Goal: Task Accomplishment & Management: Manage account settings

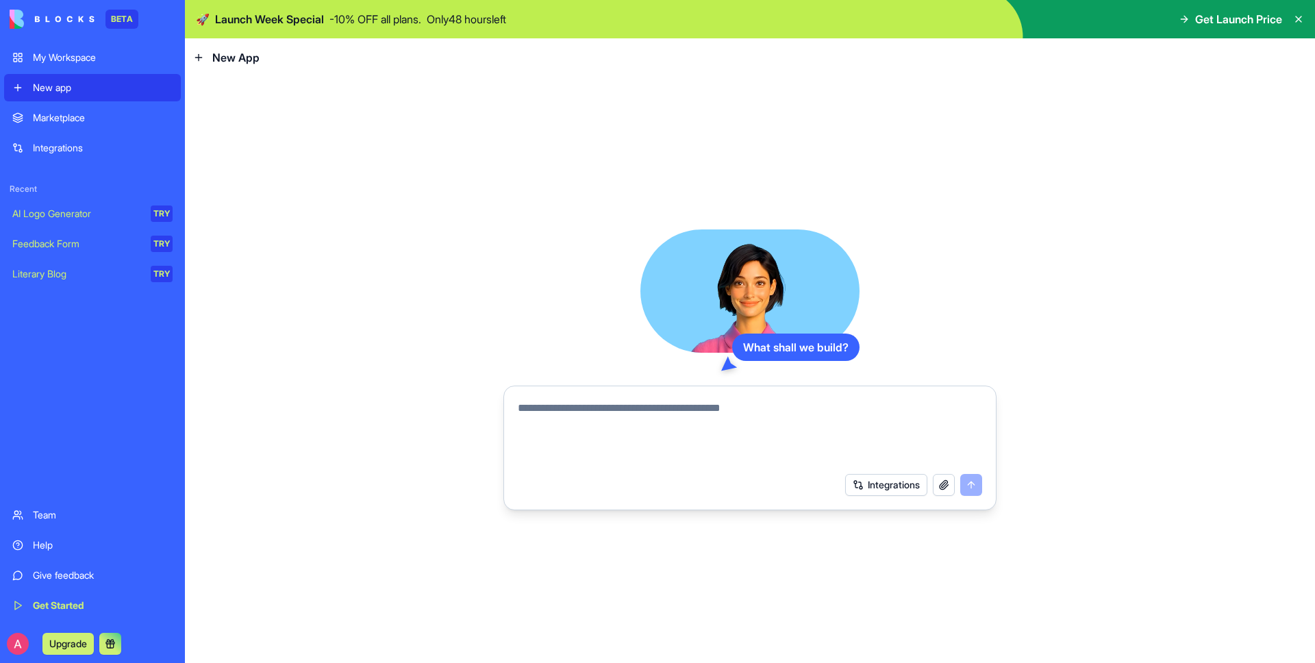
click at [97, 116] on div "Marketplace" at bounding box center [103, 118] width 140 height 14
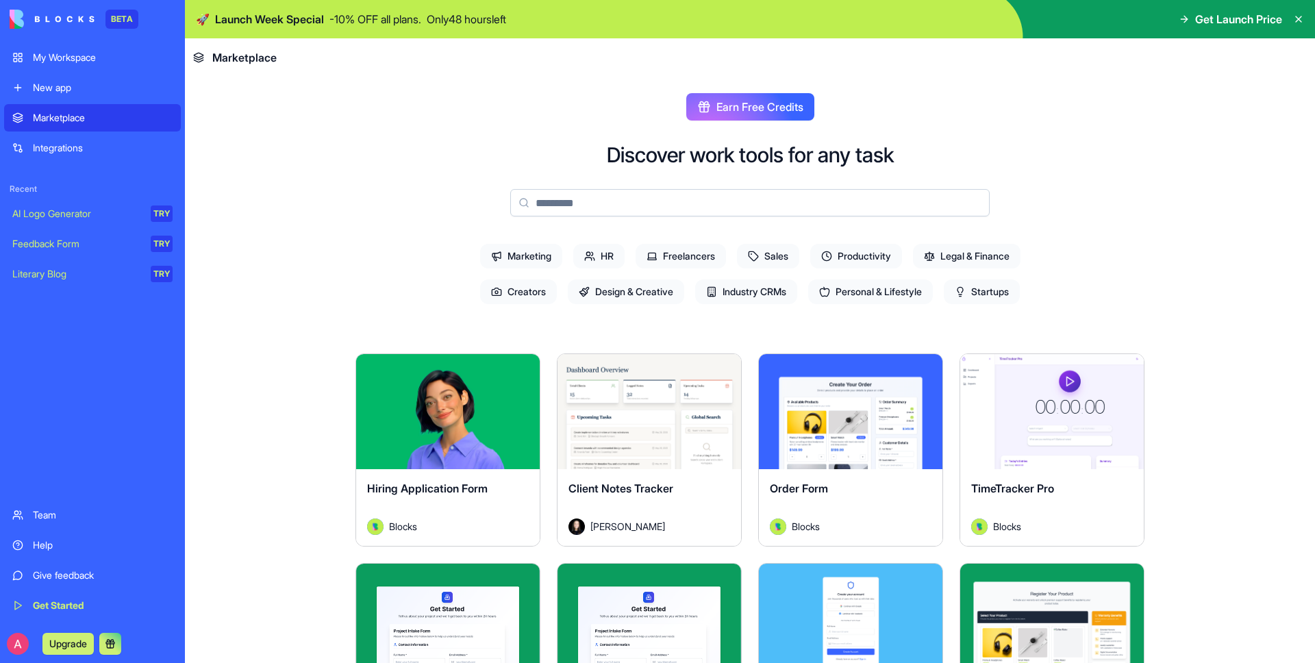
click at [604, 201] on input at bounding box center [749, 202] width 479 height 27
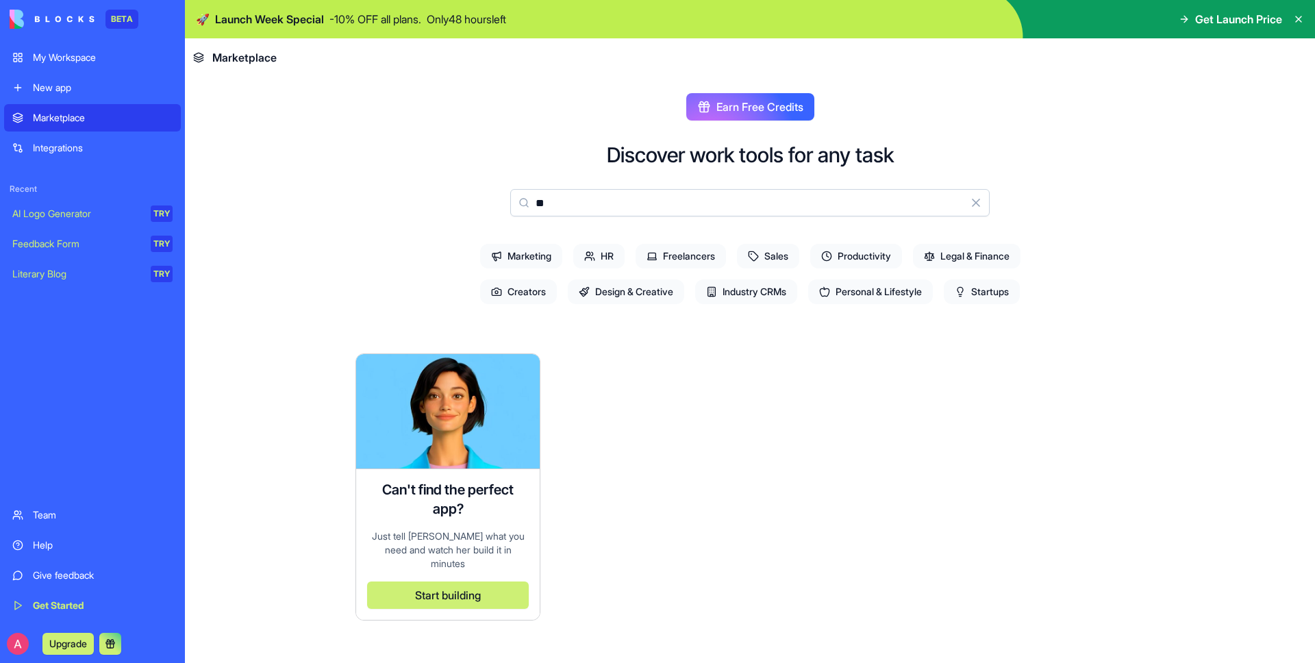
type input "*"
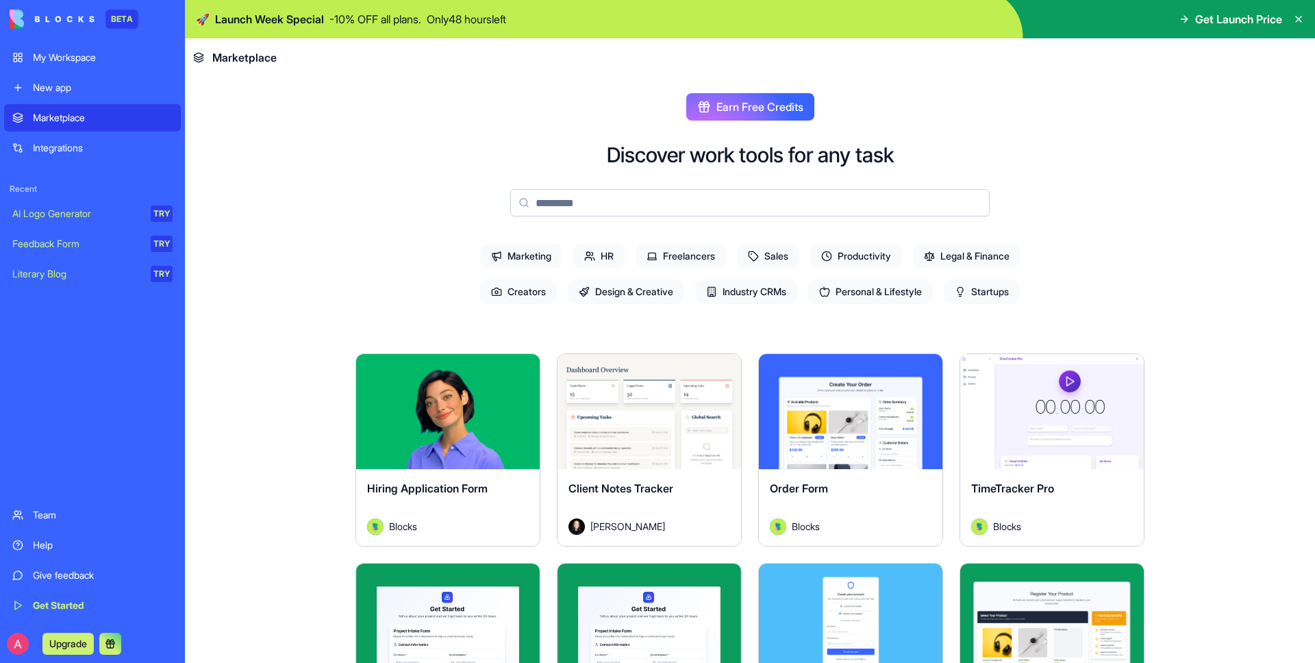
click at [54, 62] on div "My Workspace" at bounding box center [103, 58] width 140 height 14
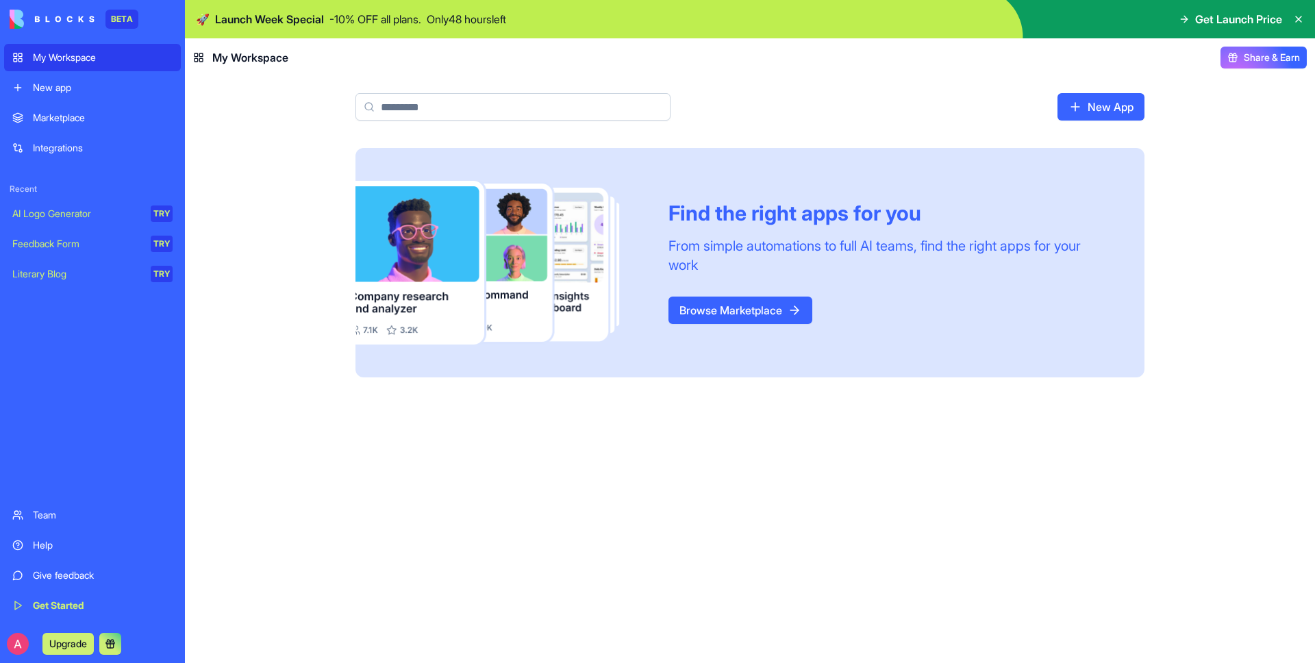
click at [71, 18] on img at bounding box center [52, 19] width 85 height 19
click at [1069, 96] on link "New App" at bounding box center [1100, 106] width 87 height 27
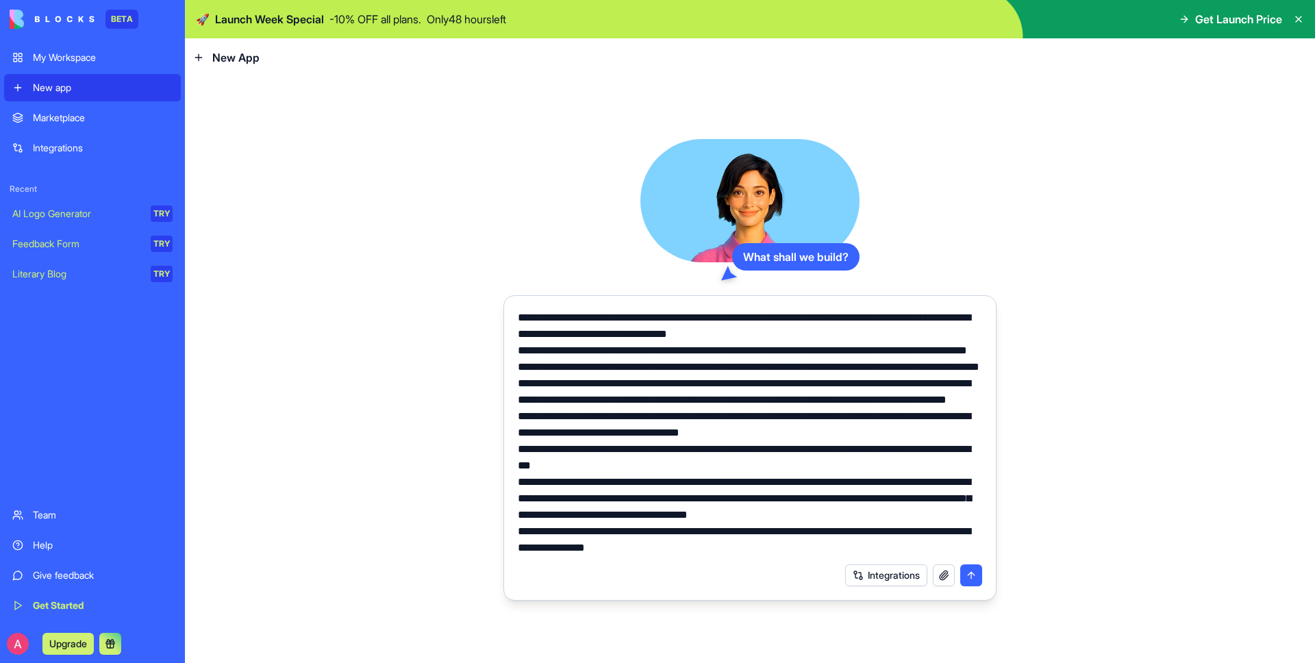
scroll to position [31, 0]
click at [882, 525] on textarea at bounding box center [750, 433] width 464 height 247
type textarea "**********"
click at [898, 577] on button "Integrations" at bounding box center [886, 575] width 82 height 22
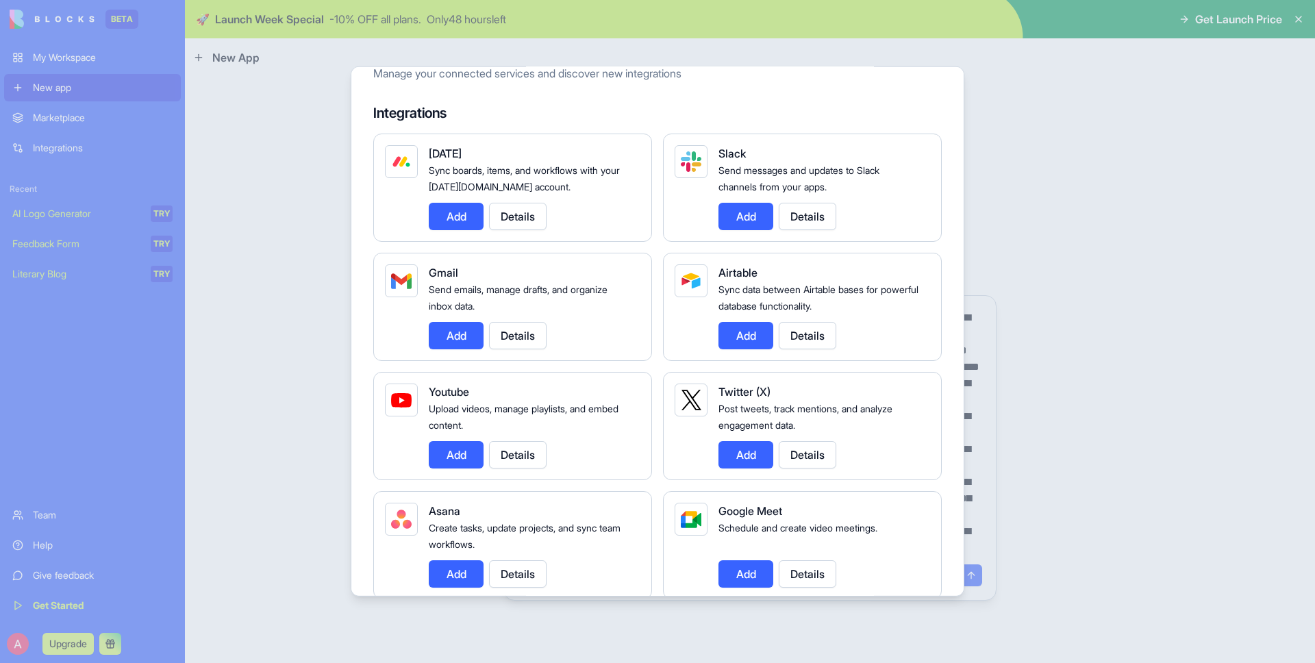
scroll to position [0, 0]
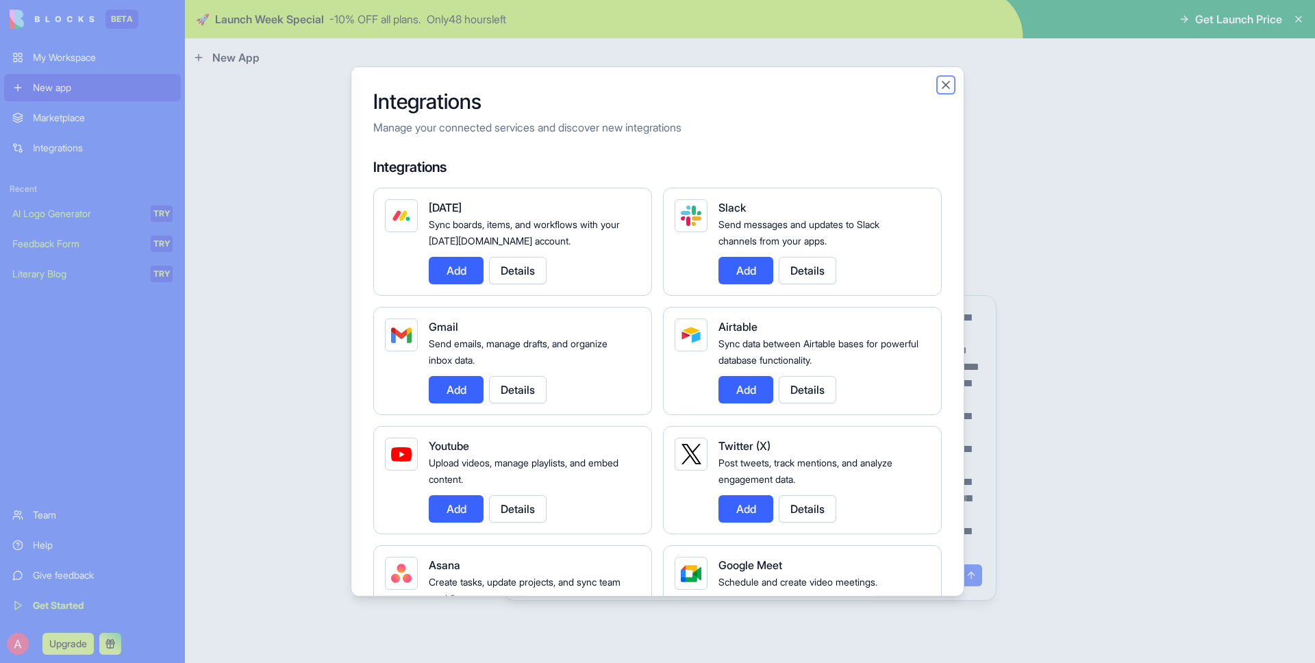
click at [944, 84] on button "Close" at bounding box center [946, 85] width 14 height 14
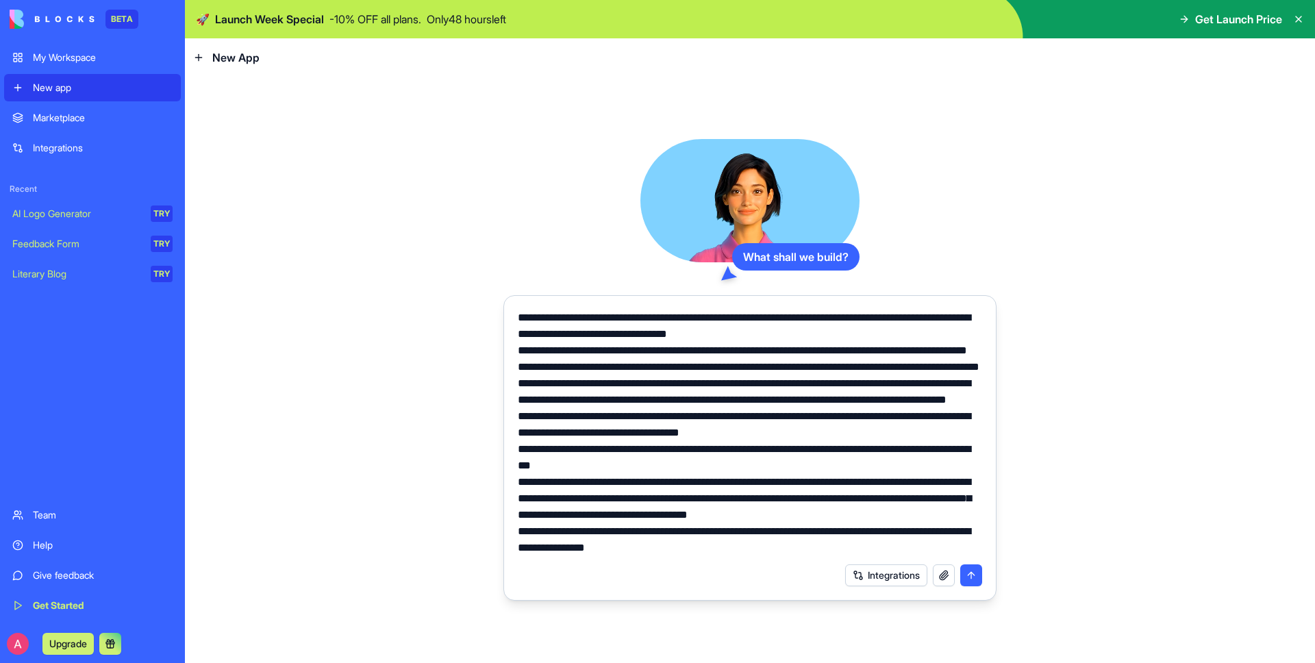
click at [974, 576] on button "submit" at bounding box center [971, 575] width 22 height 22
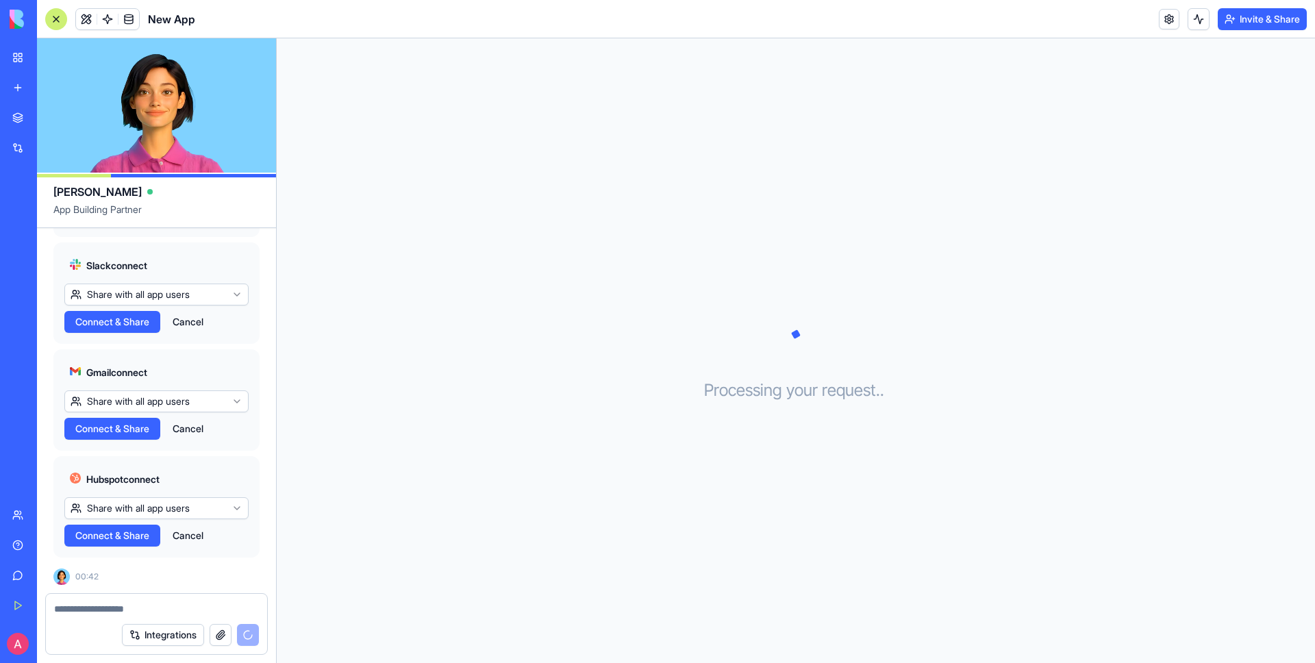
scroll to position [961, 0]
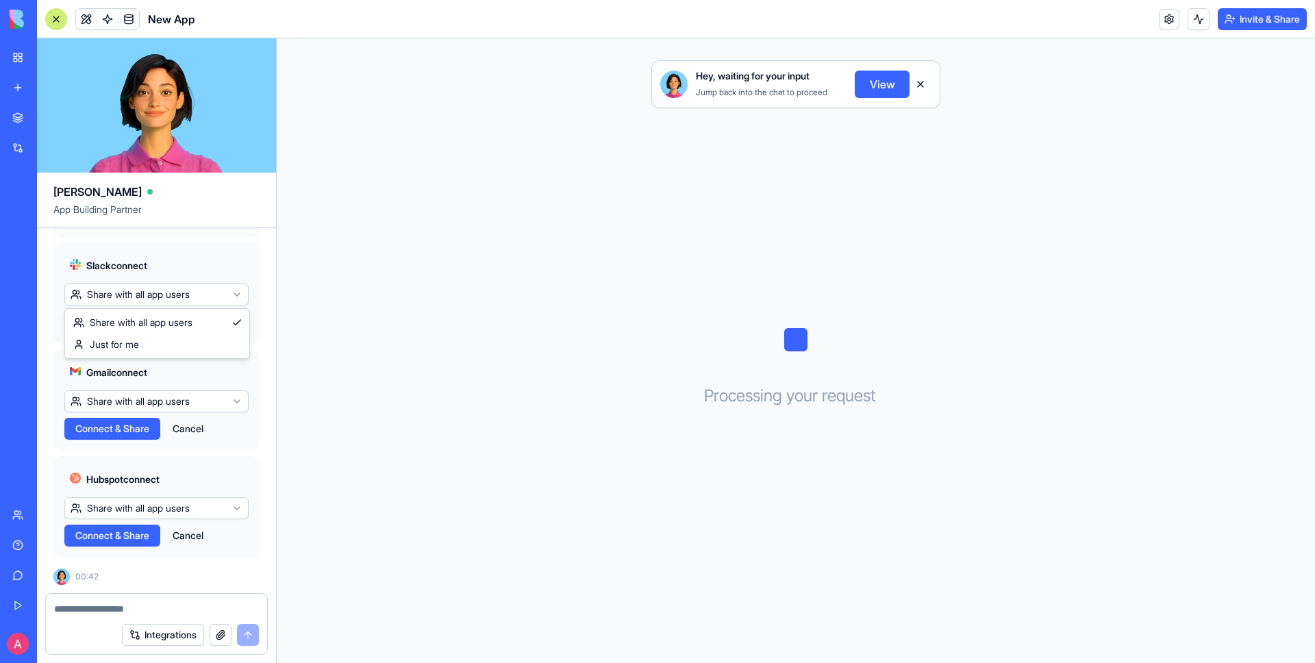
click at [210, 295] on html "BETA My Workspace New app Marketplace Integrations Recent New App AI Logo Gener…" at bounding box center [657, 331] width 1315 height 663
click at [210, 268] on html "BETA My Workspace New app Marketplace Integrations Recent New App AI Logo Gener…" at bounding box center [657, 331] width 1315 height 663
click at [885, 94] on button "View" at bounding box center [882, 84] width 55 height 27
click at [881, 84] on button "View" at bounding box center [882, 84] width 55 height 27
click at [131, 609] on textarea at bounding box center [156, 609] width 205 height 14
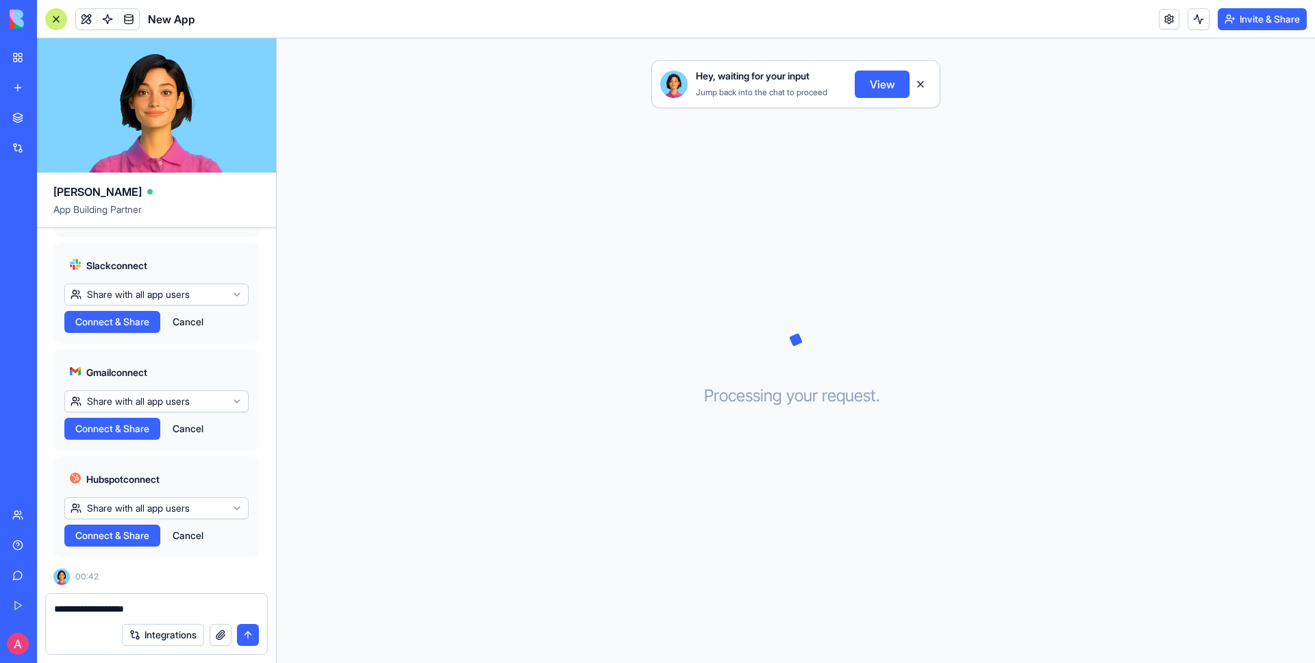
type textarea "**********"
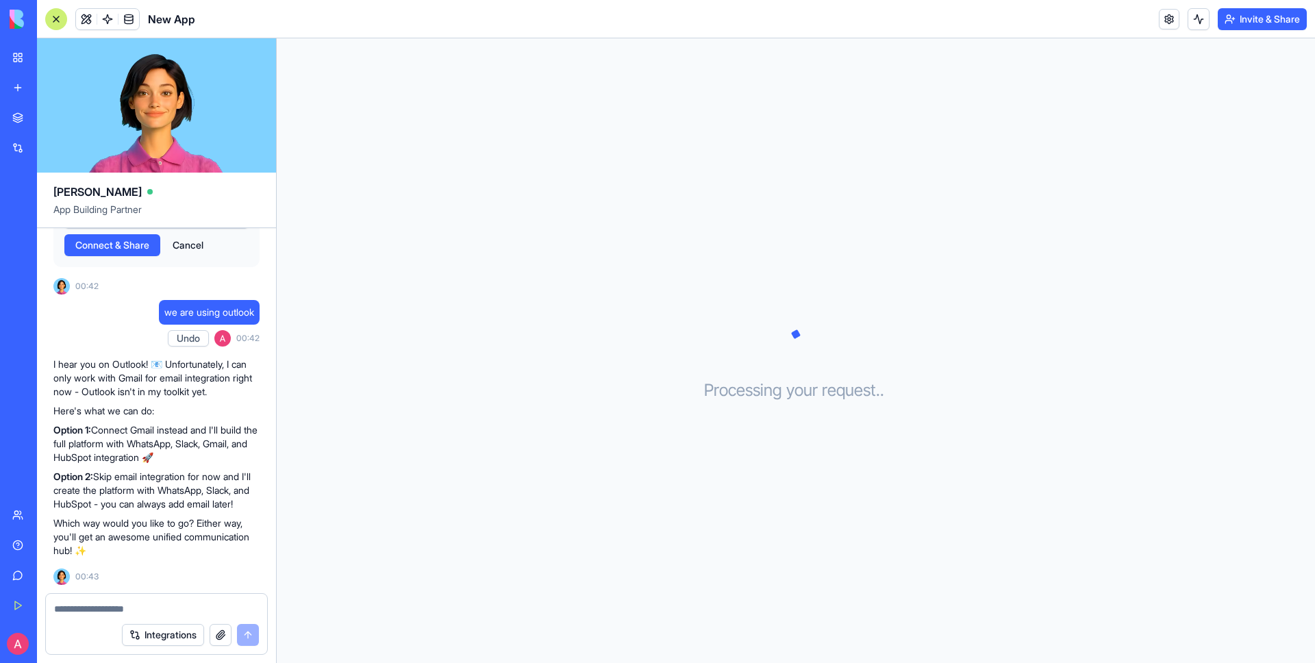
scroll to position [1278, 0]
type textarea "**********"
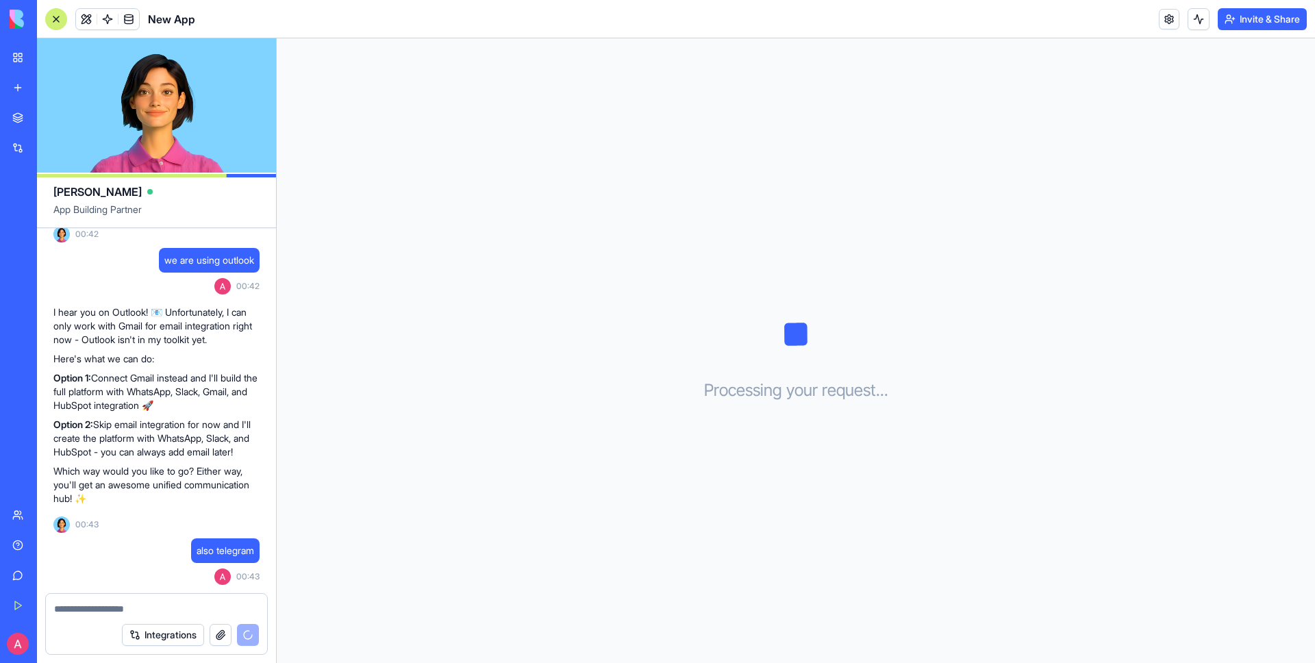
scroll to position [1741, 0]
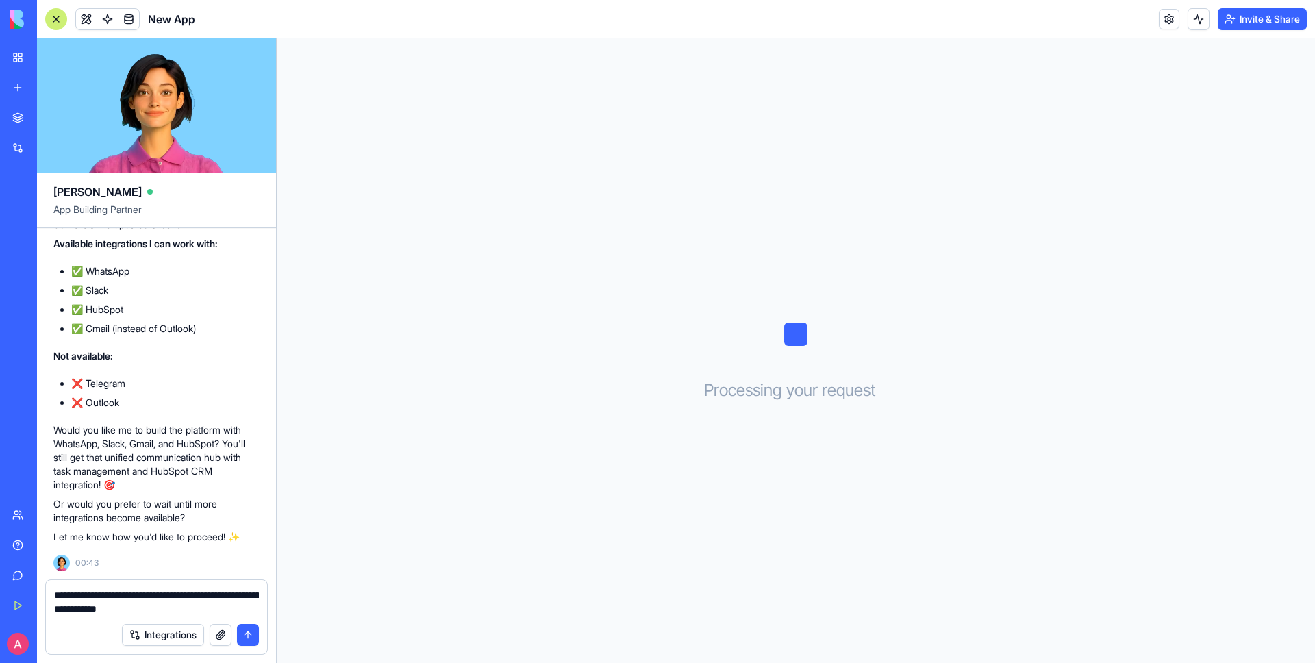
type textarea "**********"
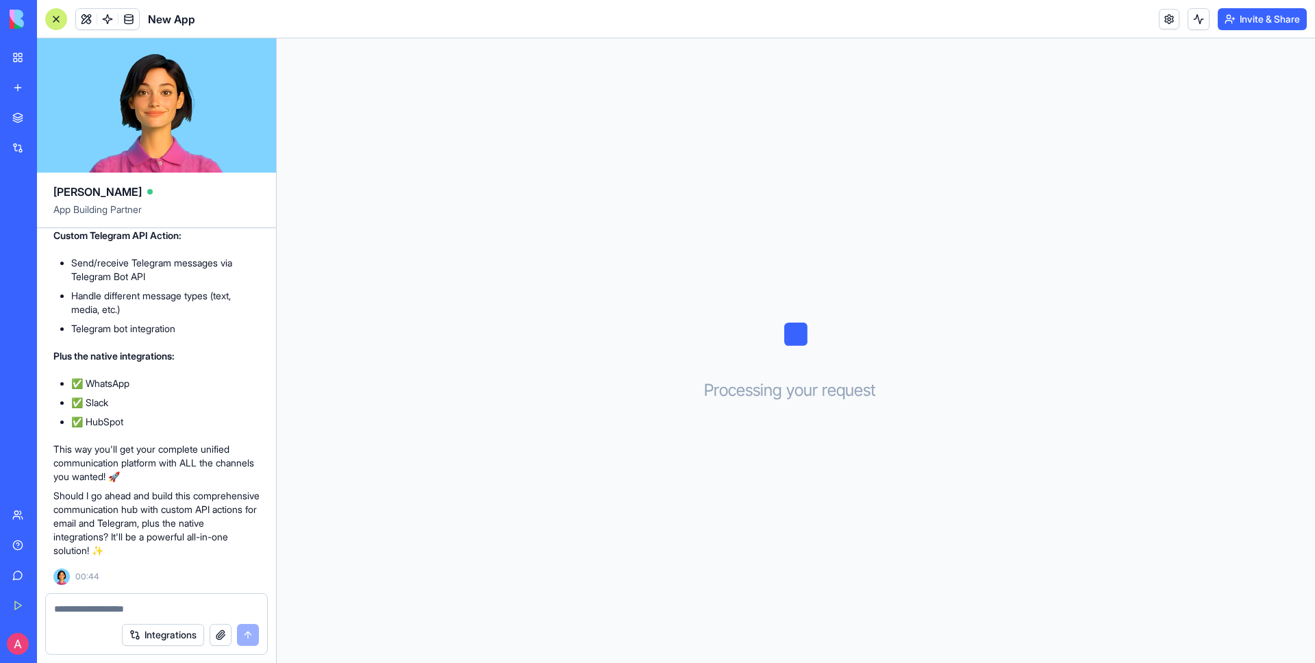
scroll to position [2347, 0]
type textarea "****"
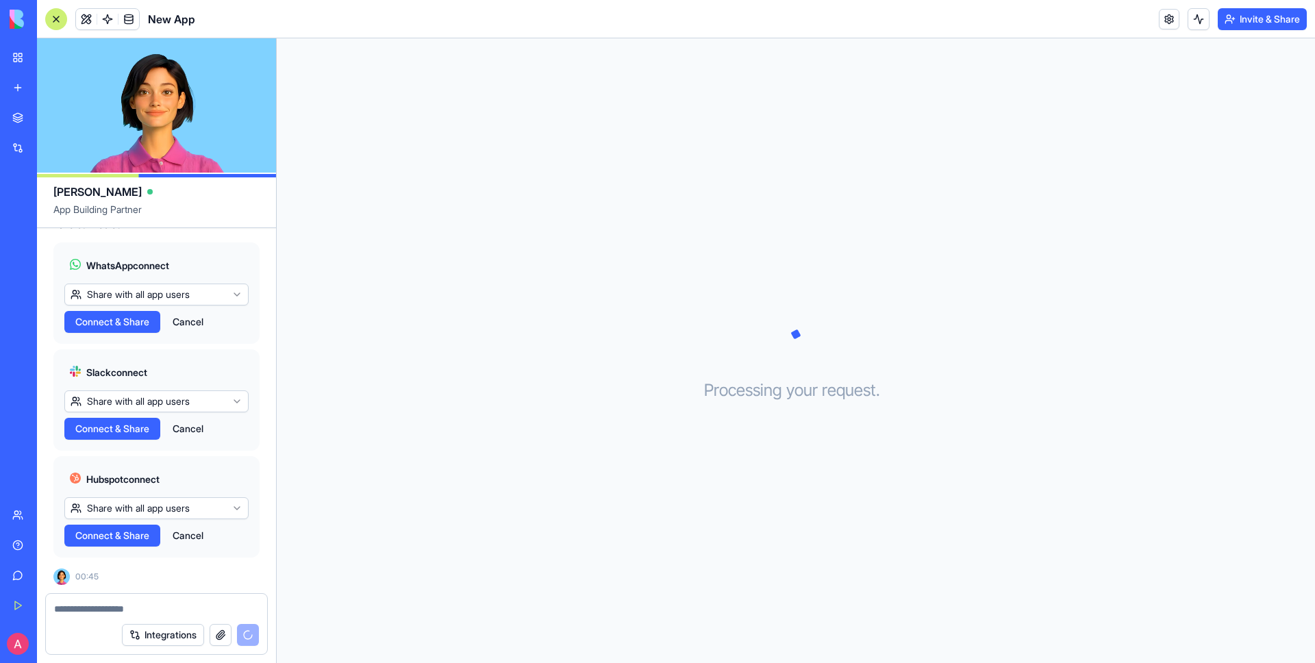
scroll to position [3097, 0]
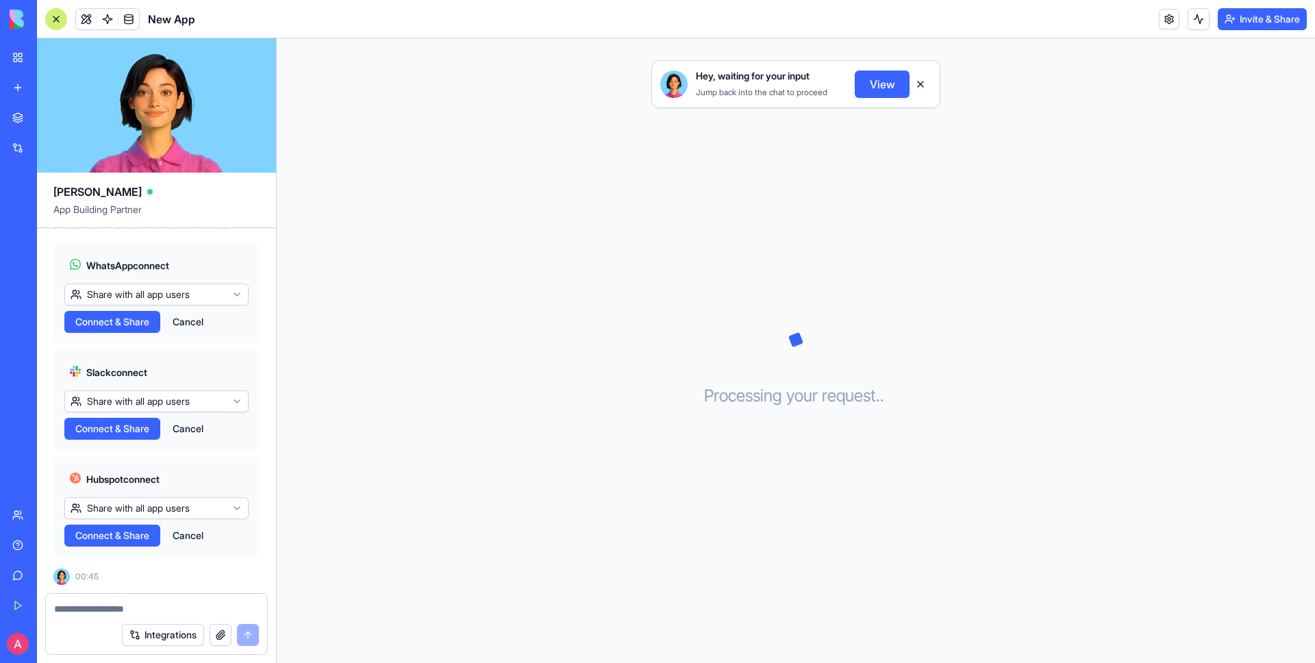
click at [150, 609] on textarea at bounding box center [156, 609] width 205 height 14
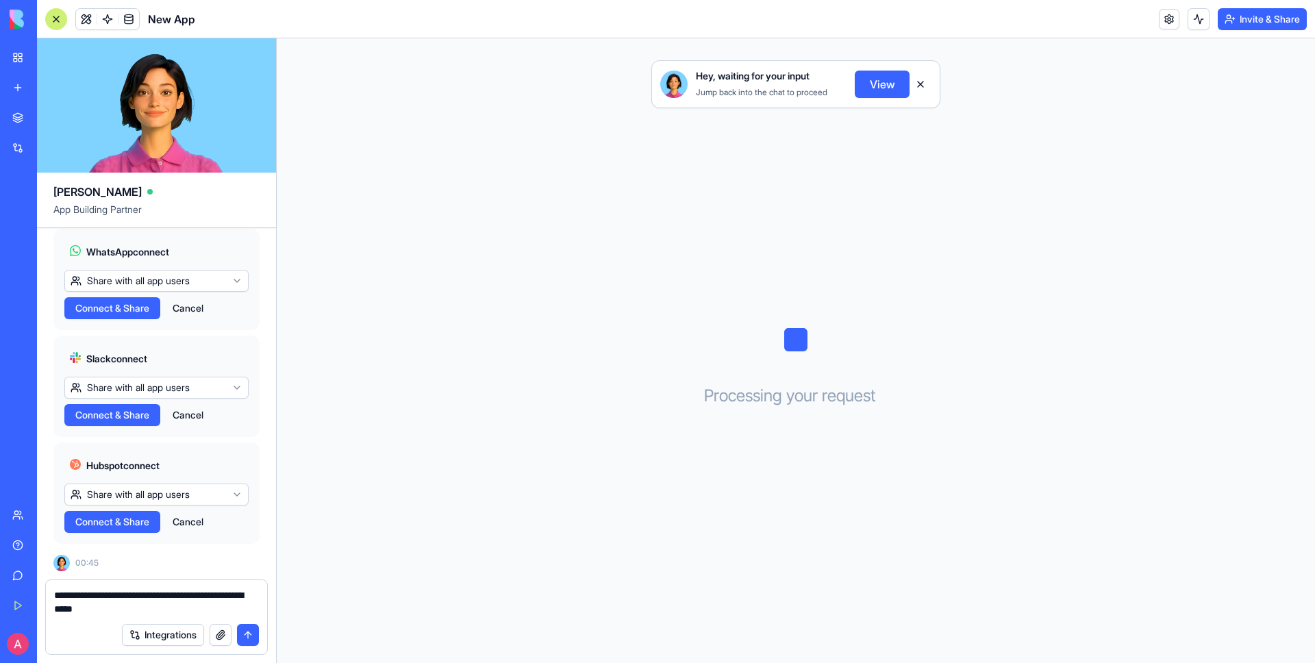
type textarea "**********"
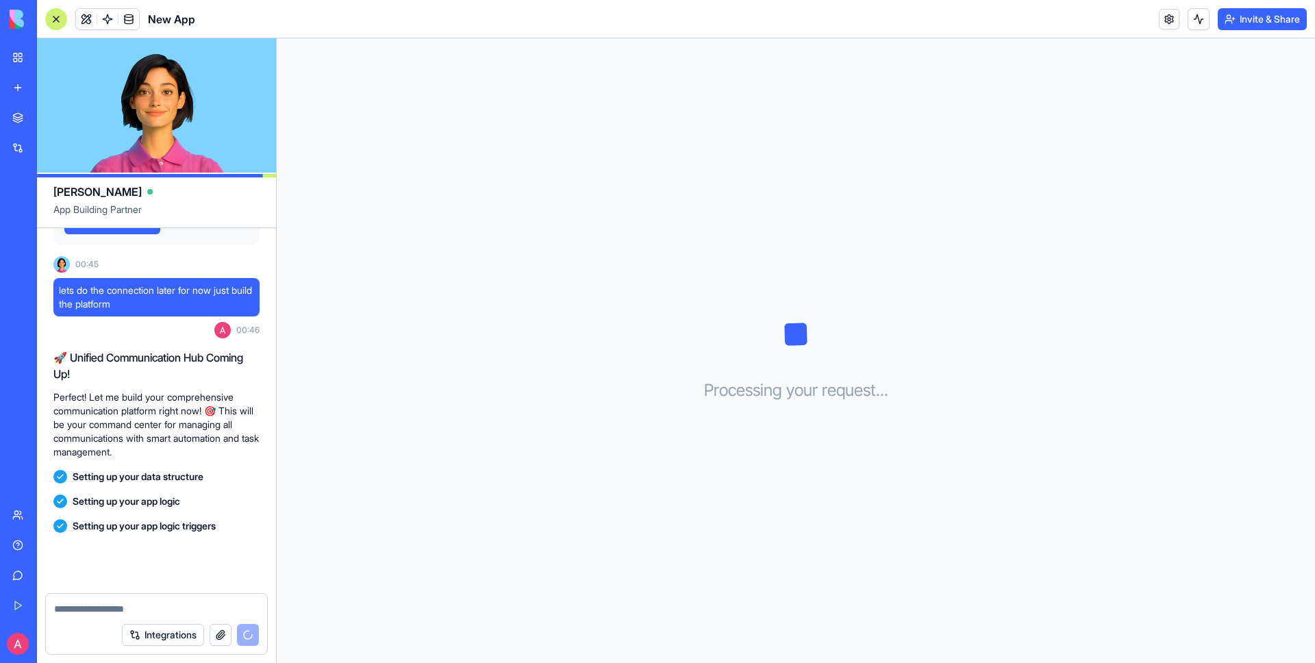
scroll to position [3409, 0]
click at [1131, 51] on div "Processing your request . . ." at bounding box center [796, 350] width 1038 height 624
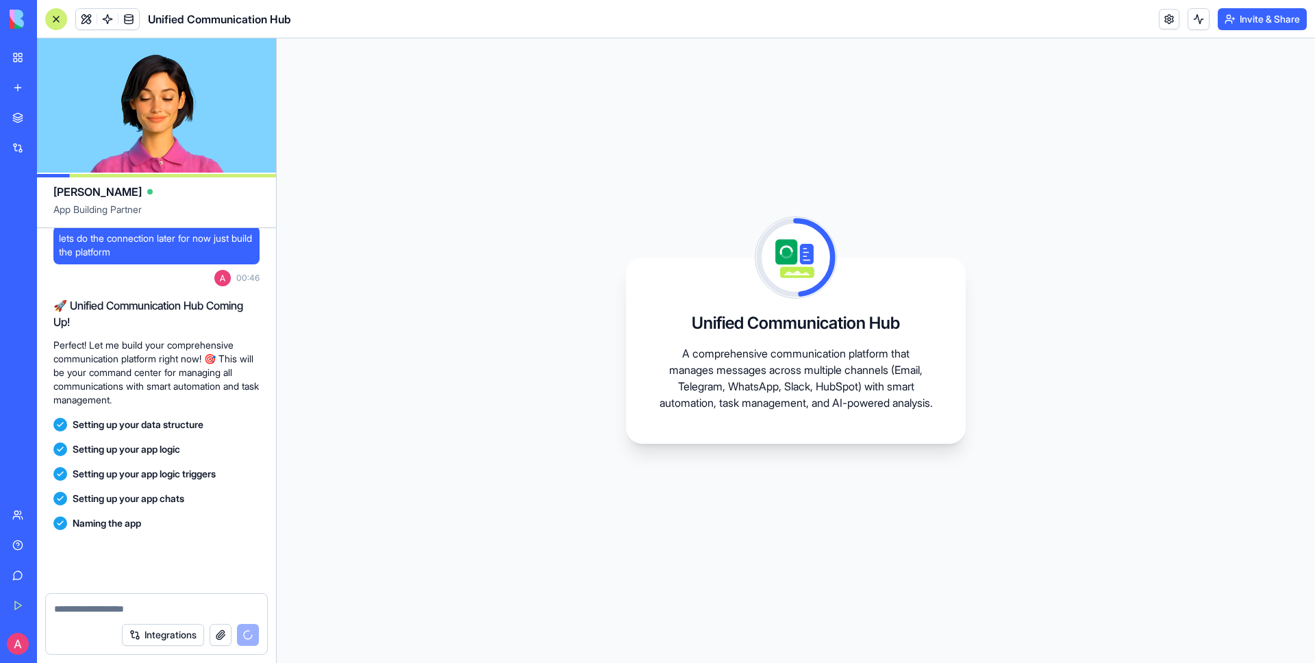
scroll to position [3533, 0]
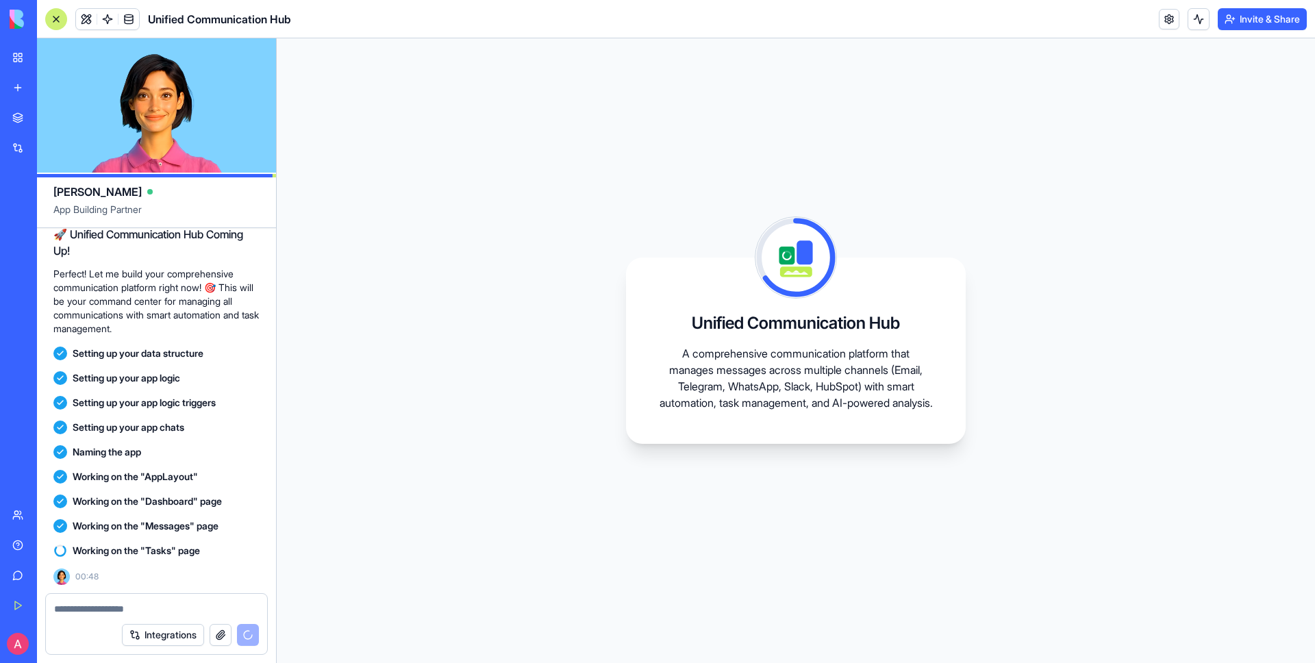
click at [163, 631] on button "Integrations" at bounding box center [163, 635] width 82 height 22
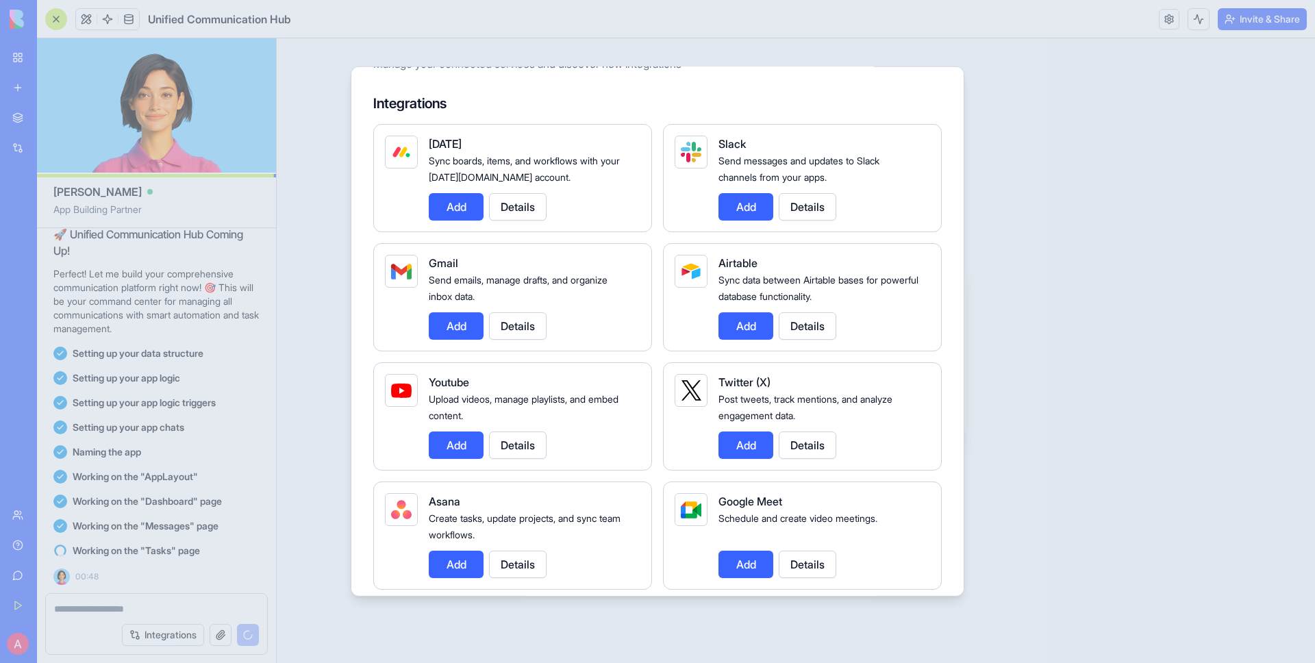
scroll to position [0, 0]
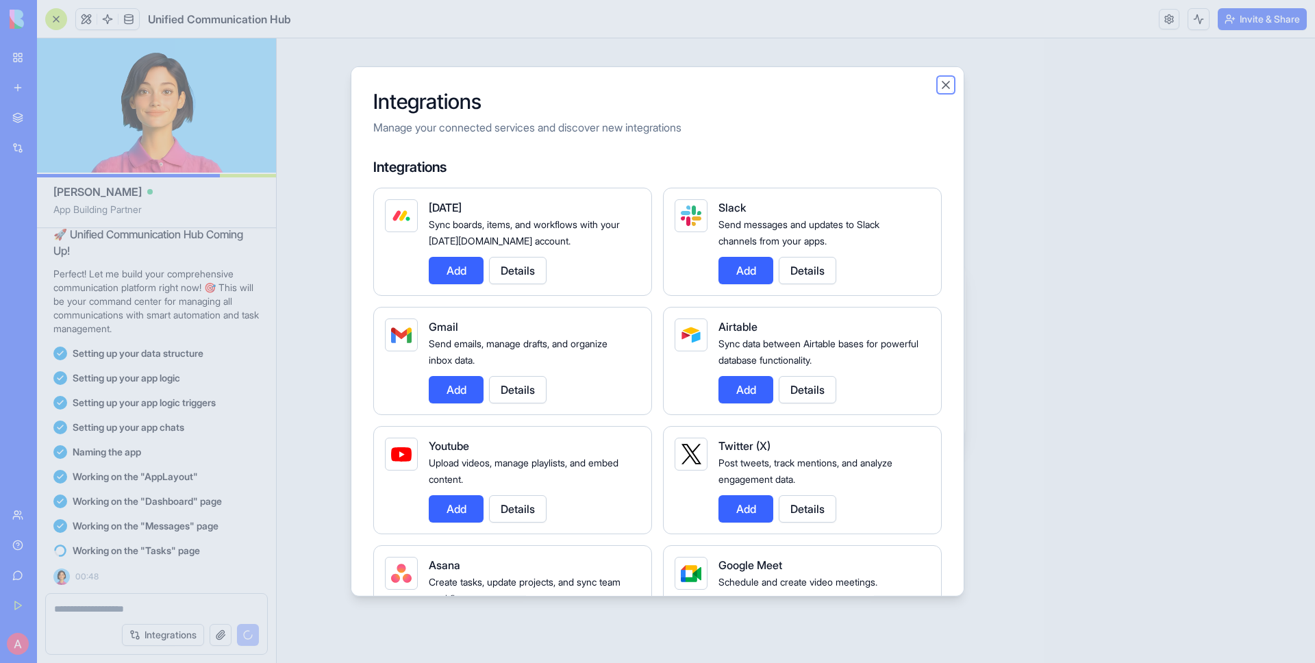
click at [947, 86] on button "Close" at bounding box center [946, 85] width 14 height 14
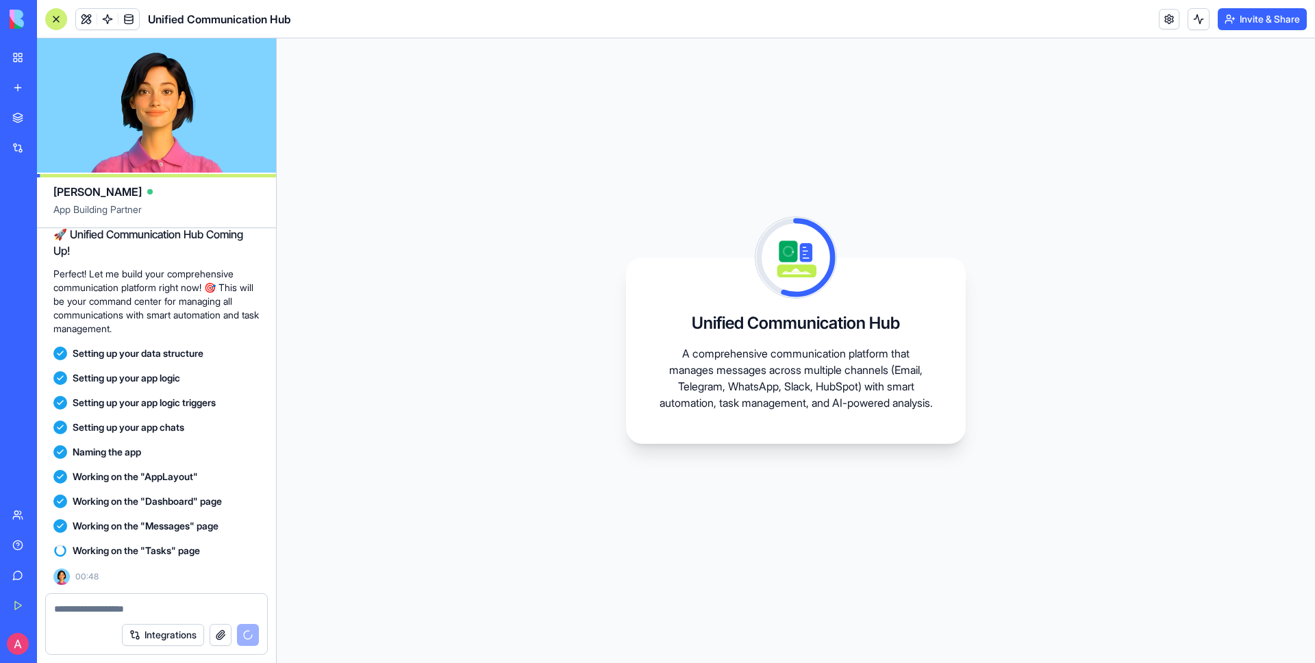
click at [33, 624] on div "Upgrade" at bounding box center [18, 643] width 29 height 38
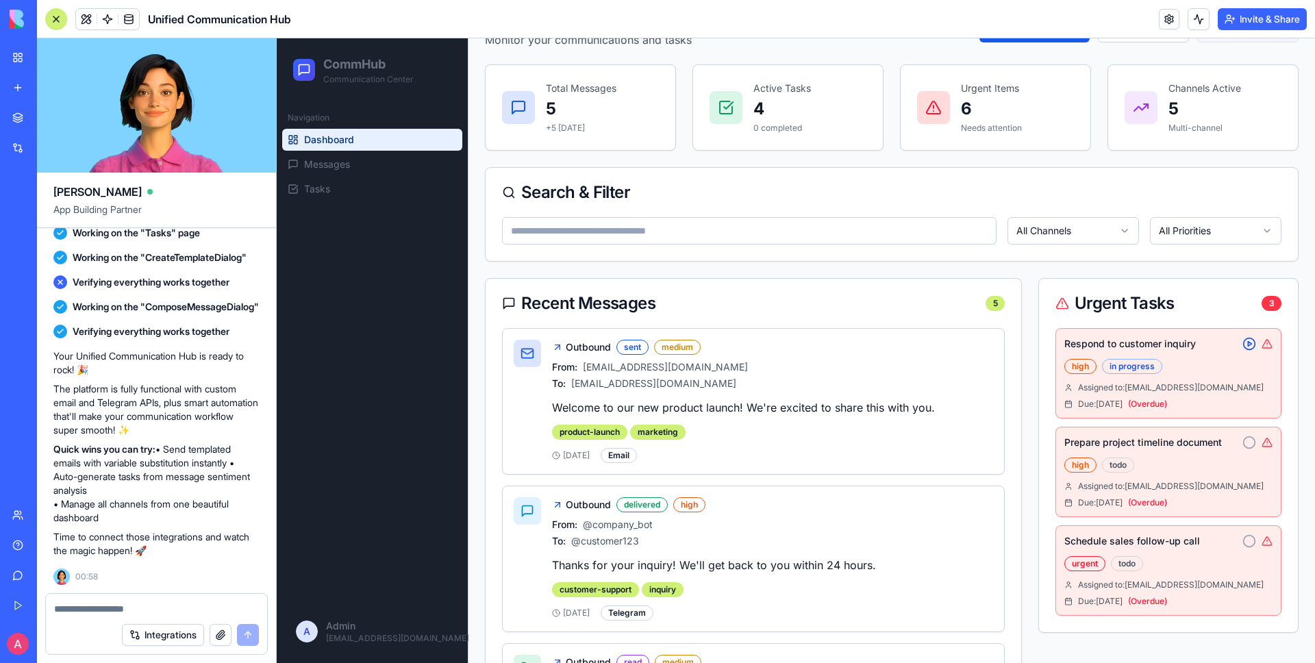
scroll to position [96, 0]
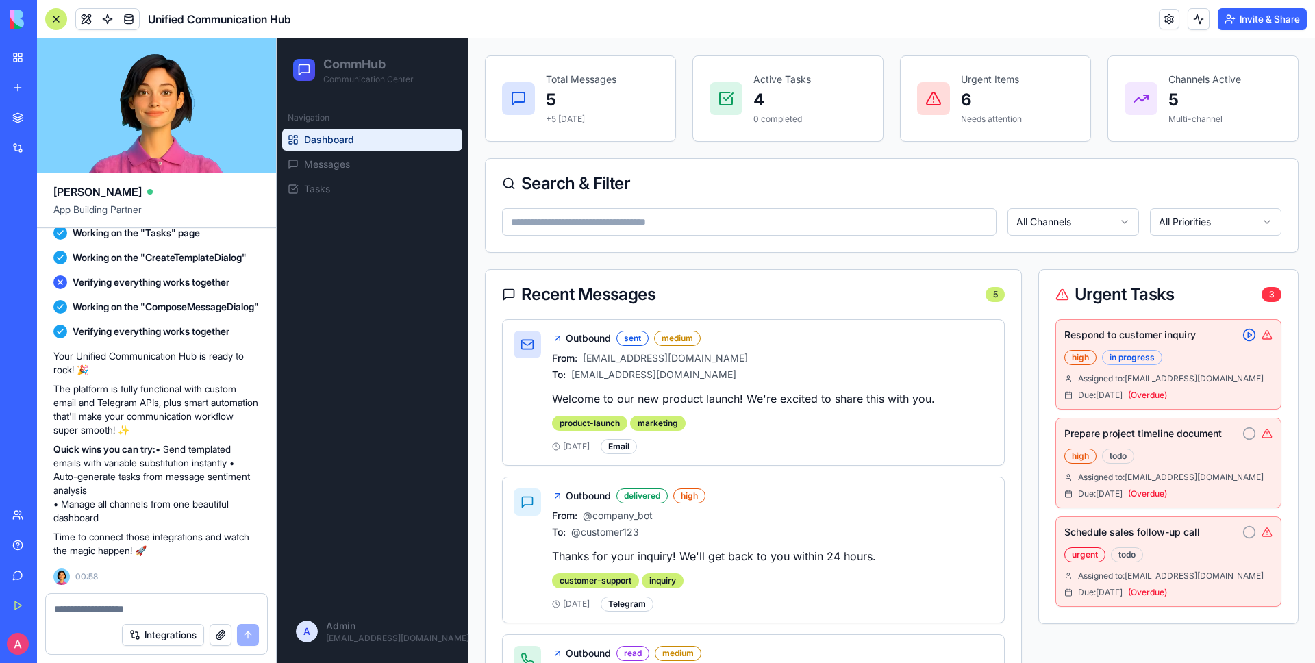
click at [631, 342] on div "sent" at bounding box center [632, 338] width 32 height 15
click at [679, 338] on div "medium" at bounding box center [677, 338] width 47 height 15
drag, startPoint x: 564, startPoint y: 423, endPoint x: 624, endPoint y: 423, distance: 59.6
click at [624, 423] on div "product-launch" at bounding box center [589, 423] width 75 height 15
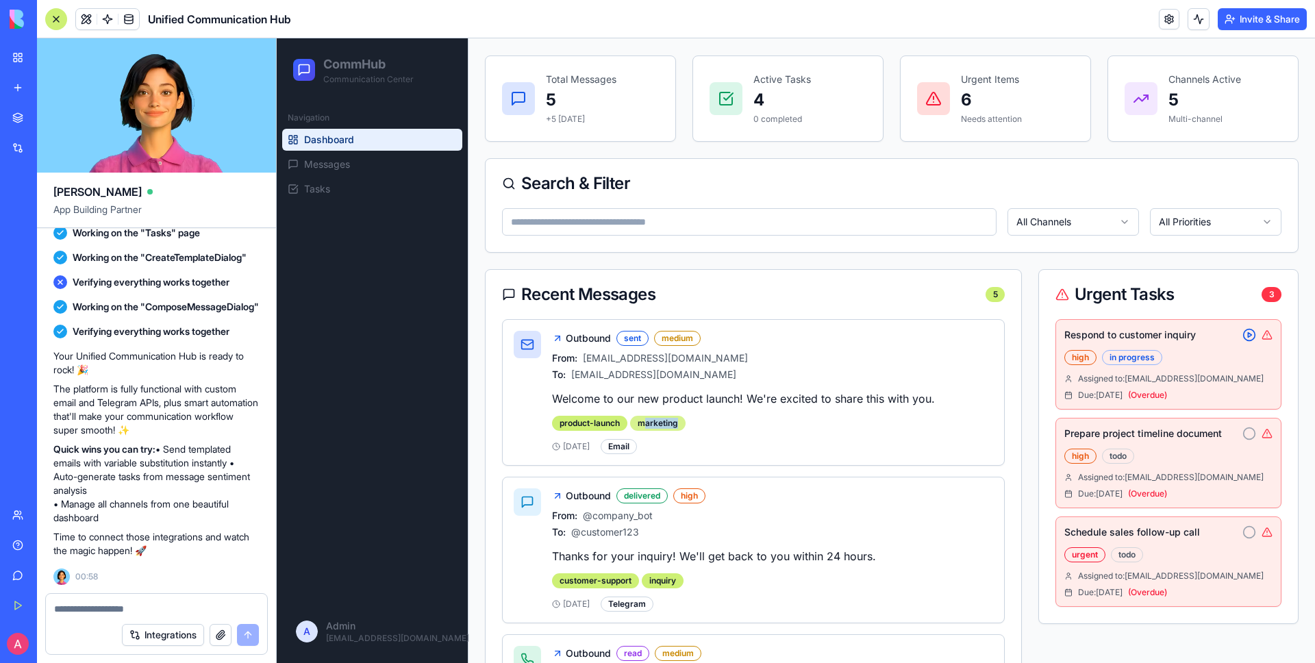
drag, startPoint x: 646, startPoint y: 422, endPoint x: 678, endPoint y: 422, distance: 31.5
click at [678, 422] on div "marketing" at bounding box center [657, 423] width 55 height 15
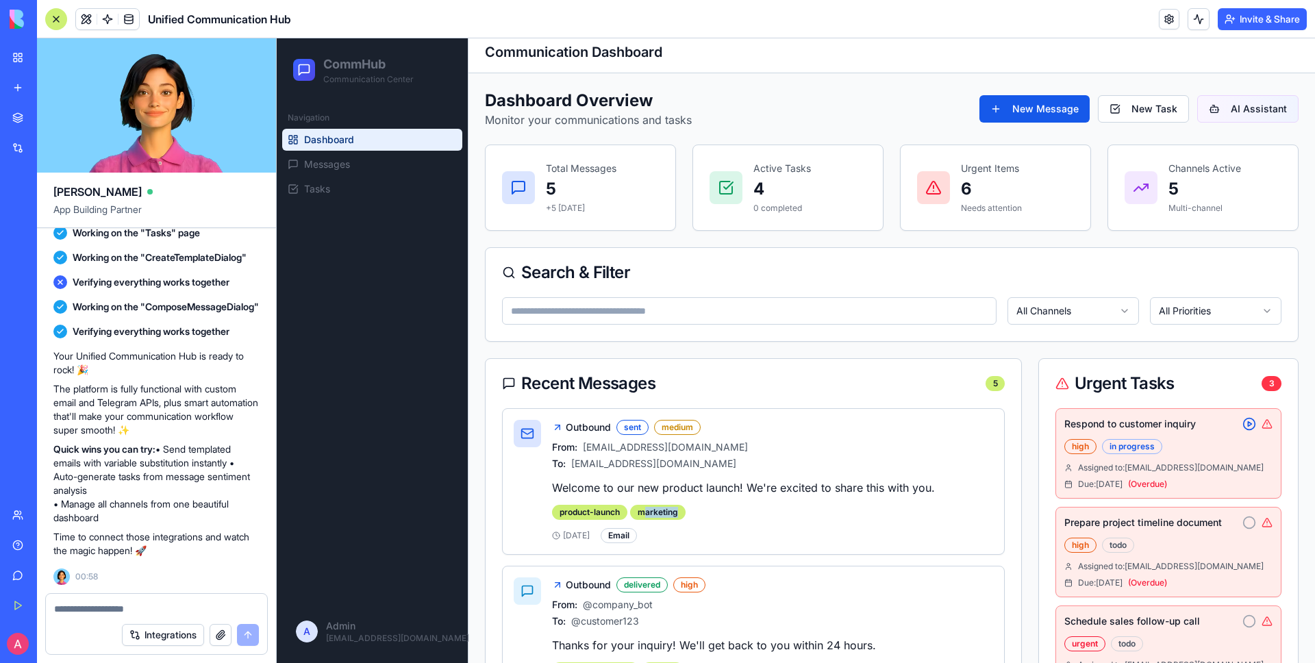
scroll to position [4, 0]
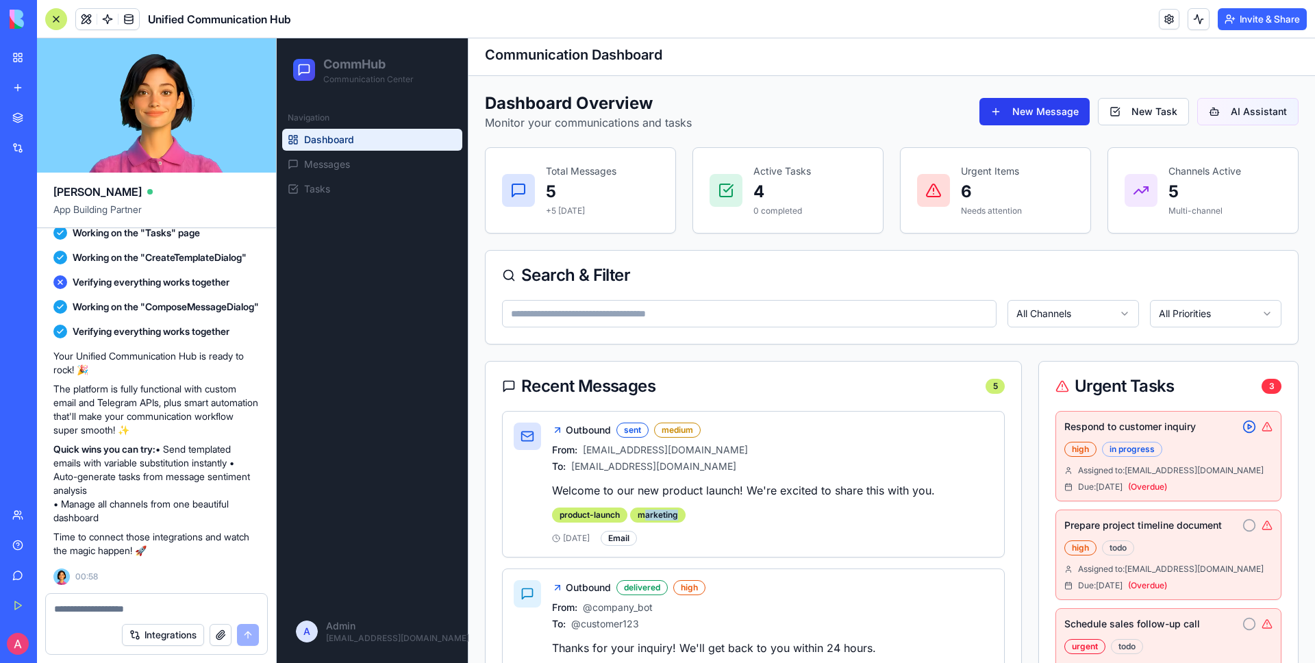
click at [1005, 107] on button "New Message" at bounding box center [1034, 111] width 110 height 27
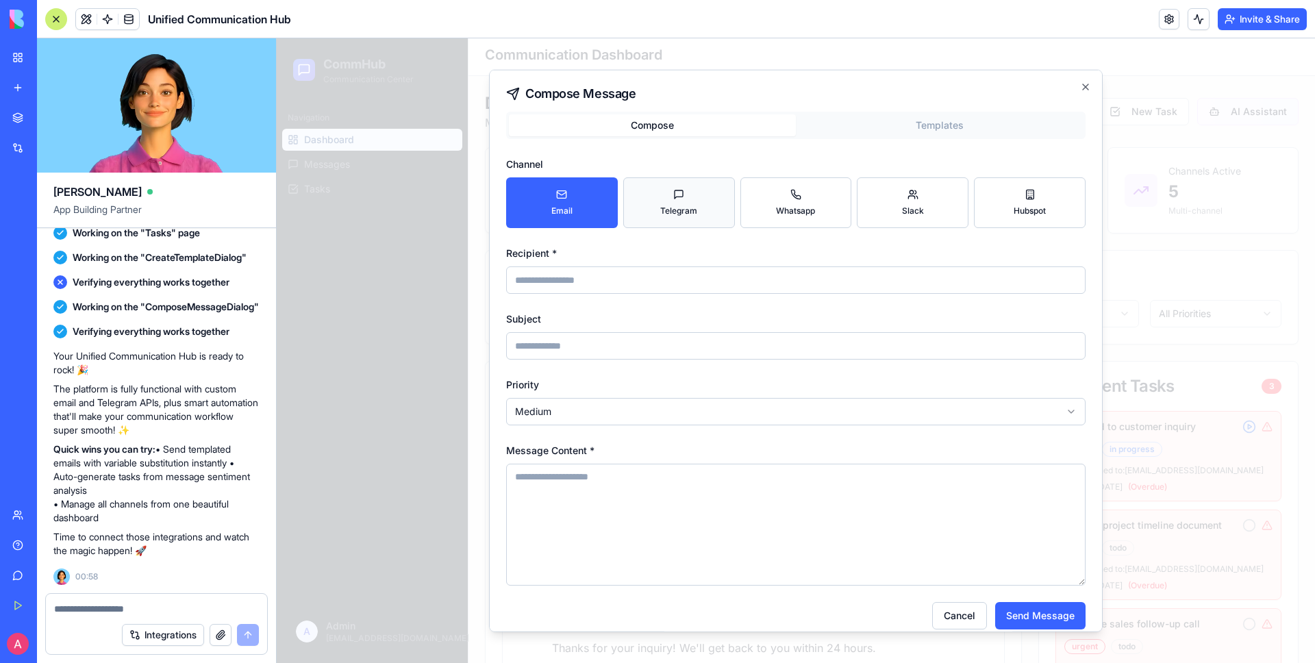
click at [698, 218] on button "telegram" at bounding box center [679, 202] width 112 height 51
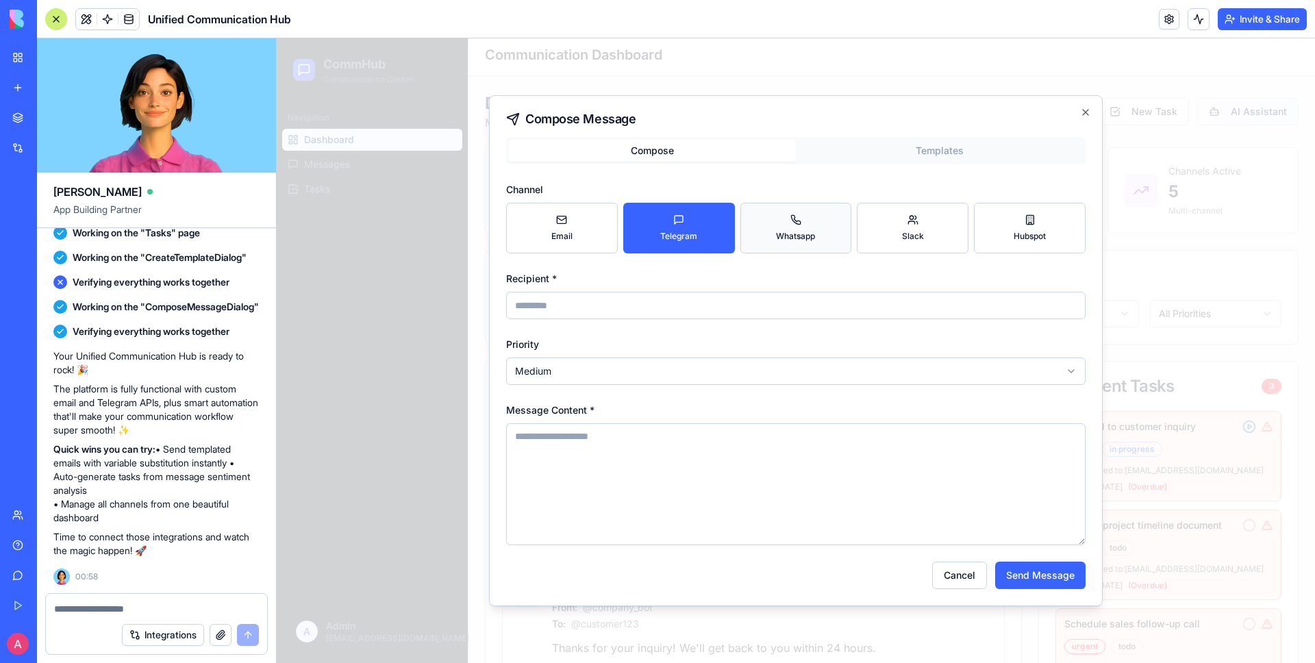
click at [769, 236] on button "whatsapp" at bounding box center [796, 228] width 112 height 51
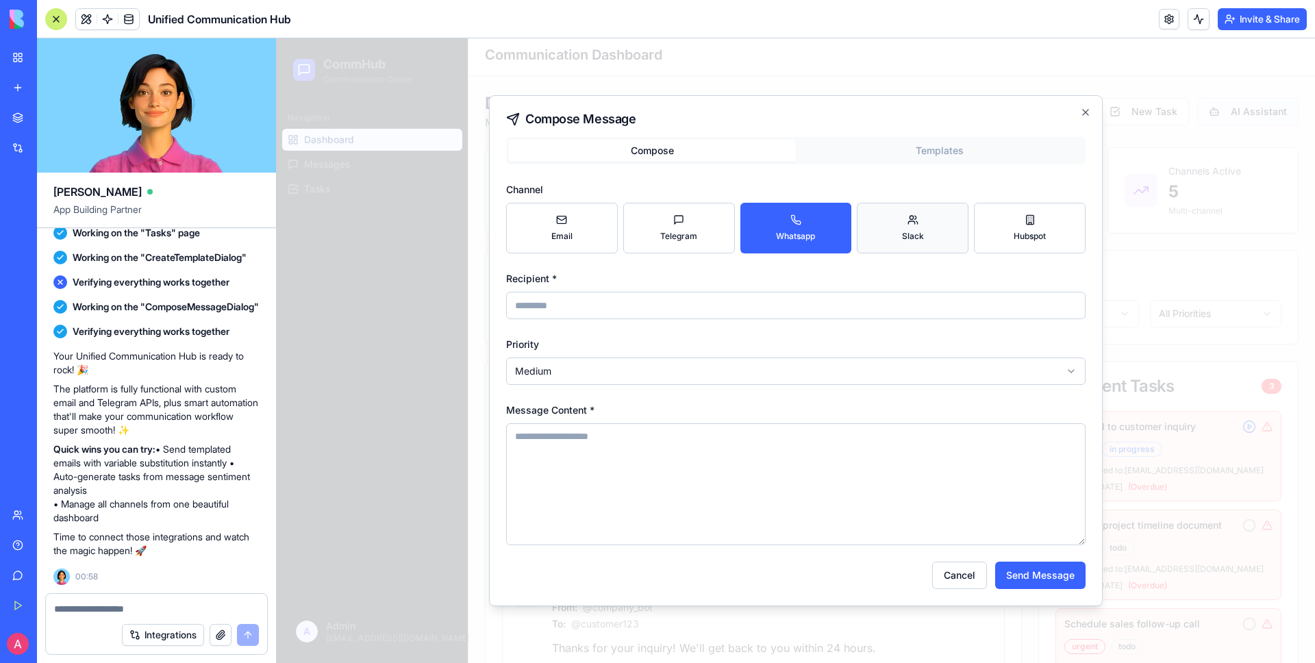
click at [900, 229] on button "slack" at bounding box center [913, 228] width 112 height 51
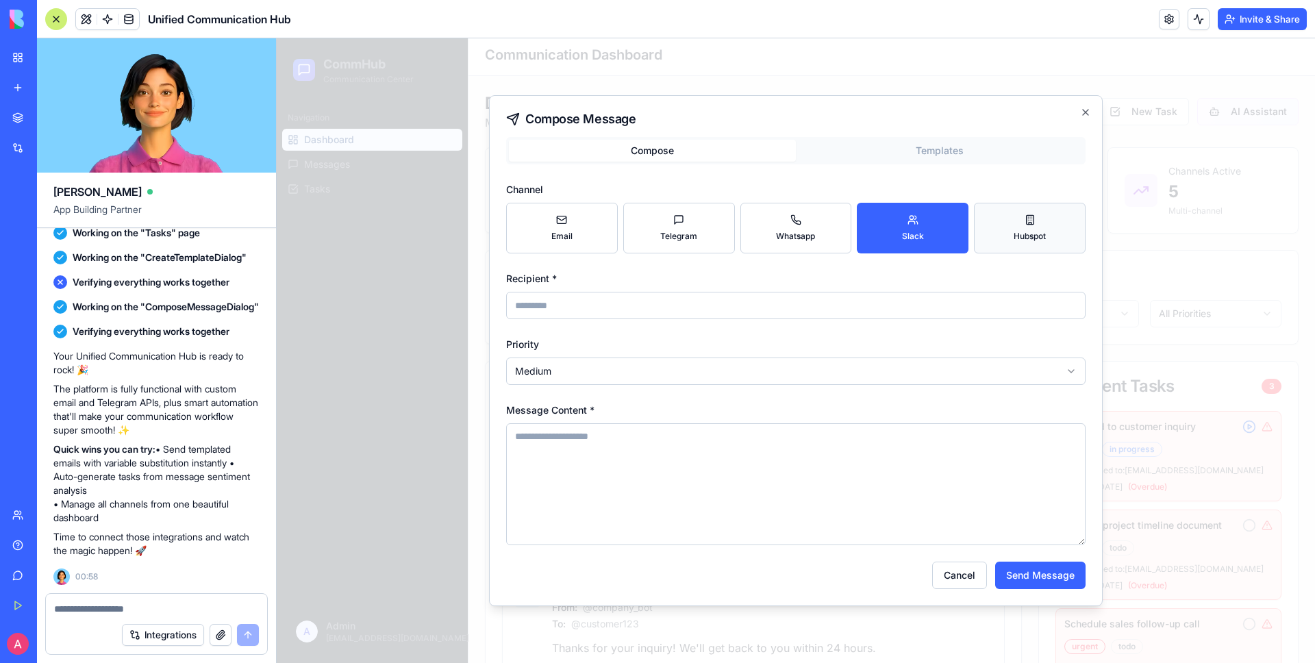
click at [1003, 220] on button "hubspot" at bounding box center [1030, 228] width 112 height 51
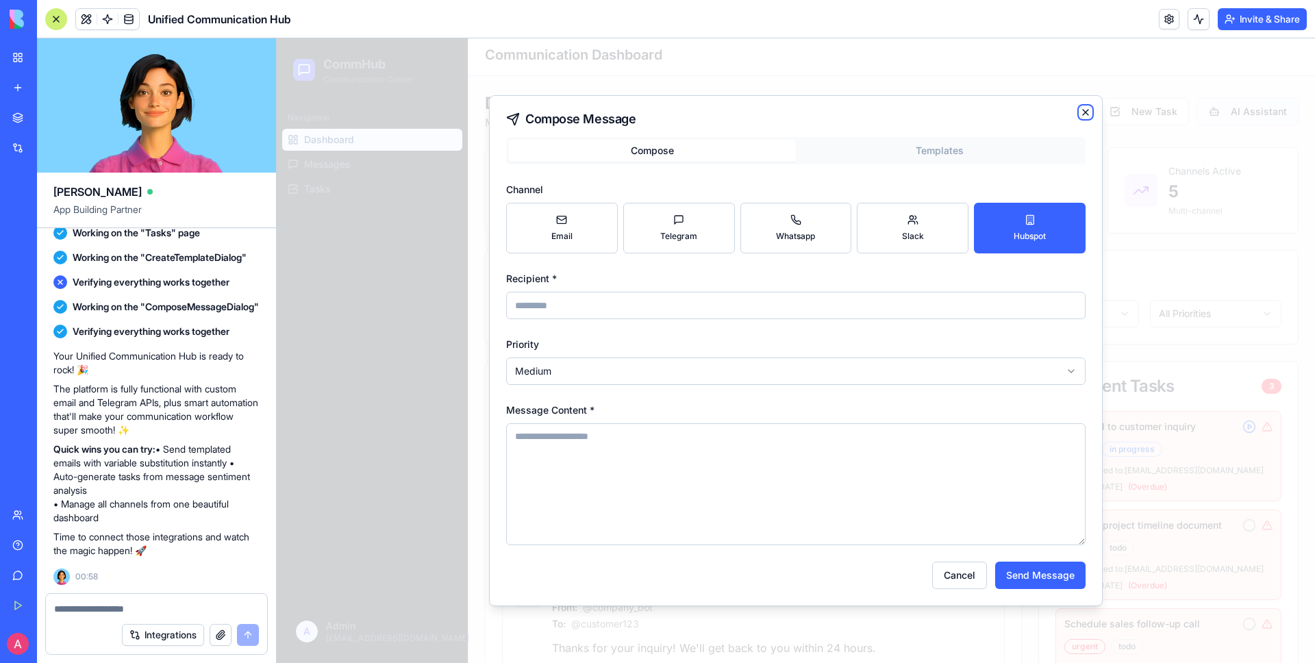
click at [1086, 114] on icon "button" at bounding box center [1085, 112] width 11 height 11
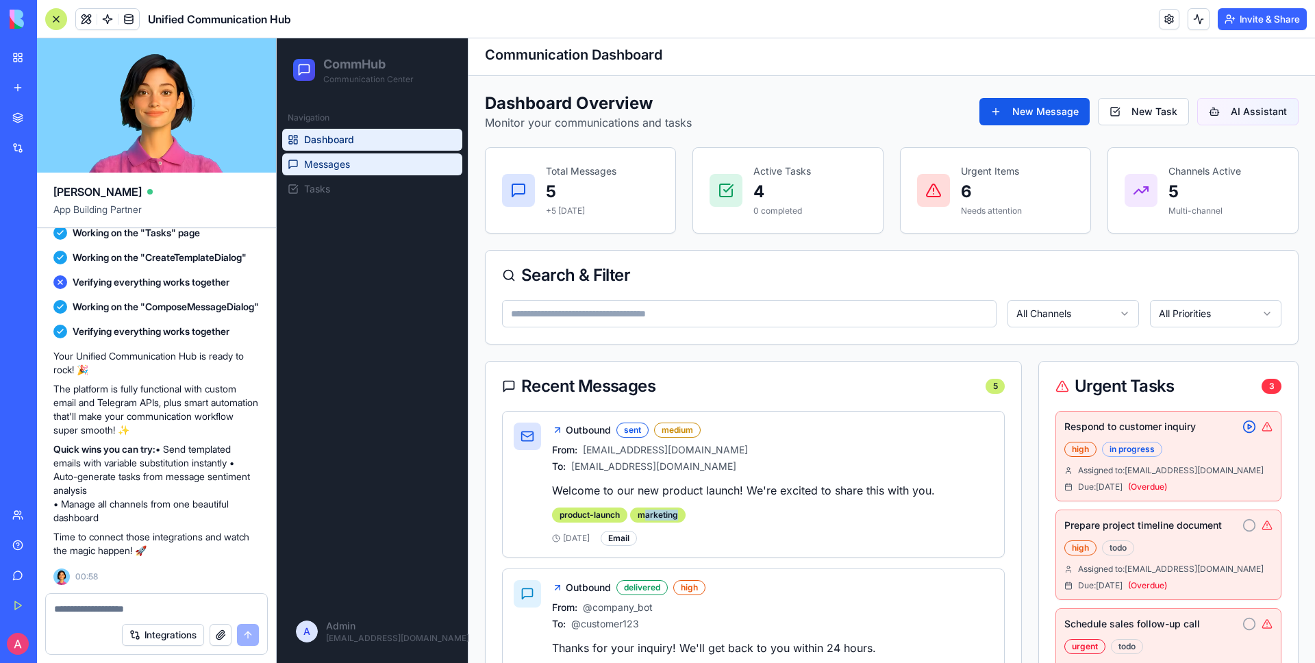
click at [415, 164] on link "Messages" at bounding box center [372, 164] width 180 height 22
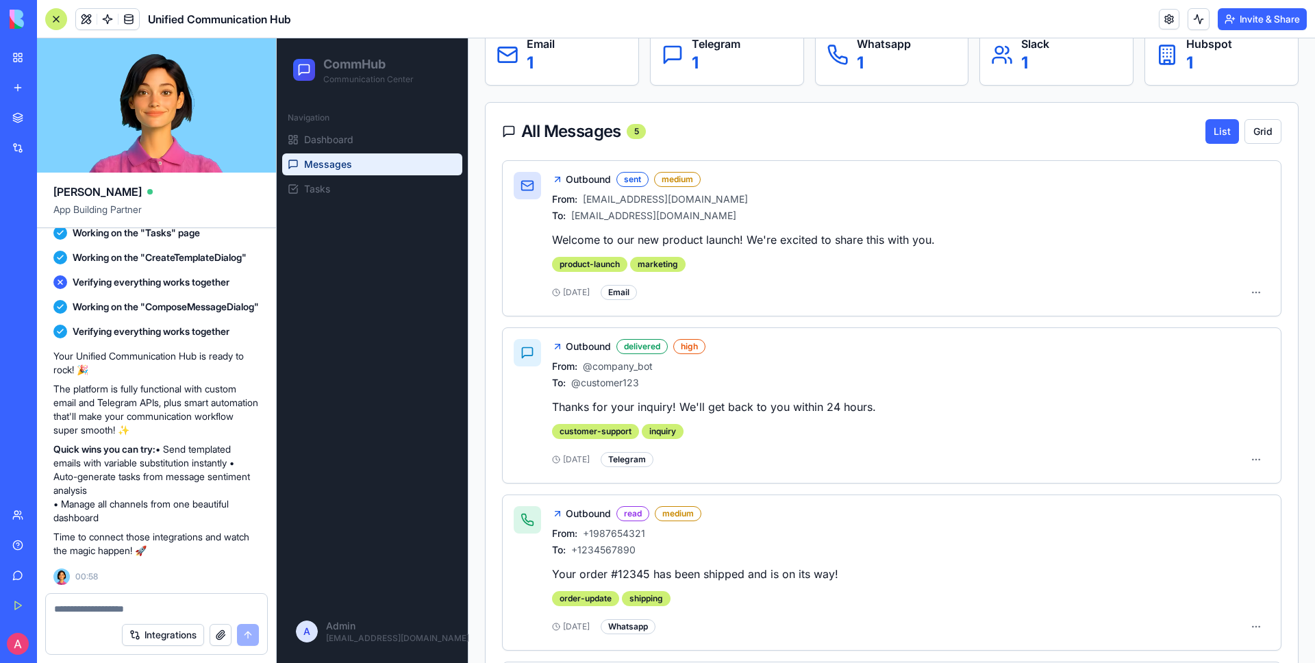
scroll to position [270, 0]
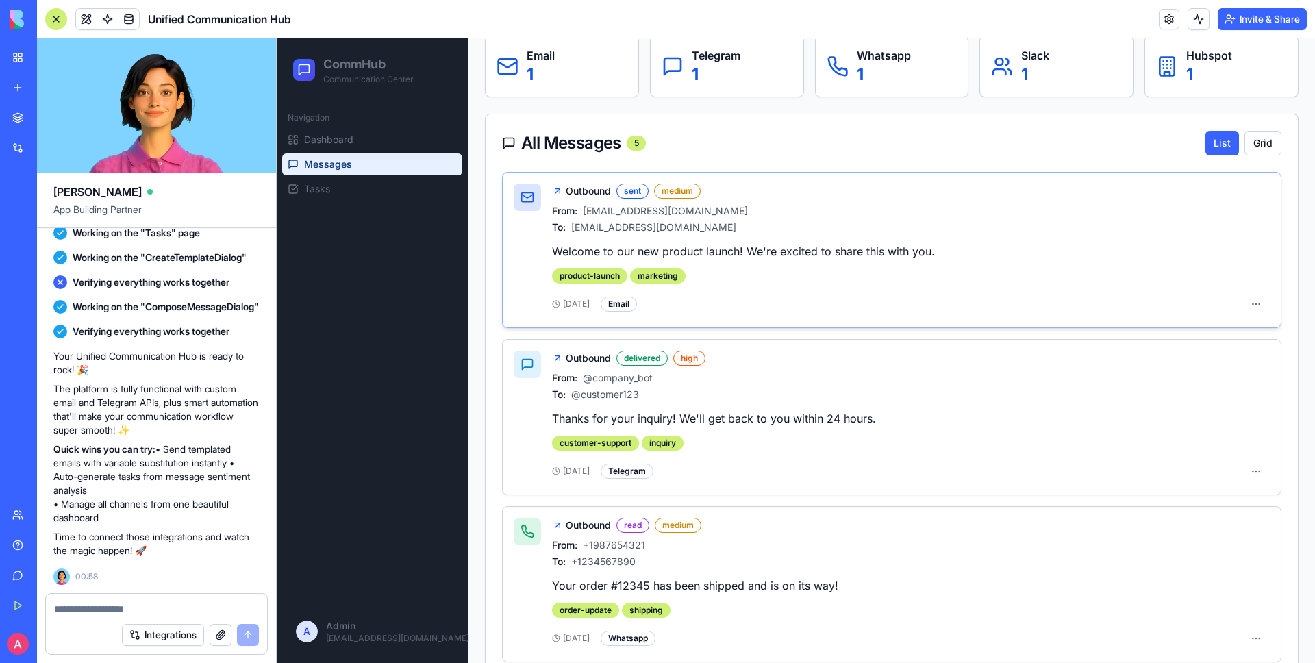
click at [746, 194] on div "outbound sent medium" at bounding box center [911, 191] width 718 height 15
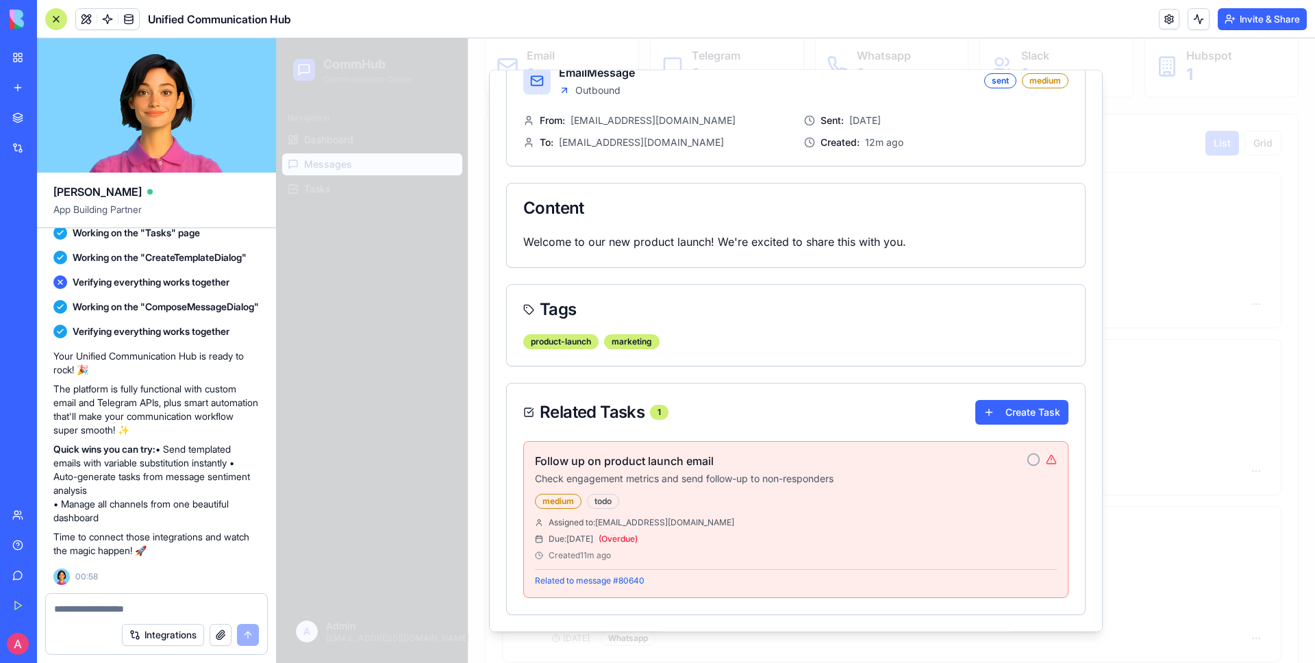
scroll to position [0, 0]
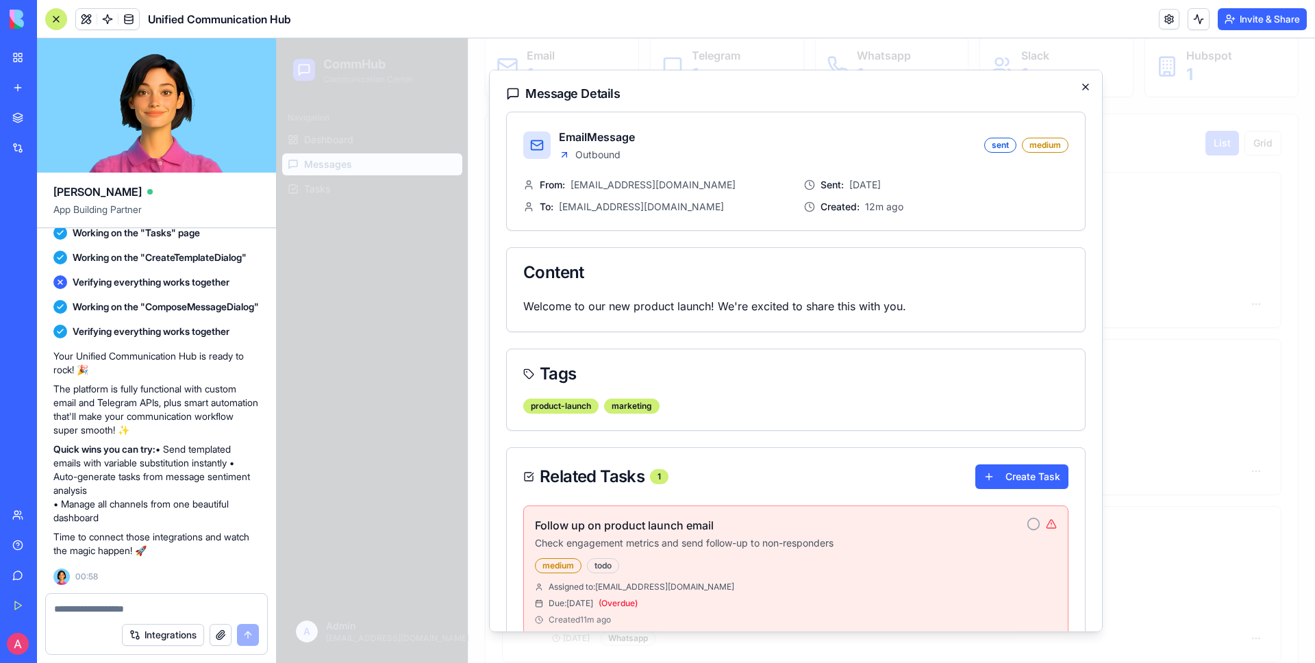
click at [1084, 84] on icon "button" at bounding box center [1085, 86] width 11 height 11
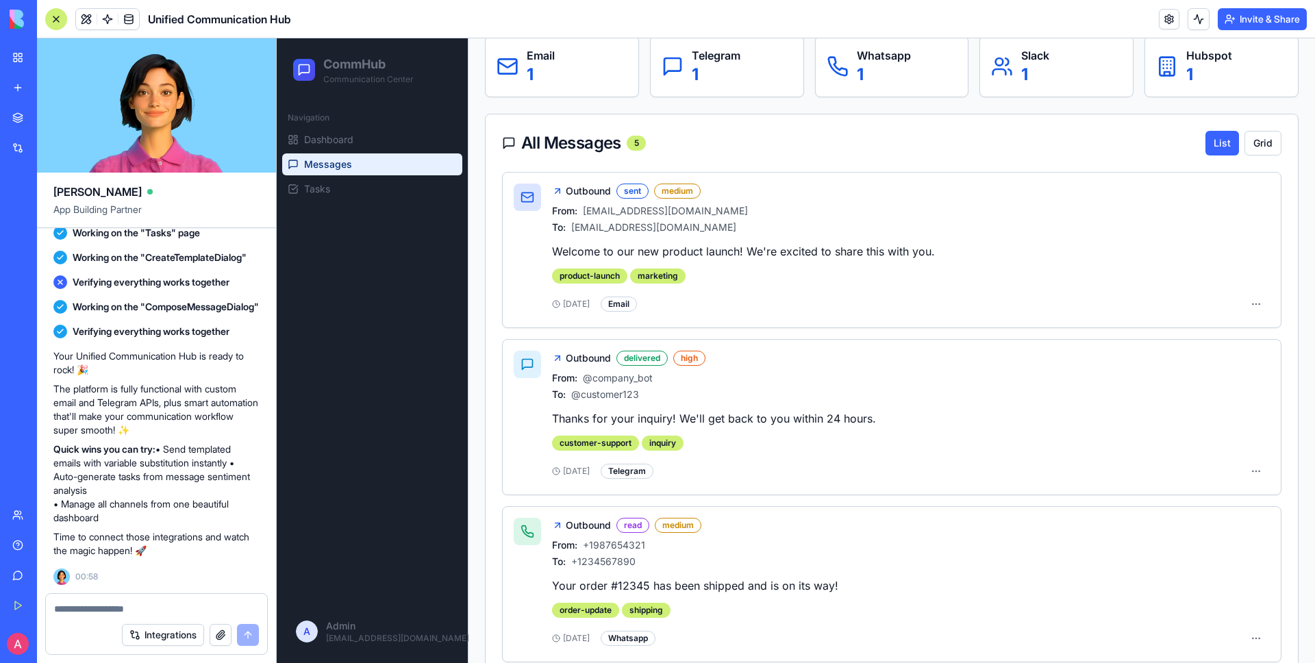
click at [157, 596] on div at bounding box center [156, 605] width 221 height 22
click at [154, 609] on textarea at bounding box center [156, 609] width 205 height 14
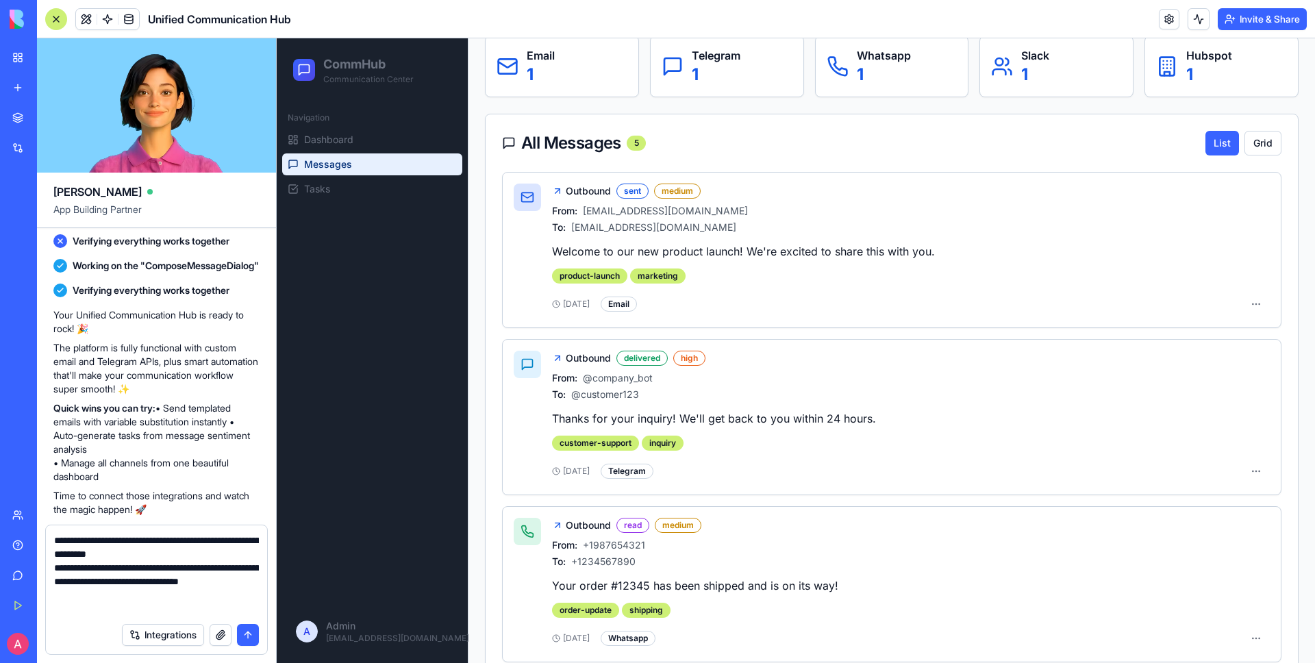
click at [84, 541] on textarea "**********" at bounding box center [156, 574] width 205 height 82
click at [155, 604] on textarea "**********" at bounding box center [156, 574] width 205 height 82
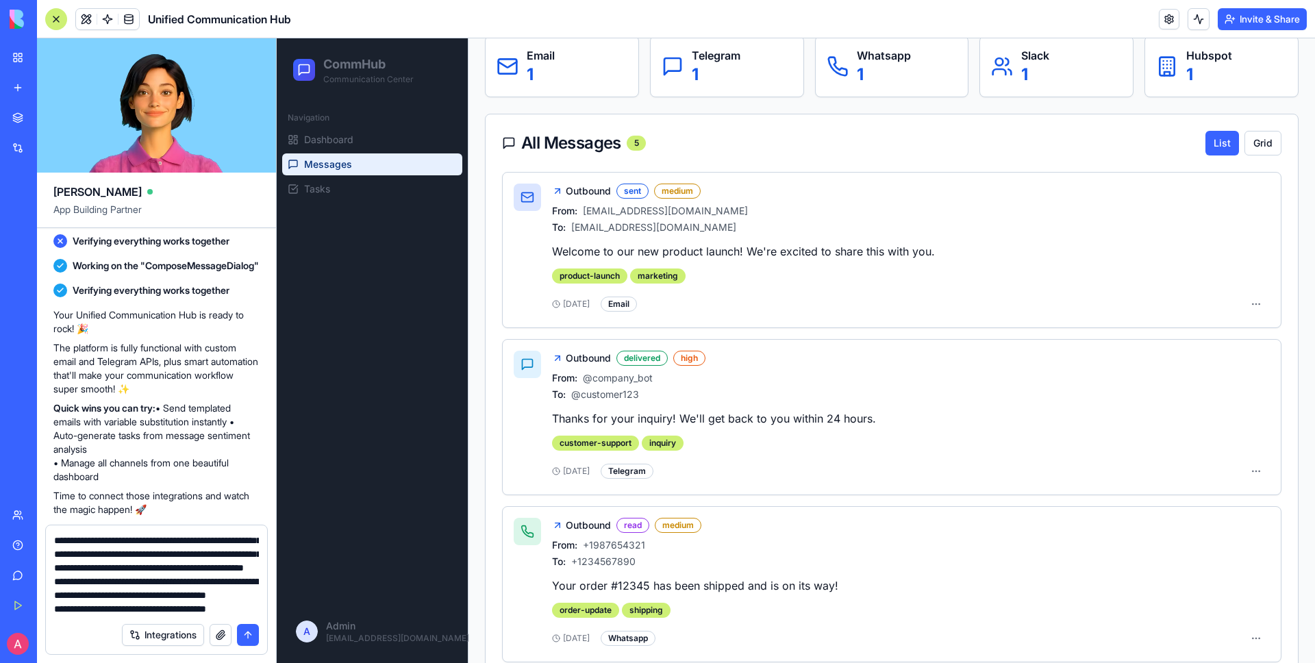
scroll to position [368, 0]
type textarea "**********"
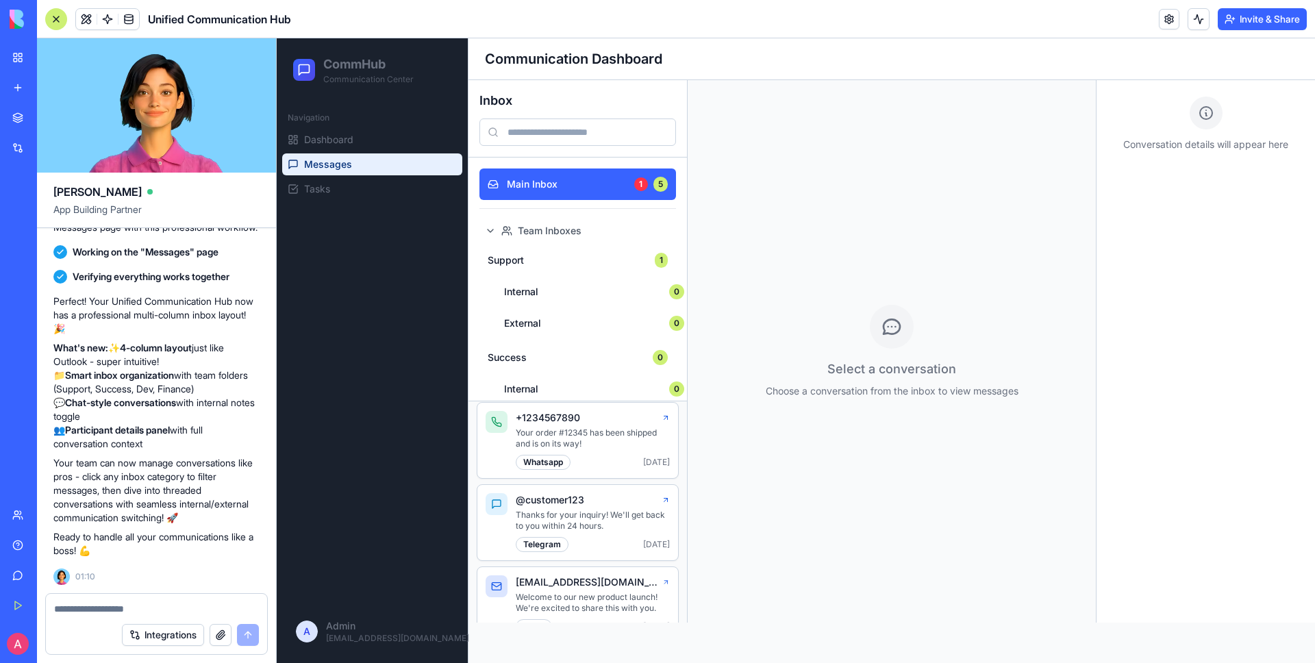
scroll to position [0, 0]
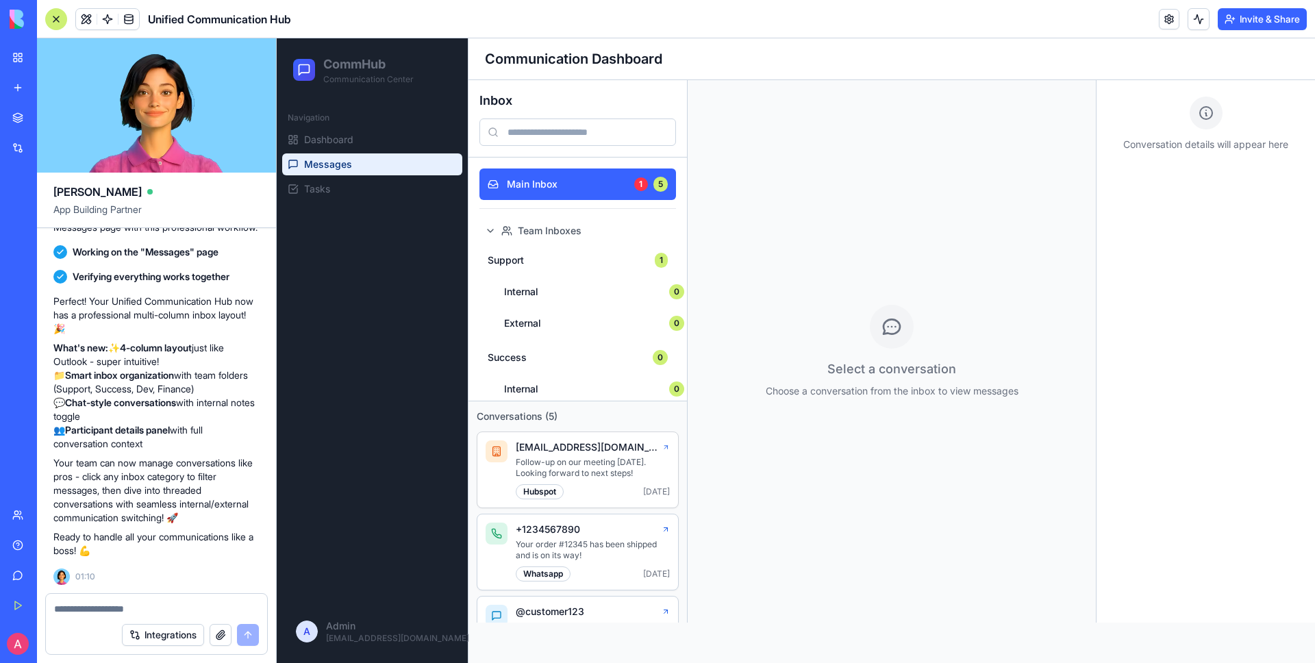
click at [585, 449] on p "[EMAIL_ADDRESS][DOMAIN_NAME]" at bounding box center [589, 447] width 147 height 14
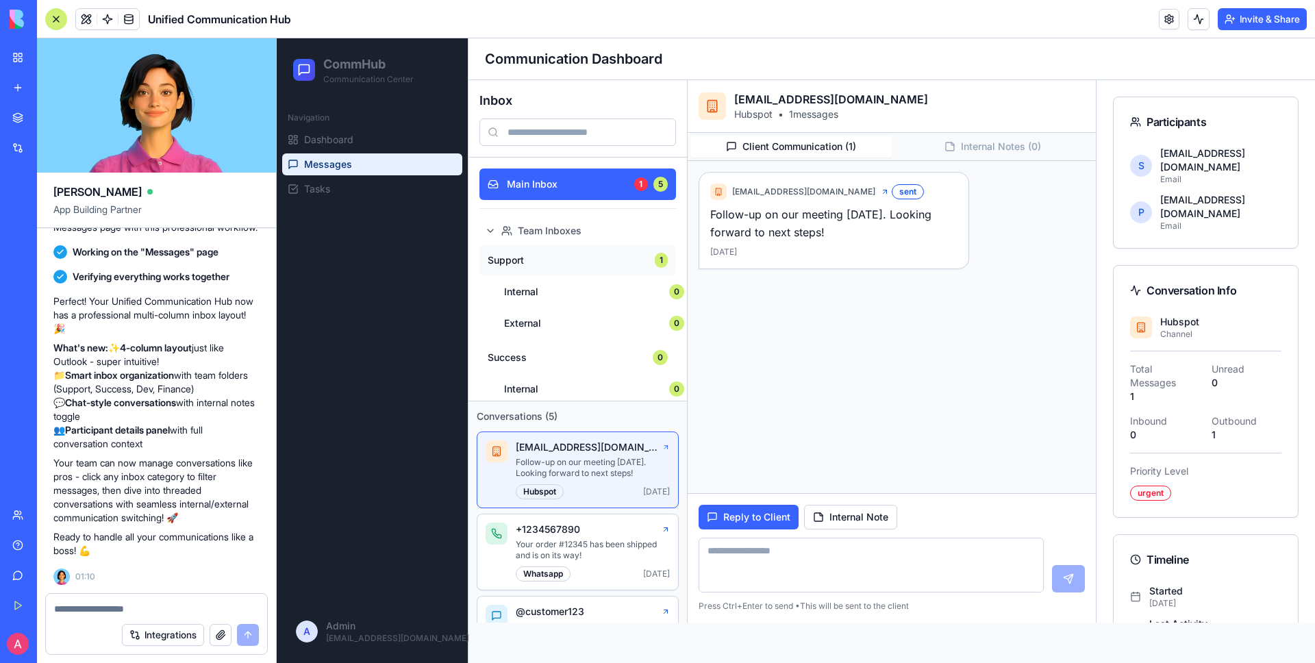
click at [607, 269] on button "Support 1" at bounding box center [577, 259] width 197 height 31
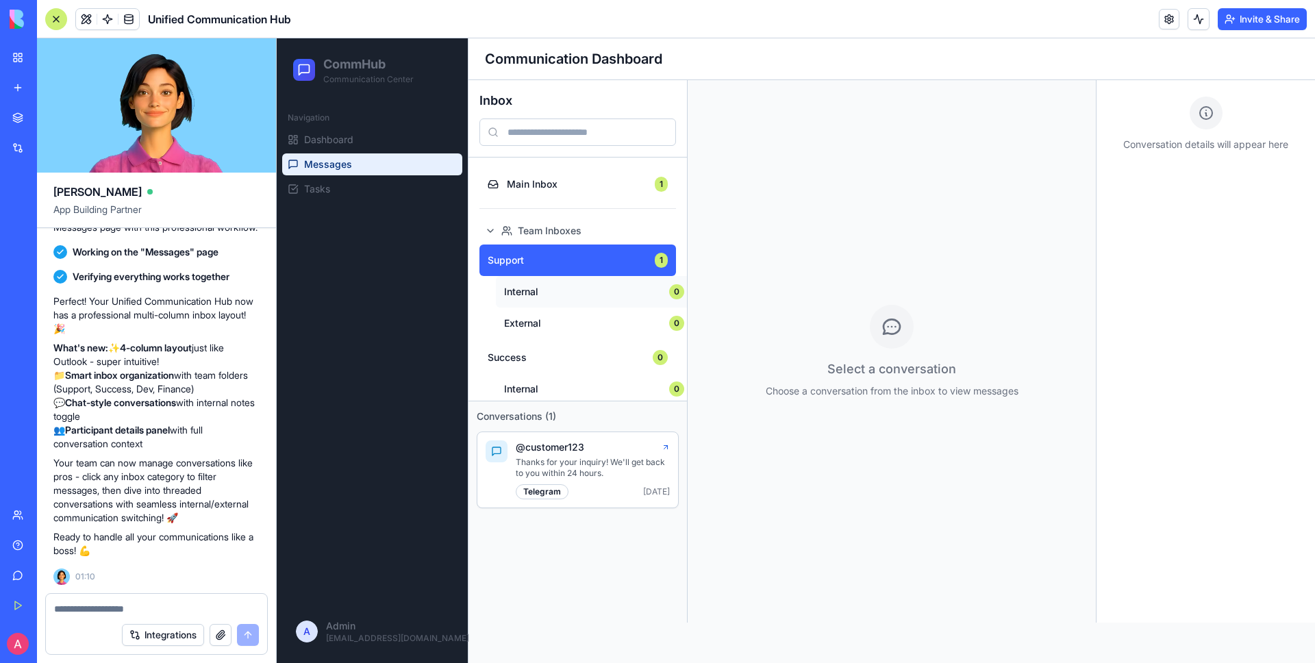
click at [614, 293] on span "Internal" at bounding box center [582, 292] width 157 height 14
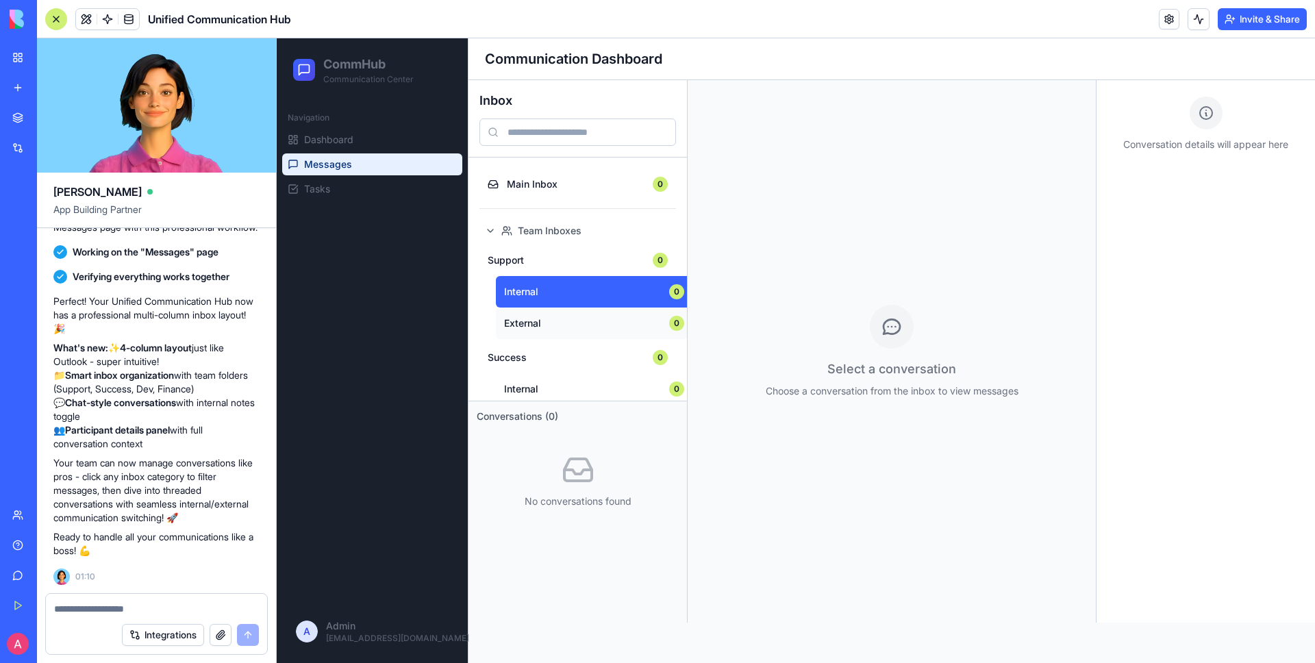
click at [605, 313] on button "External 0" at bounding box center [594, 322] width 197 height 31
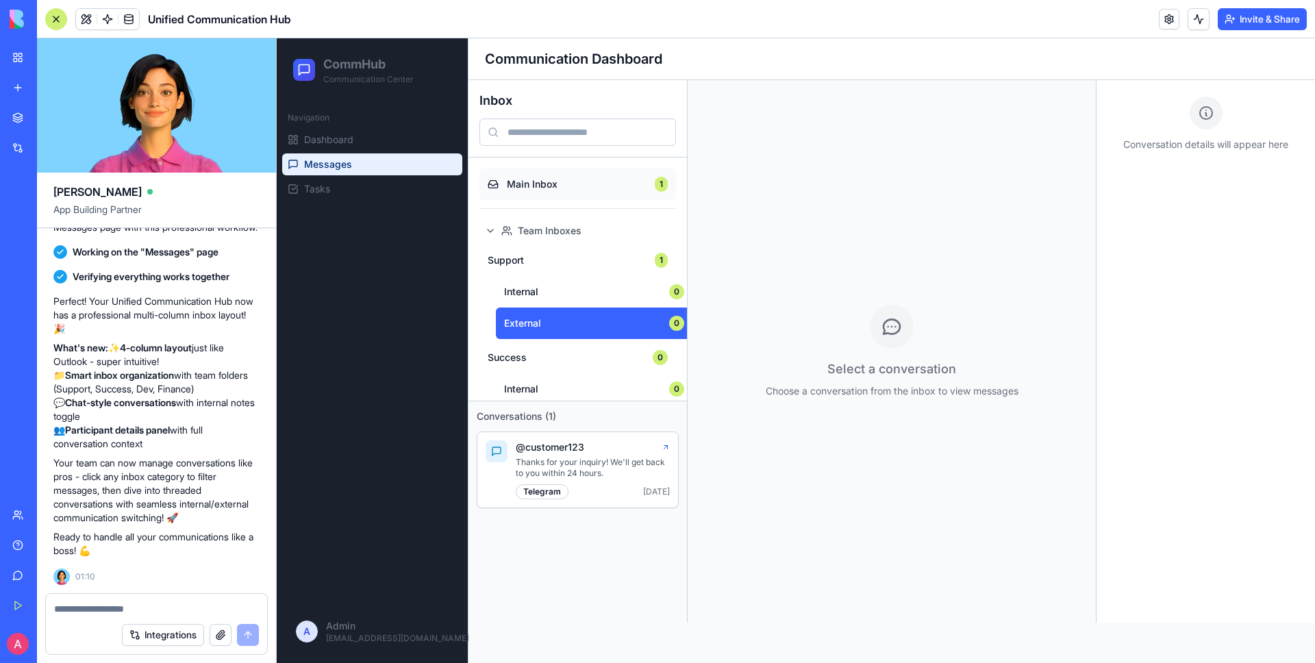
click at [588, 189] on span "Main Inbox" at bounding box center [577, 184] width 140 height 14
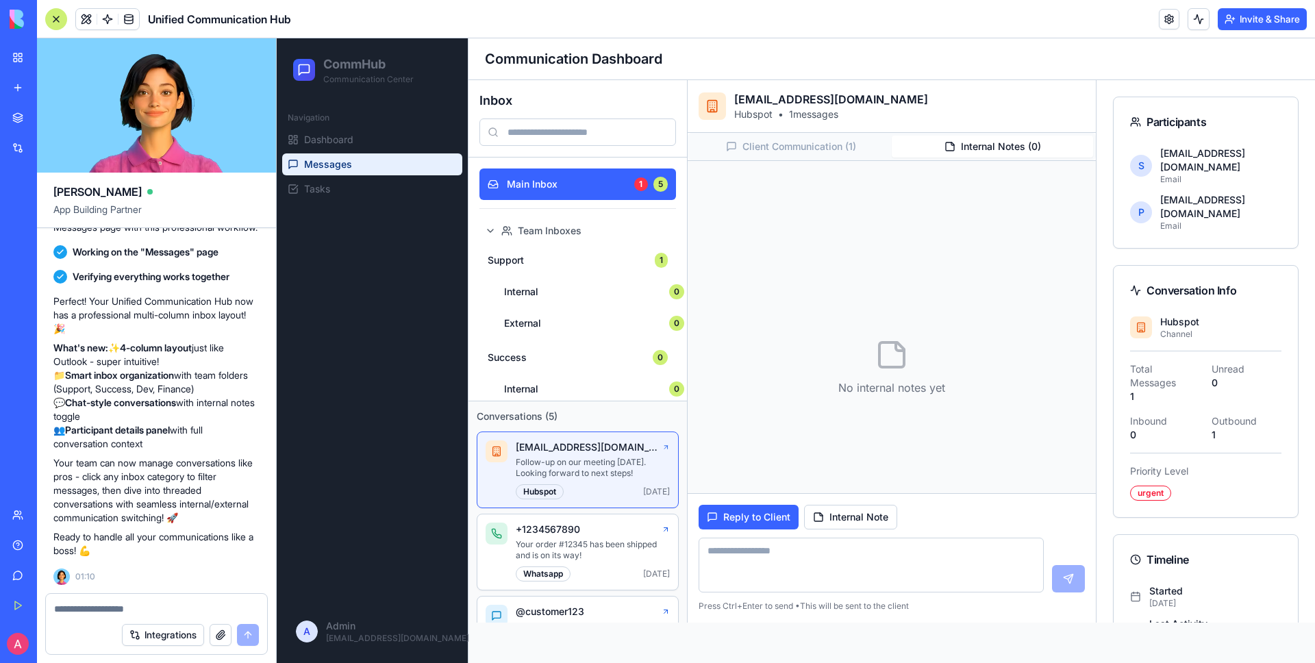
click at [992, 148] on button "Internal Notes ( 0 )" at bounding box center [992, 147] width 201 height 22
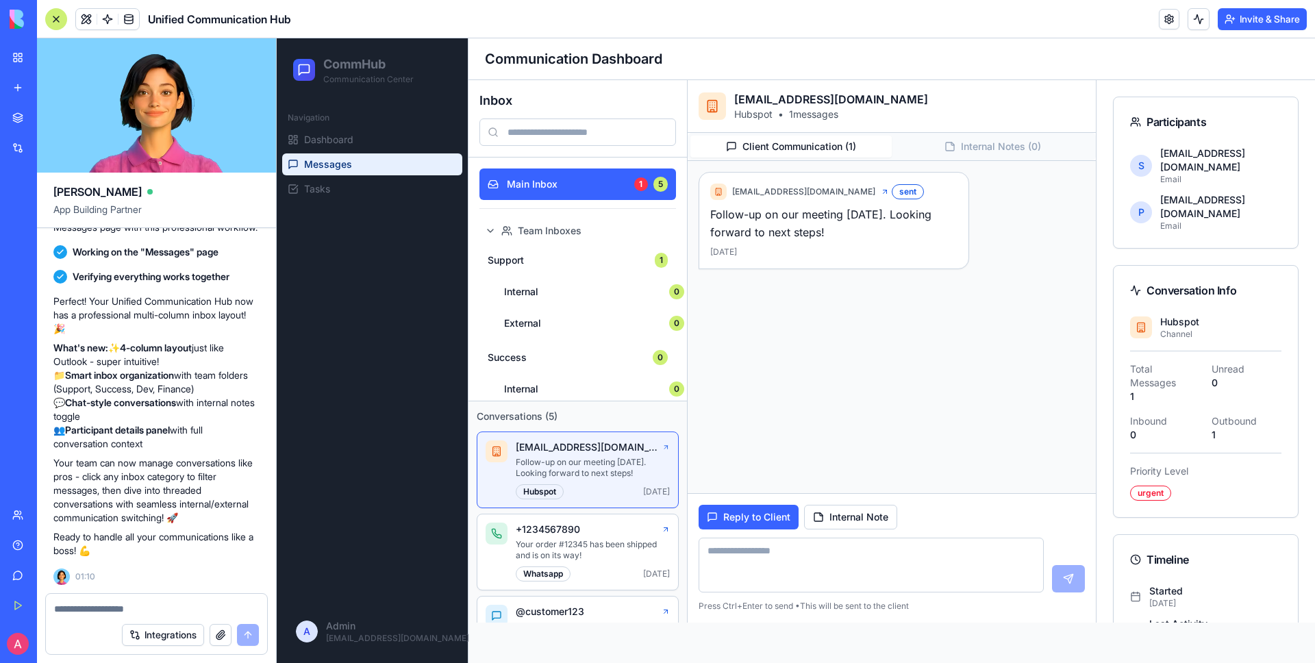
click at [835, 142] on button "Client Communication ( 1 )" at bounding box center [790, 147] width 201 height 22
click at [857, 507] on button "Internal Note" at bounding box center [850, 517] width 93 height 25
click at [829, 552] on textarea at bounding box center [870, 565] width 345 height 55
type textarea "*******"
click at [1073, 581] on button at bounding box center [1068, 578] width 33 height 27
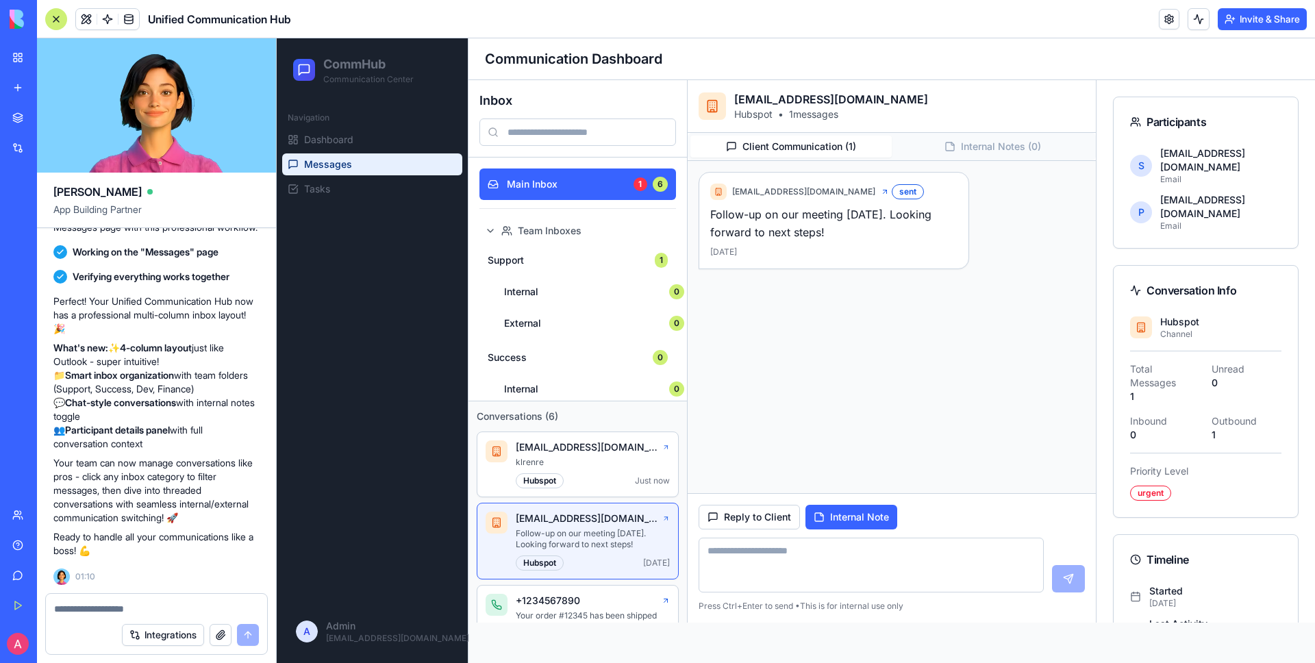
scroll to position [4784, 0]
click at [144, 602] on textarea at bounding box center [156, 609] width 205 height 14
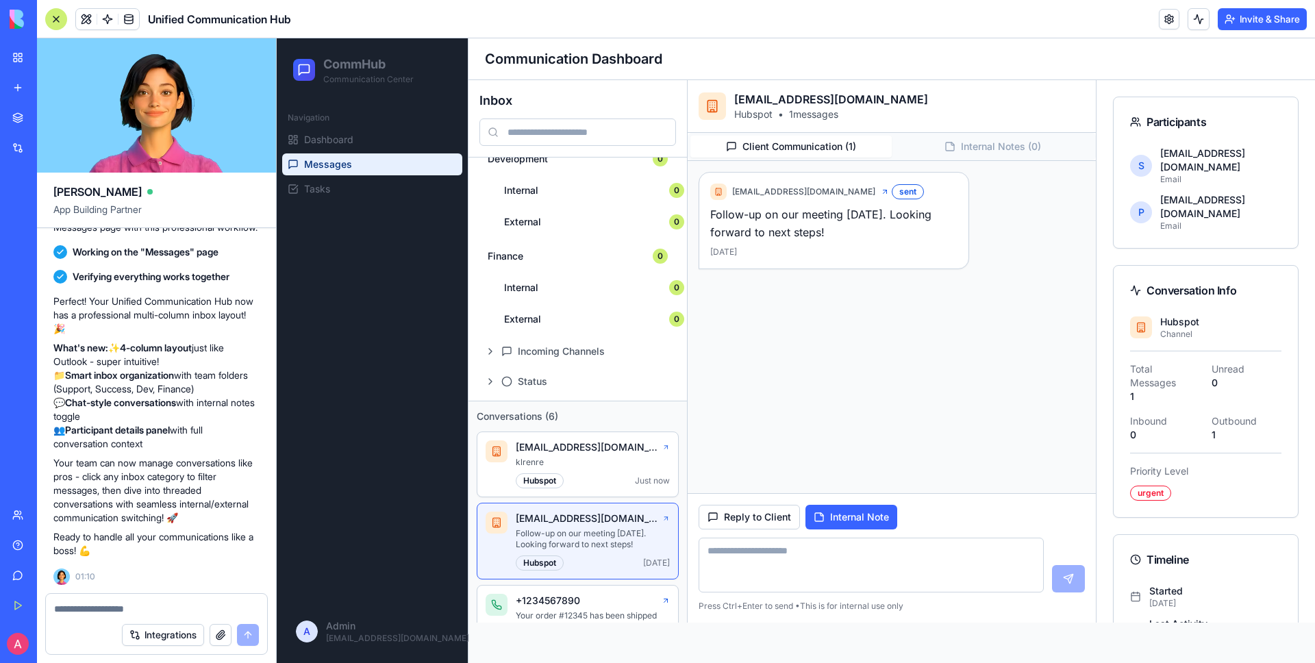
scroll to position [301, 0]
click at [493, 344] on button "Incoming Channels" at bounding box center [577, 345] width 197 height 27
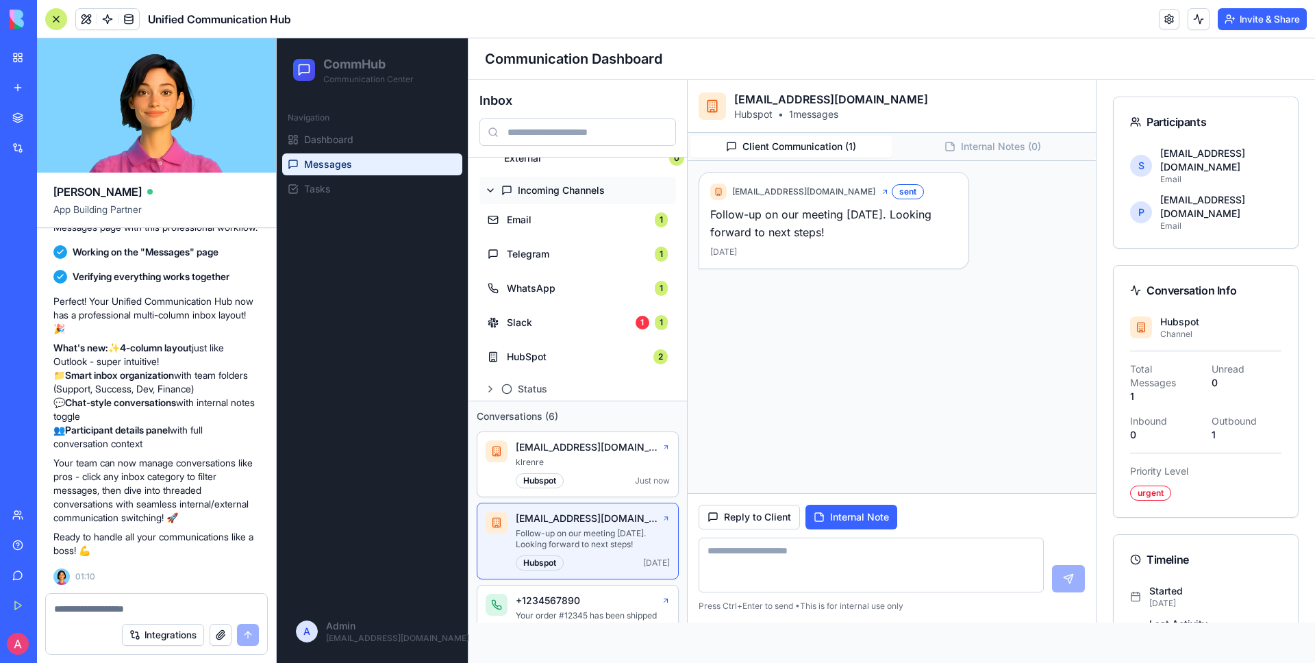
scroll to position [470, 0]
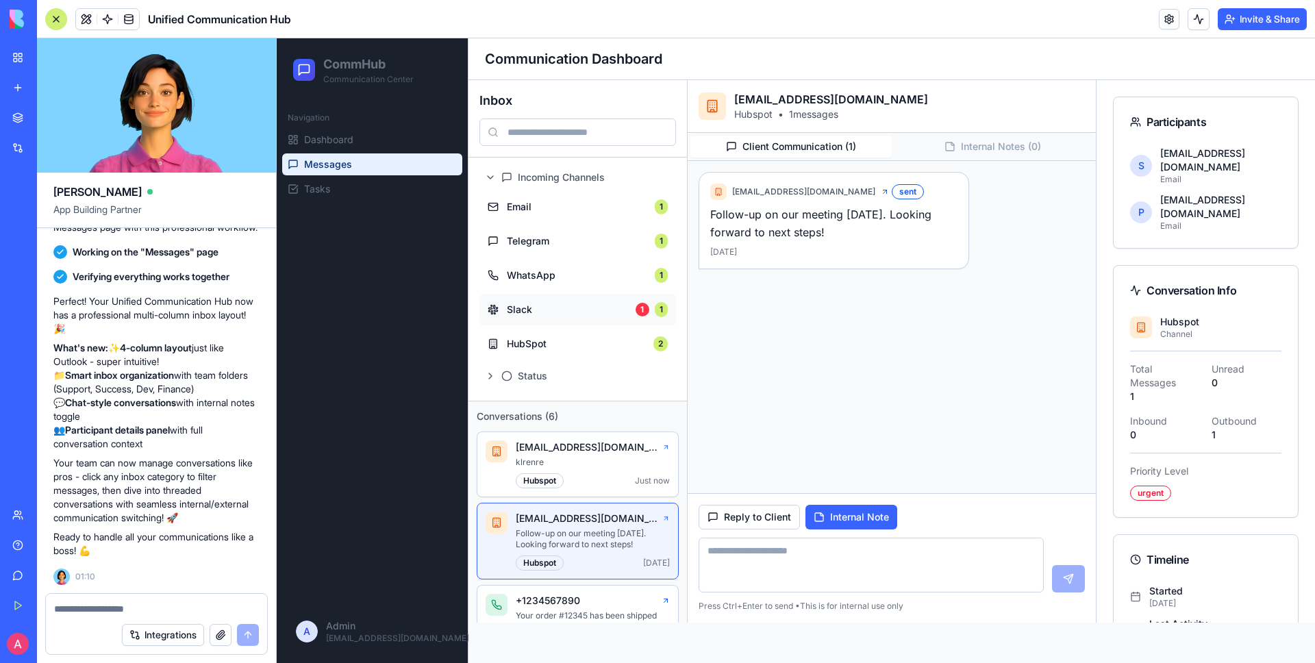
click at [533, 312] on span "Slack" at bounding box center [567, 310] width 121 height 14
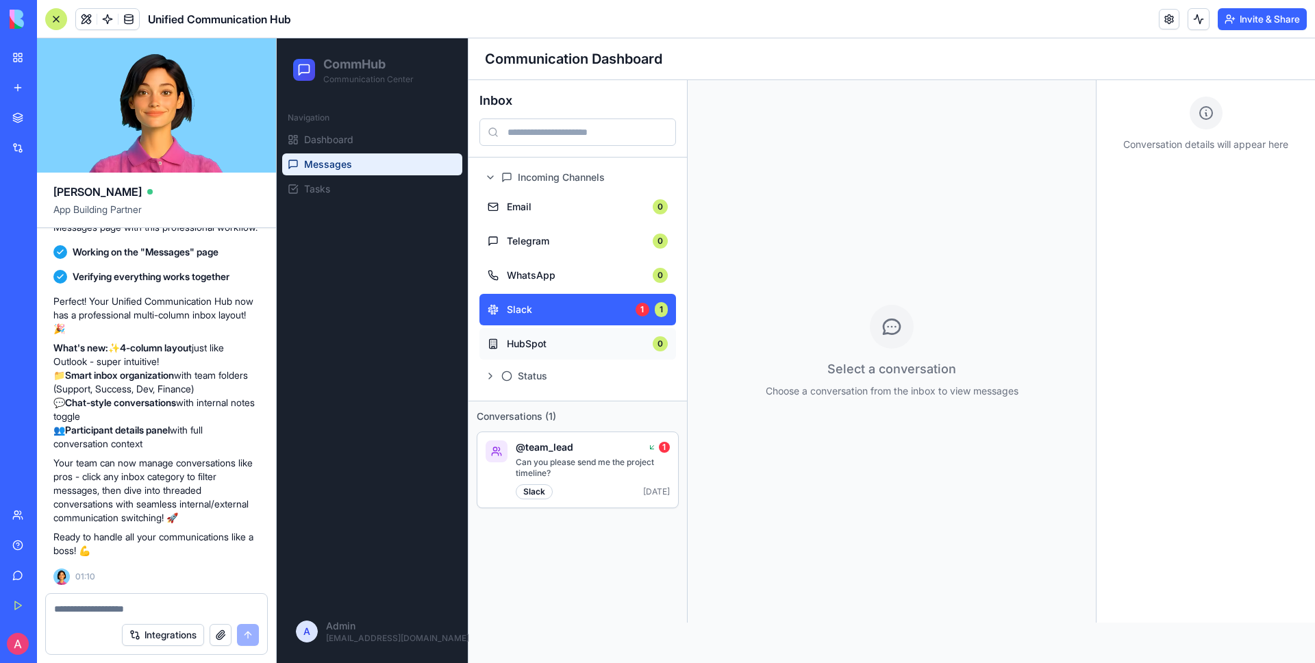
click at [572, 339] on span "HubSpot" at bounding box center [576, 344] width 138 height 14
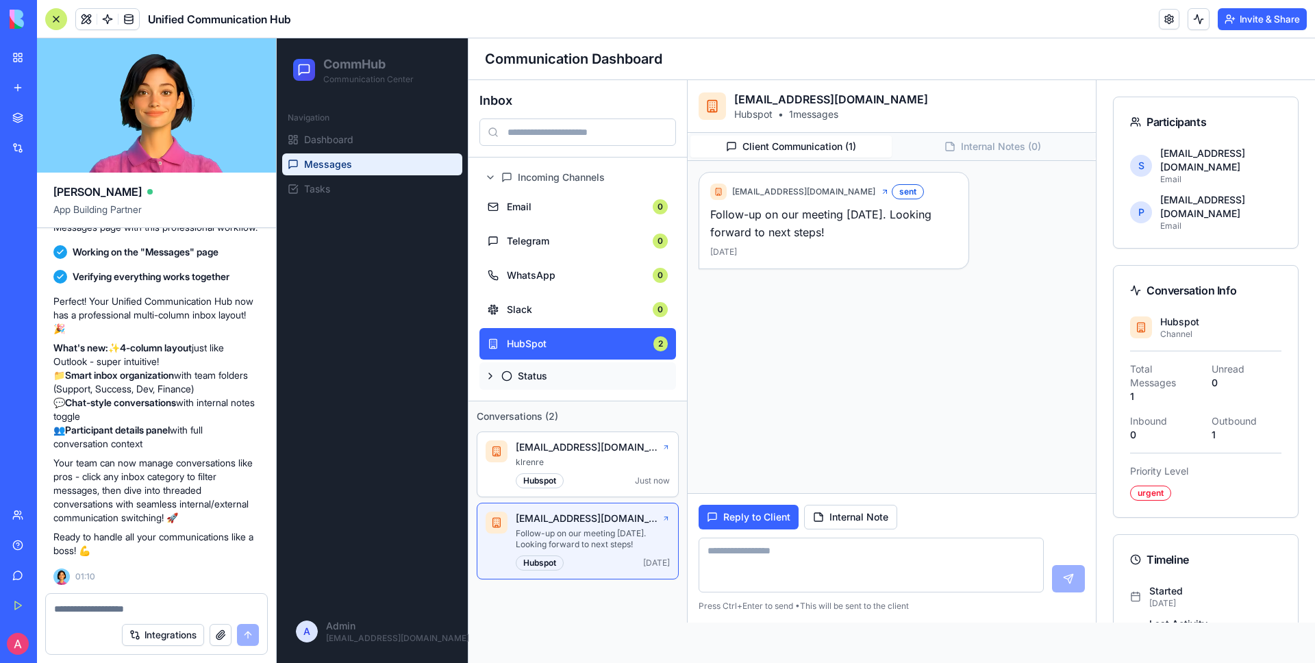
click at [492, 374] on button "Status" at bounding box center [577, 375] width 197 height 27
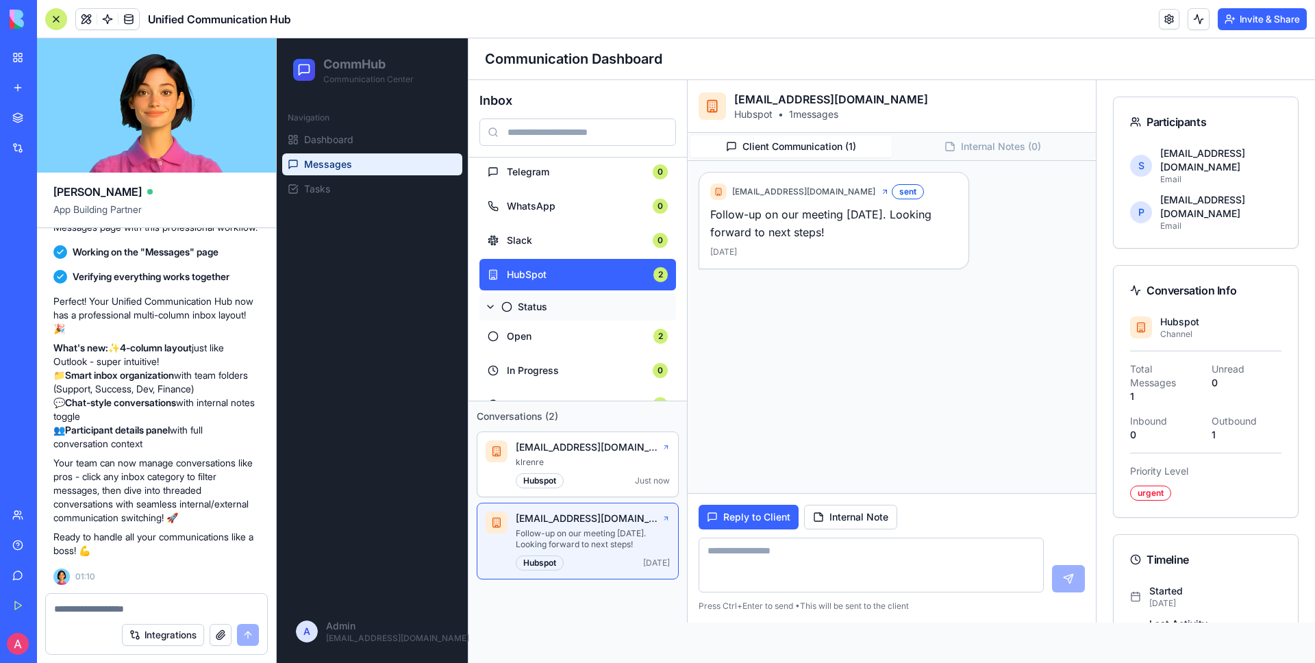
scroll to position [570, 0]
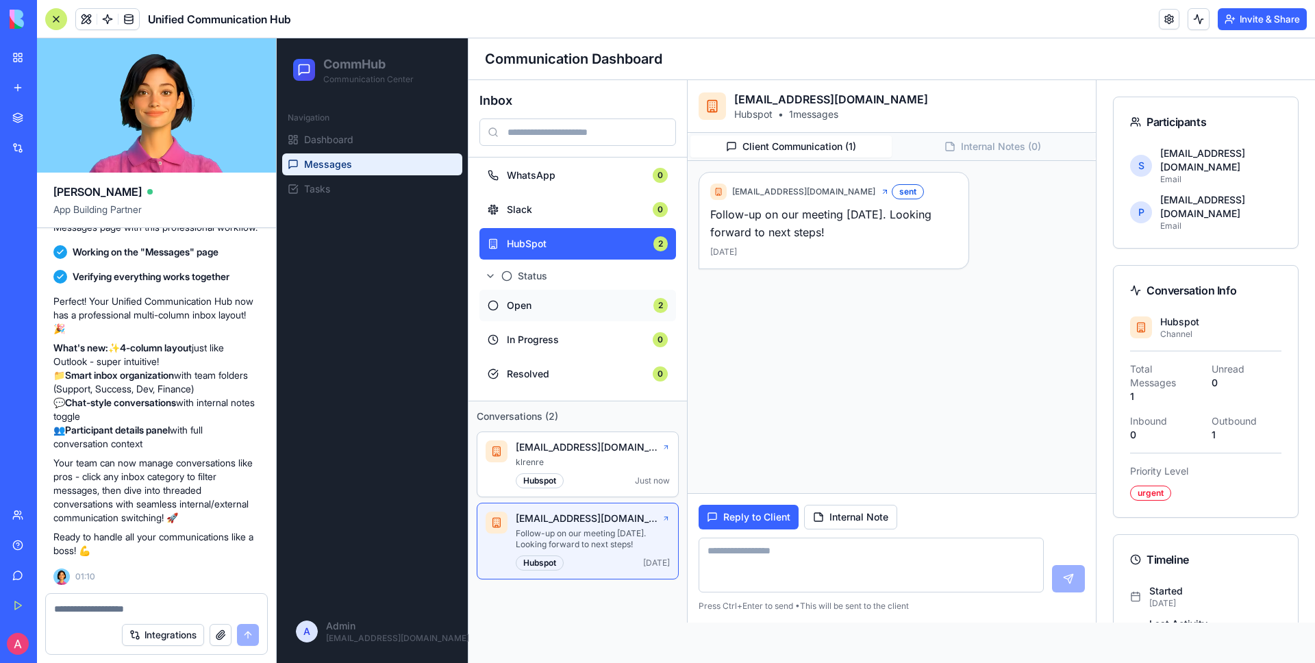
click at [543, 304] on span "Open" at bounding box center [576, 306] width 138 height 14
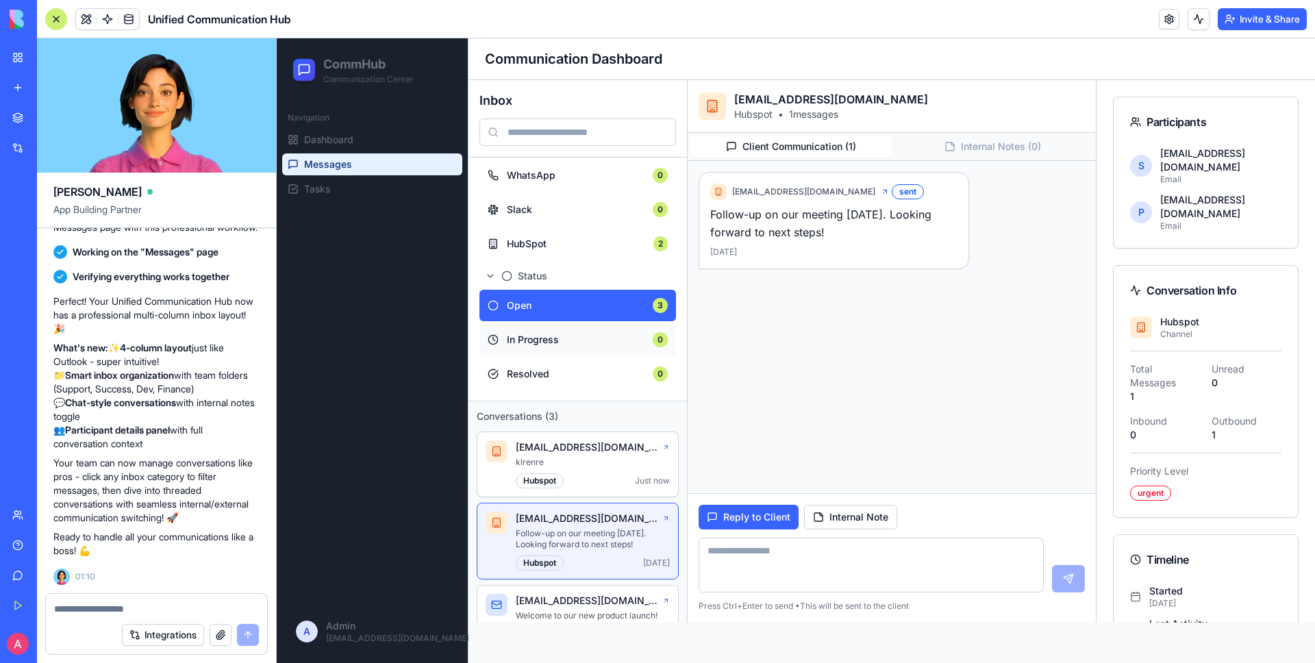
click at [550, 329] on button "In Progress 0" at bounding box center [577, 339] width 197 height 31
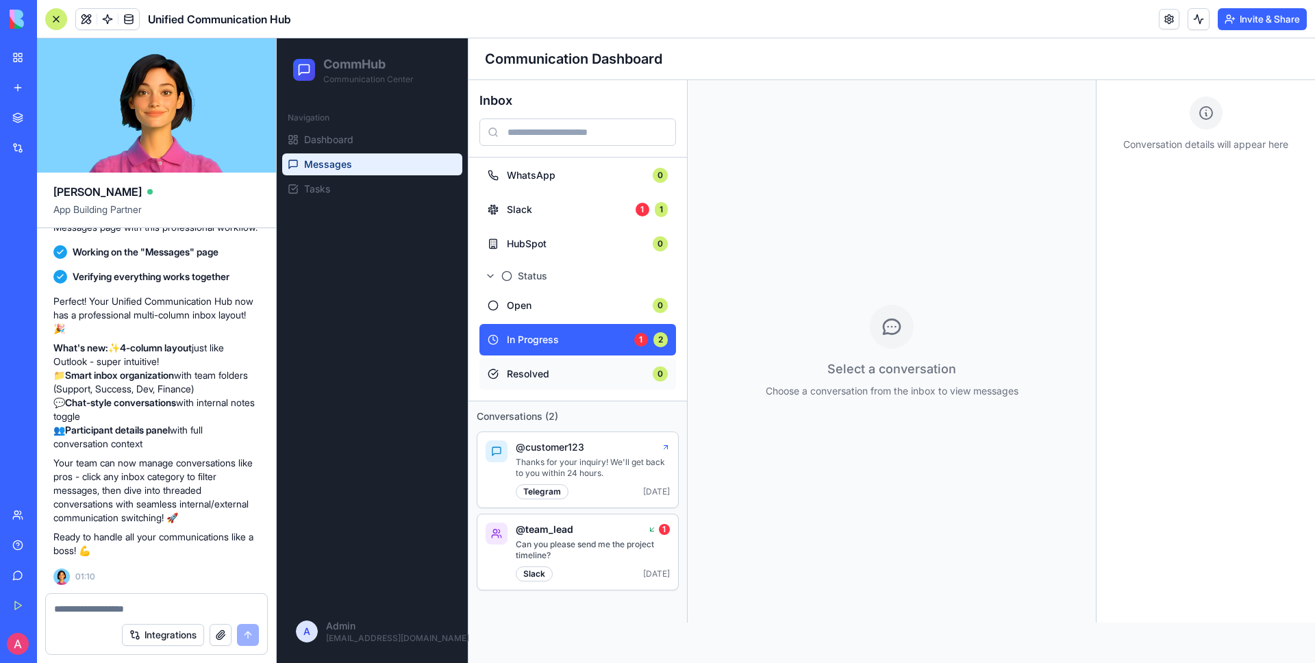
click at [548, 372] on span "Resolved" at bounding box center [576, 374] width 138 height 14
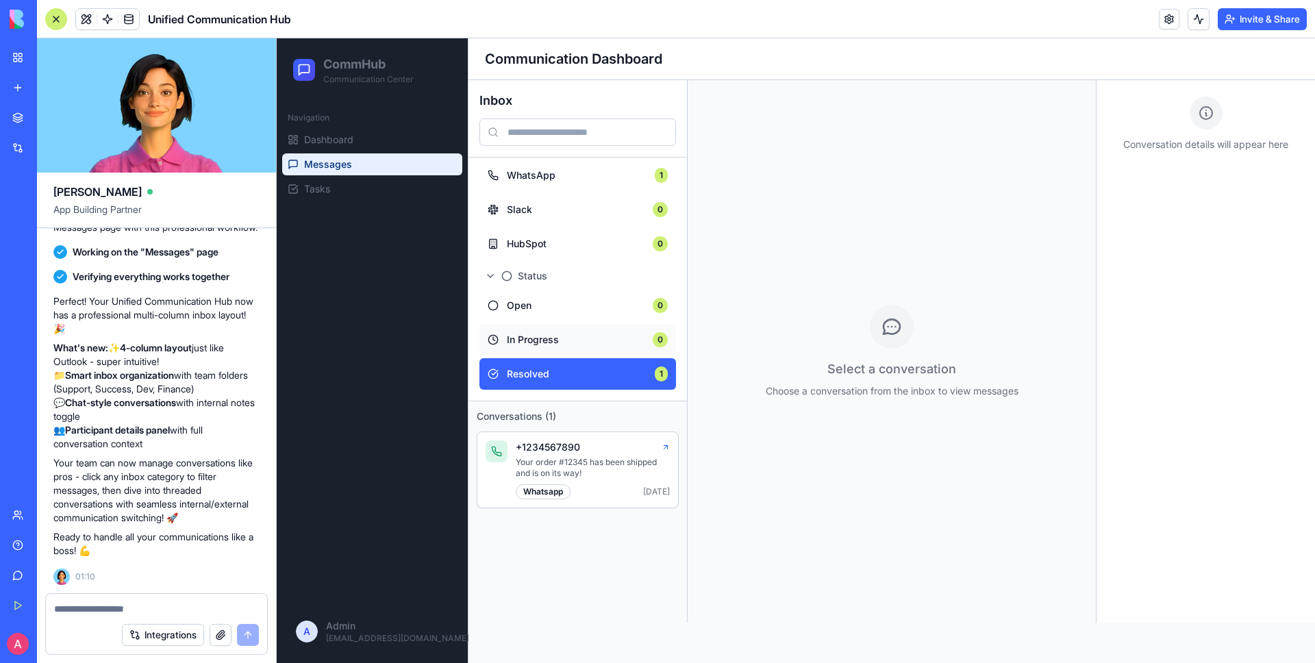
click at [551, 343] on span "In Progress" at bounding box center [576, 340] width 138 height 14
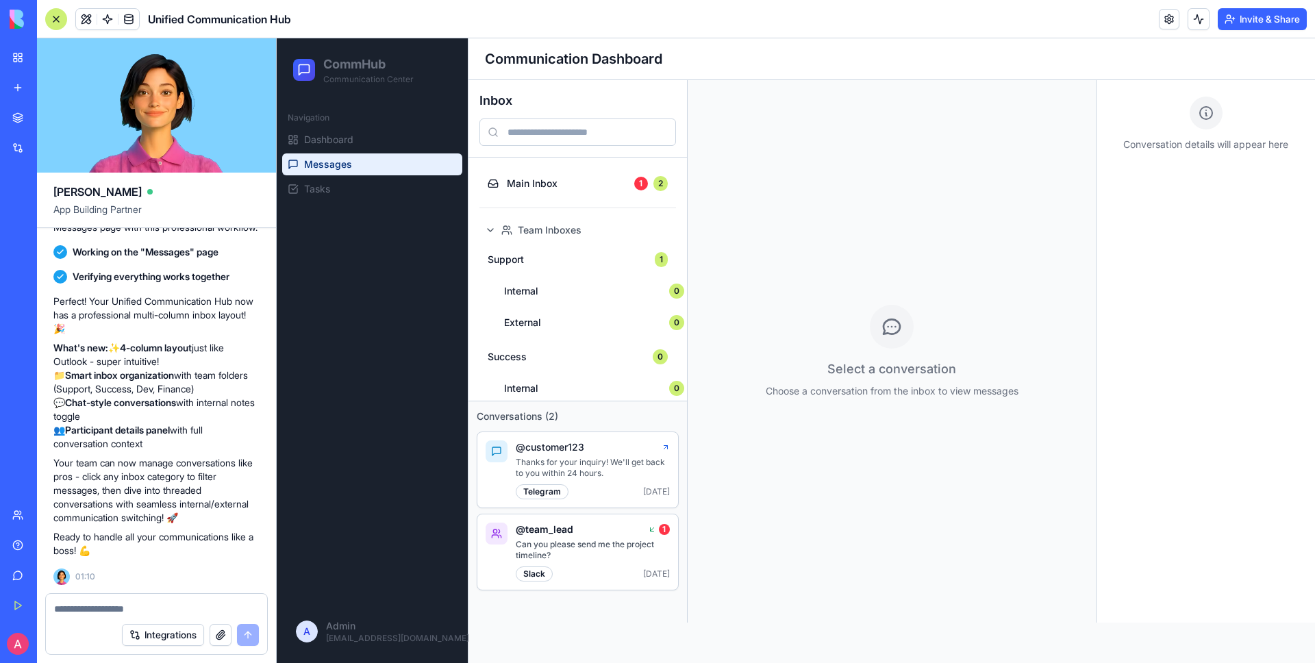
scroll to position [0, 0]
click at [157, 598] on div at bounding box center [156, 605] width 221 height 22
click at [157, 607] on textarea at bounding box center [156, 609] width 205 height 14
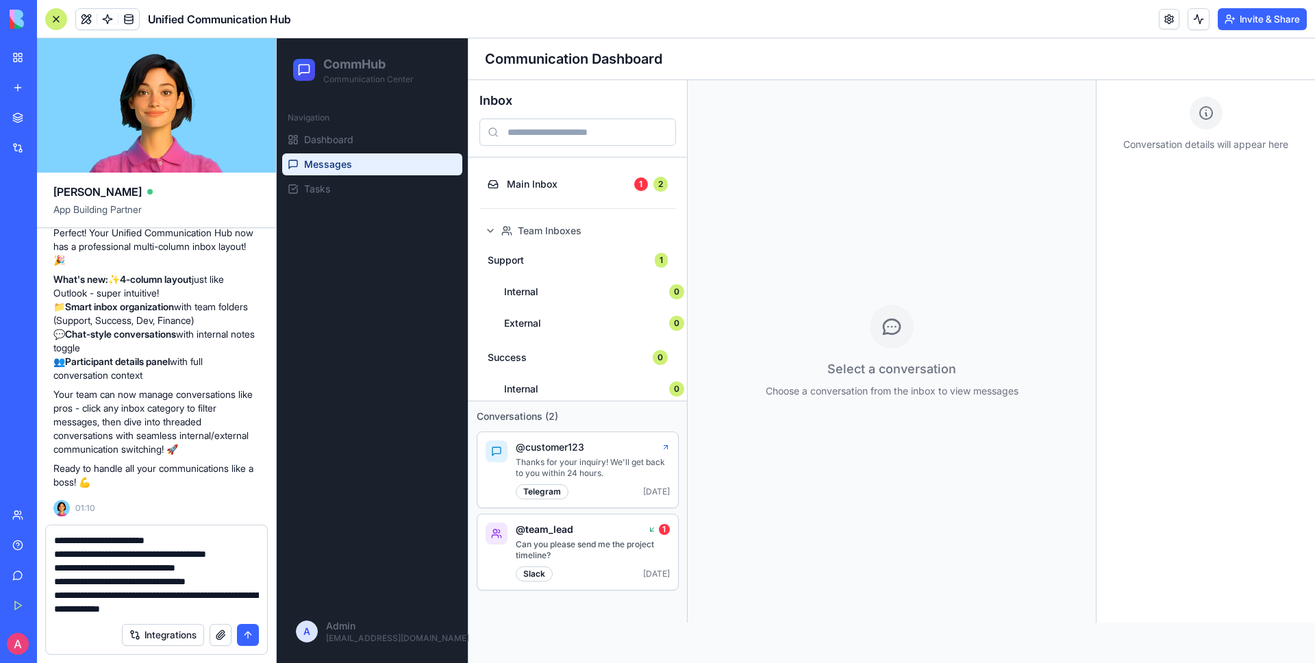
scroll to position [12, 0]
click at [531, 468] on p "Thanks for your inquiry! We'll get back to you within 24 hours." at bounding box center [593, 468] width 154 height 22
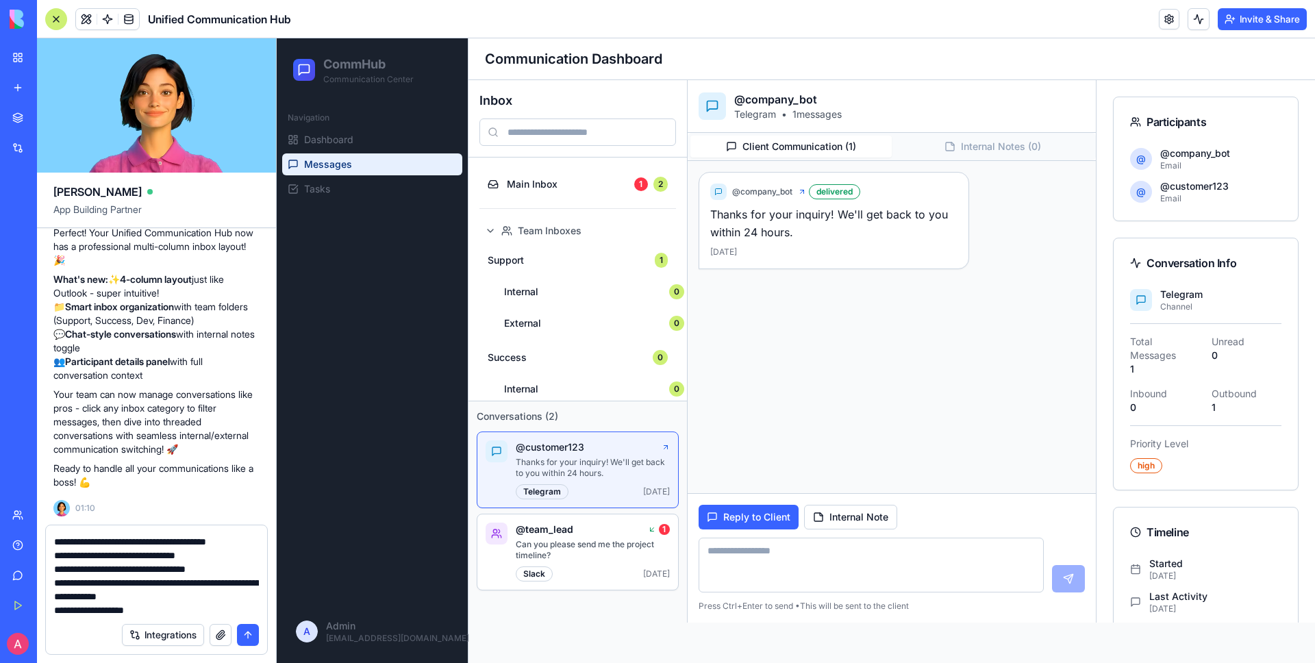
click at [186, 611] on textarea "**********" at bounding box center [156, 574] width 205 height 82
type textarea "**********"
click at [246, 633] on button "submit" at bounding box center [248, 635] width 22 height 22
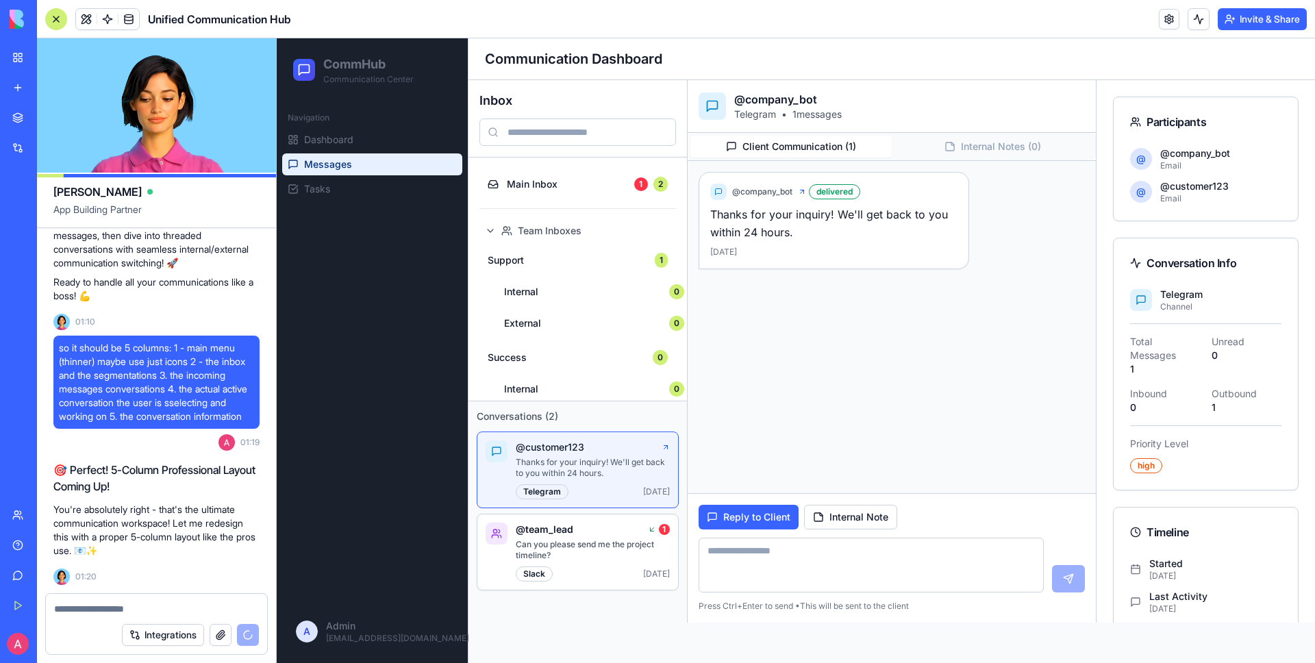
scroll to position [5102, 0]
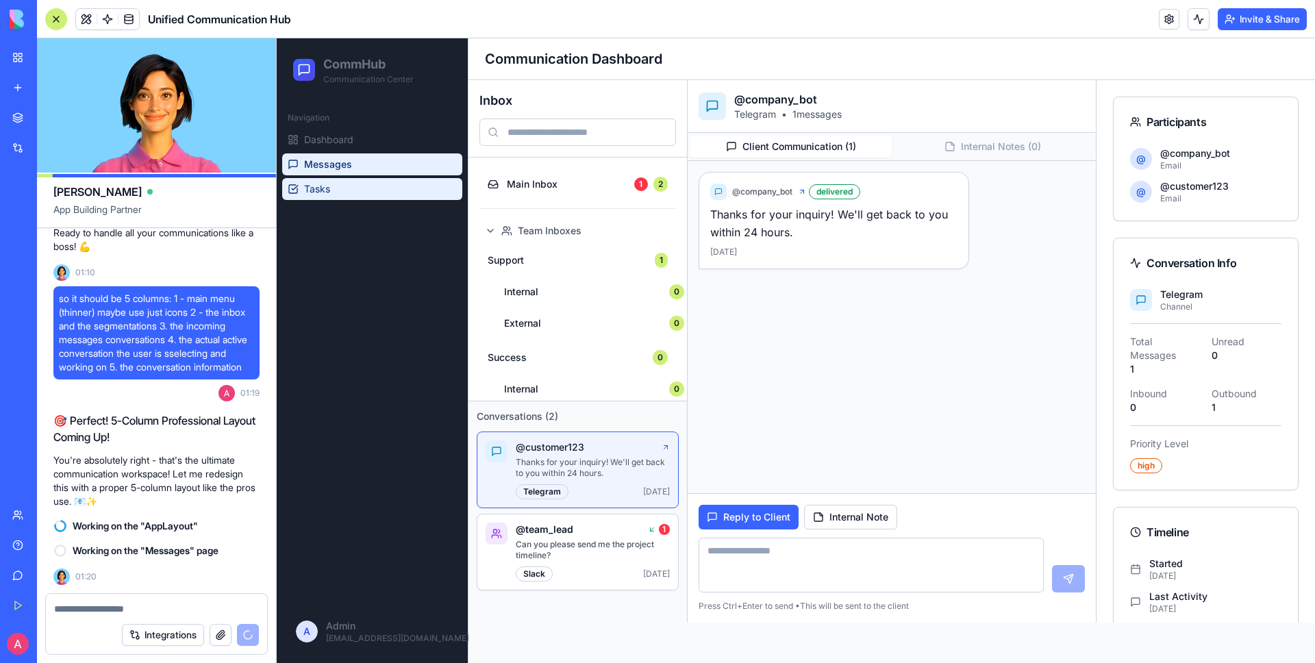
click at [341, 183] on link "Tasks" at bounding box center [372, 189] width 180 height 22
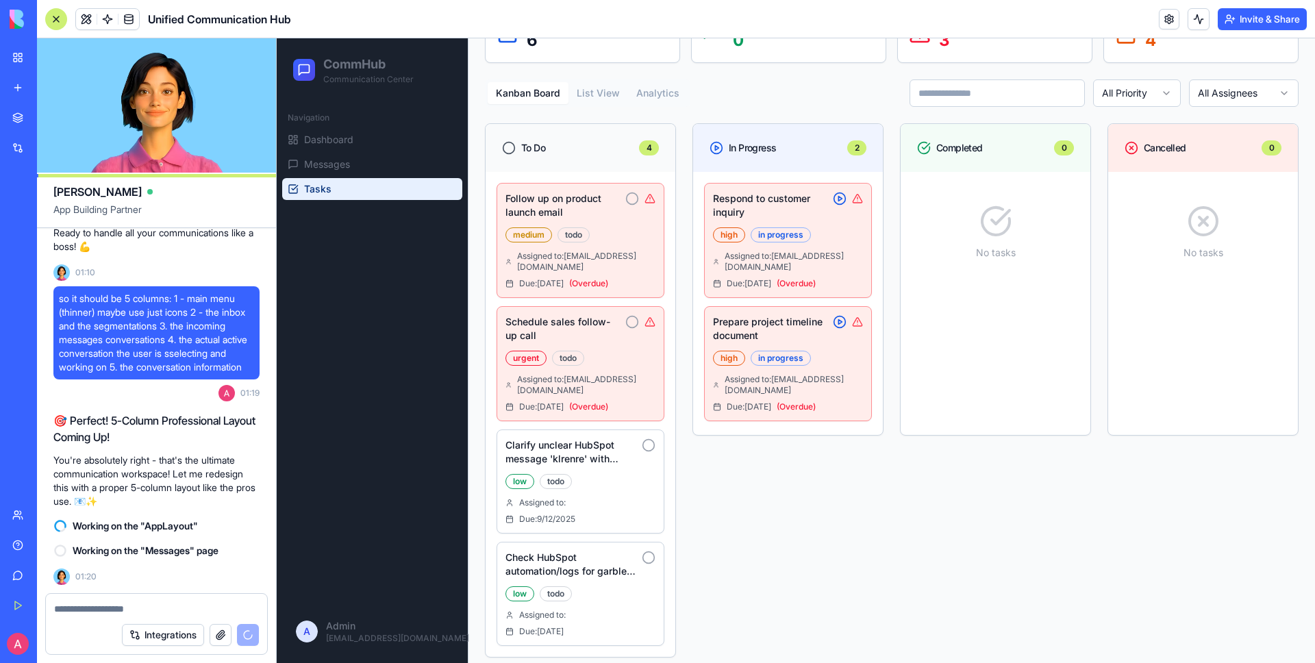
scroll to position [137, 0]
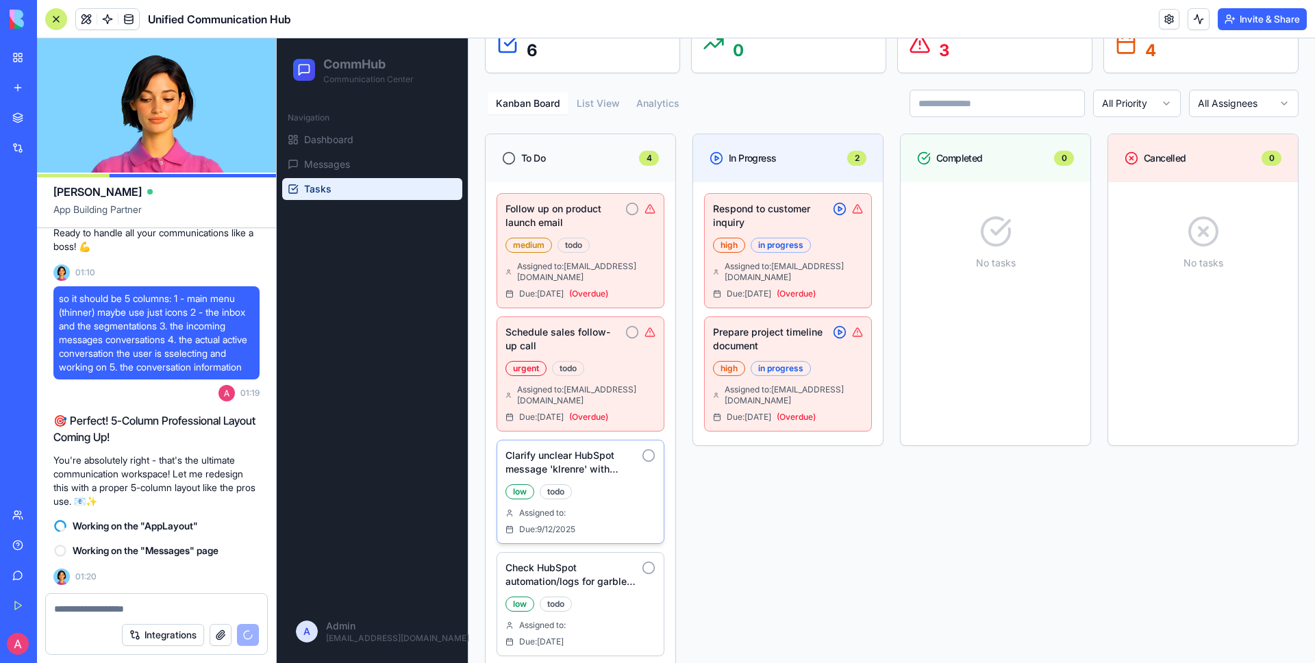
click at [648, 449] on icon at bounding box center [649, 456] width 14 height 14
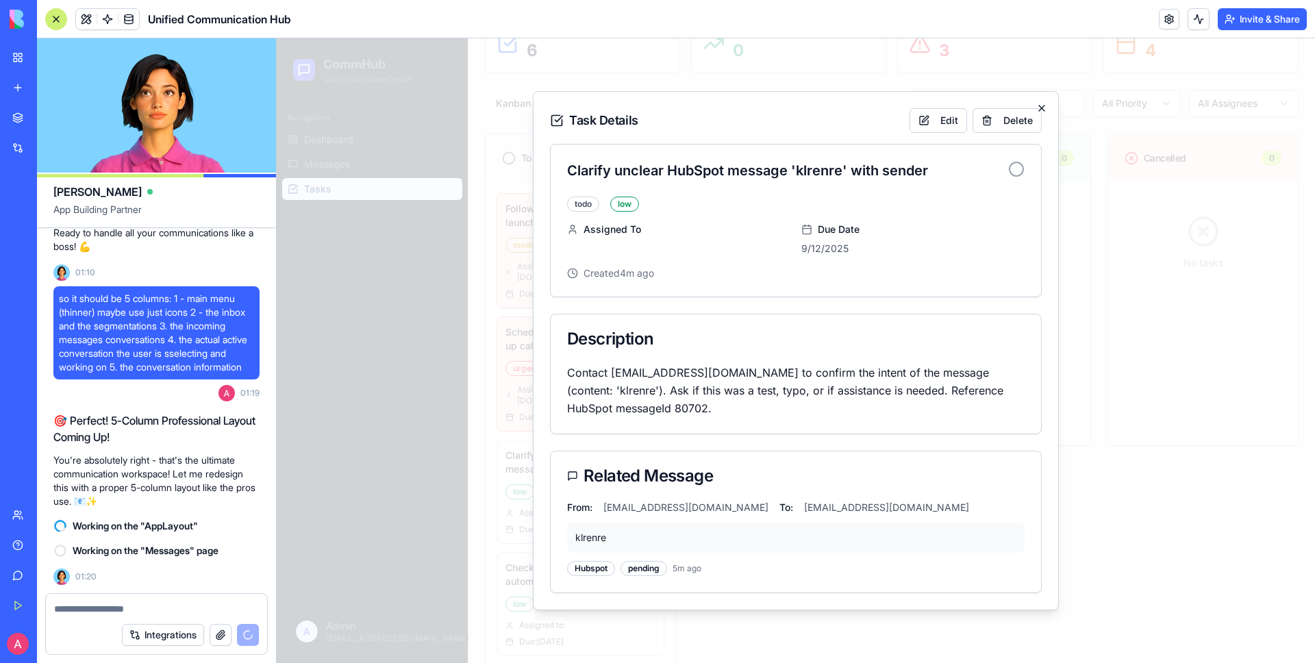
click at [1041, 105] on icon "button" at bounding box center [1041, 108] width 11 height 11
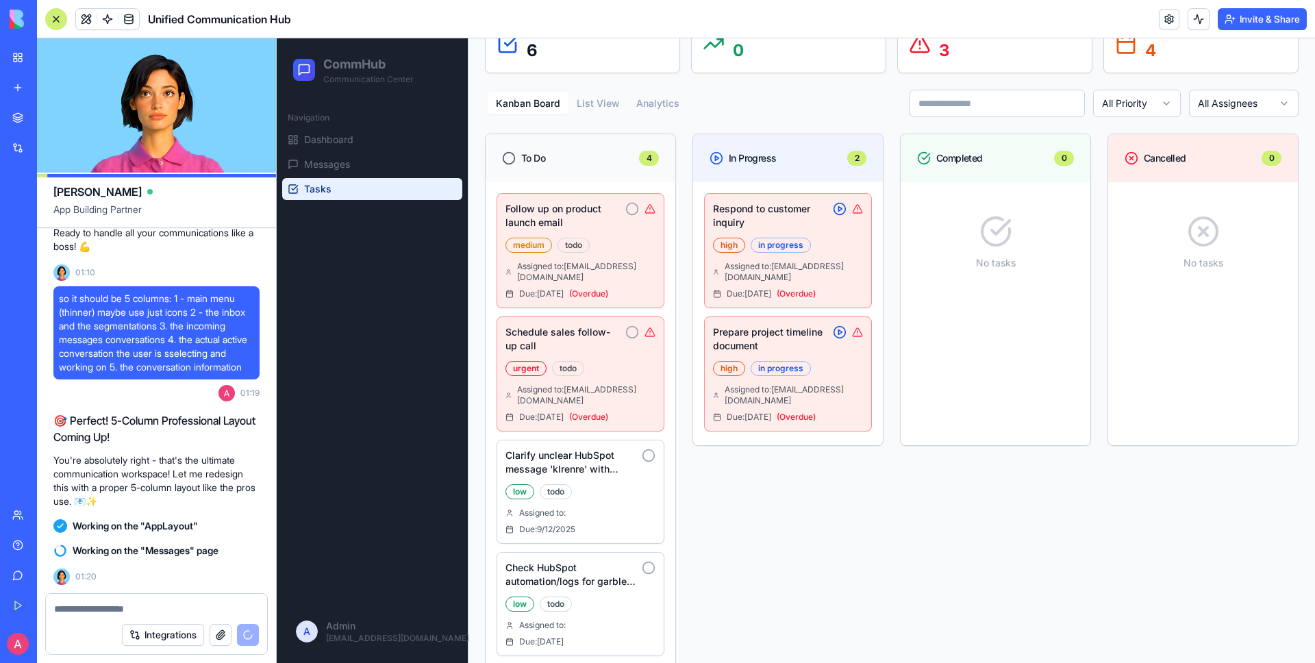
scroll to position [5127, 0]
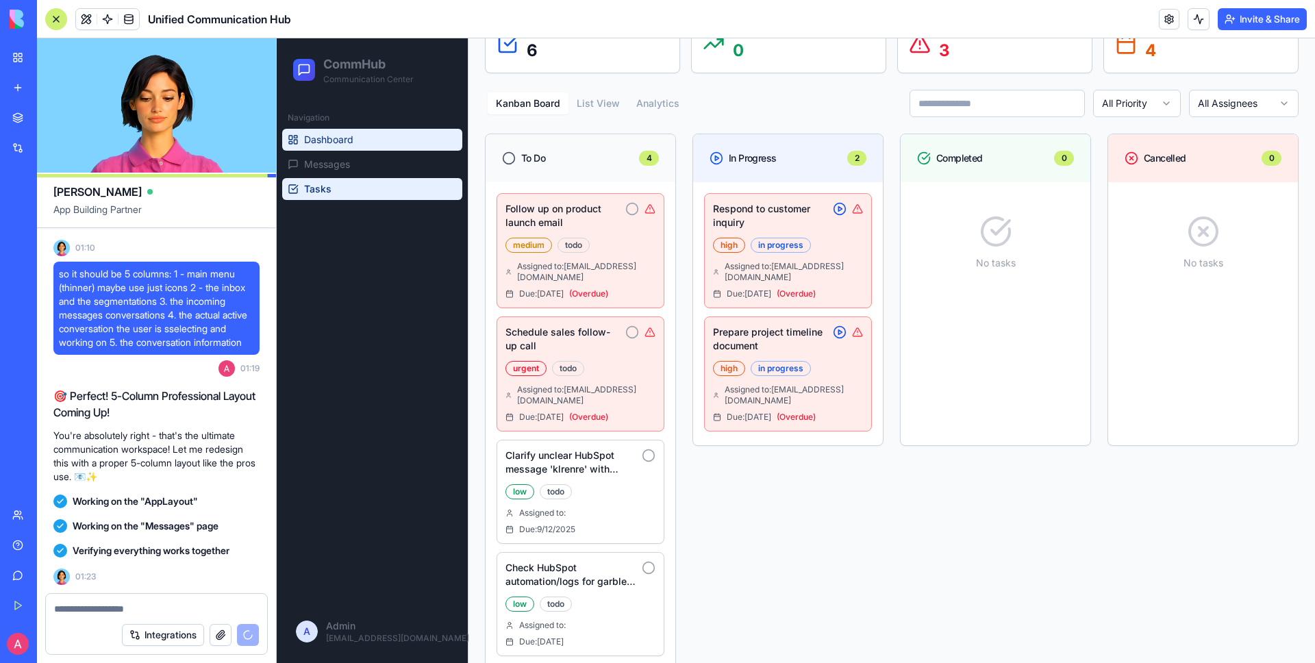
click at [377, 139] on link "Dashboard" at bounding box center [372, 140] width 180 height 22
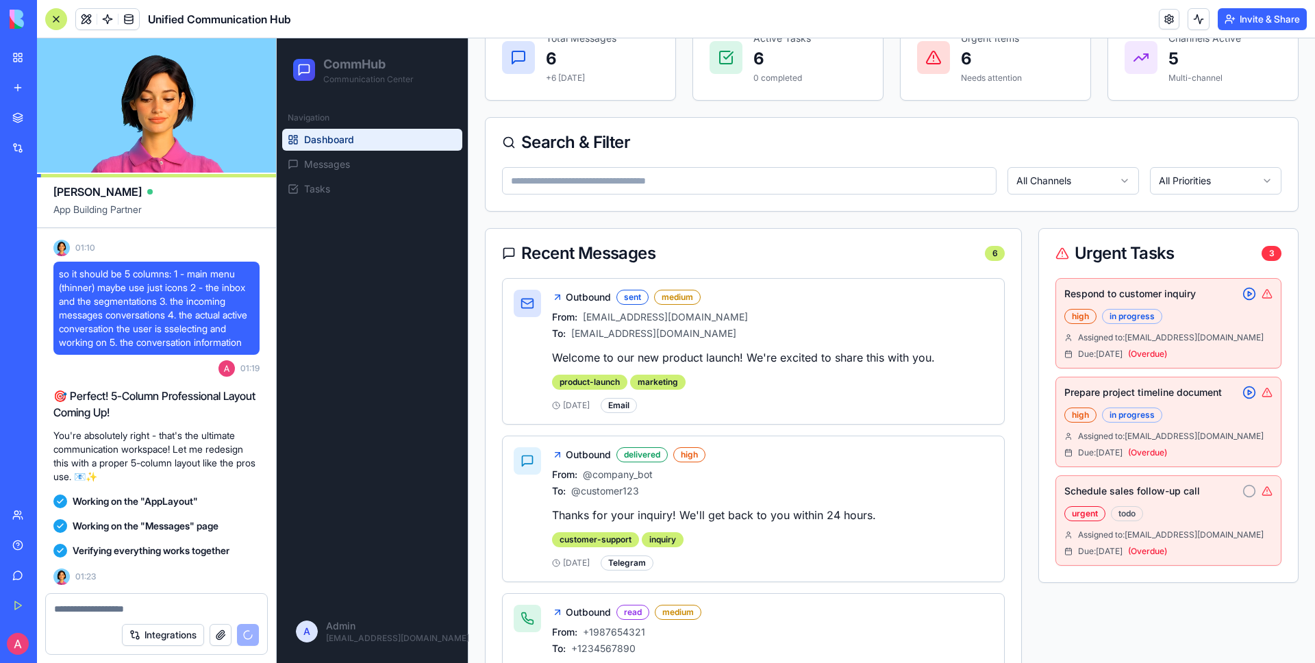
scroll to position [5565, 0]
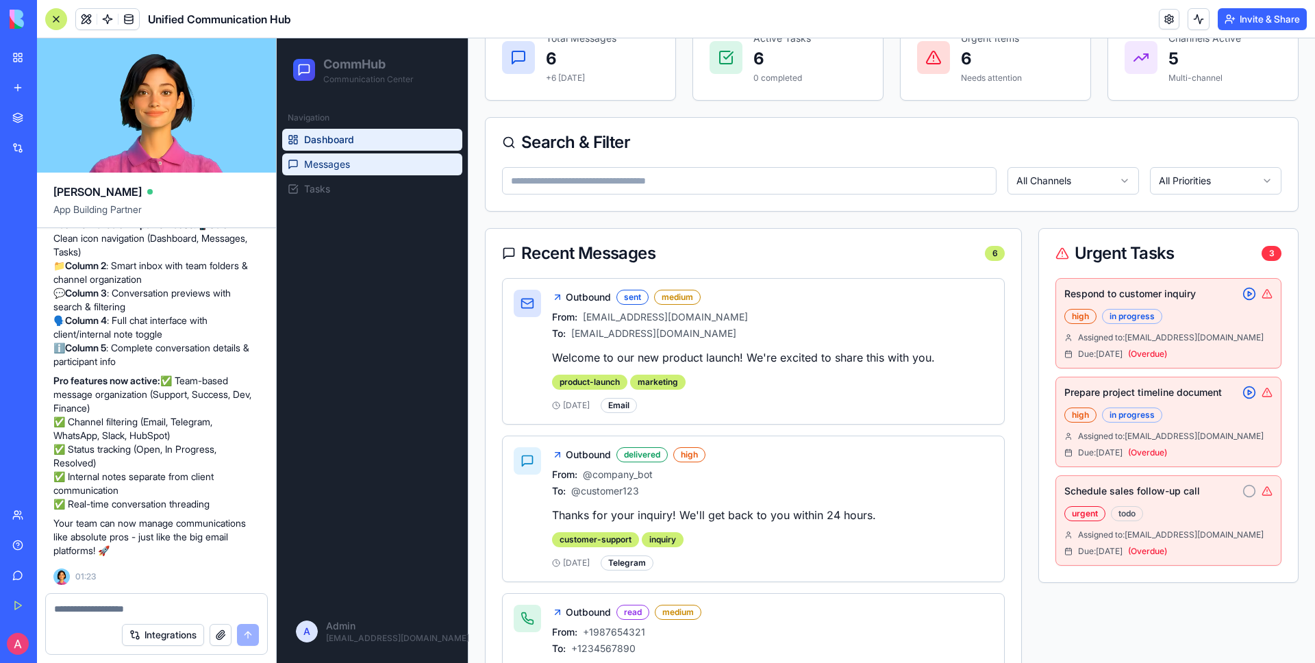
click at [330, 174] on link "Messages" at bounding box center [372, 164] width 180 height 22
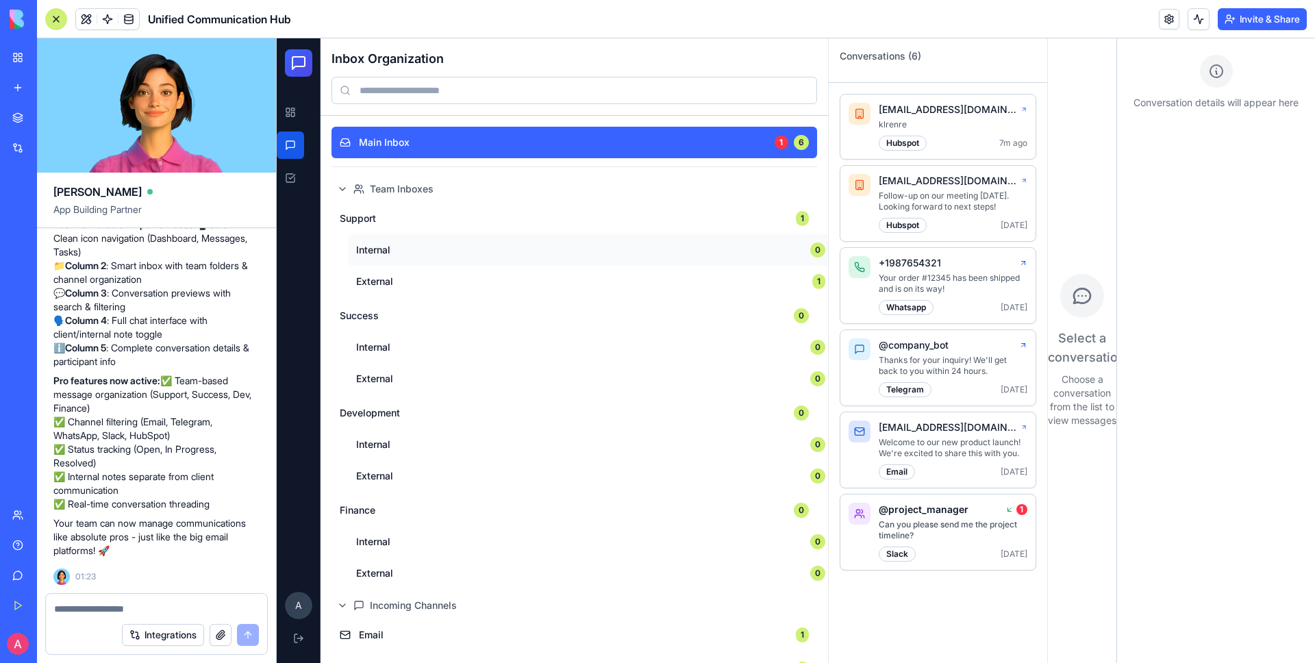
click at [516, 250] on span "Internal" at bounding box center [579, 250] width 446 height 14
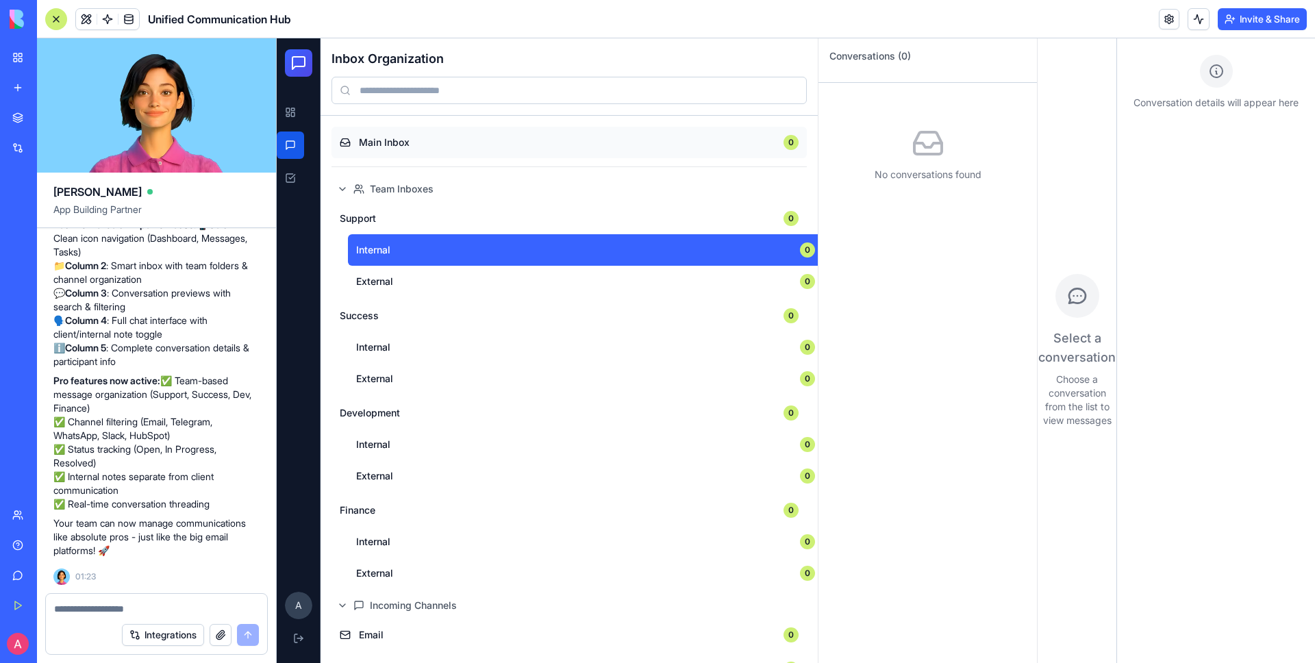
click at [726, 127] on button "Main Inbox 0" at bounding box center [568, 142] width 475 height 31
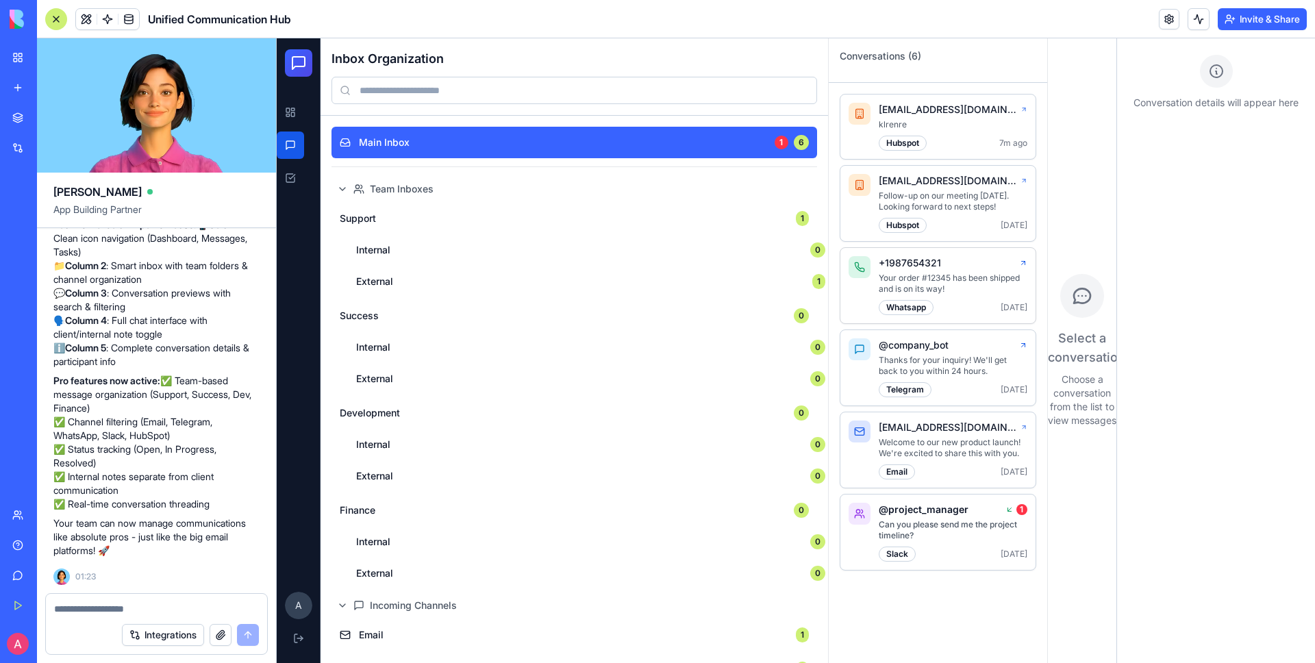
click at [921, 273] on p "Your order #12345 has been shipped and is on its way!" at bounding box center [953, 284] width 149 height 22
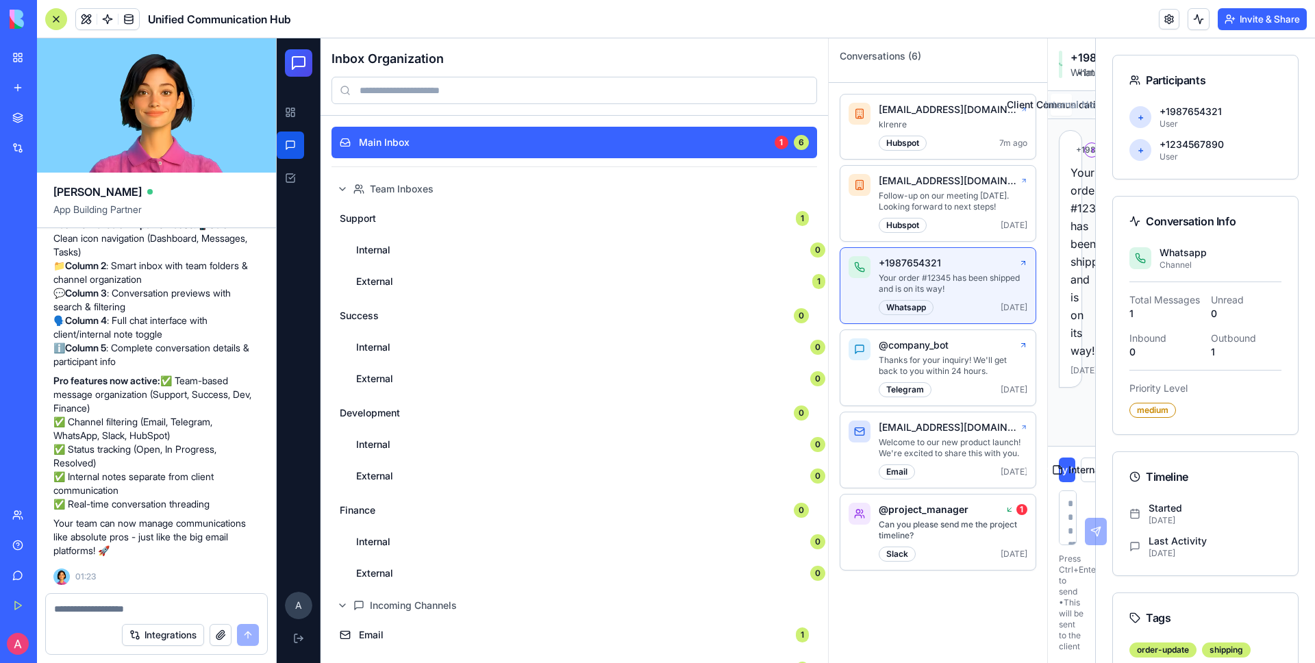
scroll to position [10, 0]
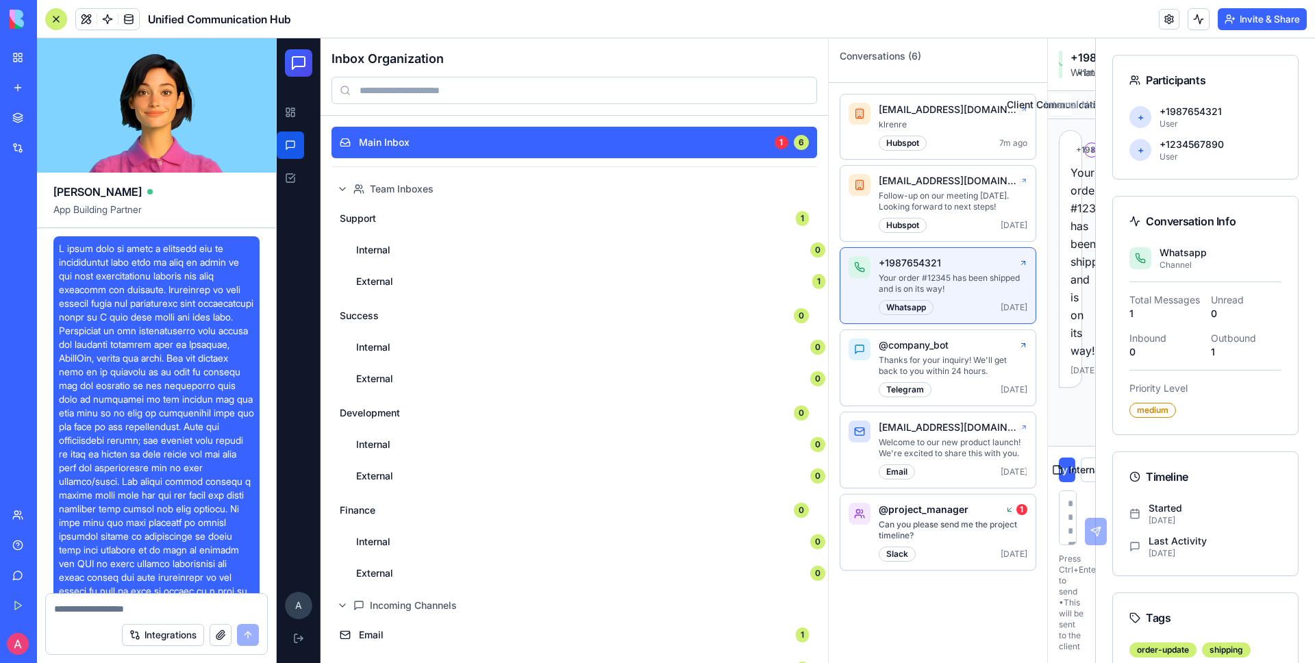
scroll to position [5565, 0]
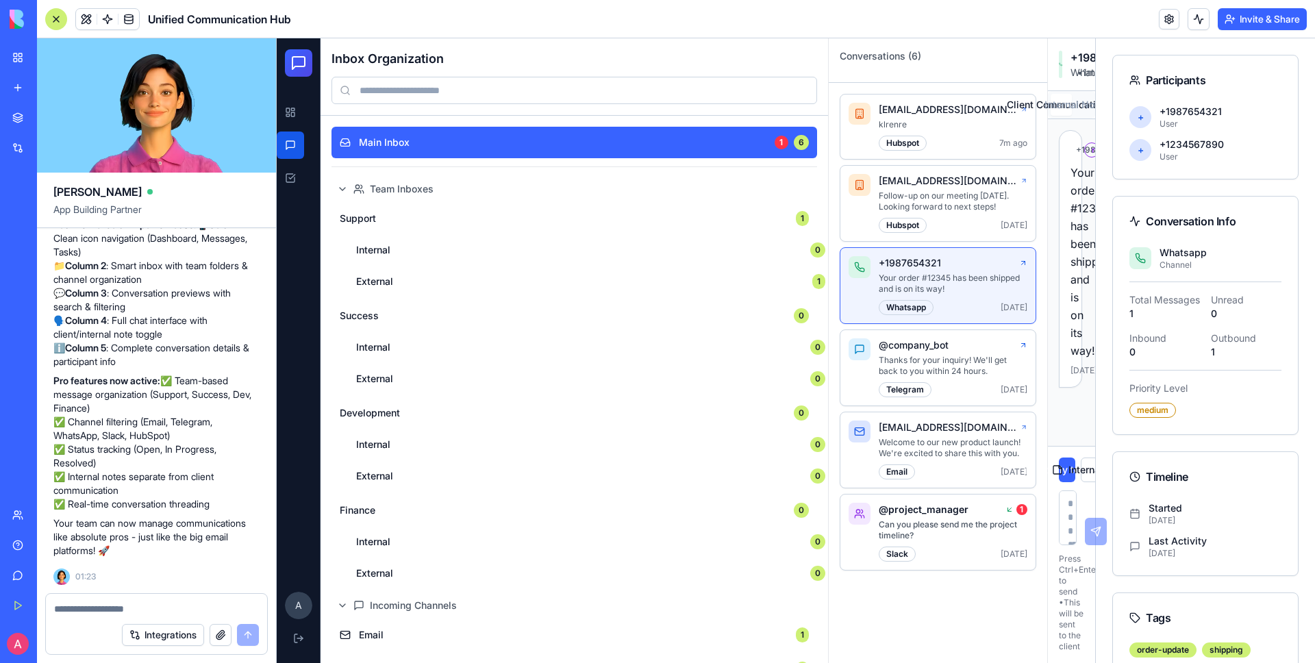
click at [175, 605] on textarea at bounding box center [156, 609] width 205 height 14
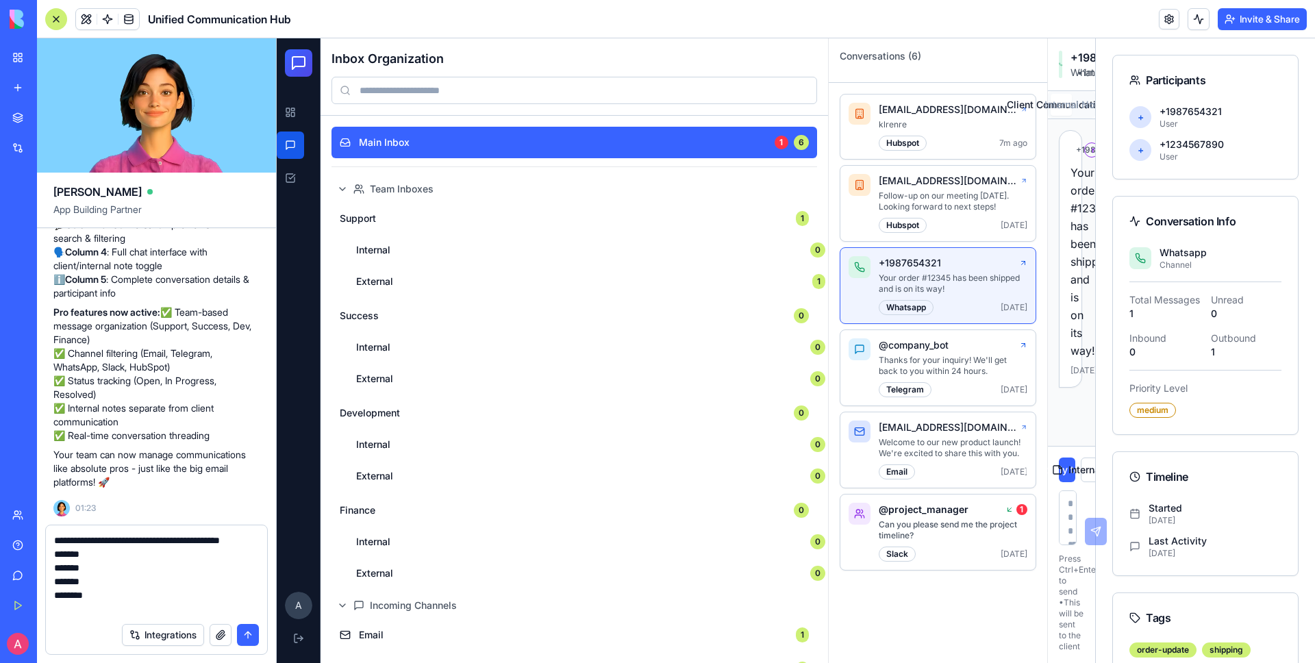
scroll to position [12, 0]
click at [76, 585] on textarea "**********" at bounding box center [156, 574] width 205 height 82
click at [78, 579] on textarea "**********" at bounding box center [156, 574] width 205 height 82
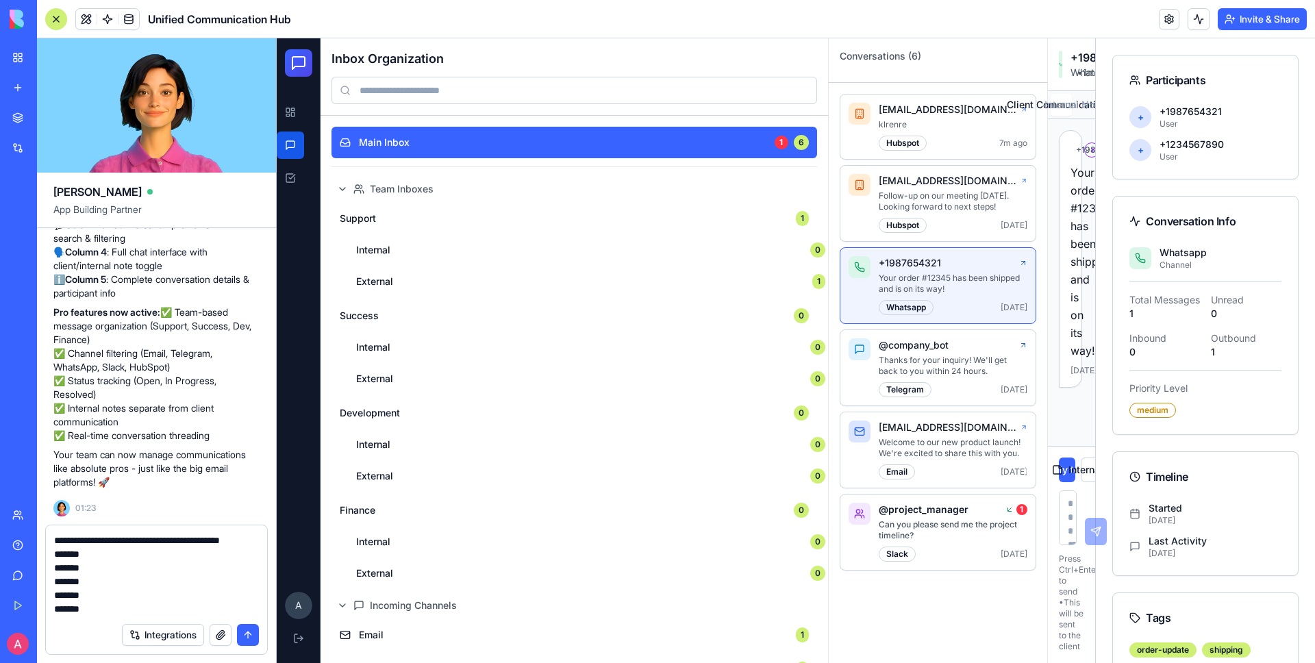
click at [78, 580] on textarea "**********" at bounding box center [156, 574] width 205 height 82
click at [79, 566] on textarea "**********" at bounding box center [156, 574] width 205 height 82
type textarea "**********"
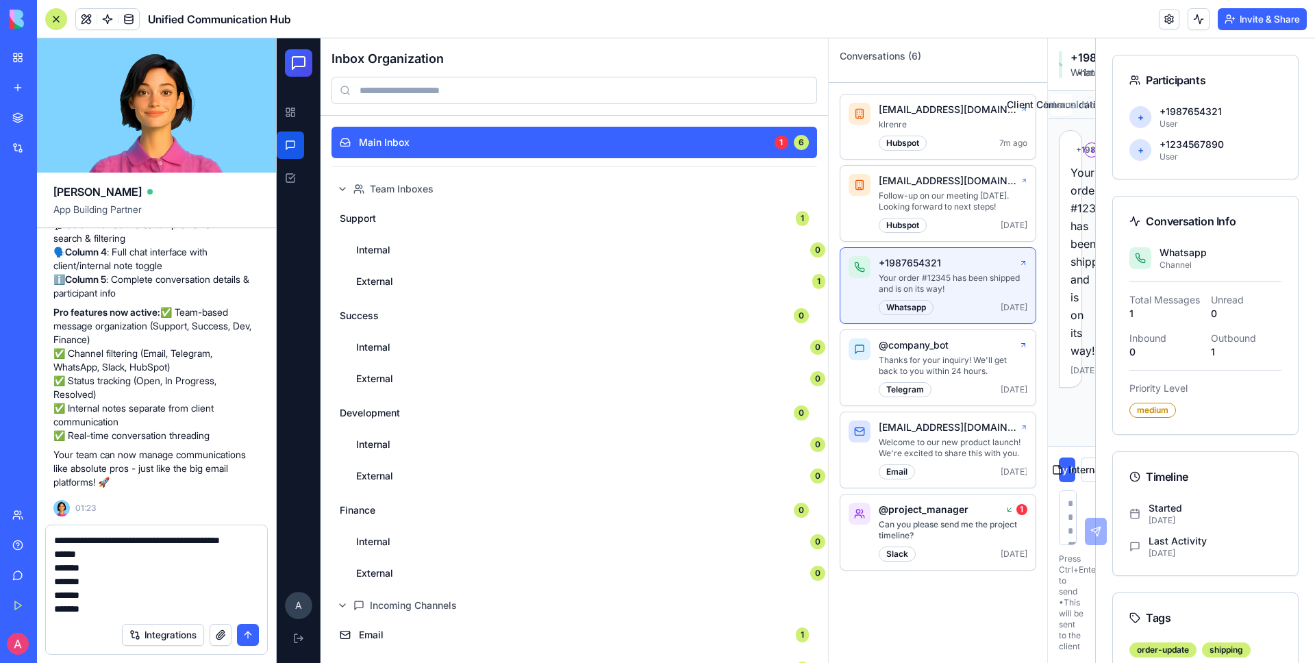
click at [240, 629] on button "submit" at bounding box center [248, 635] width 22 height 22
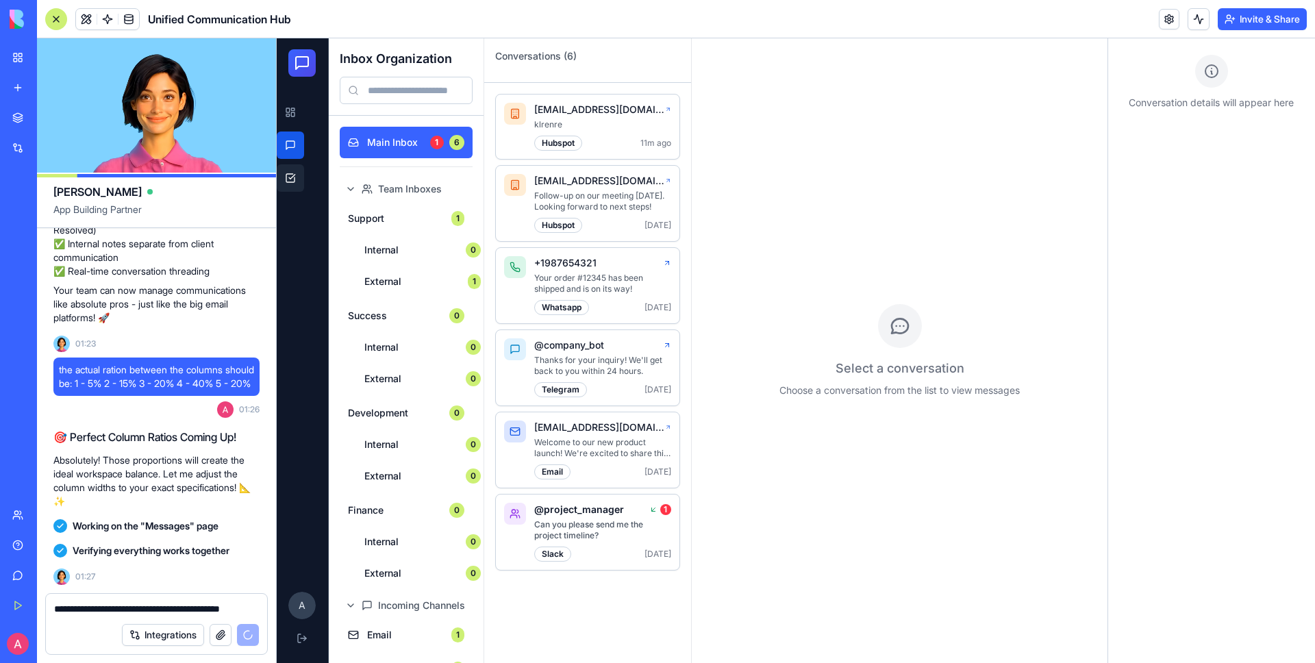
scroll to position [6083, 0]
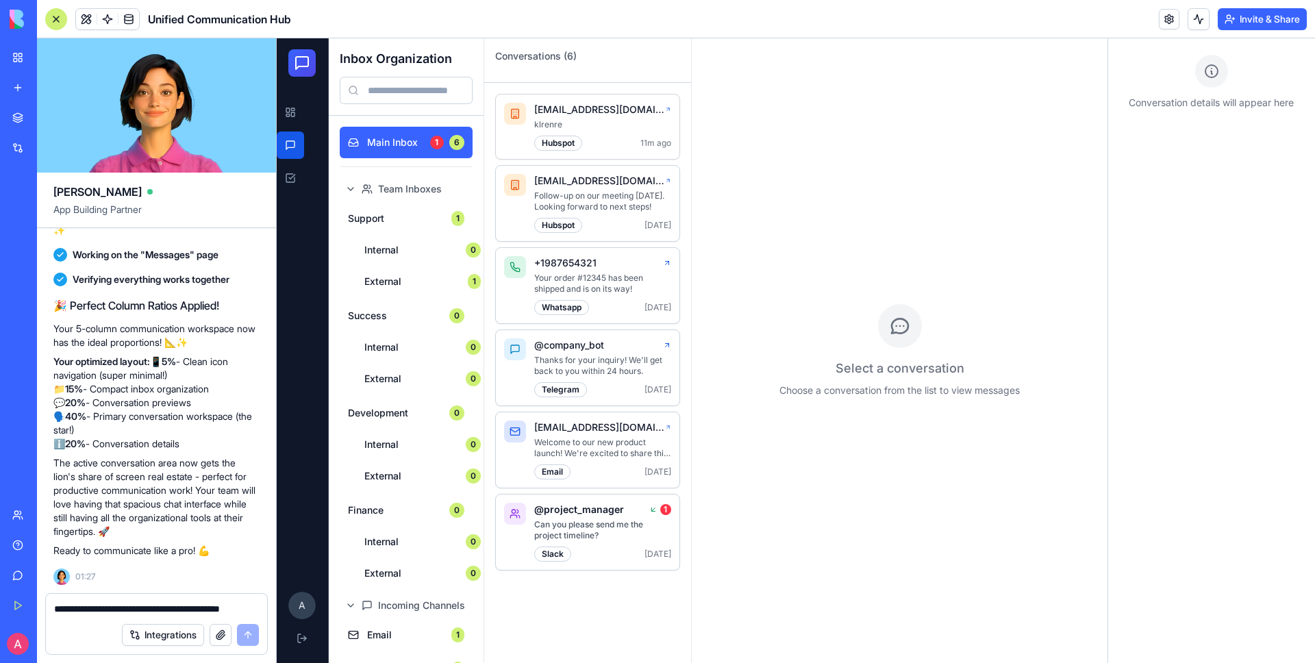
click at [590, 129] on p "klrenre" at bounding box center [602, 124] width 137 height 11
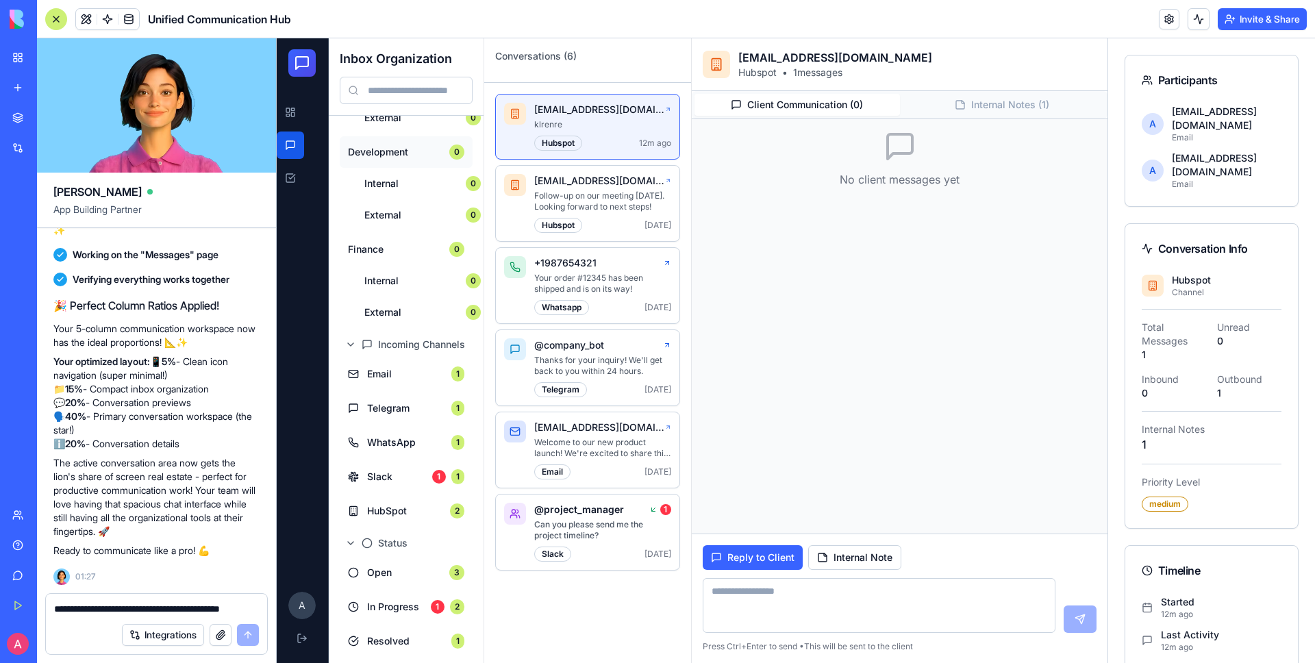
scroll to position [266, 0]
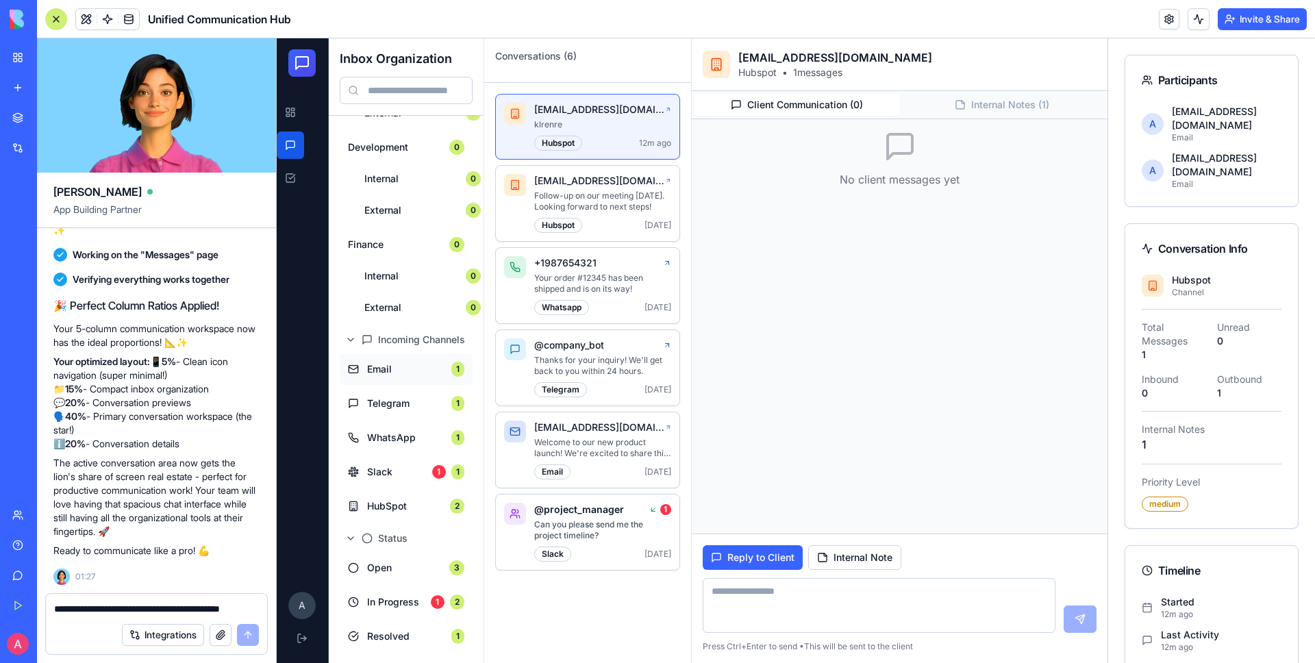
click at [415, 362] on span "Email" at bounding box center [405, 369] width 76 height 14
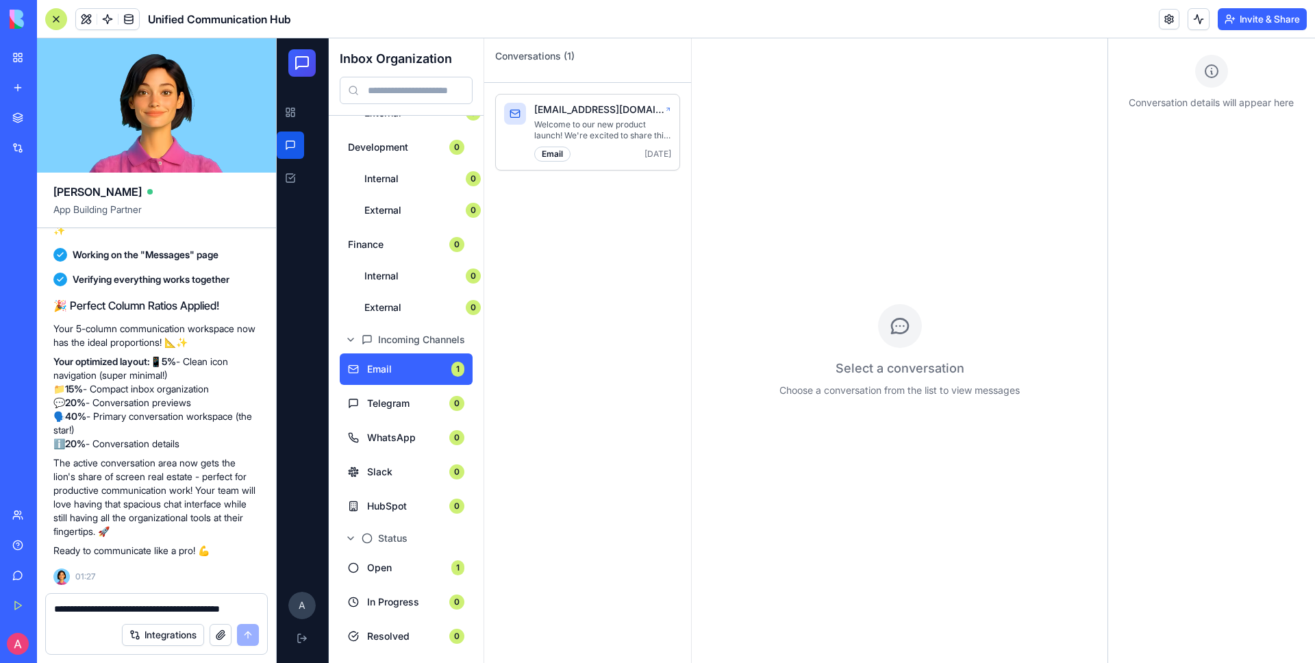
click at [540, 154] on div "email" at bounding box center [552, 154] width 36 height 15
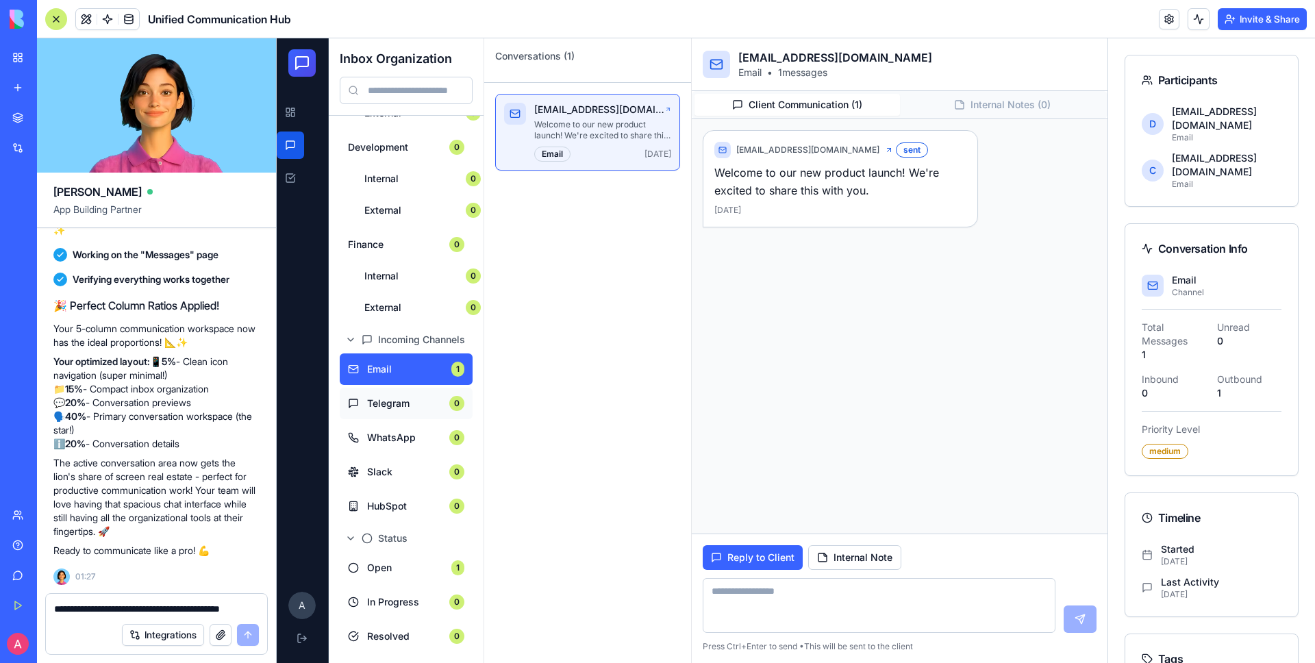
click at [412, 401] on span "Telegram" at bounding box center [404, 403] width 74 height 14
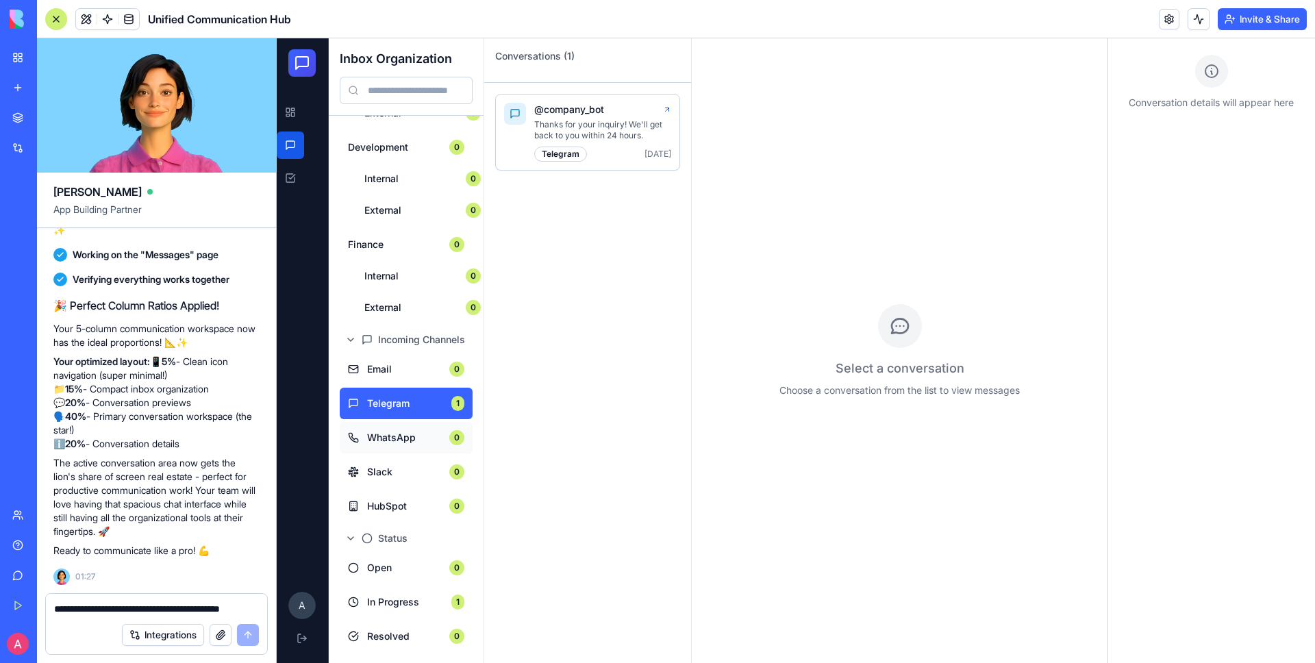
click at [399, 442] on span "WhatsApp" at bounding box center [404, 438] width 74 height 14
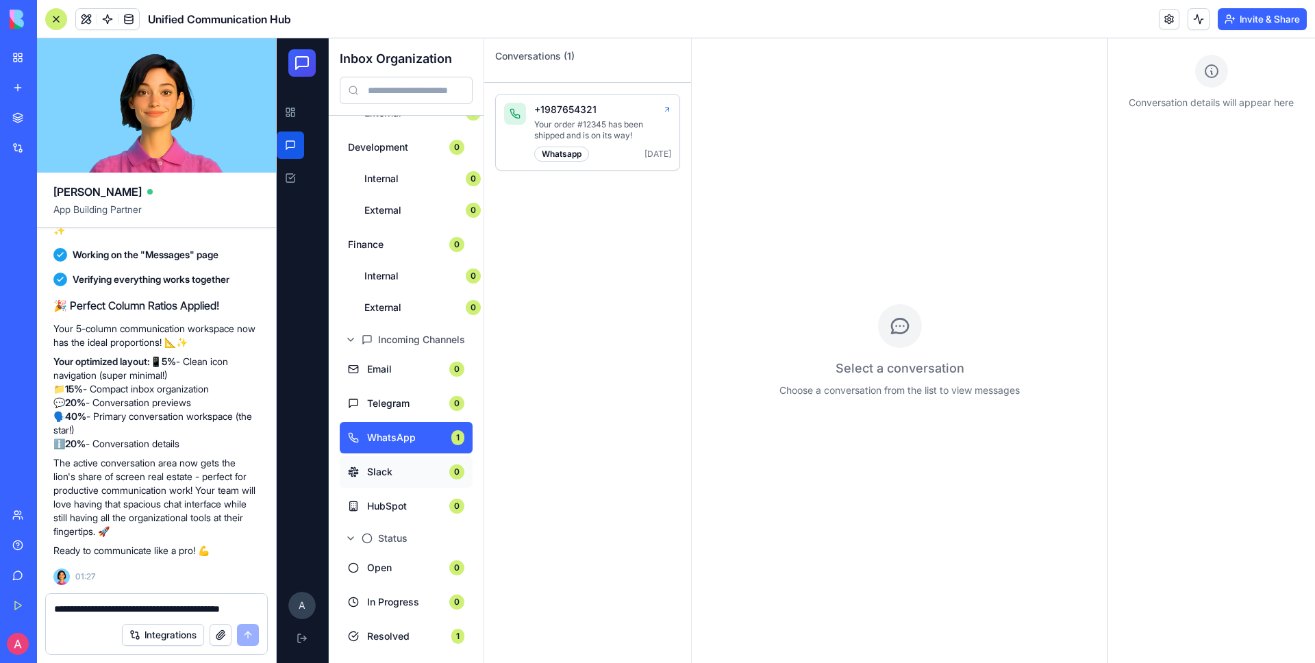
click at [392, 465] on span "Slack" at bounding box center [404, 472] width 74 height 14
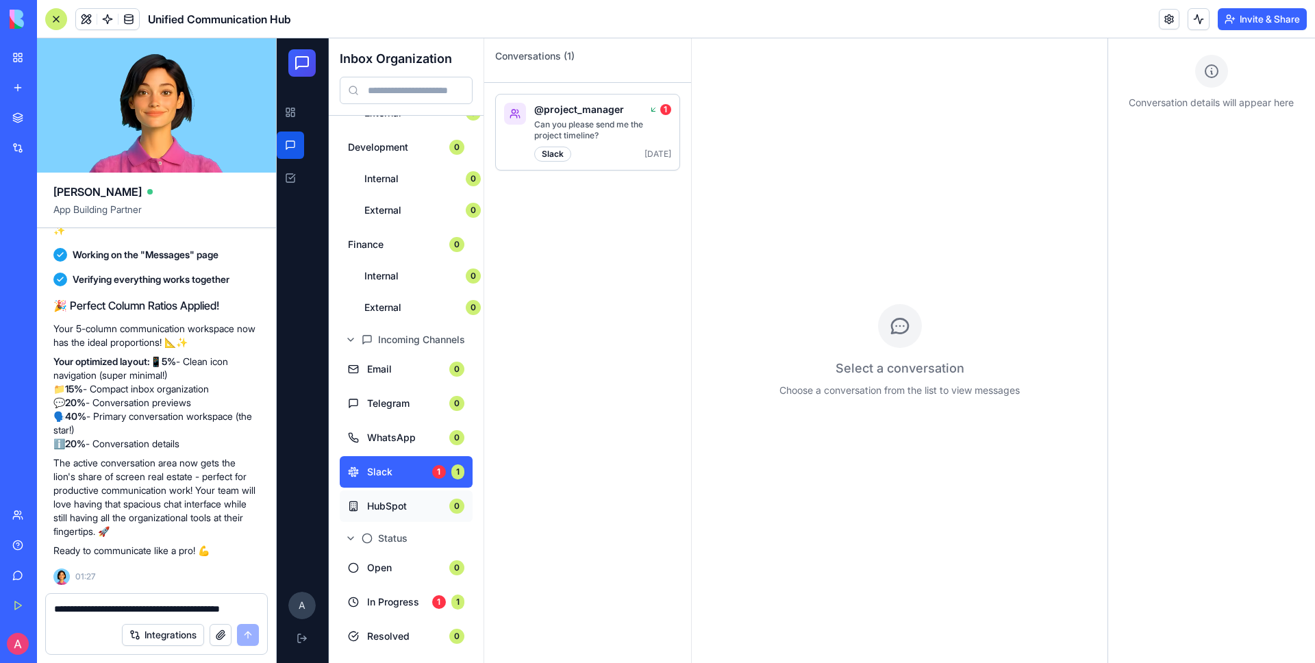
click at [406, 505] on span "HubSpot" at bounding box center [404, 506] width 74 height 14
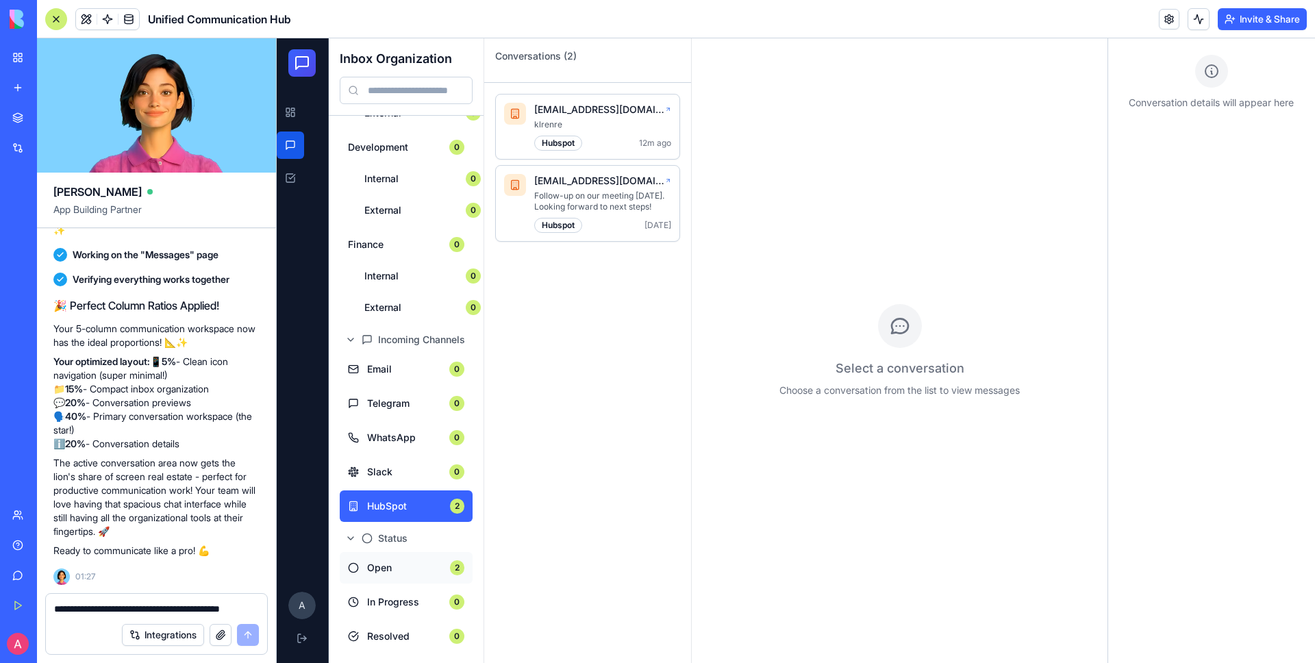
click at [411, 555] on button "Open 2" at bounding box center [406, 567] width 133 height 31
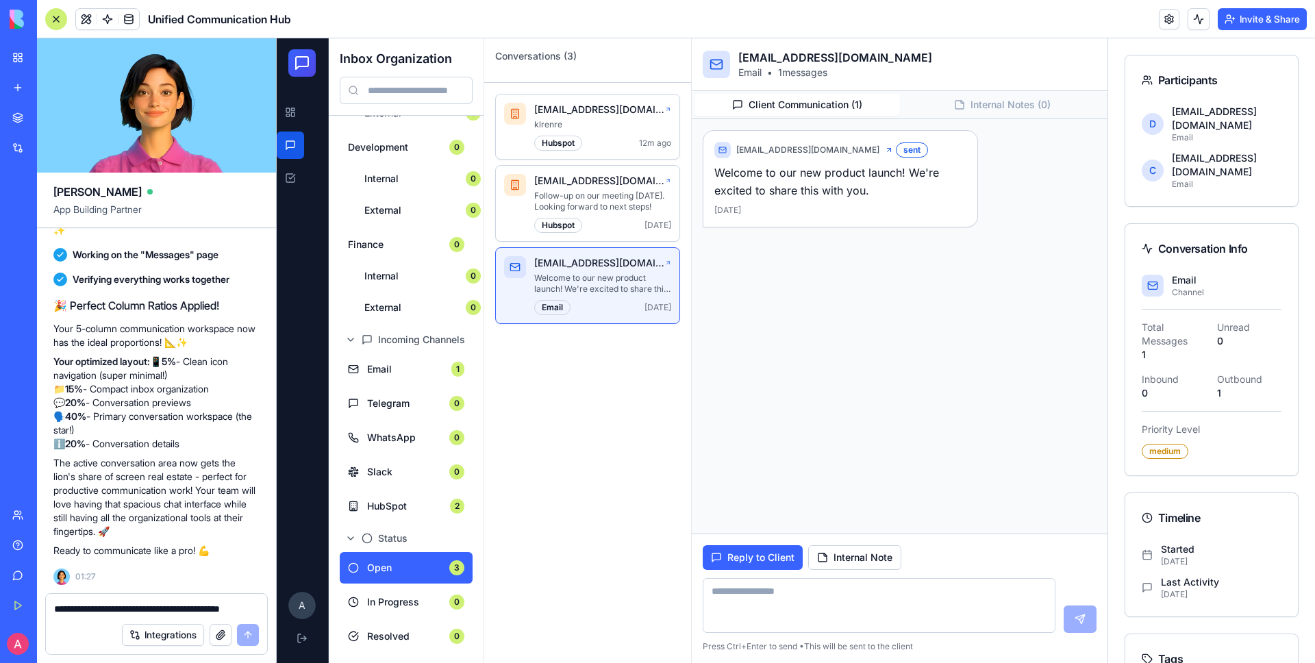
click at [598, 288] on p "Welcome to our new product launch! We're excited to share this with you." at bounding box center [602, 284] width 137 height 22
click at [793, 591] on textarea at bounding box center [879, 605] width 352 height 55
click at [1077, 621] on button at bounding box center [1079, 618] width 33 height 27
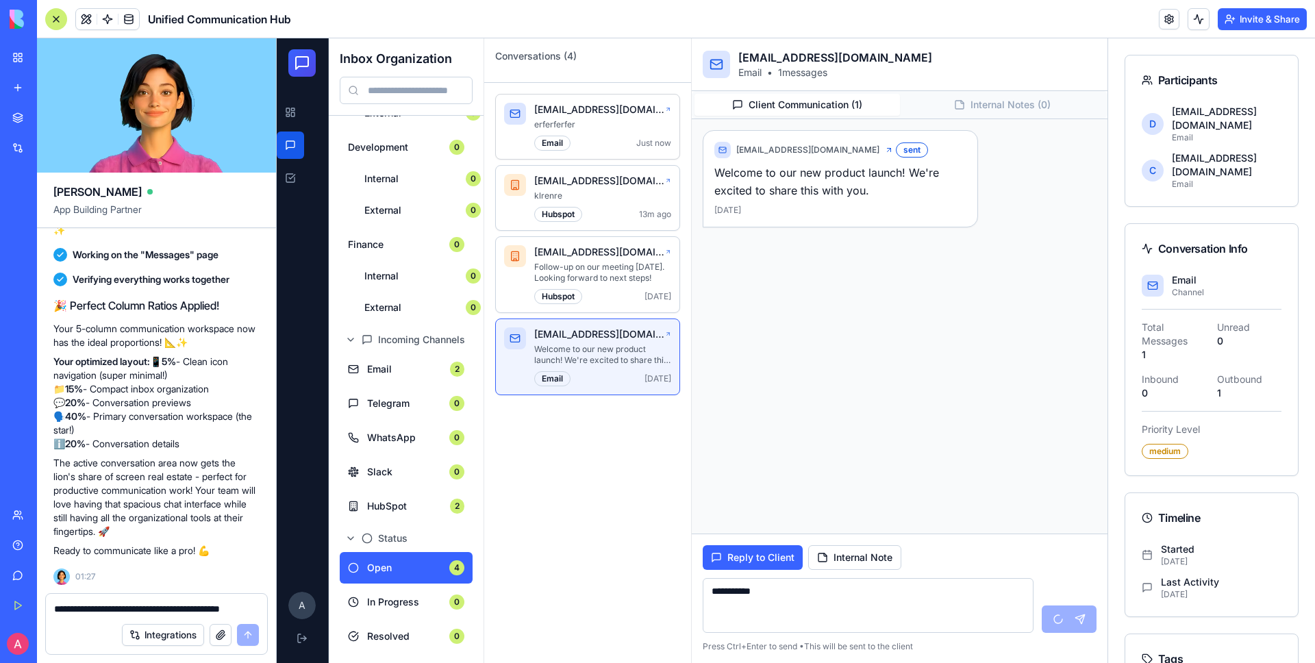
click at [620, 116] on p "[EMAIL_ADDRESS][DOMAIN_NAME]" at bounding box center [599, 110] width 131 height 14
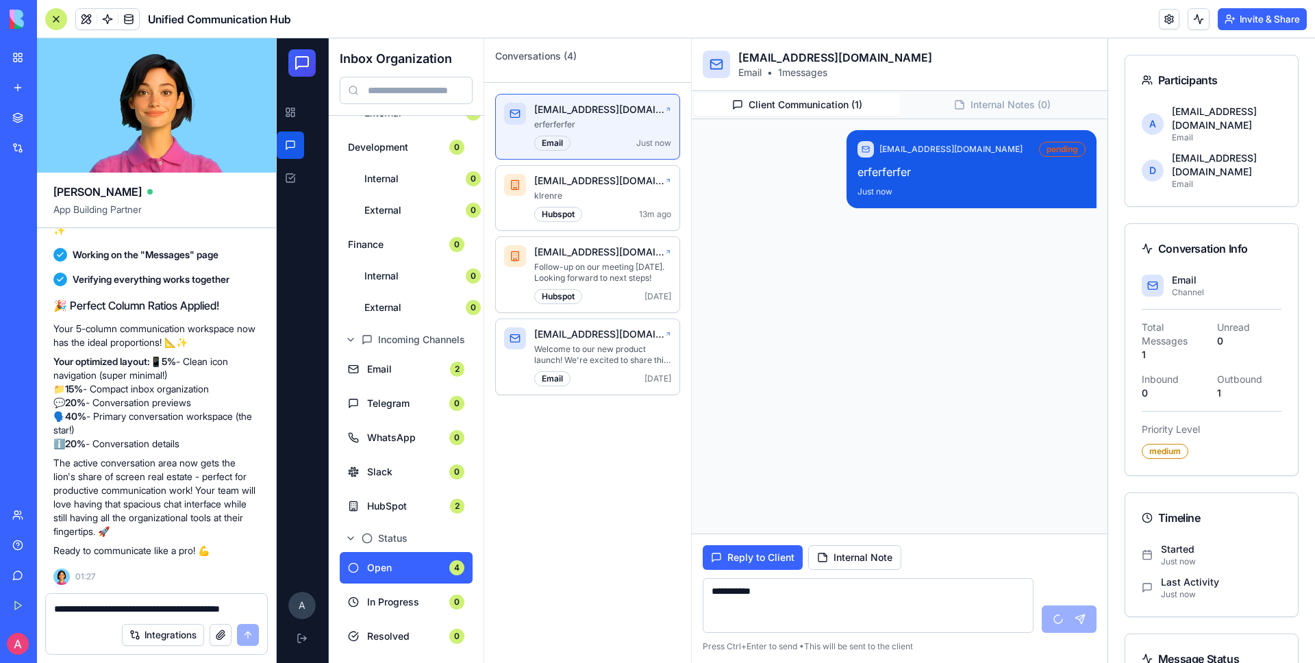
click at [602, 257] on p "[EMAIL_ADDRESS][DOMAIN_NAME]" at bounding box center [599, 252] width 131 height 14
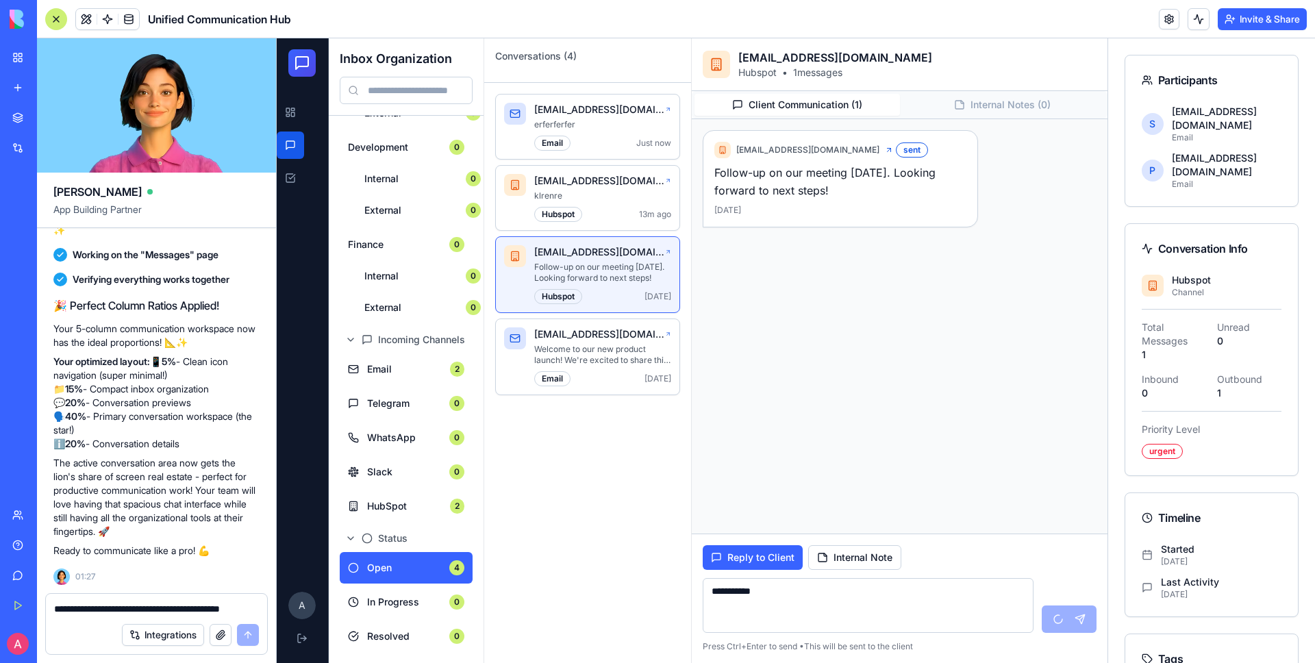
click at [835, 597] on textarea "**********" at bounding box center [868, 605] width 330 height 55
type textarea "****"
click at [614, 143] on div "email Just now" at bounding box center [602, 143] width 137 height 15
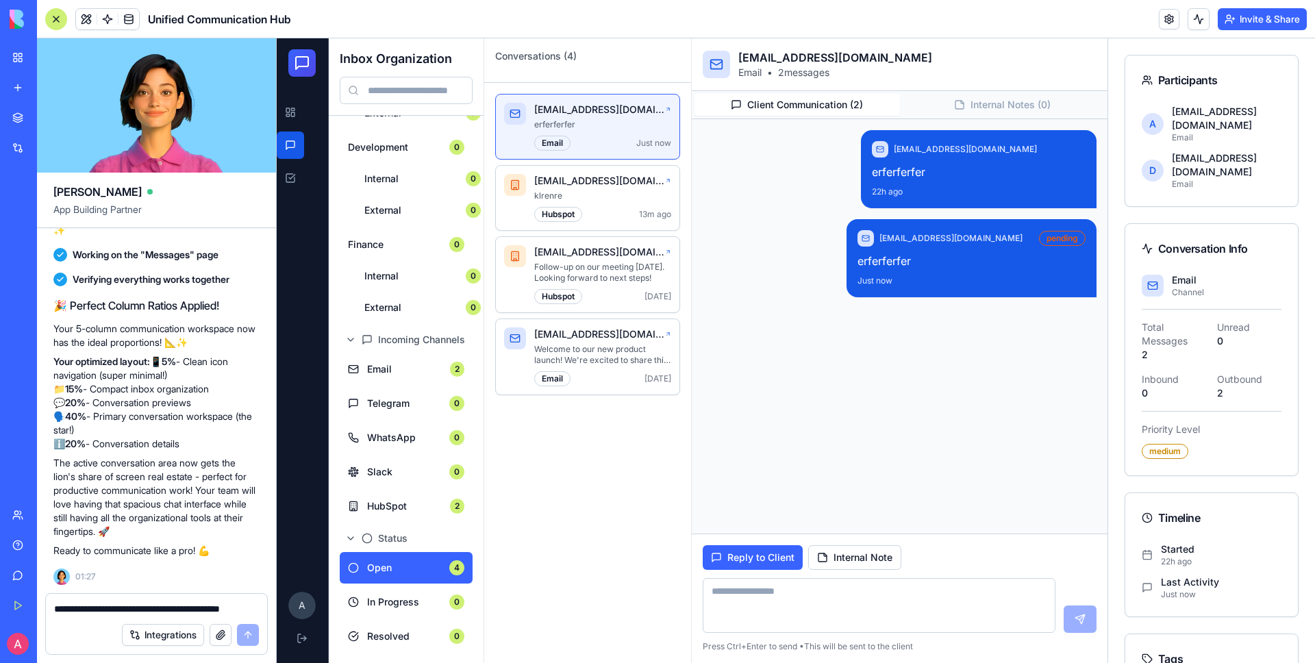
click at [824, 103] on button "Client Communication ( 2 )" at bounding box center [796, 105] width 205 height 22
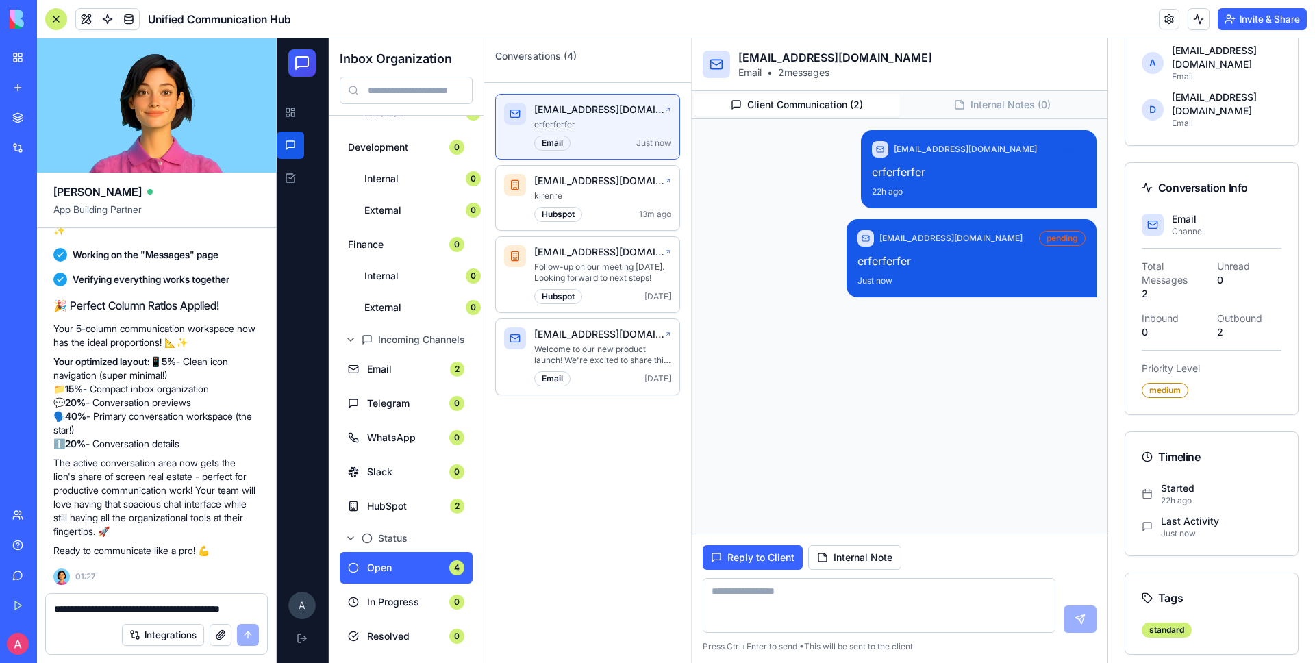
scroll to position [161, 0]
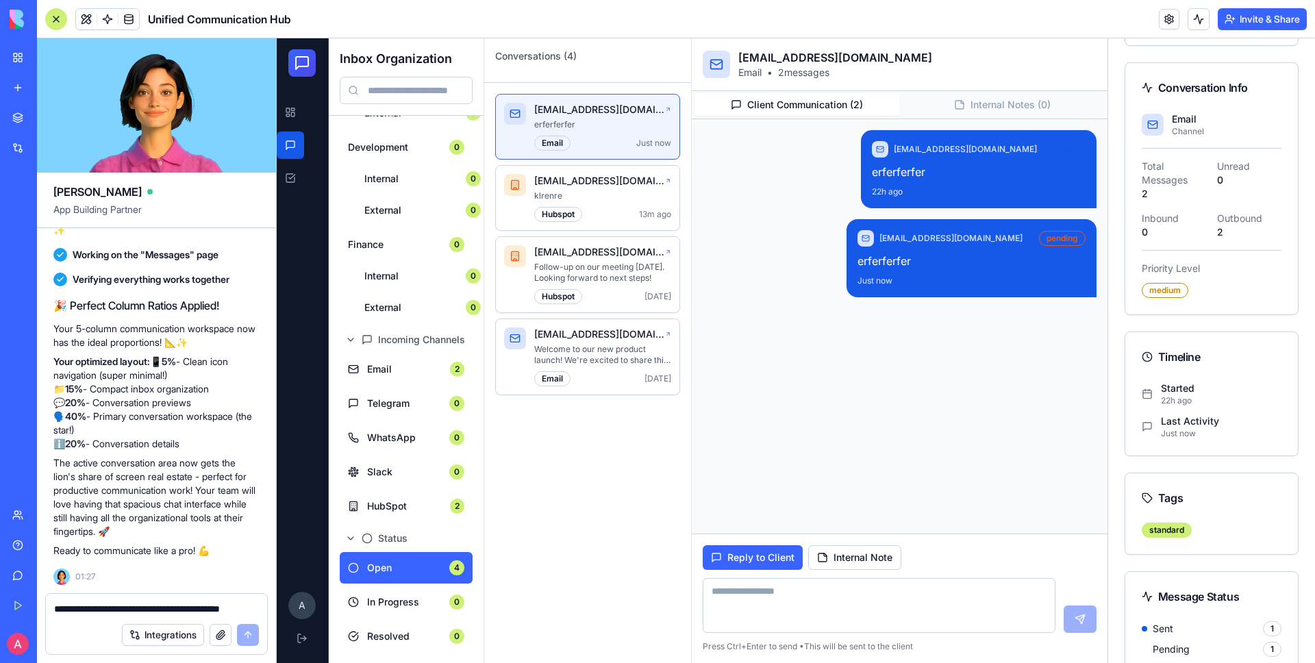
click at [166, 606] on textarea "**********" at bounding box center [156, 609] width 205 height 14
click at [219, 631] on button "button" at bounding box center [221, 635] width 22 height 22
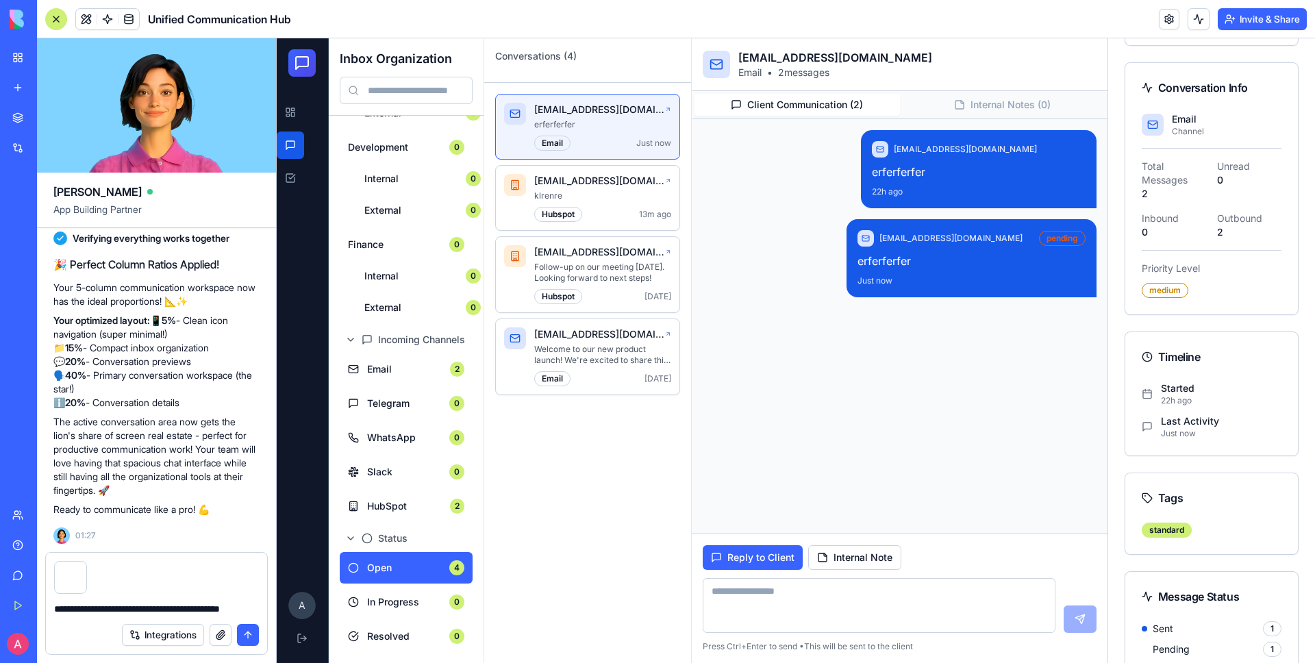
click at [138, 605] on textarea "**********" at bounding box center [156, 609] width 205 height 14
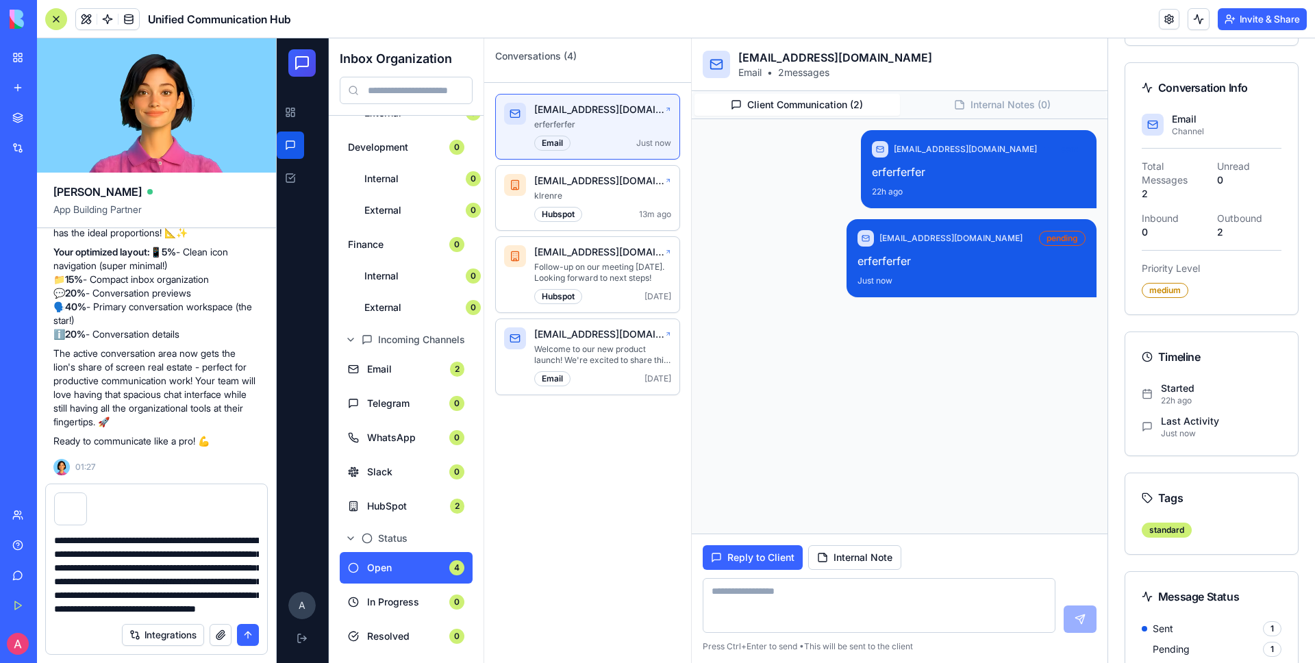
scroll to position [108, 0]
type textarea "**********"
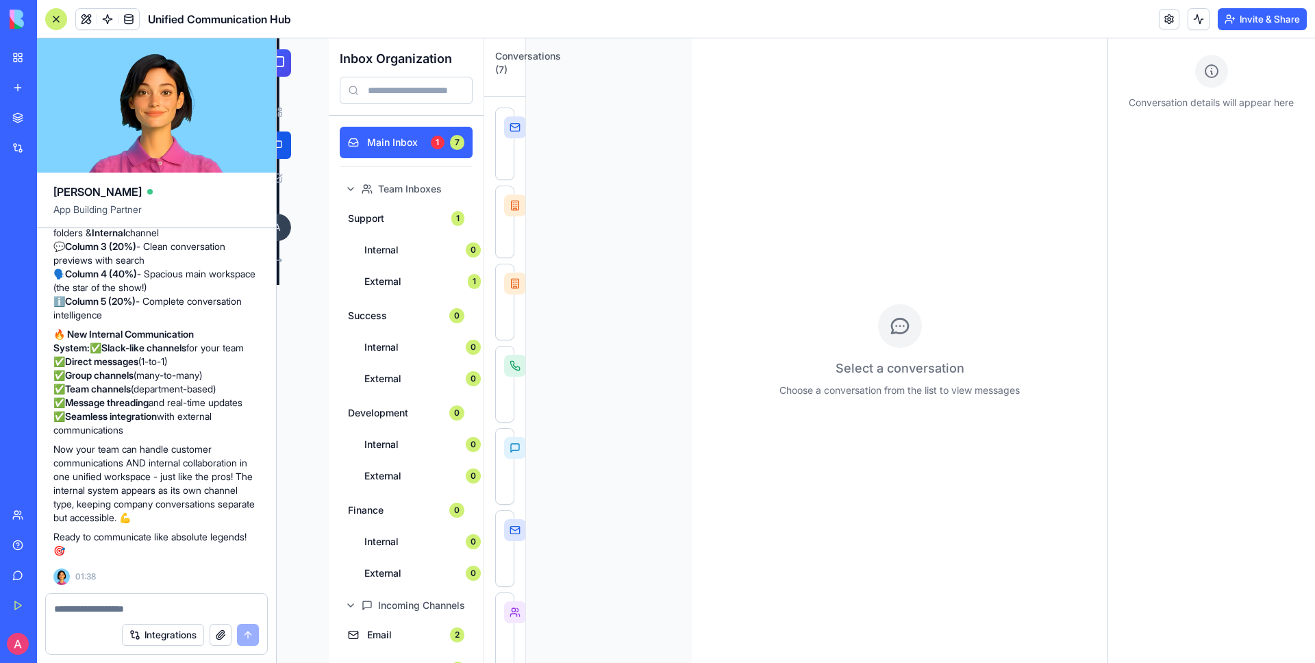
scroll to position [7040, 0]
click at [512, 292] on div at bounding box center [515, 284] width 22 height 22
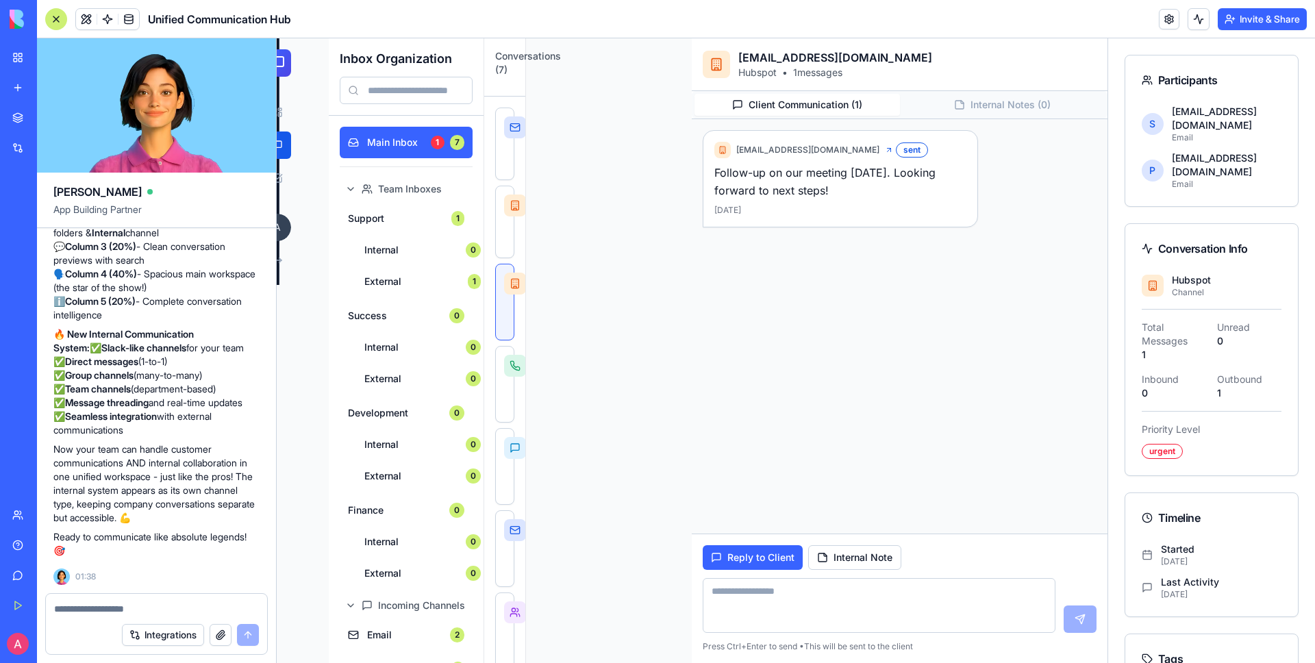
click at [117, 605] on textarea at bounding box center [156, 609] width 205 height 14
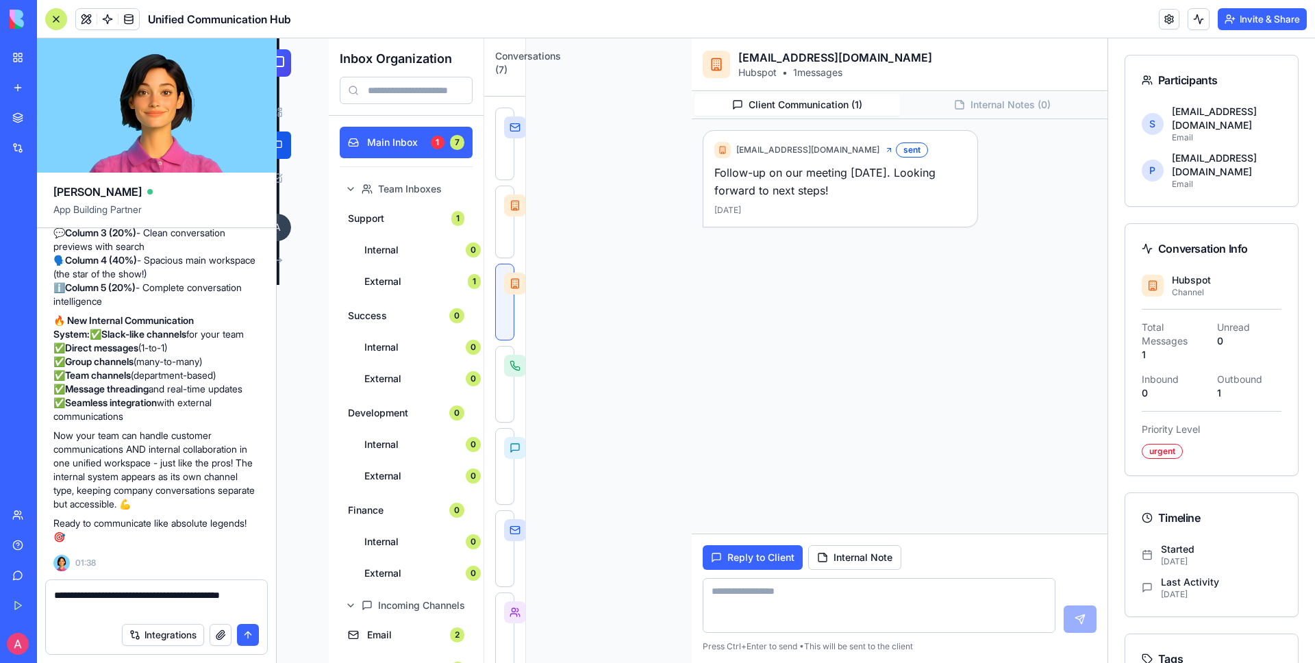
type textarea "**********"
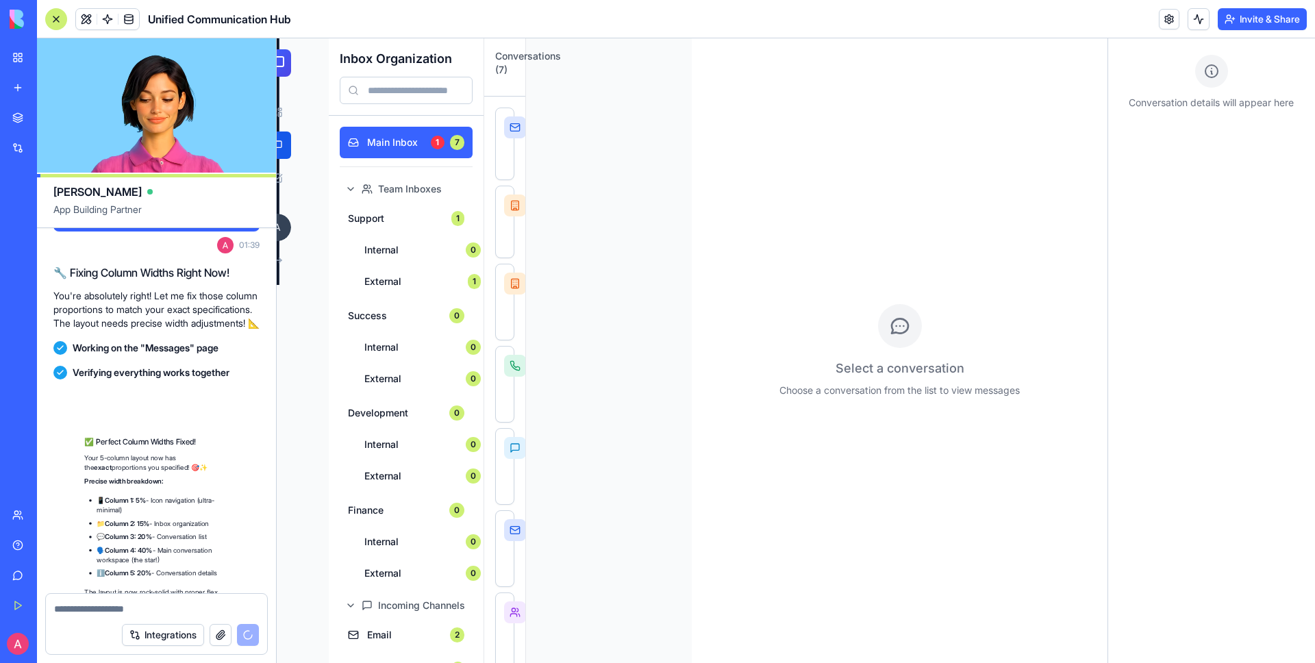
scroll to position [7622, 0]
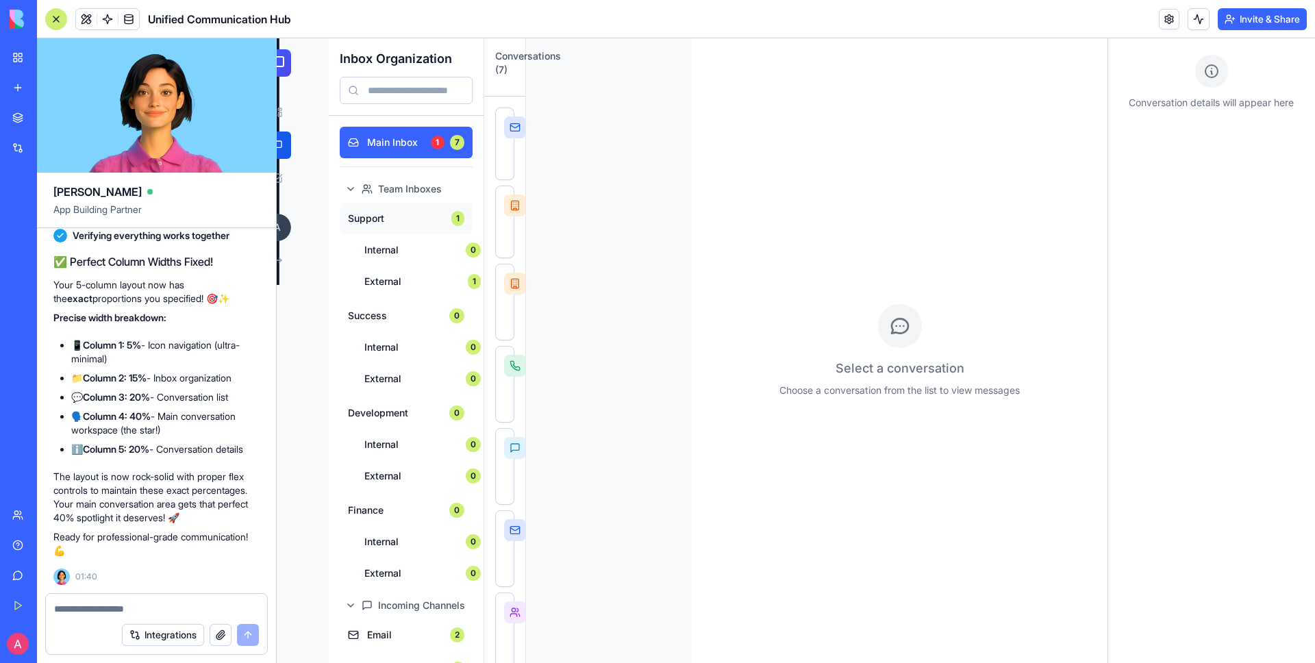
click at [394, 218] on span "Support" at bounding box center [395, 219] width 95 height 14
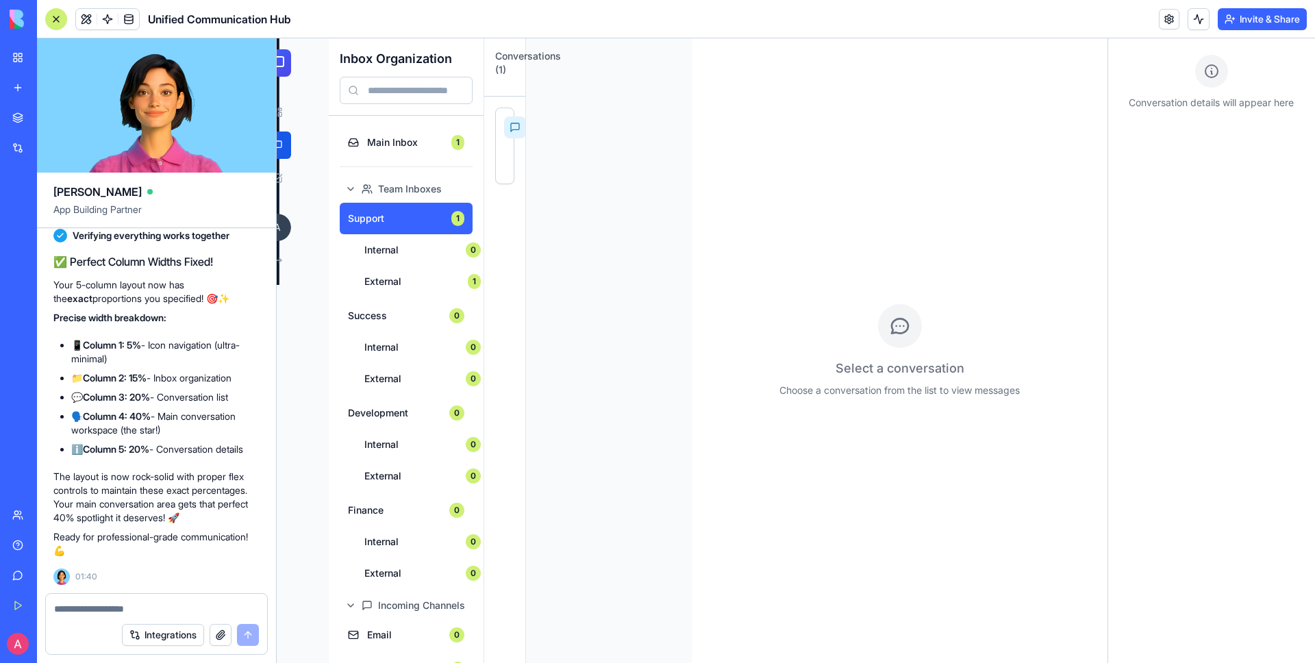
click at [514, 162] on div "@company_bot Thanks for your inquiry! We'll get back to you within 24 hours. te…" at bounding box center [504, 380] width 41 height 566
click at [502, 162] on div "@company_bot Thanks for your inquiry! We'll get back to you within 24 hours. te…" at bounding box center [505, 145] width 18 height 75
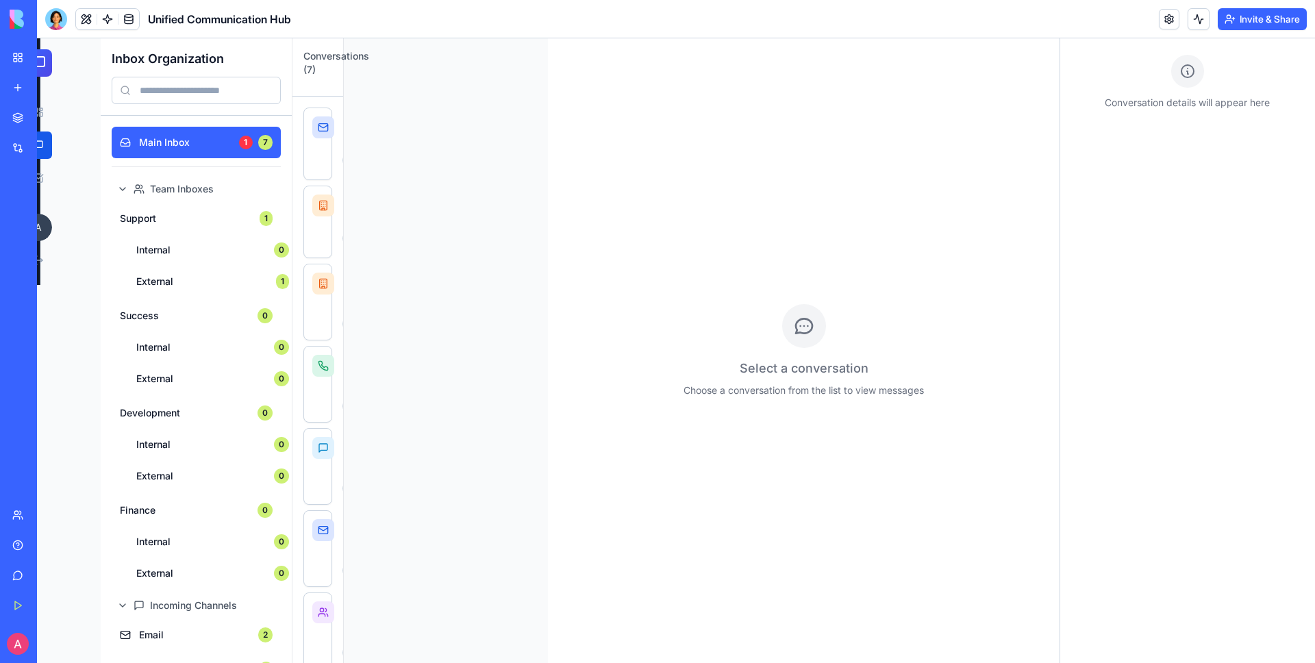
click at [333, 167] on div "demo@company.com erferferfer email 13m ago admin@mediafuse.org klrenre hubspot …" at bounding box center [317, 380] width 51 height 566
click at [317, 157] on div "demo@company.com erferferfer email 13m ago" at bounding box center [317, 143] width 11 height 55
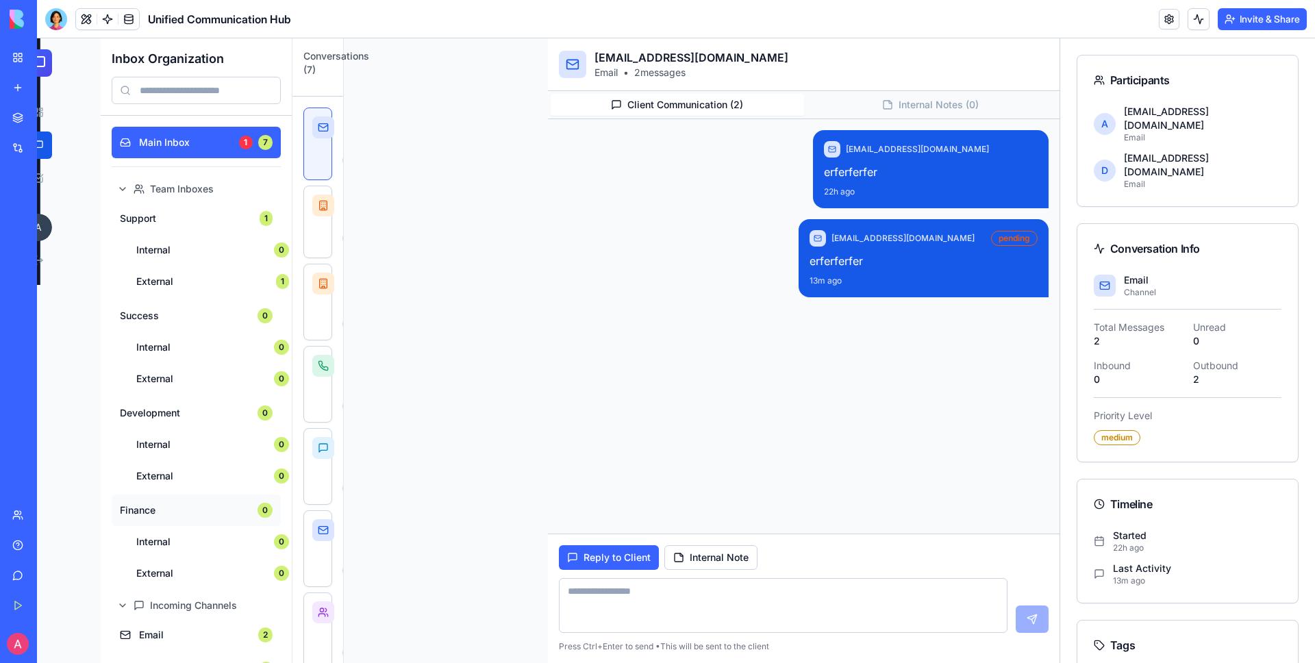
scroll to position [300, 0]
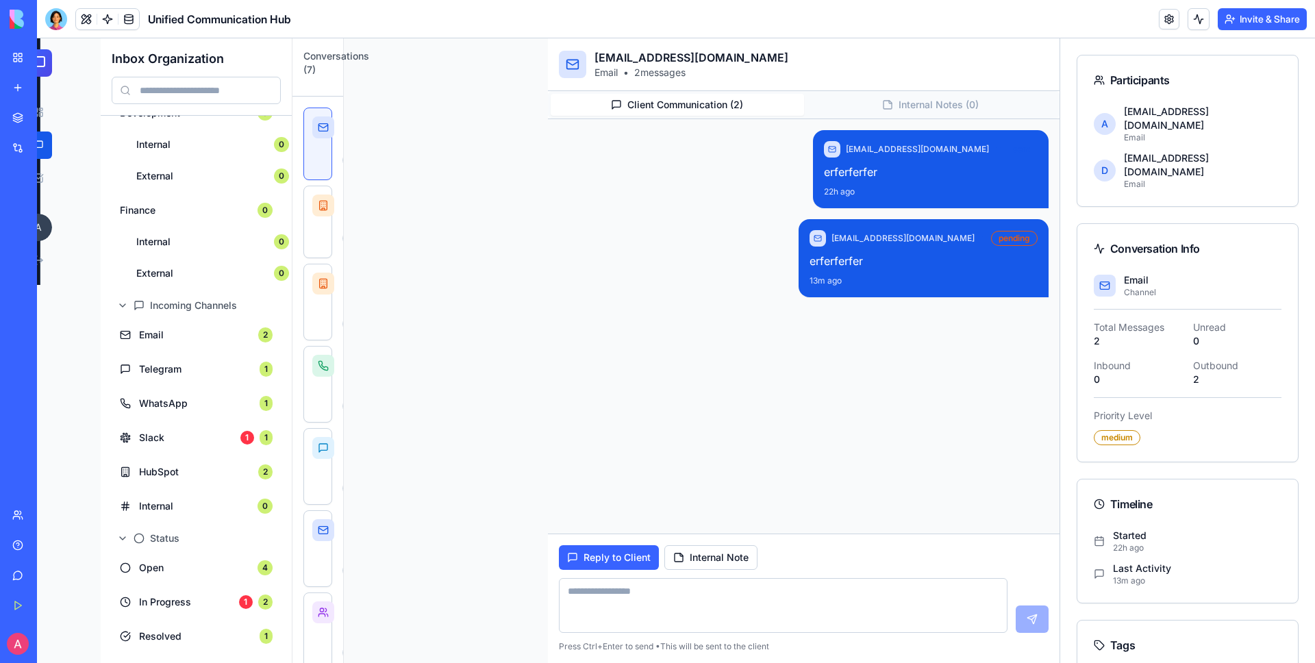
click at [563, 216] on div "admin@mediafuse.org sent erferferfer 22h ago admin@mediafuse.org pending erferf…" at bounding box center [803, 222] width 511 height 207
click at [56, 16] on div at bounding box center [56, 19] width 22 height 22
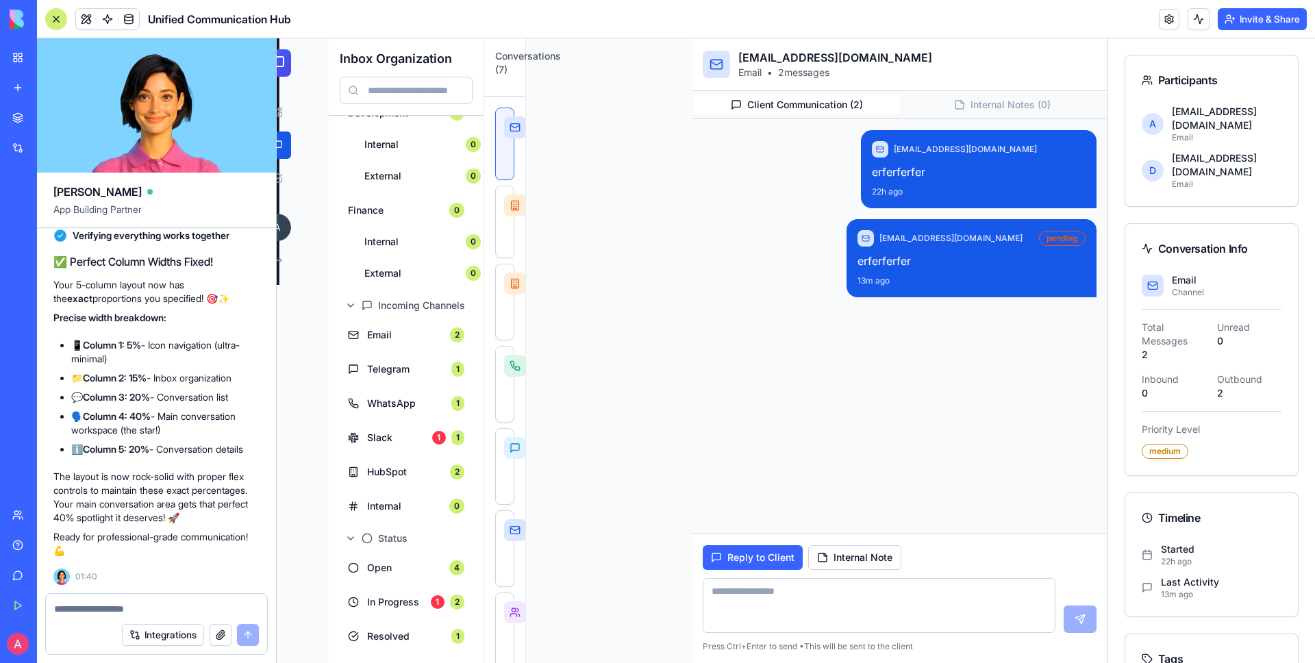
scroll to position [0, 0]
click at [90, 16] on button at bounding box center [86, 19] width 21 height 21
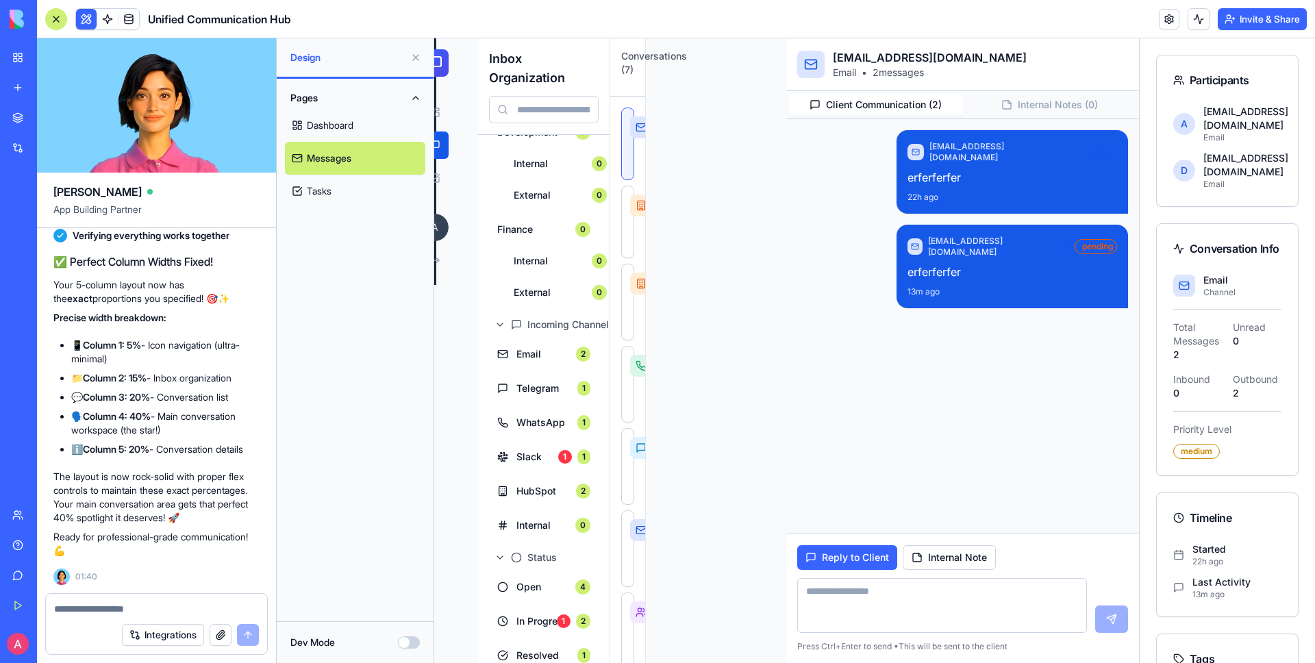
click at [352, 129] on link "Dashboard" at bounding box center [355, 125] width 140 height 33
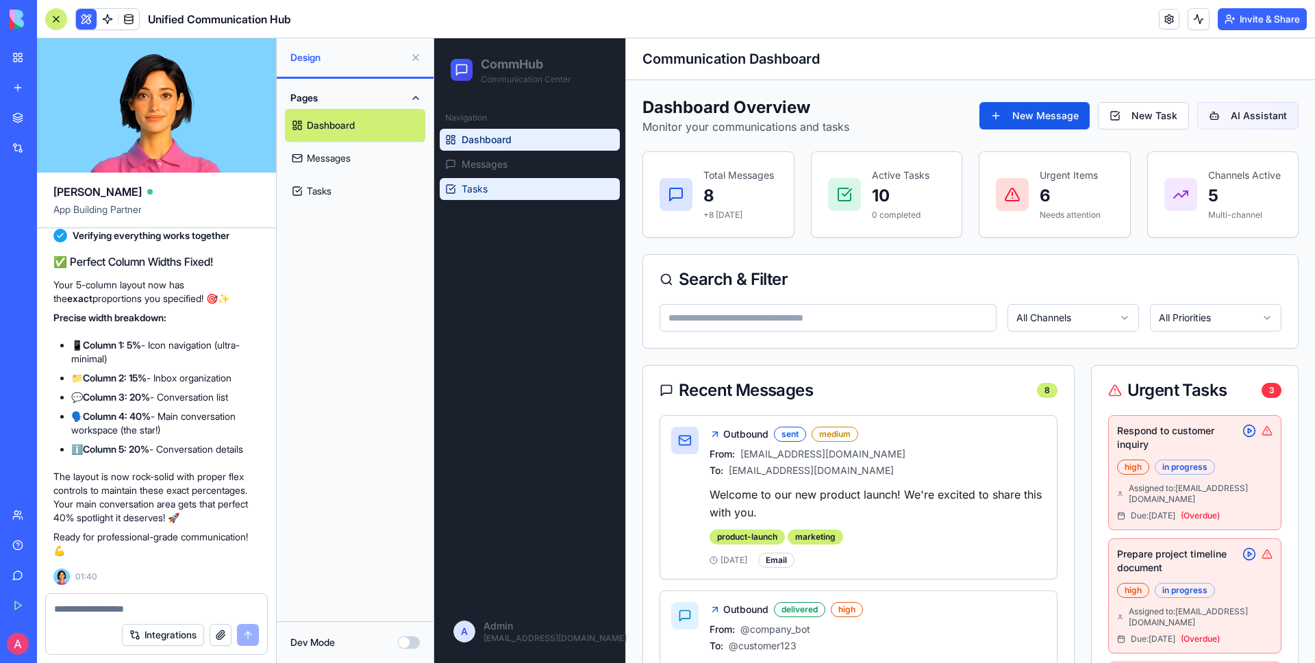
click at [475, 198] on link "Tasks" at bounding box center [530, 189] width 180 height 22
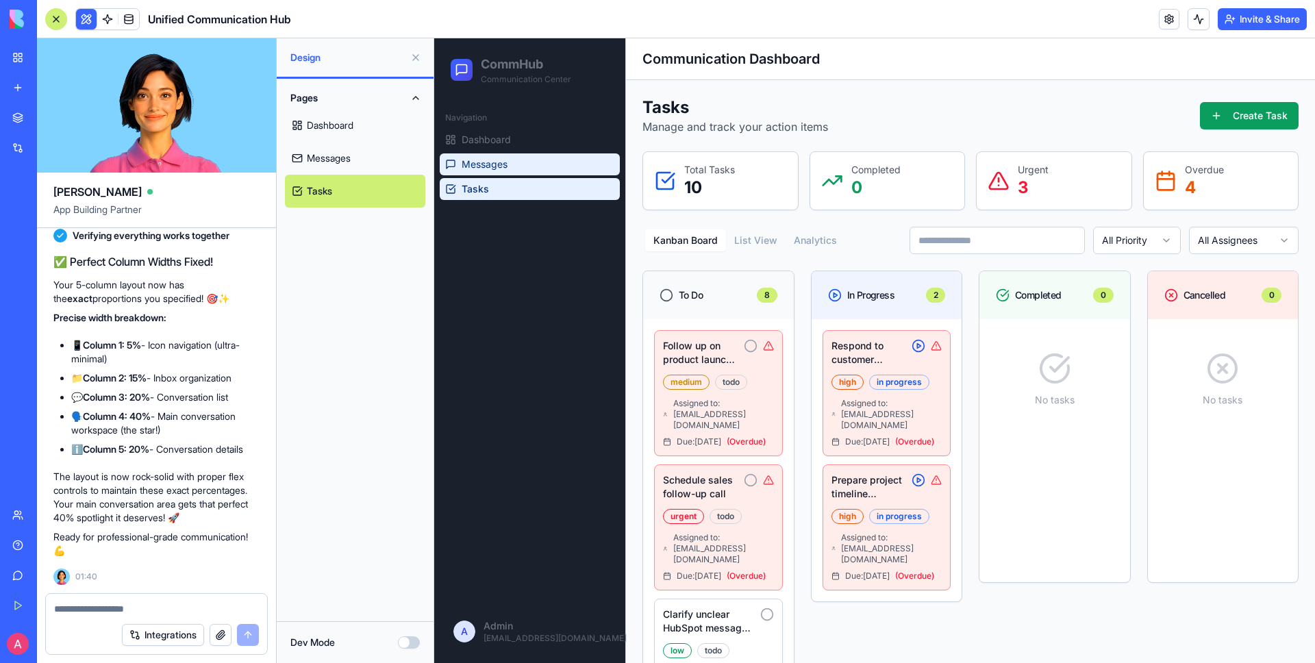
click at [512, 158] on link "Messages" at bounding box center [530, 164] width 180 height 22
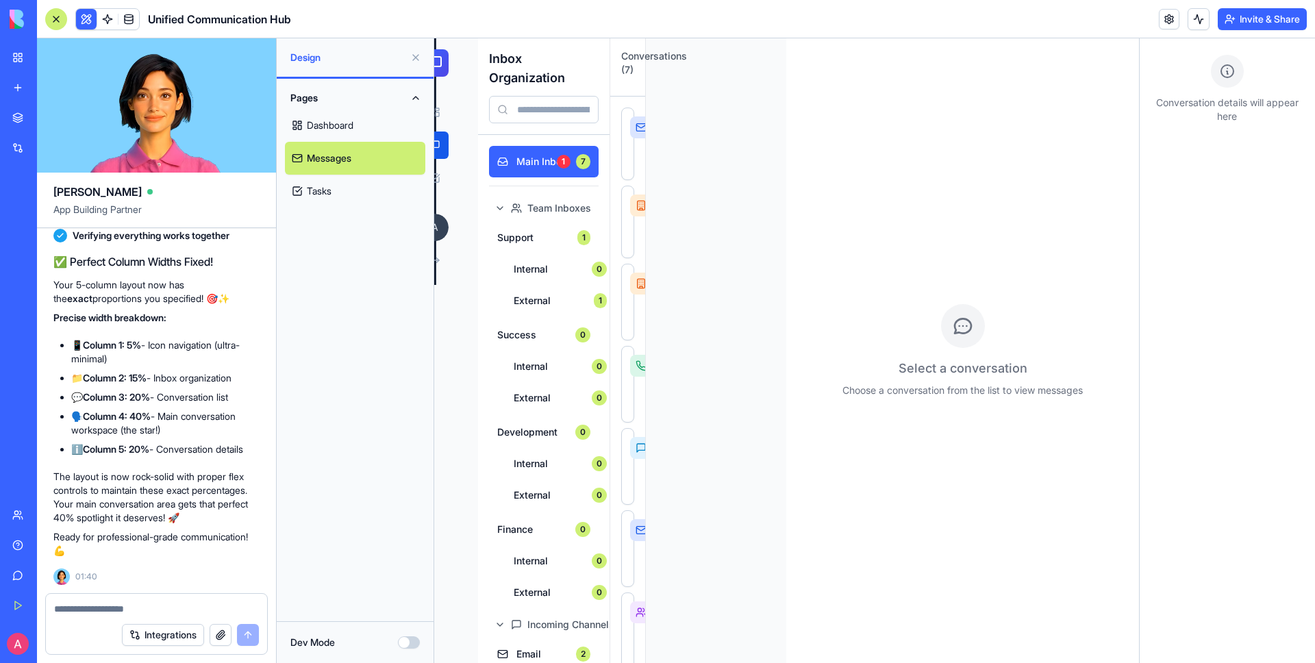
click at [159, 612] on textarea at bounding box center [156, 609] width 205 height 14
type textarea "**********"
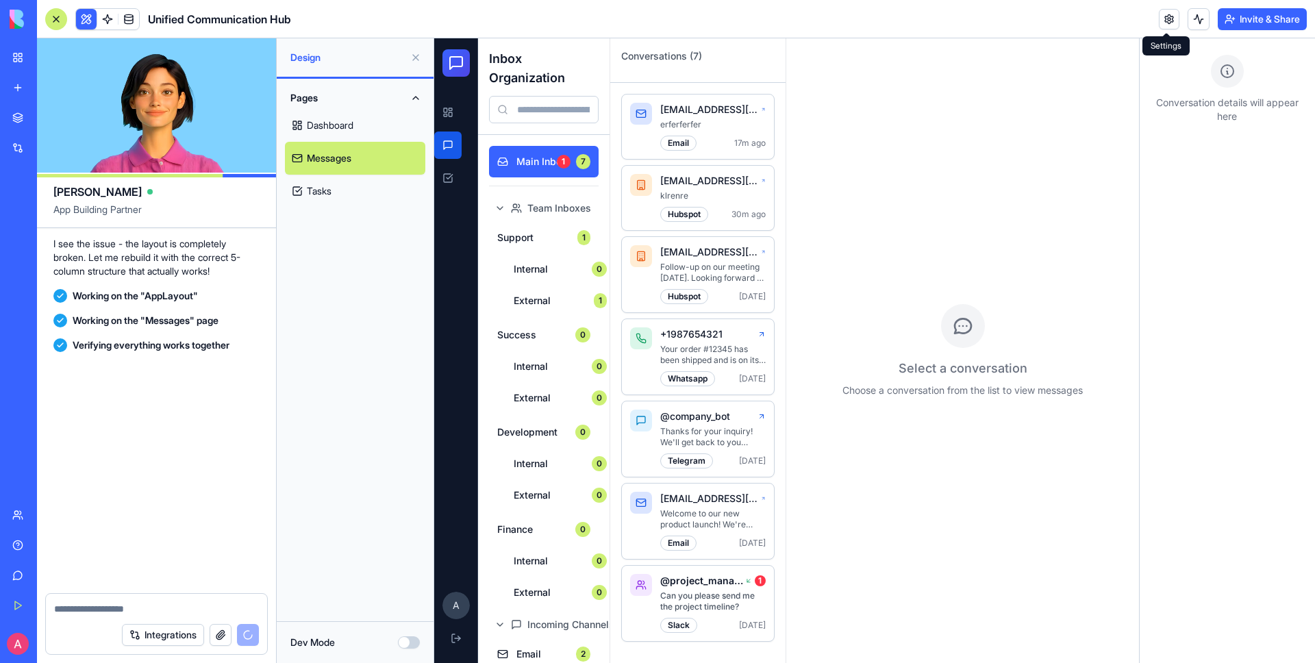
scroll to position [8307, 0]
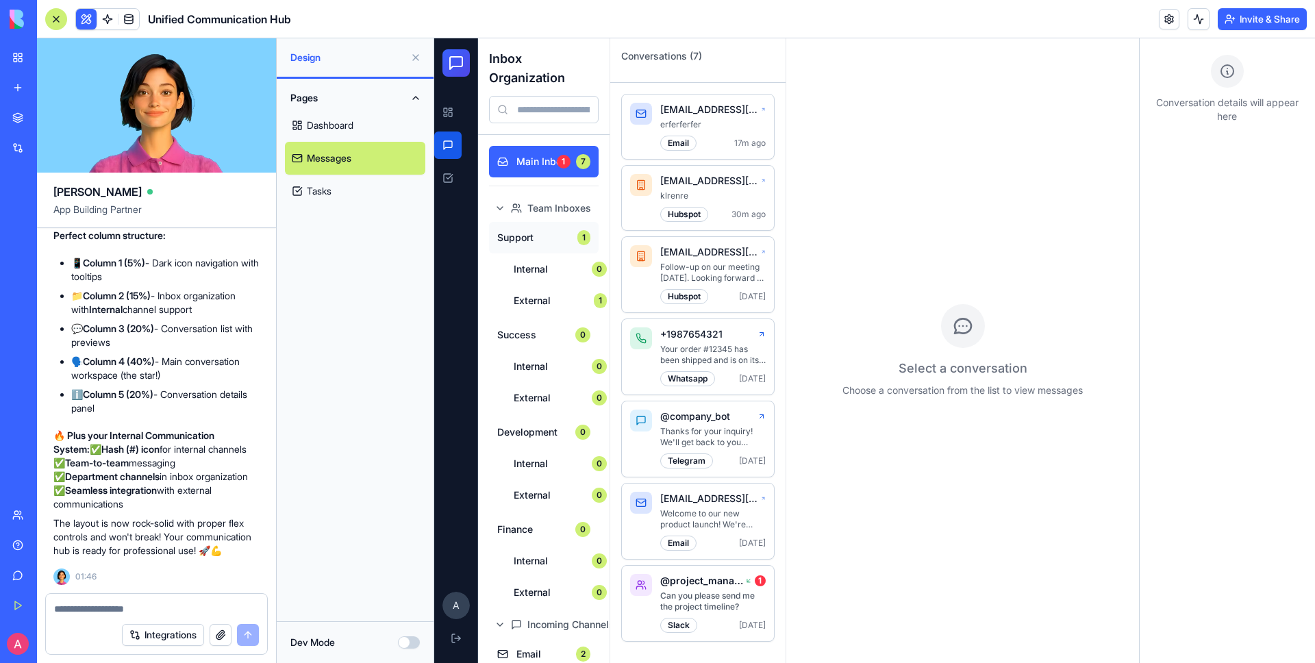
click at [565, 235] on span "Support" at bounding box center [533, 238] width 72 height 14
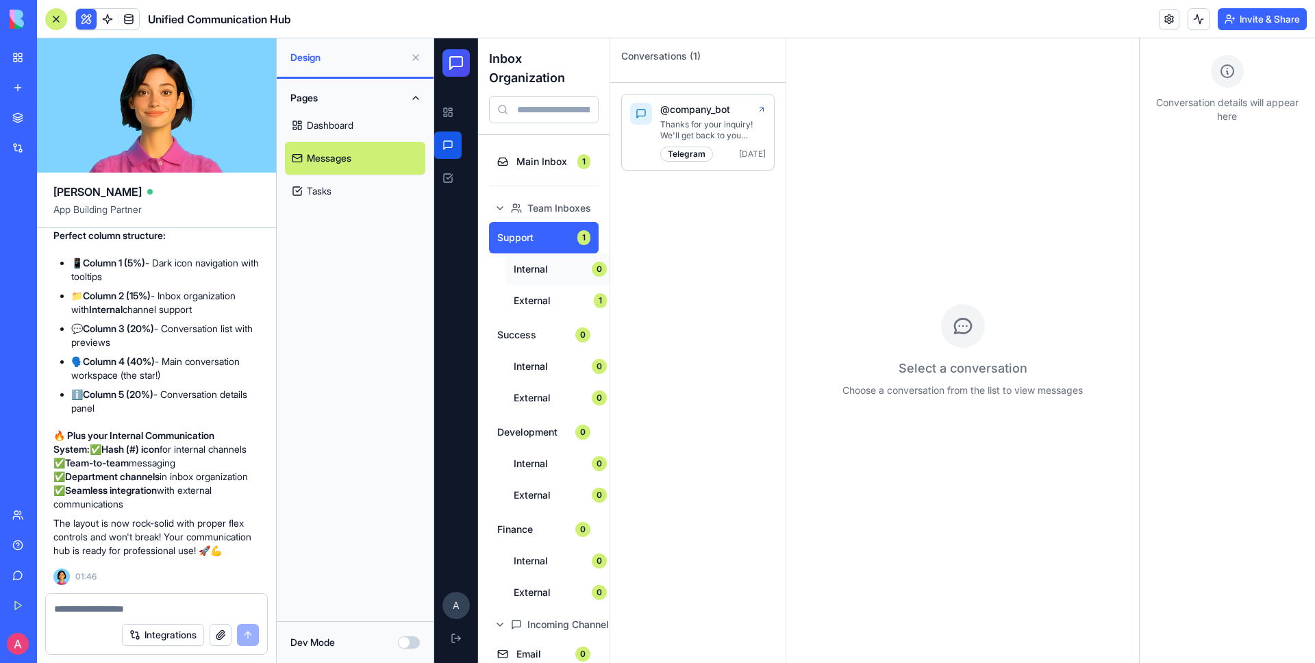
click at [567, 271] on span "Internal" at bounding box center [549, 269] width 70 height 14
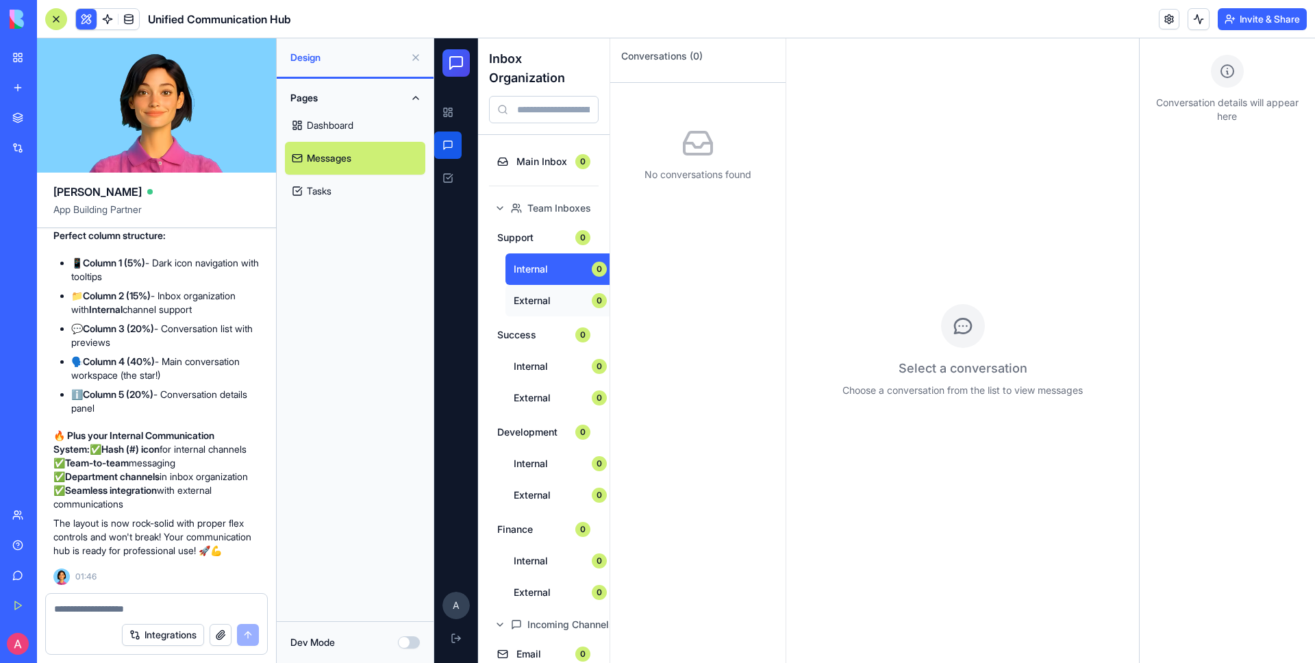
click at [572, 305] on span "External" at bounding box center [549, 301] width 70 height 14
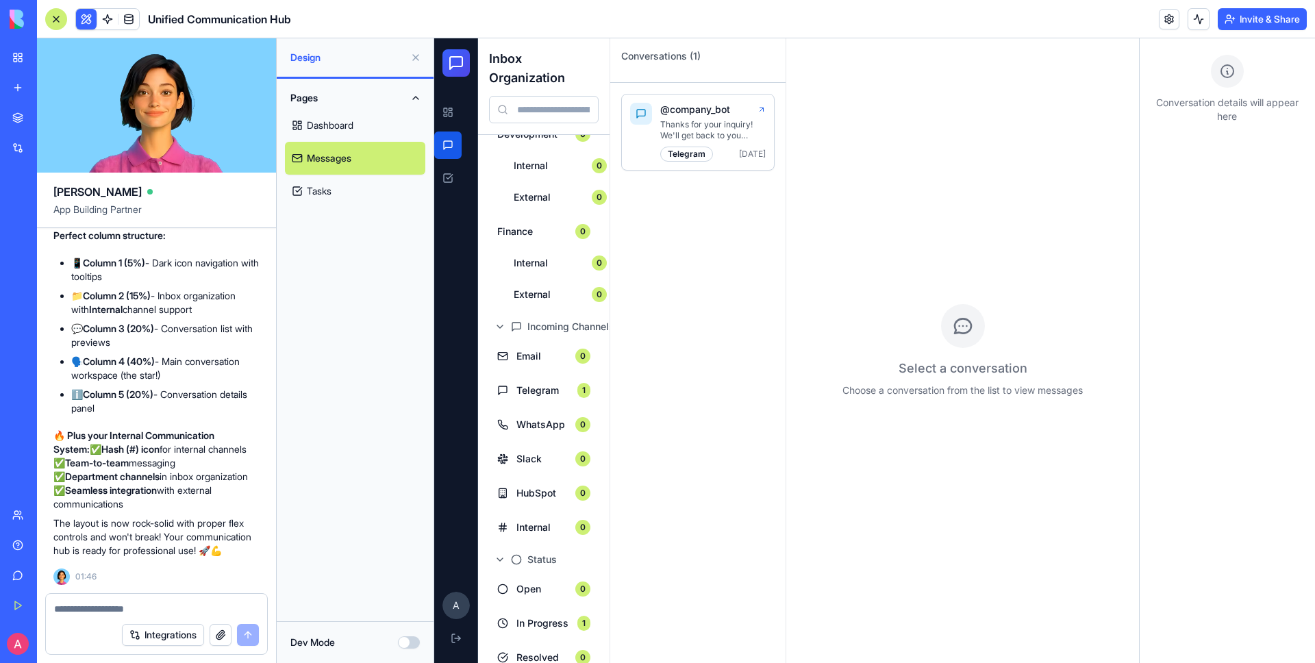
scroll to position [319, 0]
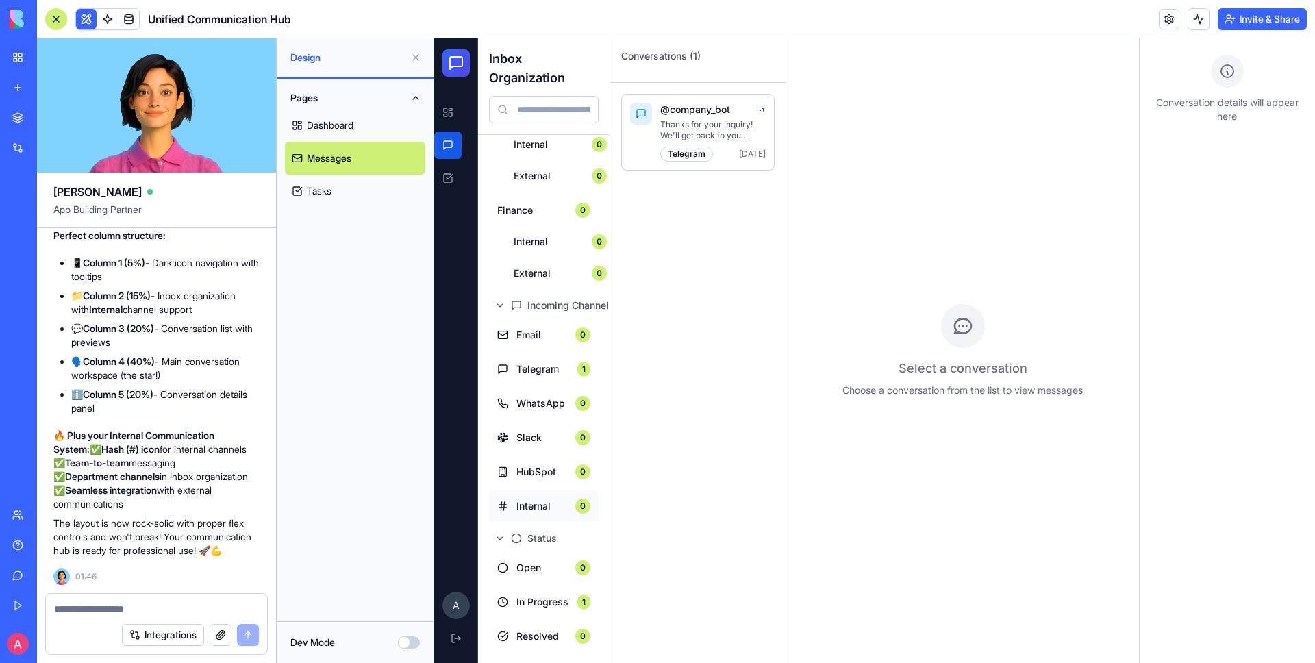
click at [547, 503] on span "Internal" at bounding box center [541, 506] width 51 height 14
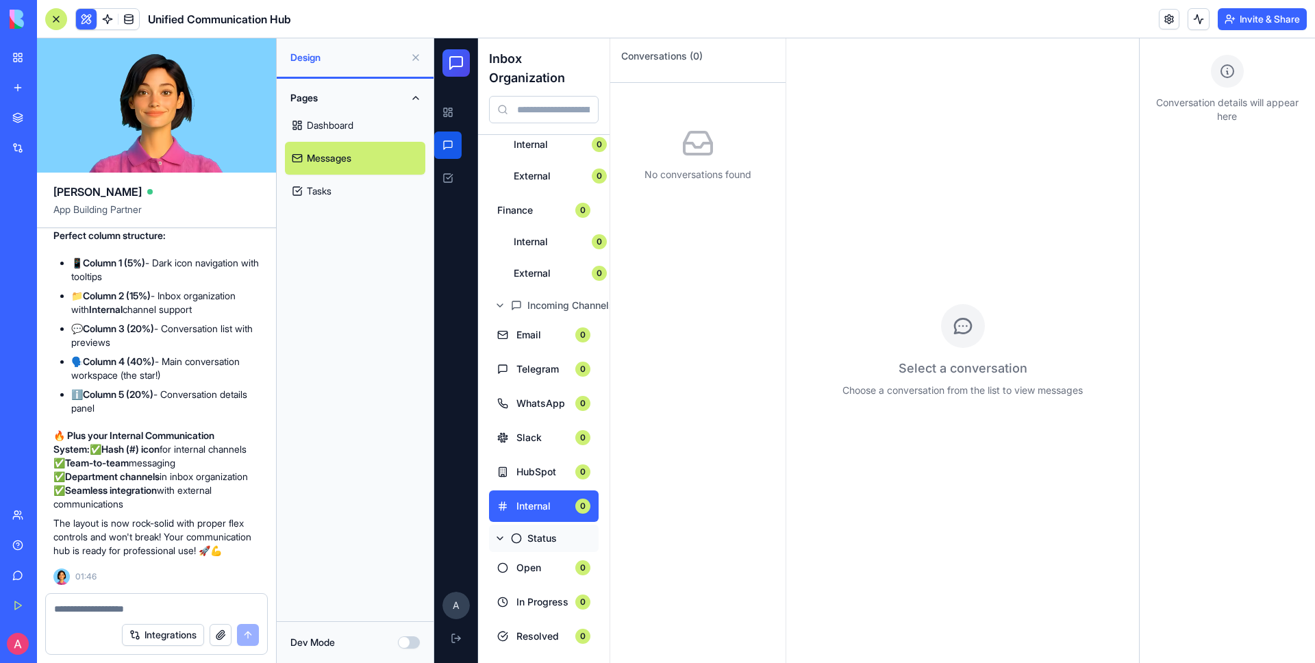
click at [491, 542] on button "Status" at bounding box center [544, 538] width 110 height 27
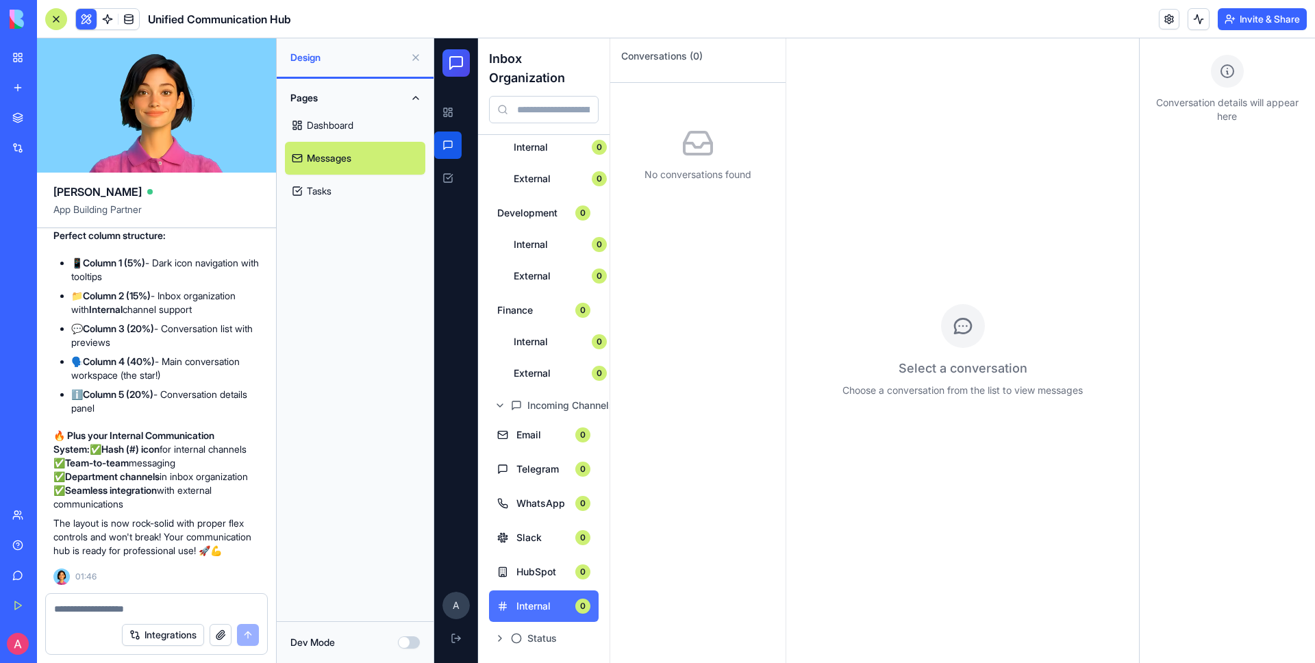
click at [503, 594] on button "Internal 0" at bounding box center [544, 605] width 110 height 31
click at [503, 644] on button "Status" at bounding box center [544, 637] width 110 height 27
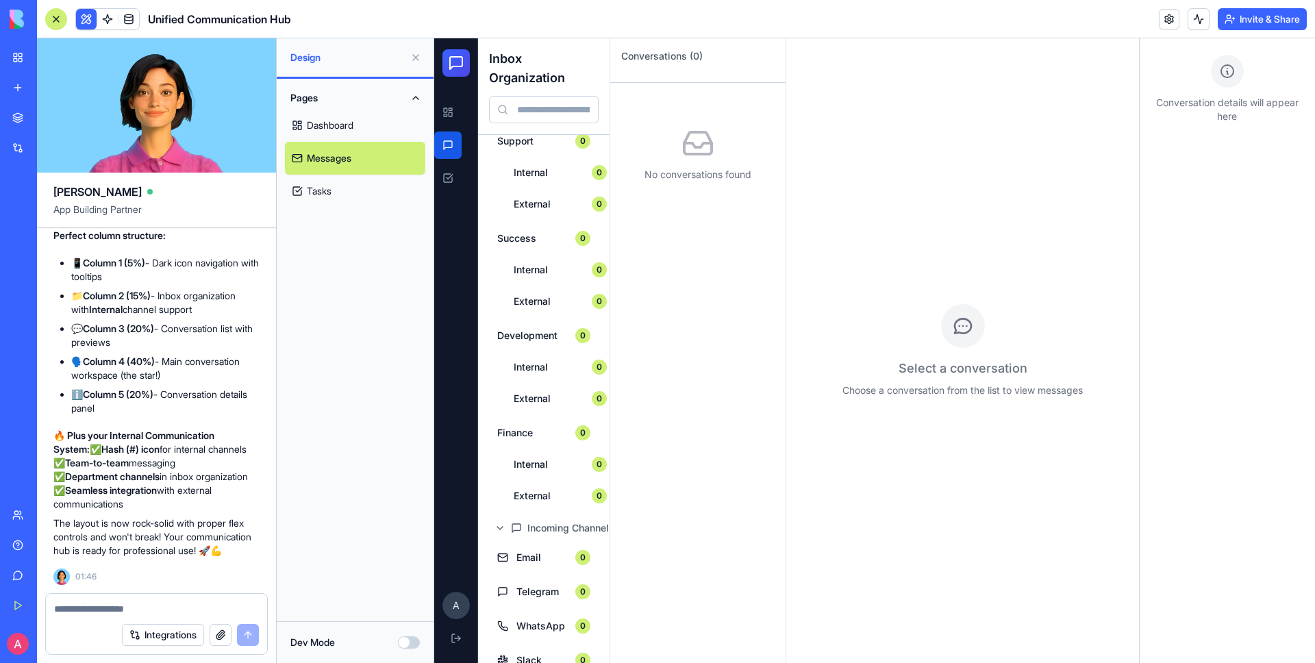
scroll to position [0, 0]
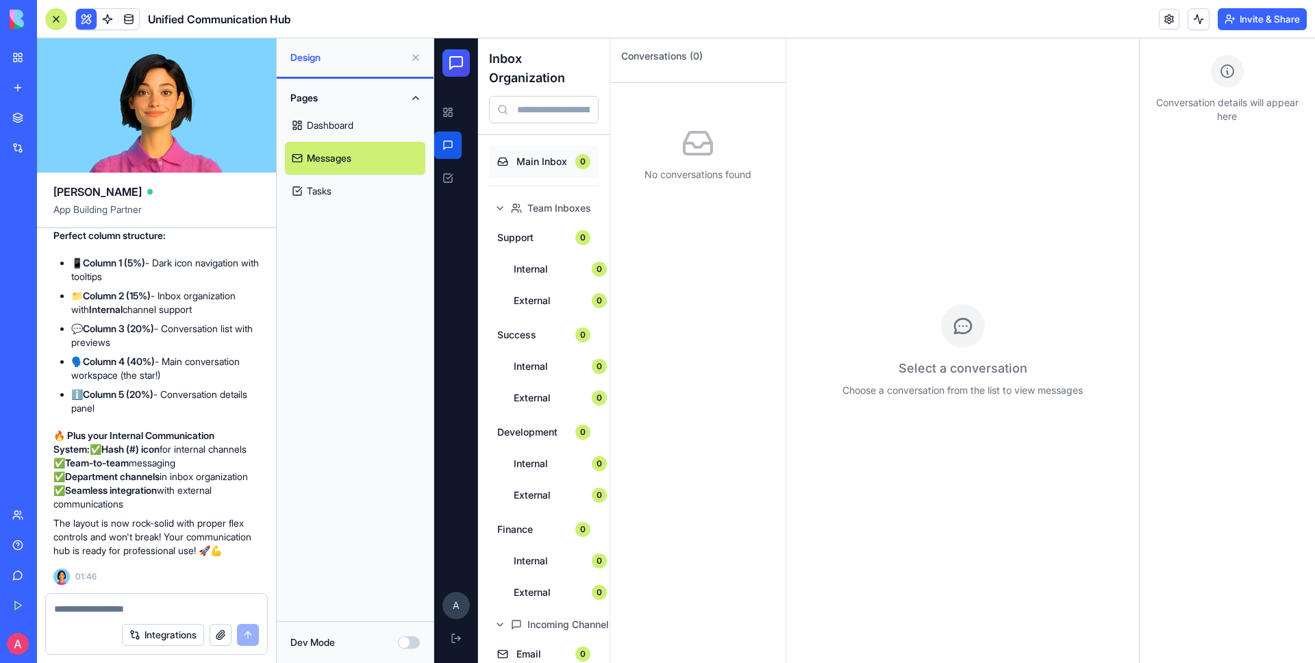
click at [544, 166] on span "Main Inbox" at bounding box center [541, 162] width 51 height 14
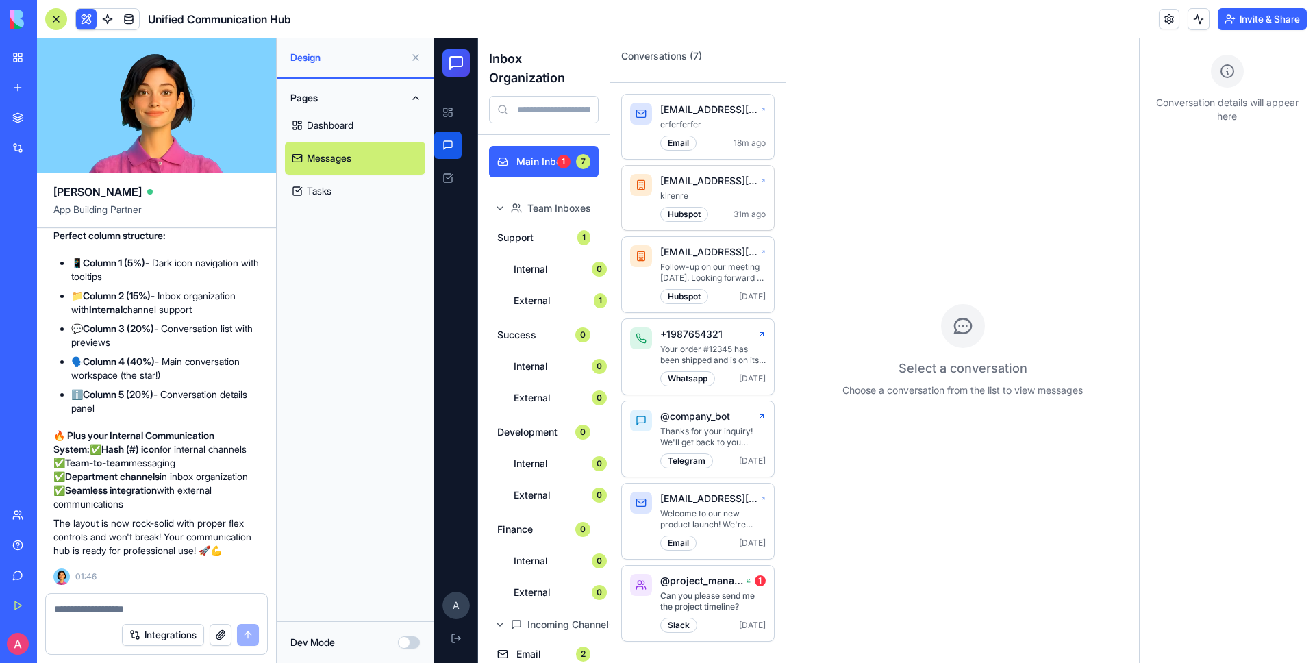
click at [677, 194] on p "klrenre" at bounding box center [712, 195] width 105 height 11
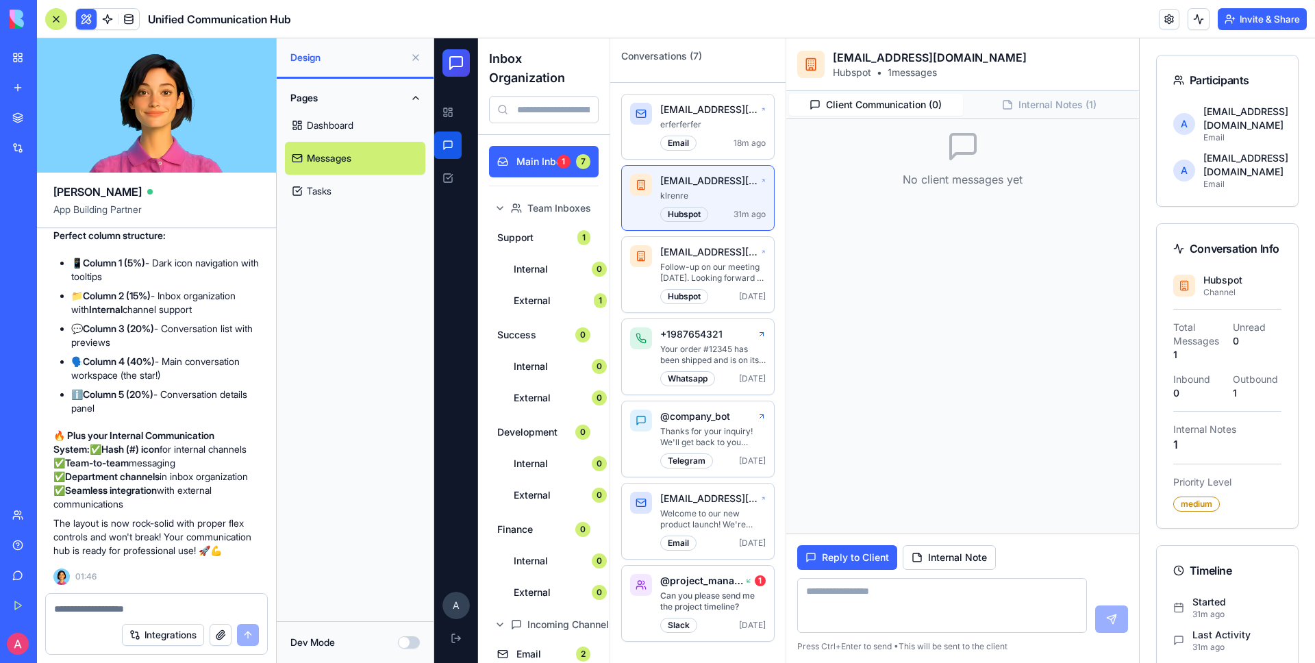
click at [888, 603] on textarea at bounding box center [941, 605] width 289 height 55
click at [711, 416] on p "@company_bot" at bounding box center [695, 416] width 70 height 14
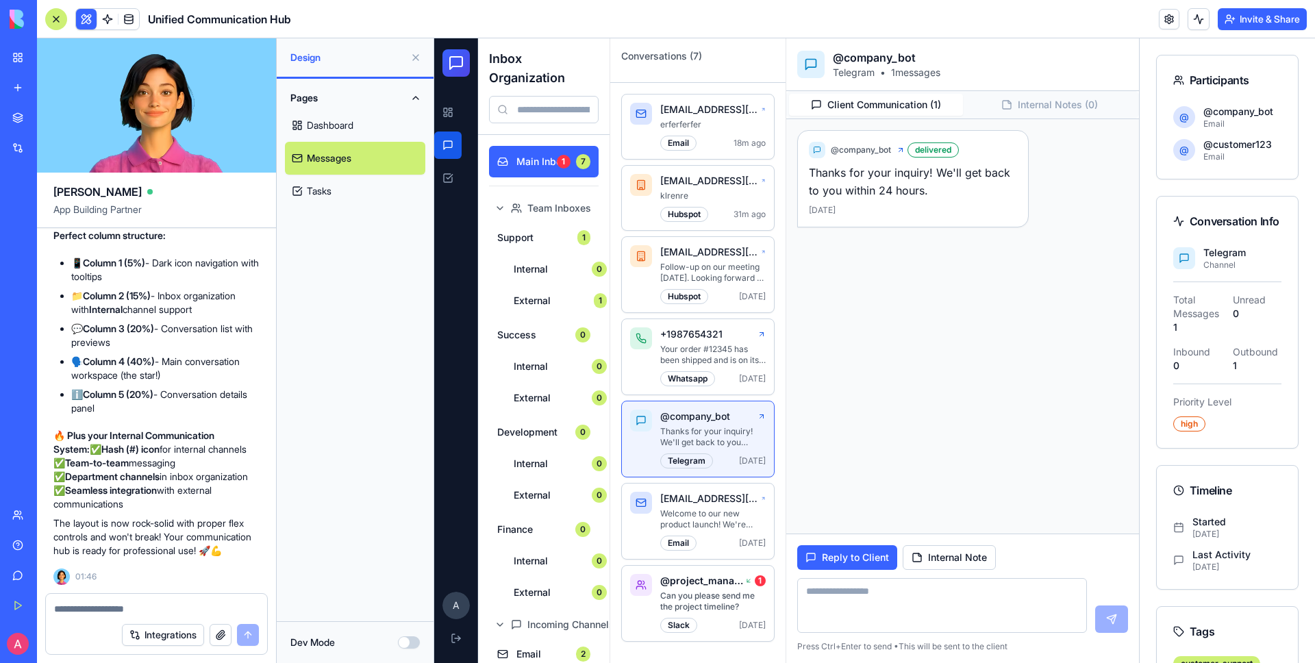
click at [860, 590] on textarea at bounding box center [941, 605] width 289 height 55
type textarea "**********"
click at [1116, 622] on button at bounding box center [1111, 618] width 33 height 27
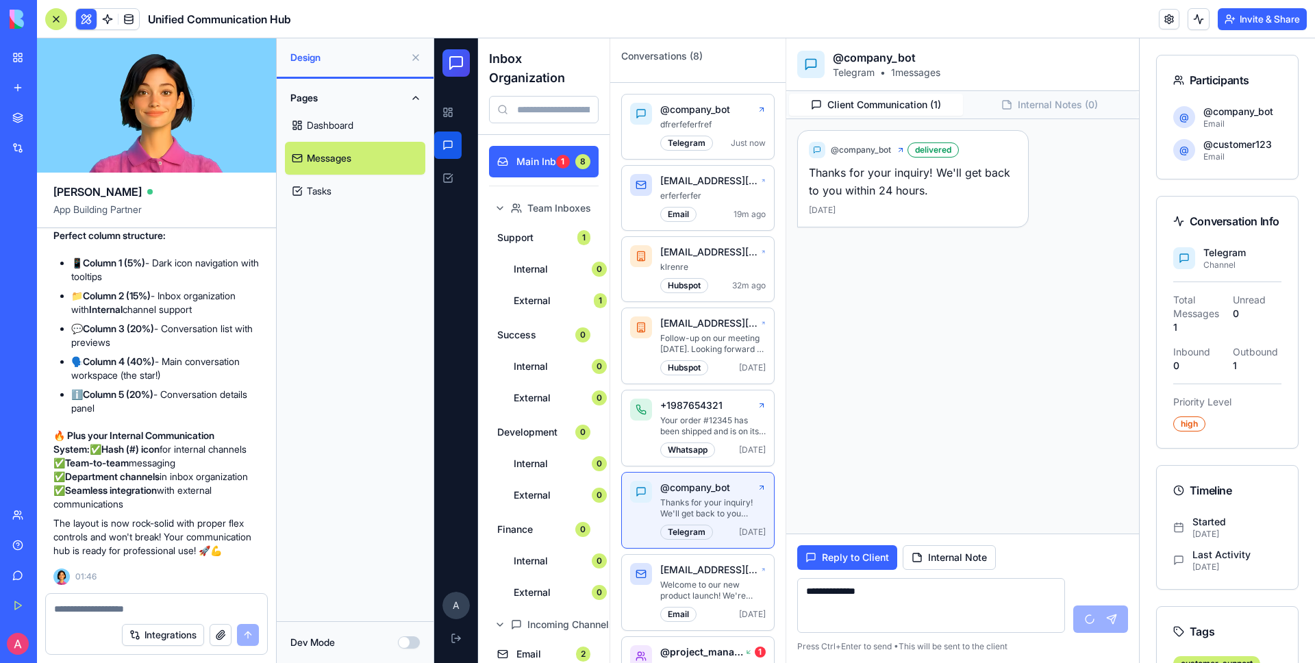
click at [106, 607] on textarea at bounding box center [156, 609] width 205 height 14
click at [407, 646] on button "Dev Mode" at bounding box center [409, 642] width 22 height 12
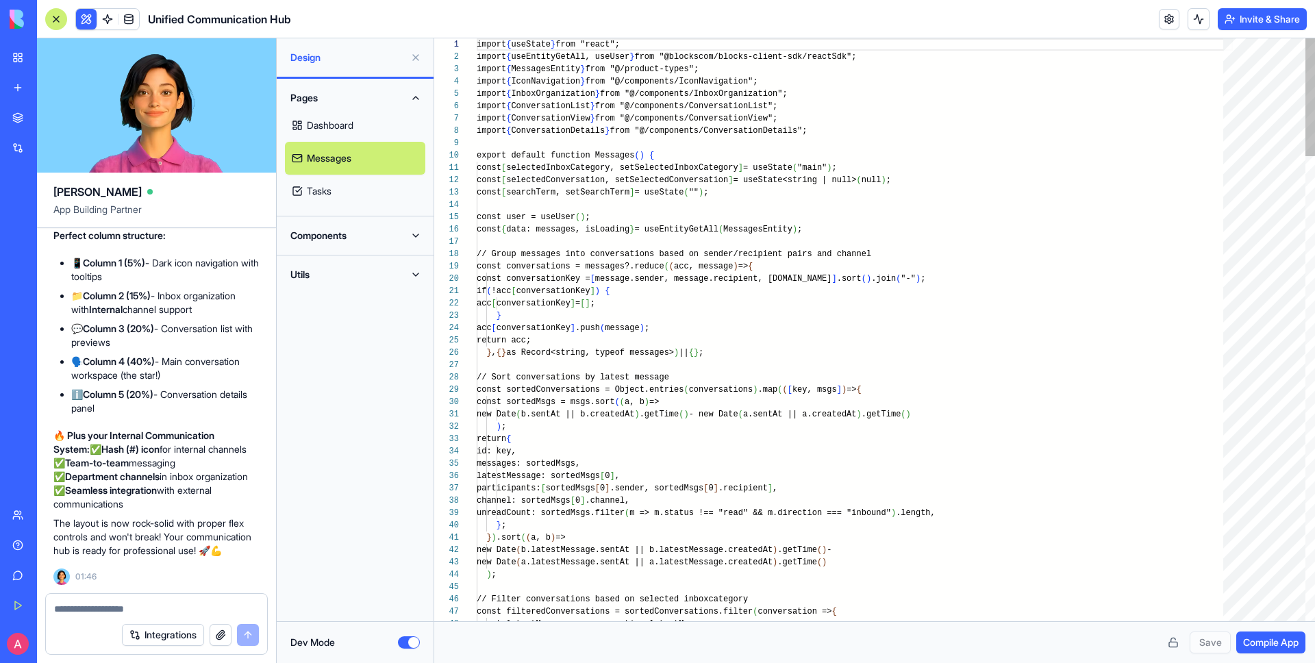
scroll to position [99, 0]
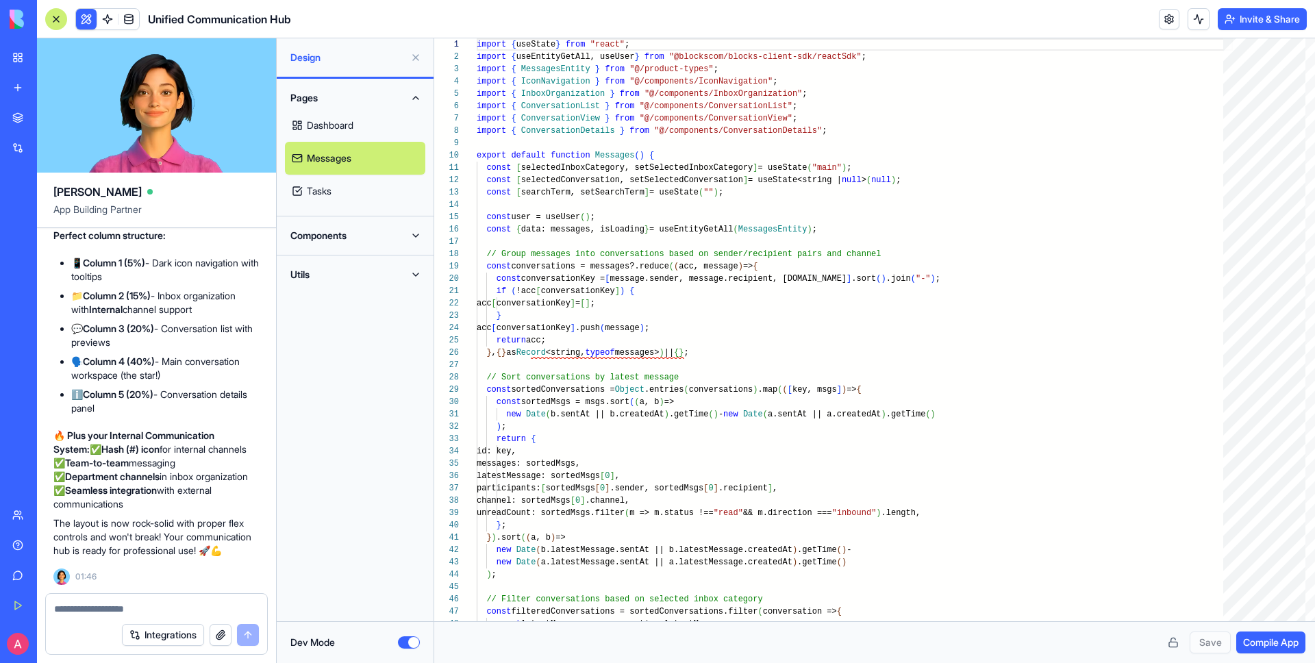
click at [407, 644] on button "Dev Mode" at bounding box center [409, 642] width 22 height 12
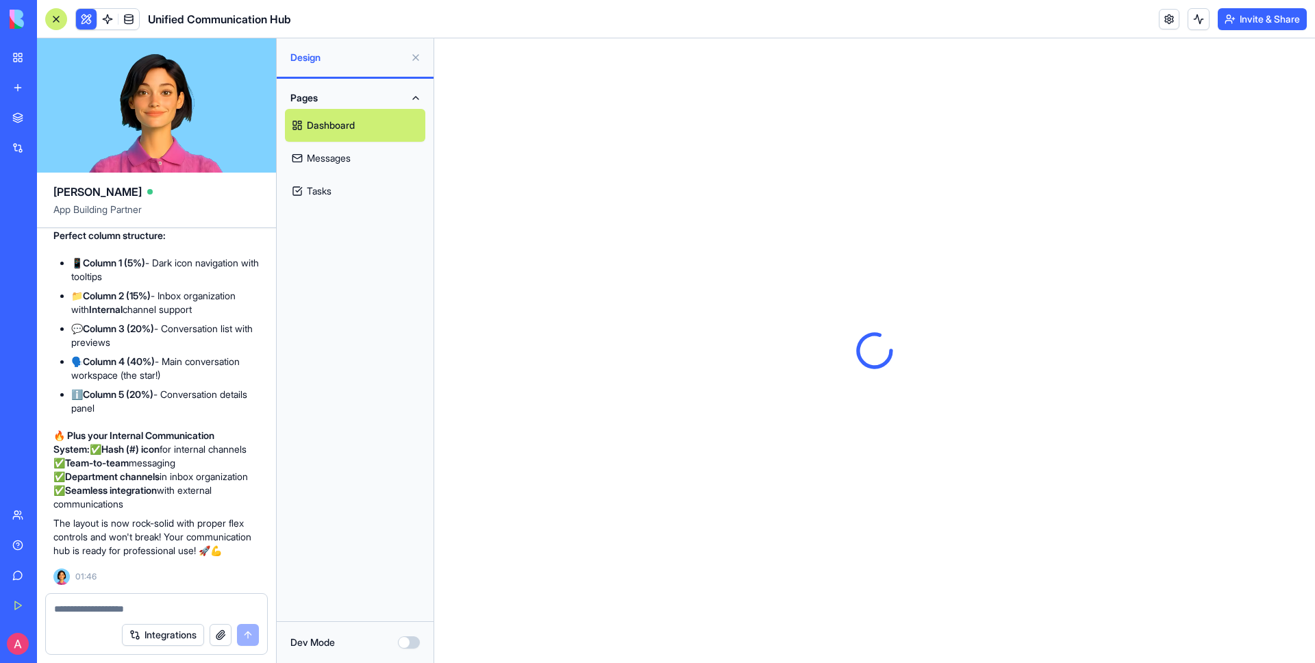
click at [144, 606] on textarea at bounding box center [156, 609] width 205 height 14
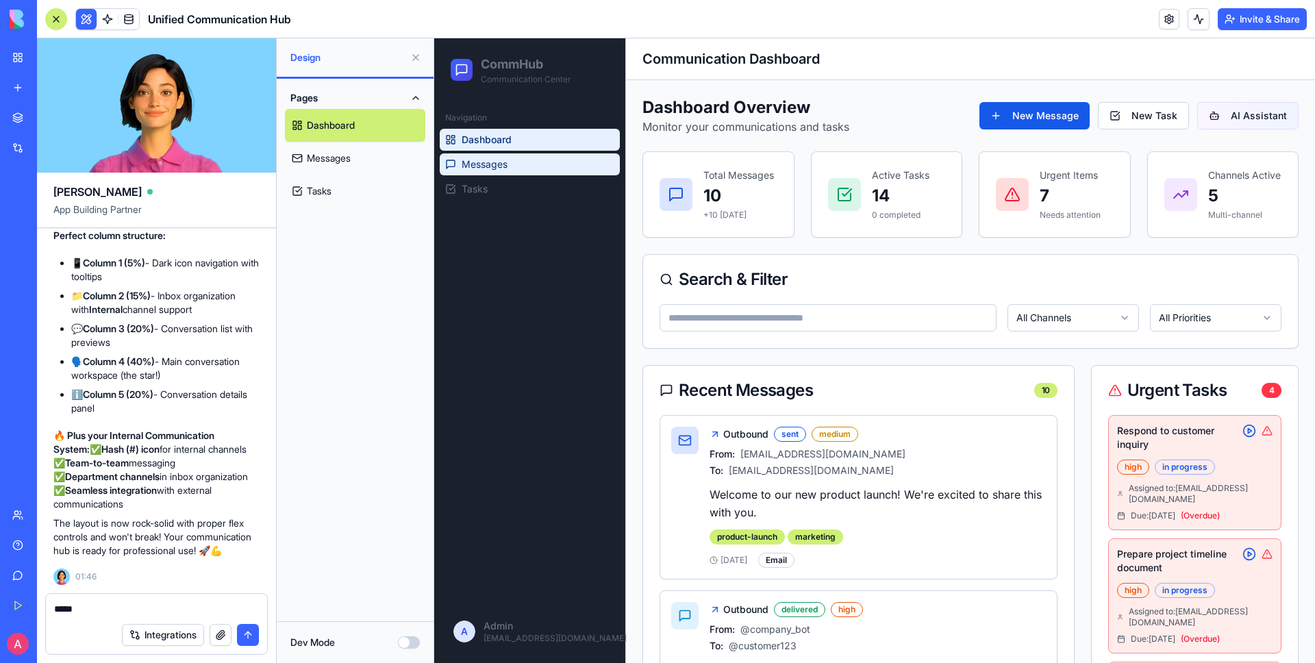
click at [486, 166] on span "Messages" at bounding box center [485, 164] width 46 height 14
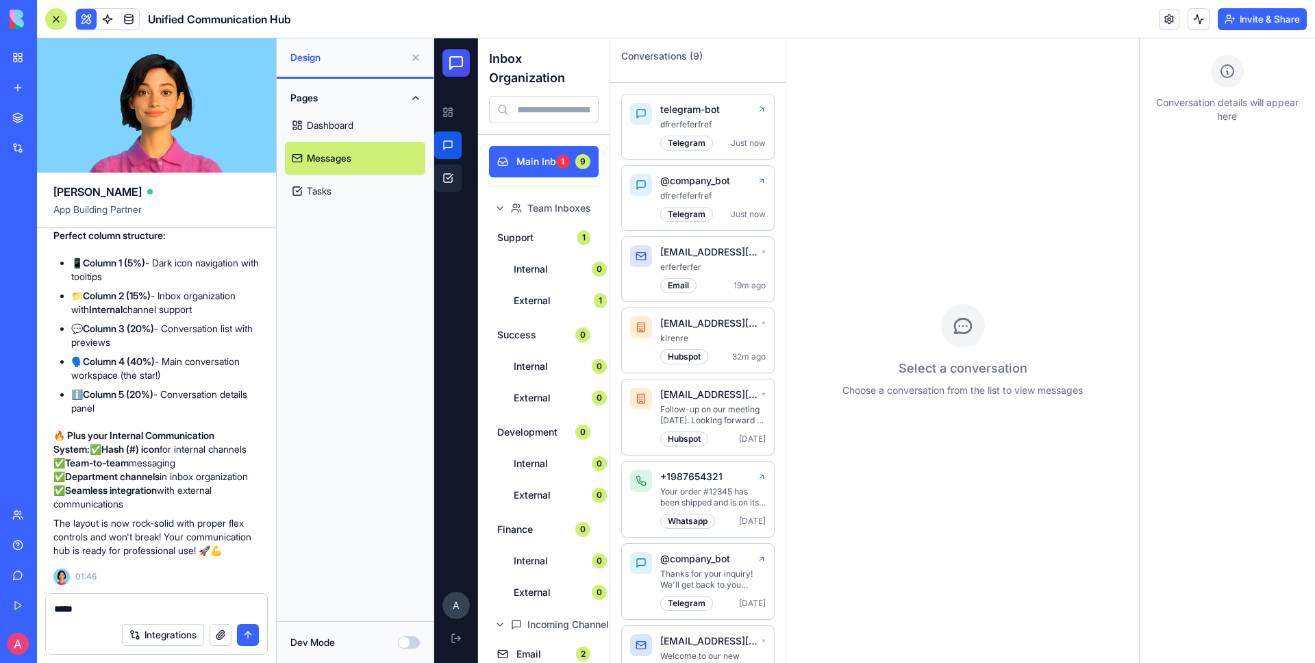
click at [452, 174] on link at bounding box center [447, 177] width 27 height 27
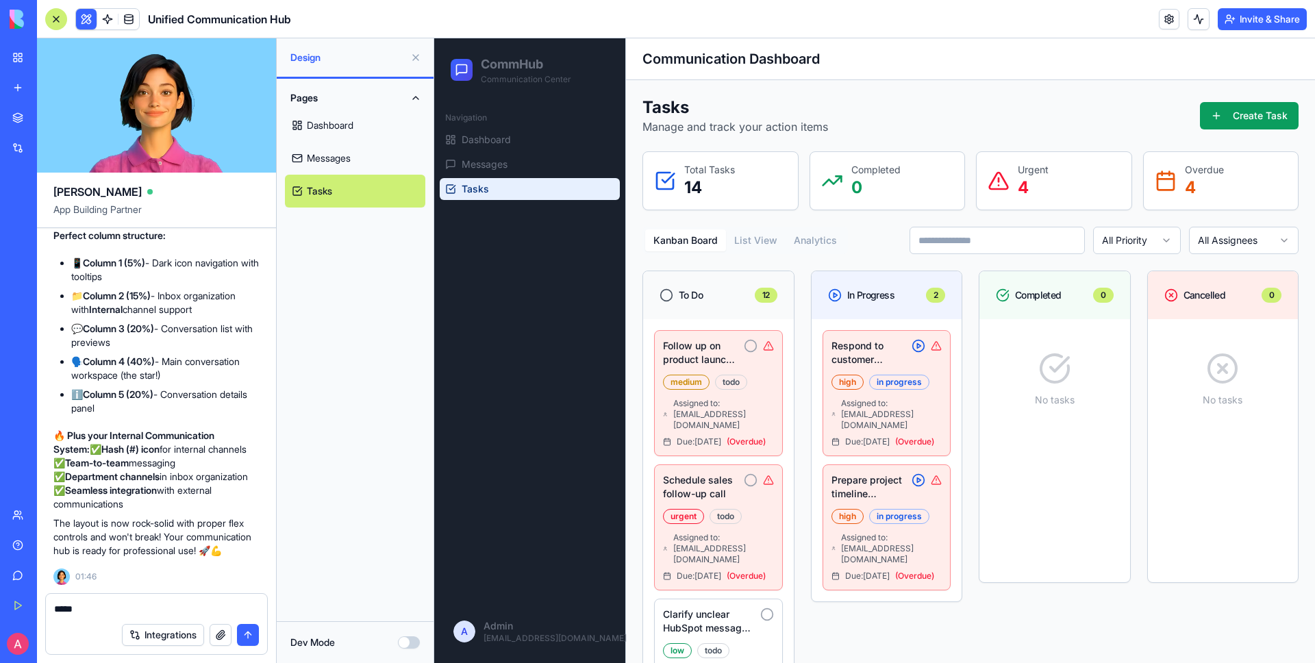
click at [136, 614] on textarea "****" at bounding box center [156, 609] width 205 height 14
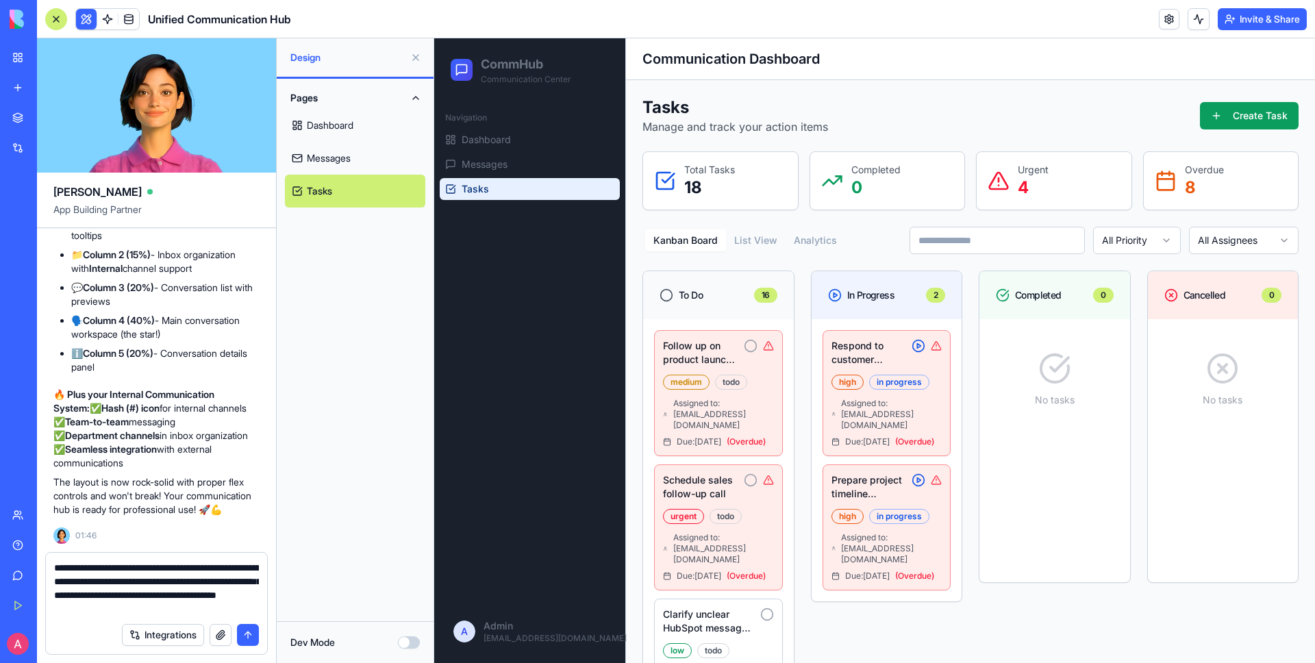
type textarea "**********"
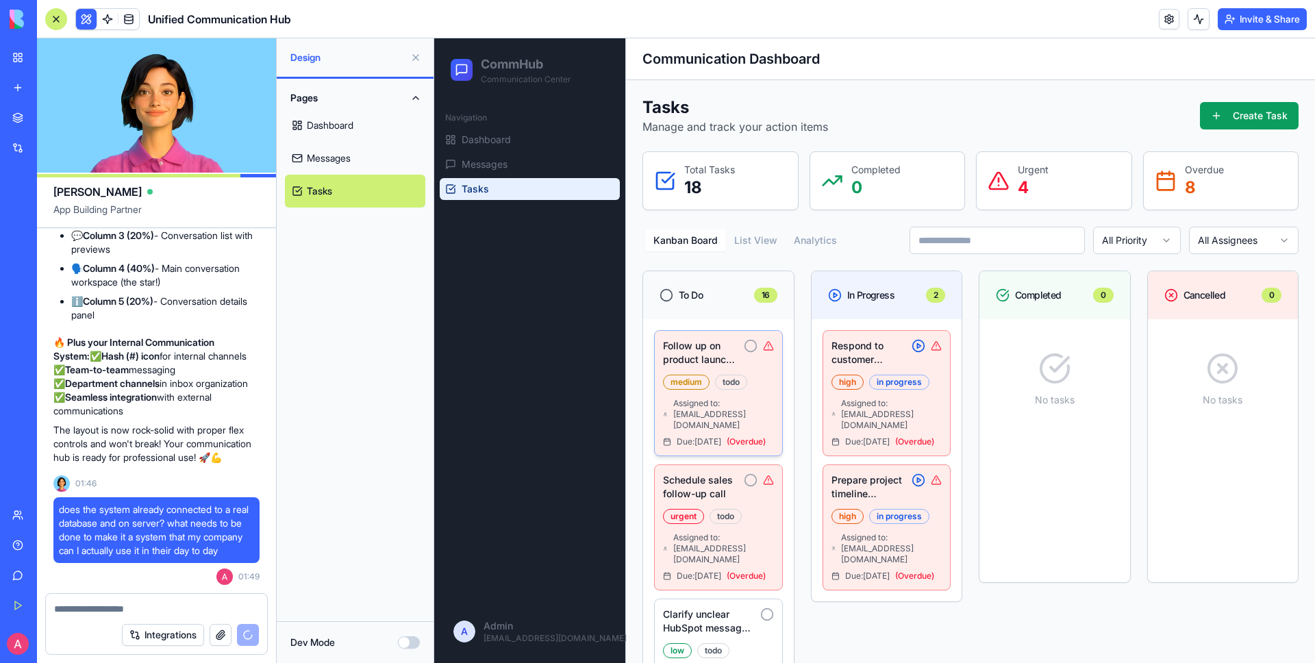
scroll to position [6, 0]
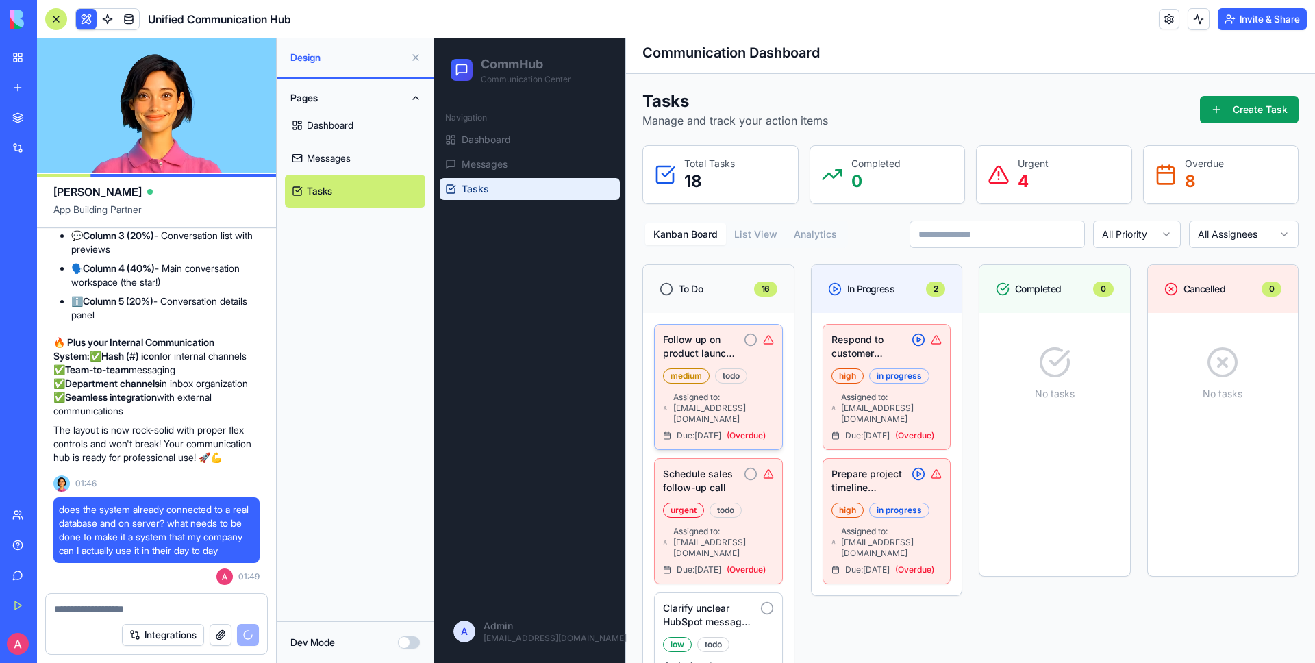
click at [770, 342] on icon at bounding box center [768, 339] width 11 height 11
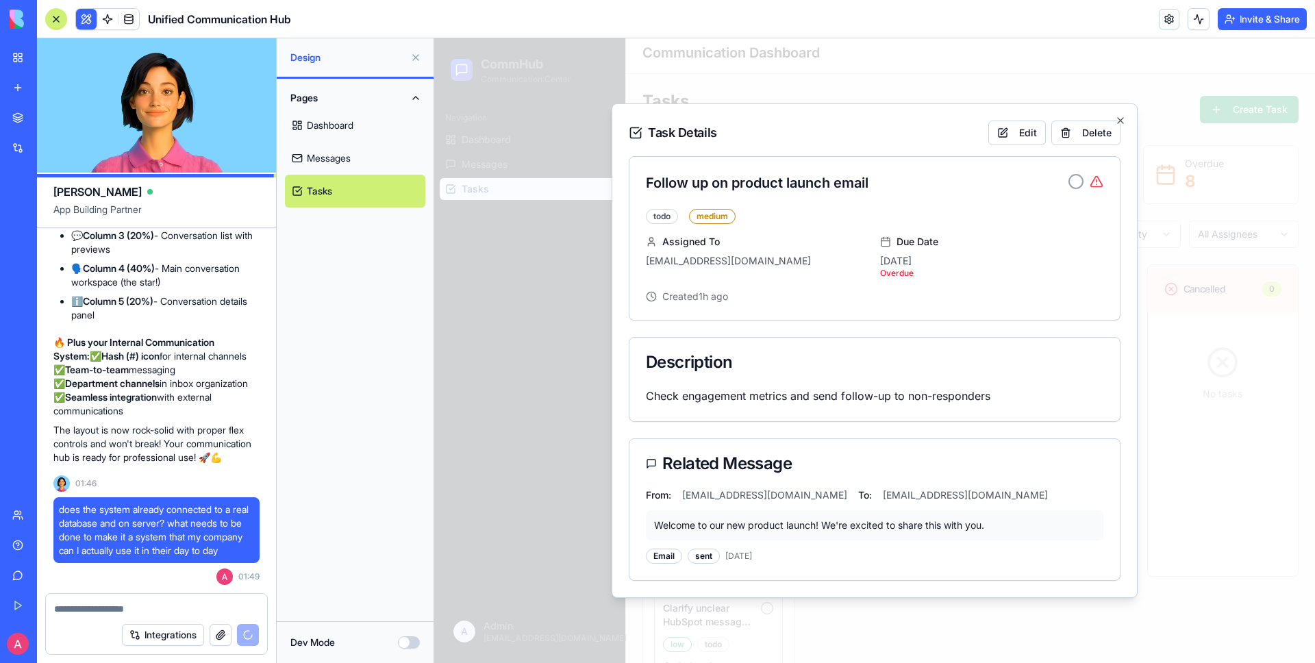
click at [1096, 183] on icon at bounding box center [1096, 182] width 14 height 14
click at [1121, 118] on icon "button" at bounding box center [1120, 120] width 11 height 11
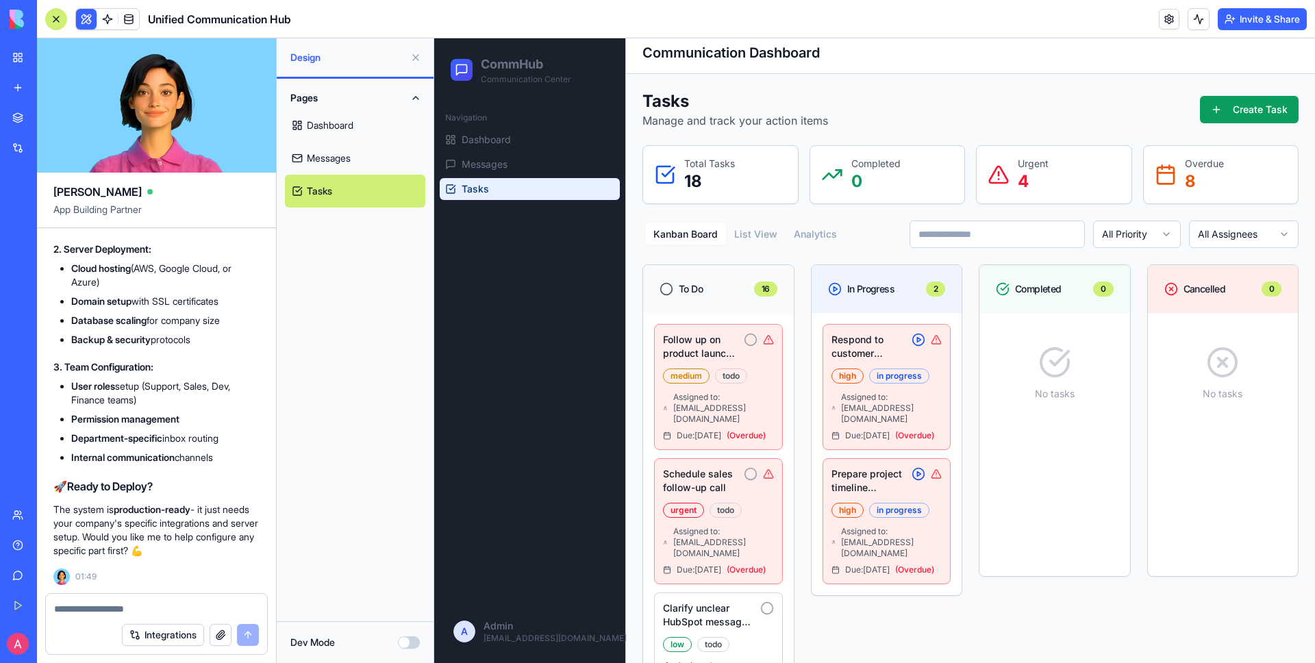
scroll to position [9262, 0]
click at [89, 19] on span at bounding box center [107, 19] width 38 height 38
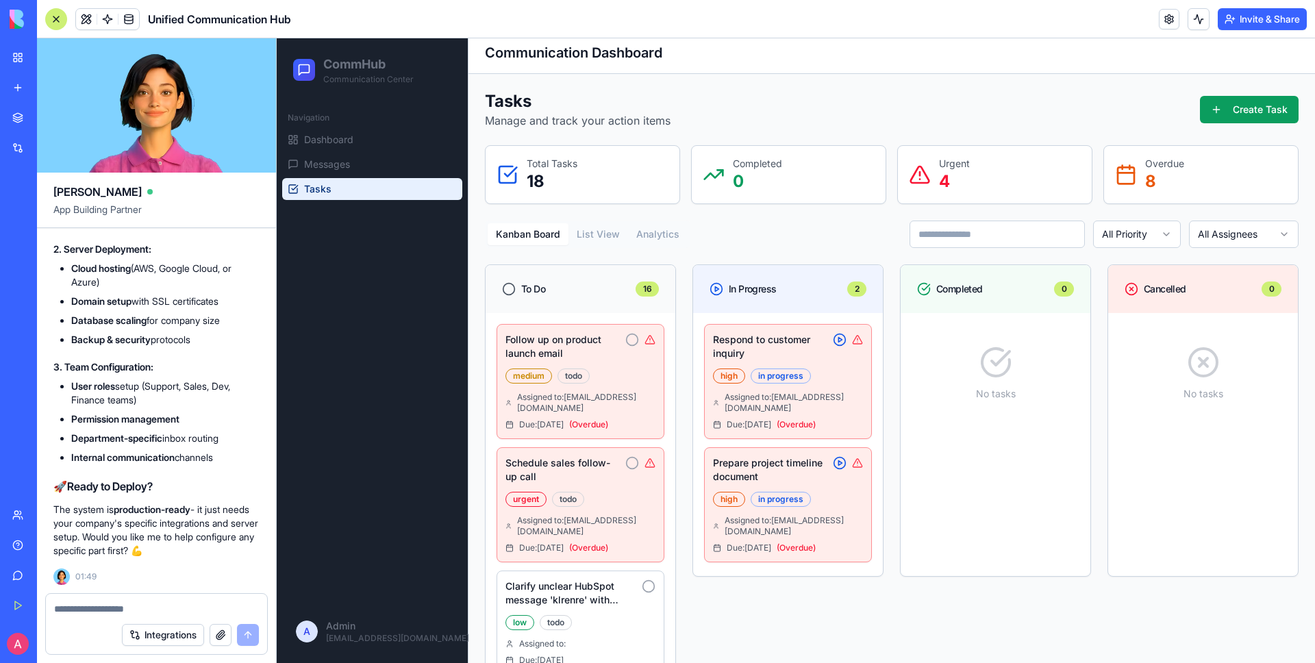
click at [89, 19] on span at bounding box center [107, 19] width 38 height 38
click at [84, 18] on button at bounding box center [86, 19] width 21 height 21
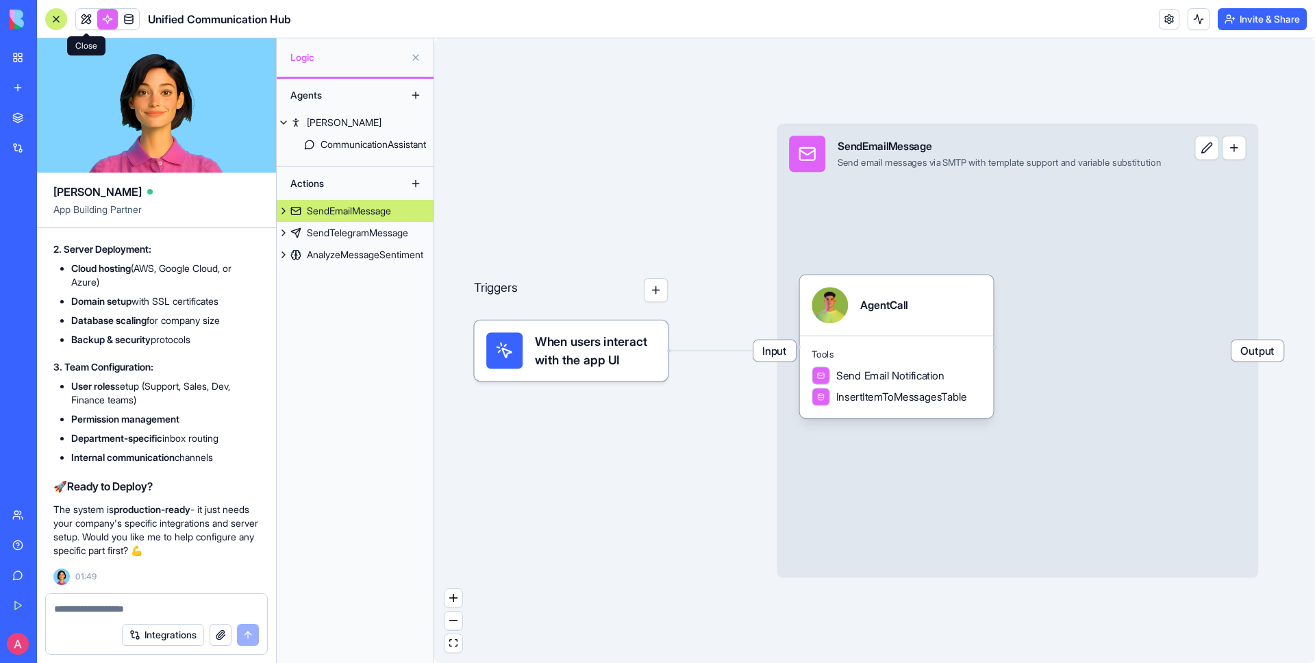
click at [94, 14] on link at bounding box center [86, 19] width 21 height 21
click at [86, 21] on link at bounding box center [86, 19] width 21 height 21
click at [129, 16] on link at bounding box center [128, 19] width 21 height 21
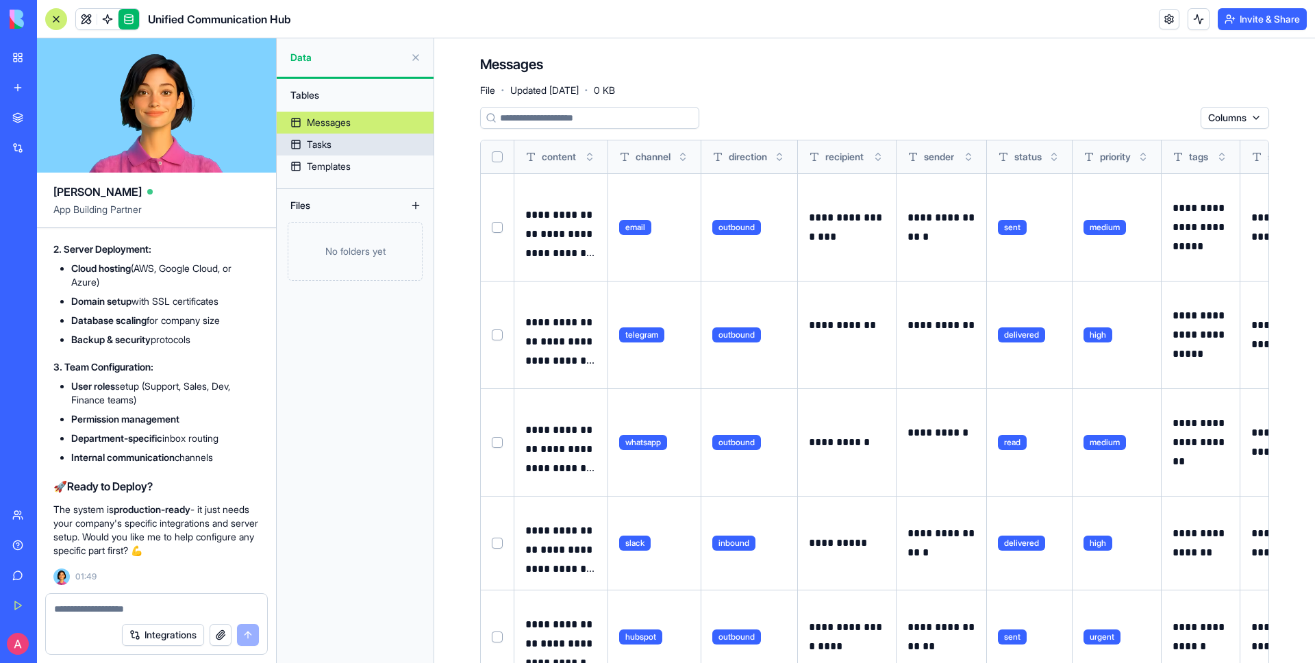
click at [347, 144] on link "Tasks" at bounding box center [355, 145] width 157 height 22
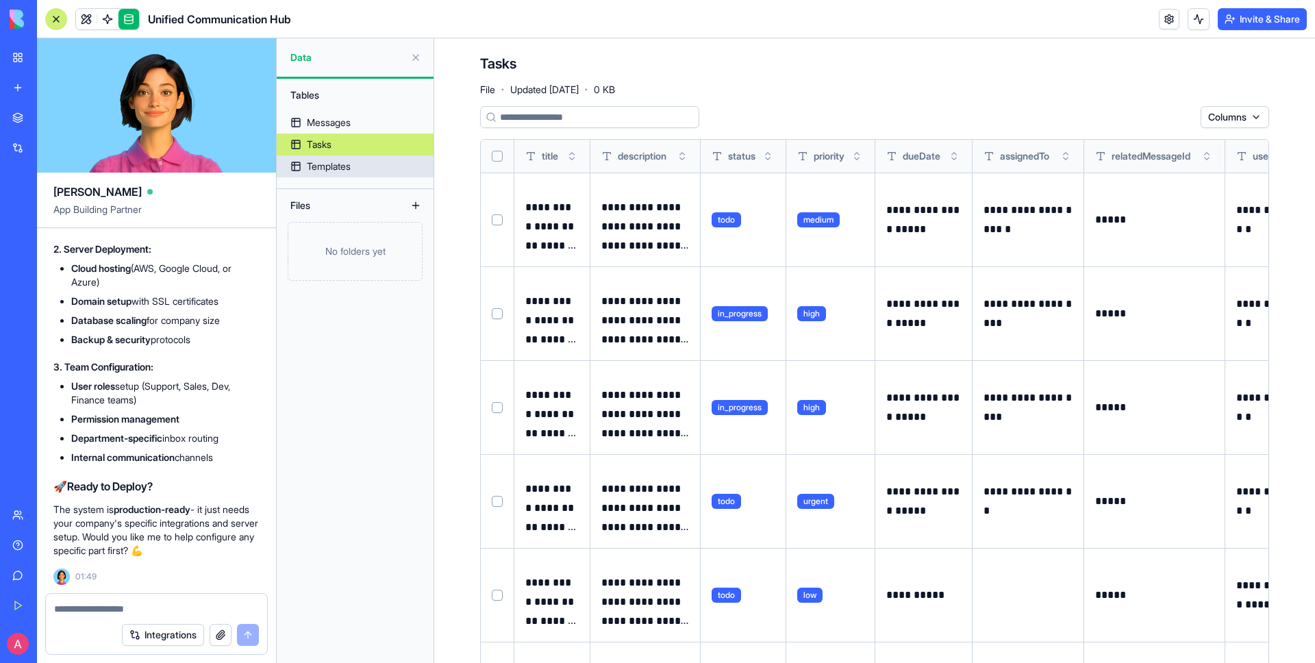
click at [377, 163] on link "Templates" at bounding box center [355, 166] width 157 height 22
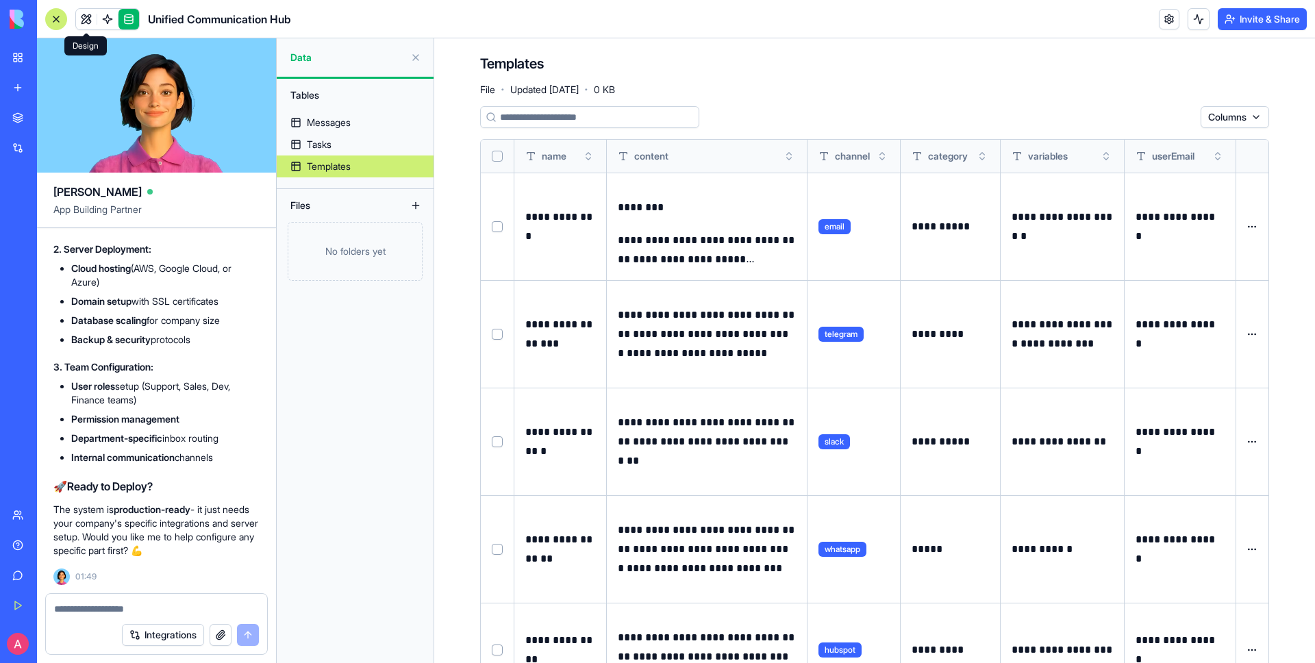
click at [89, 14] on link at bounding box center [86, 19] width 21 height 21
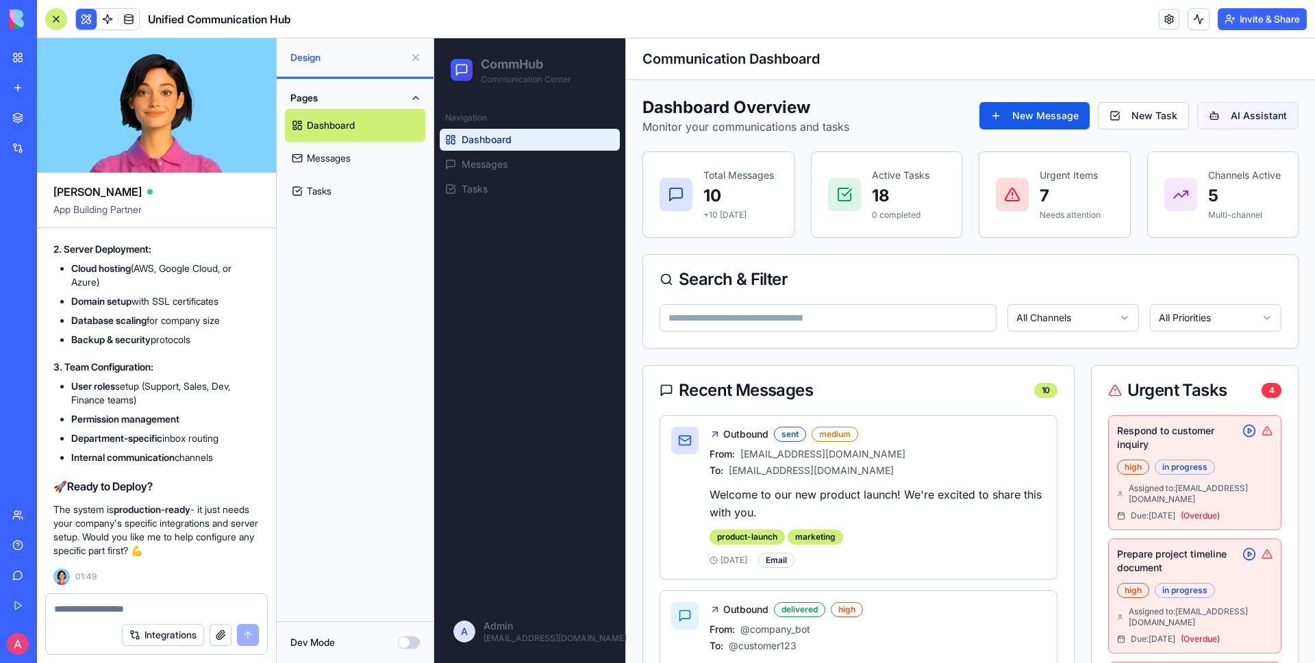
click at [1271, 19] on button "Invite & Share" at bounding box center [1261, 19] width 89 height 22
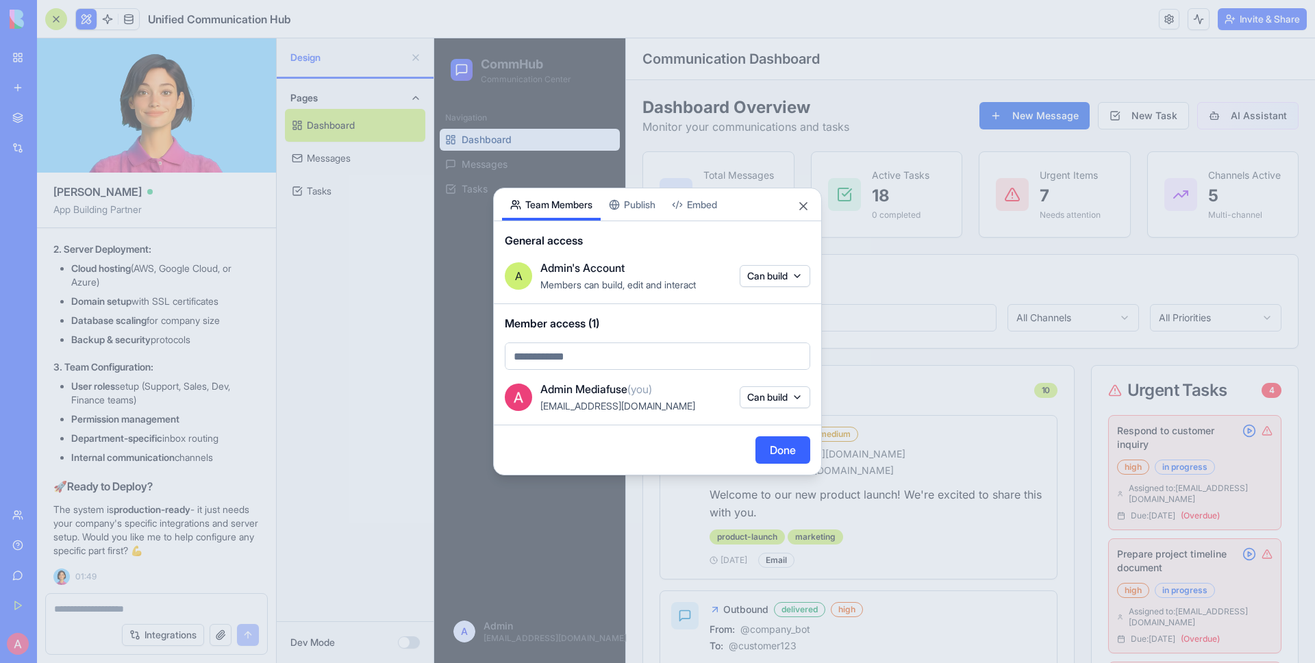
click at [646, 205] on div "Share App Team Members Publish Embed General access A Admin's Account Members c…" at bounding box center [657, 332] width 329 height 288
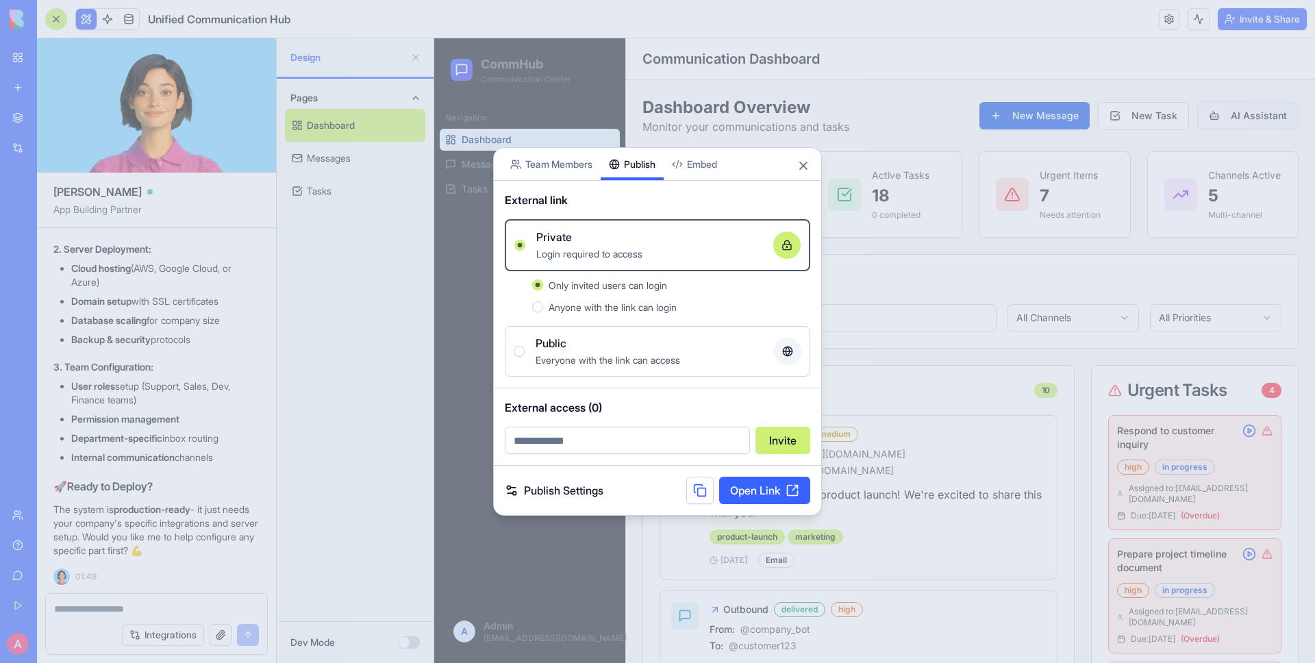
click at [752, 488] on link "Open Link" at bounding box center [764, 490] width 91 height 27
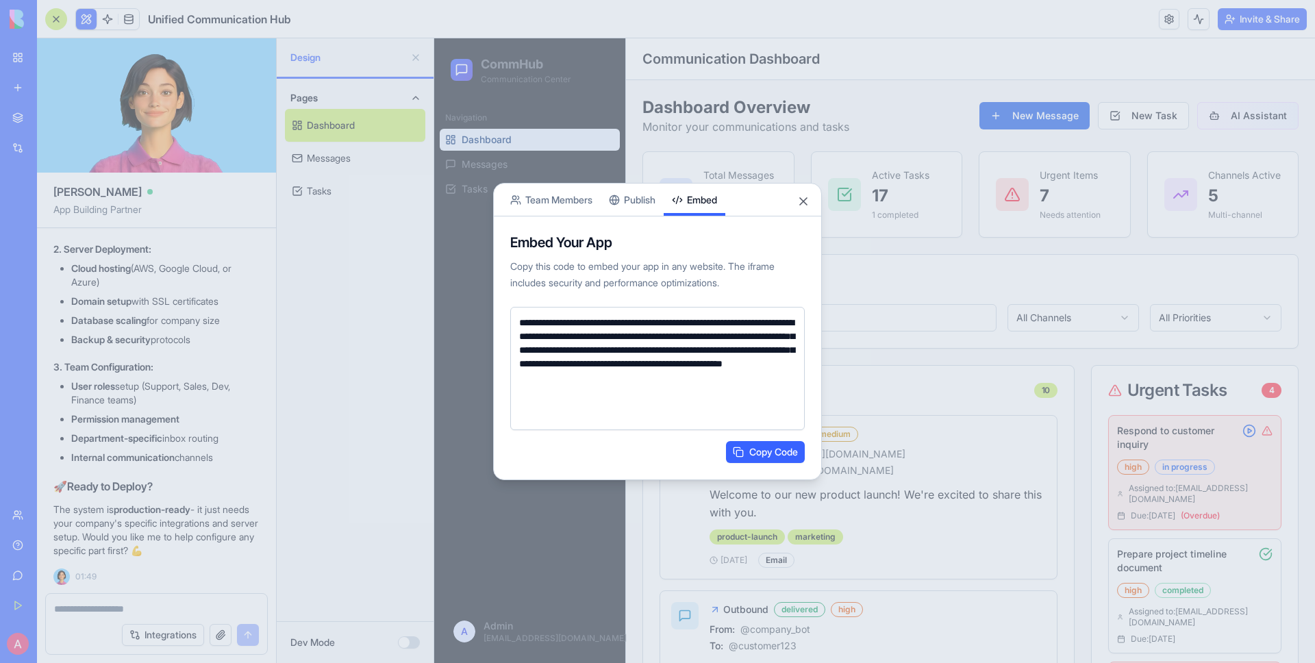
click at [711, 164] on body "BETA My Workspace New app Marketplace Integrations Recent Unified Communication…" at bounding box center [657, 331] width 1315 height 663
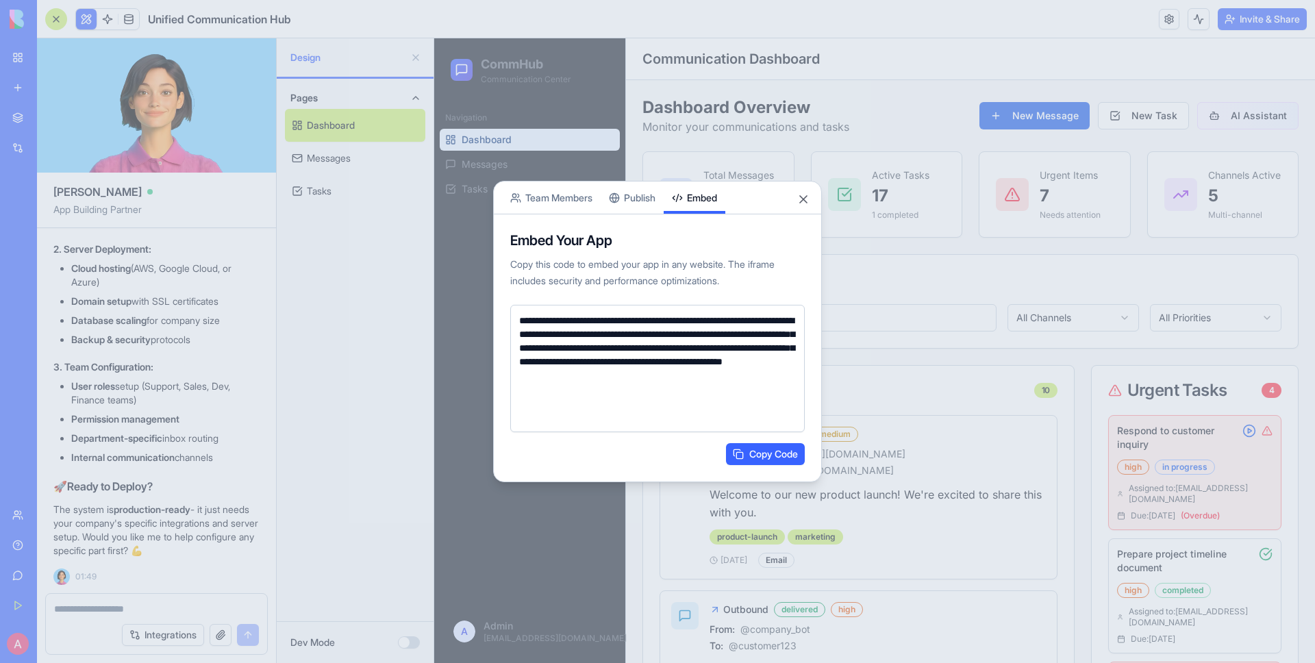
click at [645, 197] on button "Publish" at bounding box center [632, 197] width 63 height 32
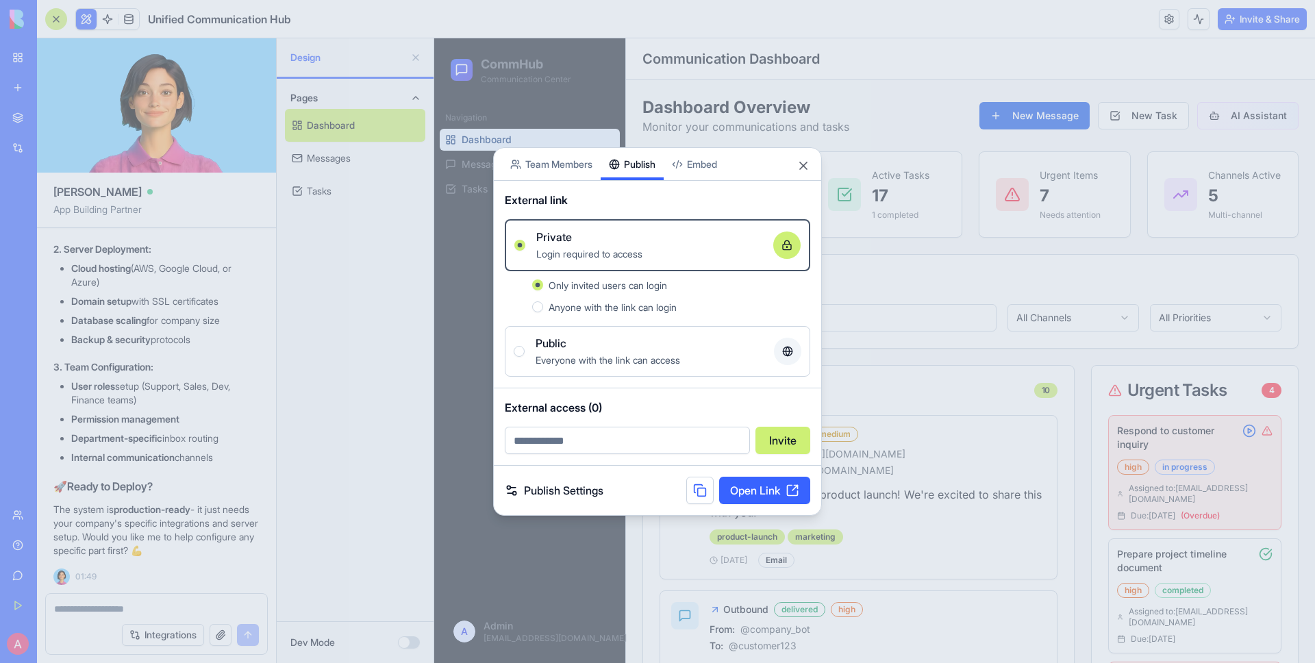
click at [677, 331] on label "Public Everyone with the link can access" at bounding box center [657, 351] width 305 height 51
click at [525, 346] on button "Public Everyone with the link can access" at bounding box center [519, 351] width 11 height 11
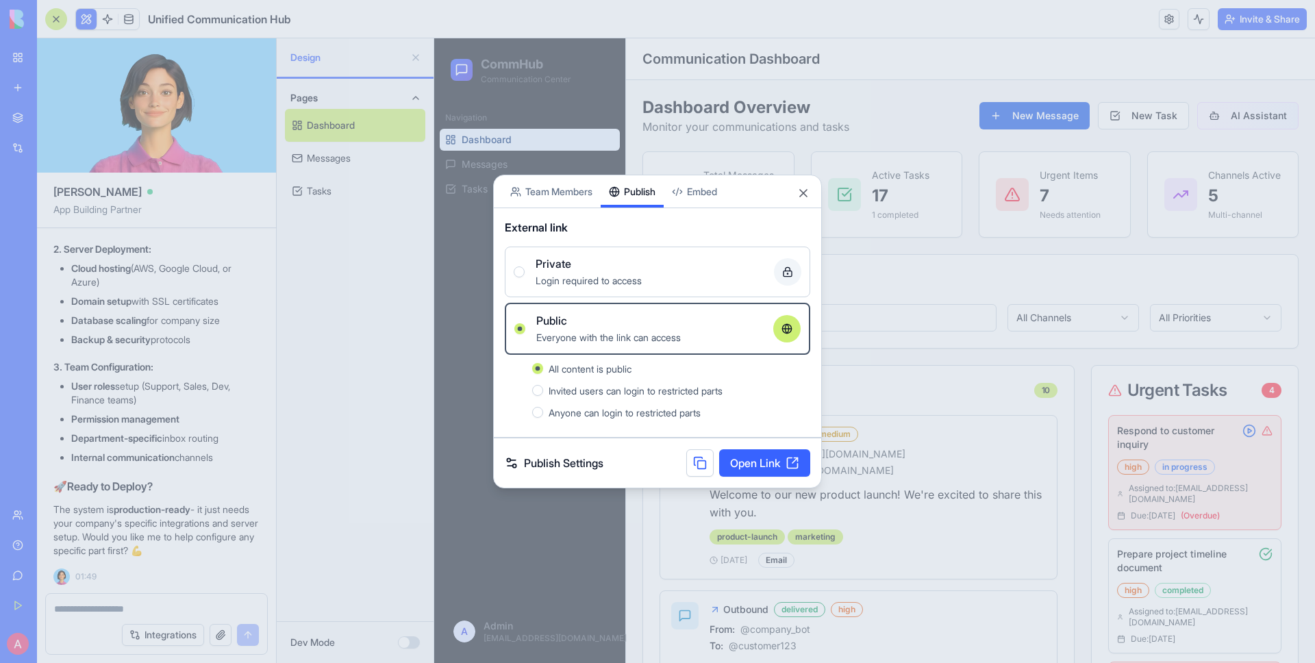
click at [669, 459] on div "Publish Settings Open Link" at bounding box center [657, 462] width 327 height 49
click at [694, 461] on button at bounding box center [699, 462] width 27 height 27
click at [567, 469] on link "Publish Settings" at bounding box center [554, 463] width 99 height 16
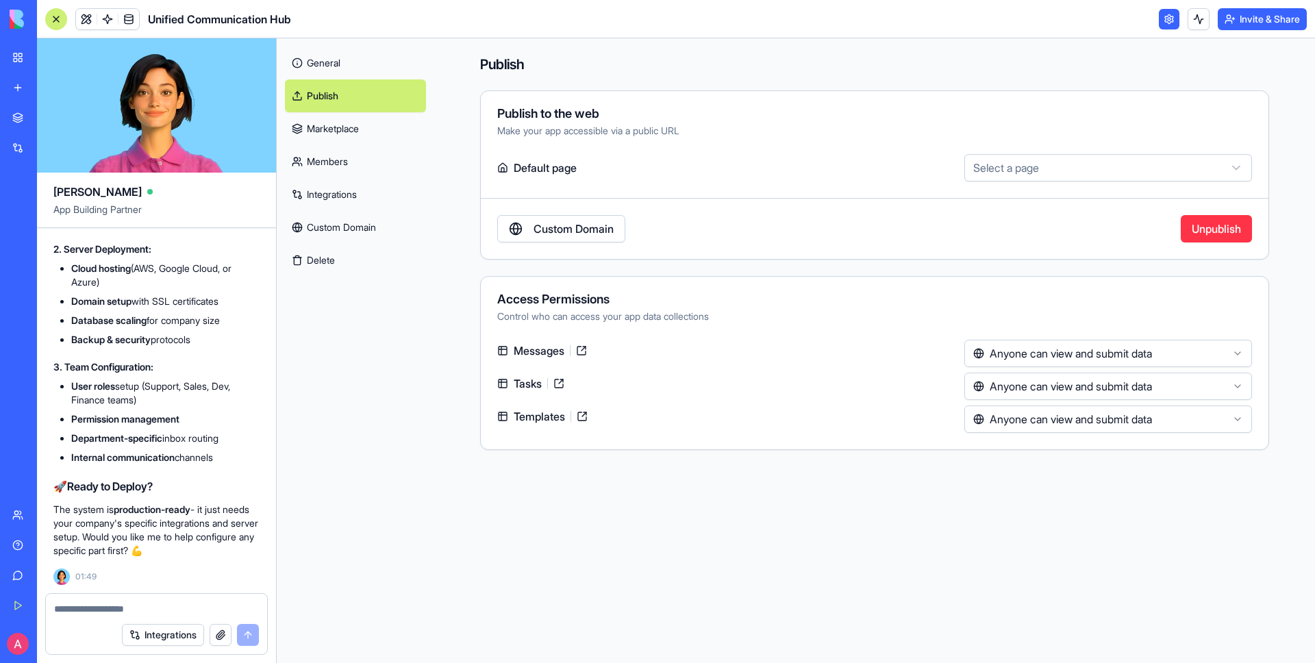
click at [1057, 164] on html "BETA My Workspace New app Marketplace Integrations Recent Unified Communication…" at bounding box center [657, 331] width 1315 height 663
click at [894, 160] on html "BETA My Workspace New app Marketplace Integrations Recent Unified Communication…" at bounding box center [657, 331] width 1315 height 663
click at [1038, 351] on html "BETA My Workspace New app Marketplace Integrations Recent Unified Communication…" at bounding box center [657, 331] width 1315 height 663
click at [893, 358] on html "BETA My Workspace New app Marketplace Integrations Recent Unified Communication…" at bounding box center [657, 331] width 1315 height 663
click at [331, 134] on link "Marketplace" at bounding box center [355, 128] width 141 height 33
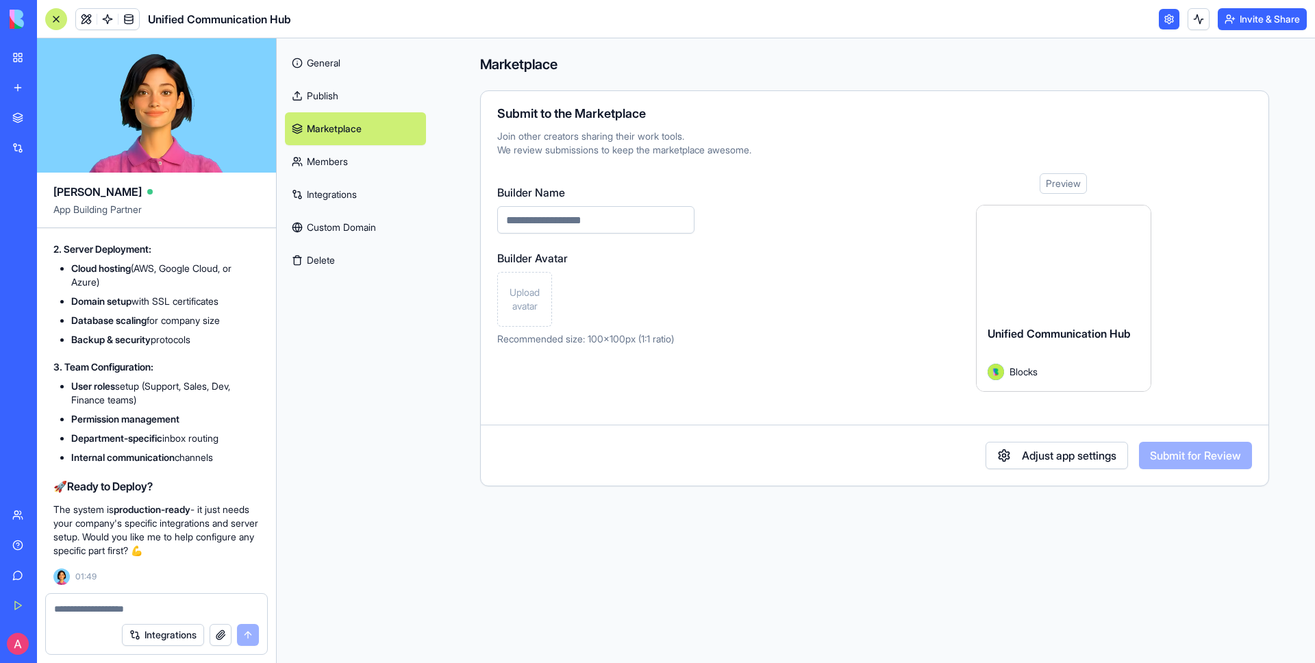
click at [346, 161] on link "Members" at bounding box center [355, 161] width 141 height 33
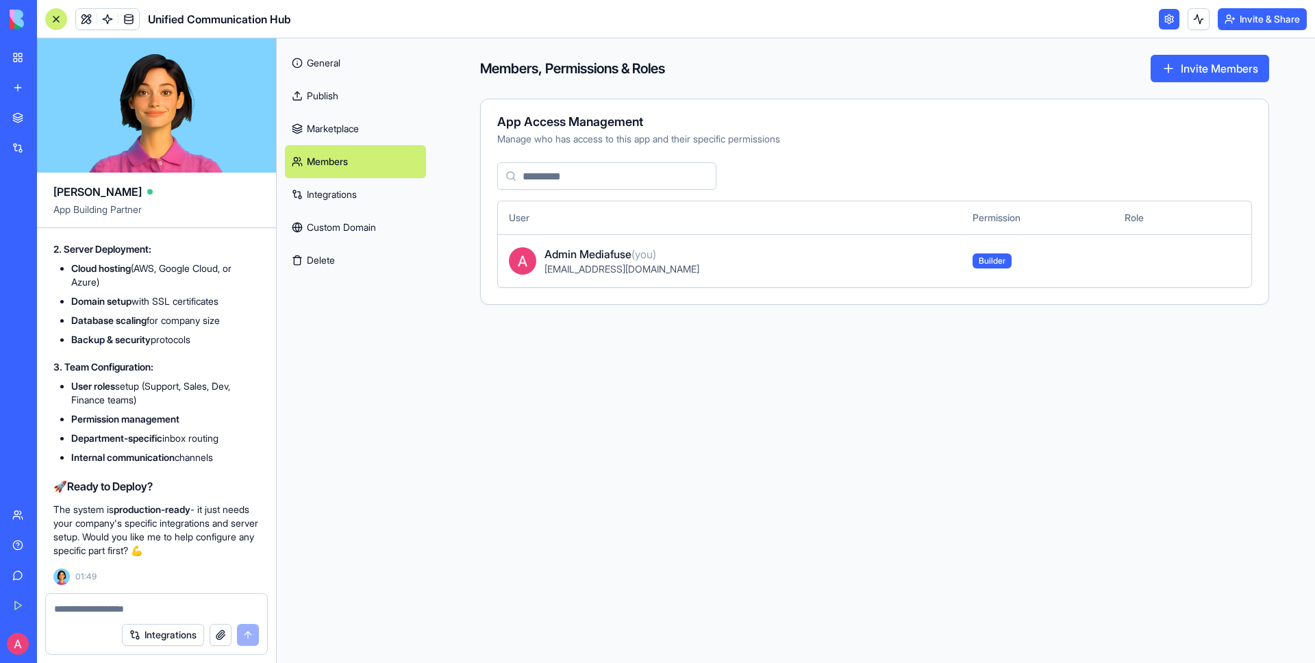
click at [336, 190] on link "Integrations" at bounding box center [355, 194] width 141 height 33
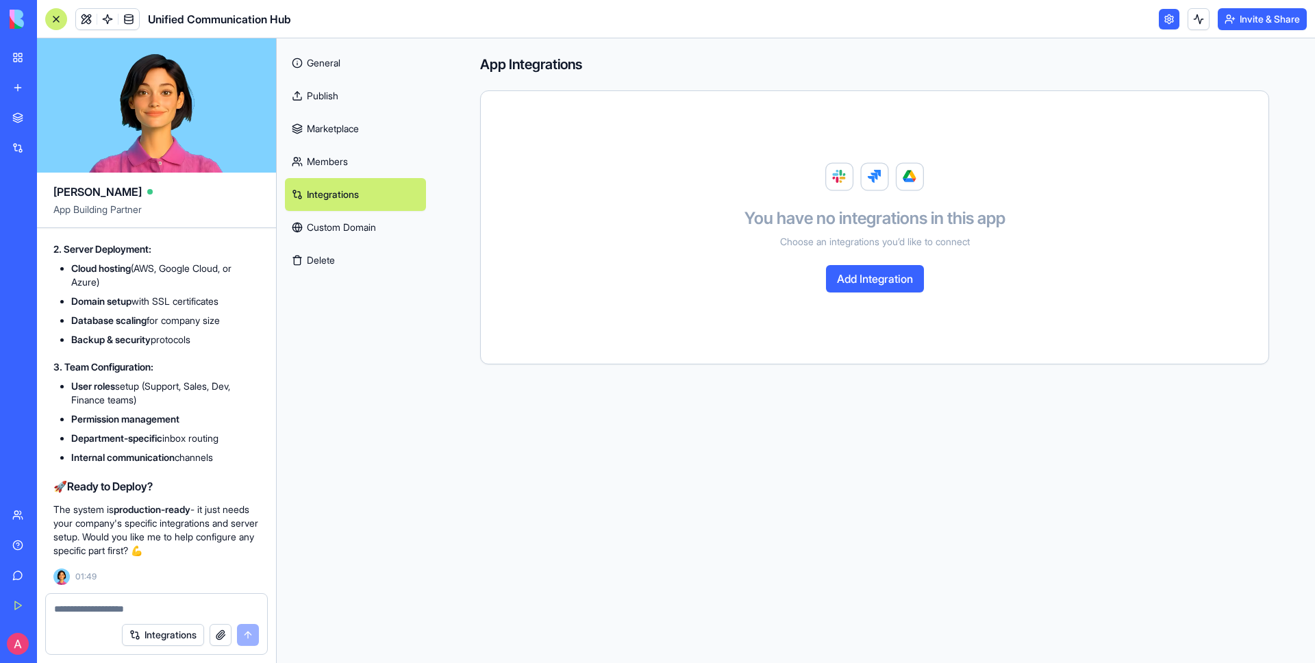
click at [347, 229] on link "Custom Domain" at bounding box center [355, 227] width 141 height 33
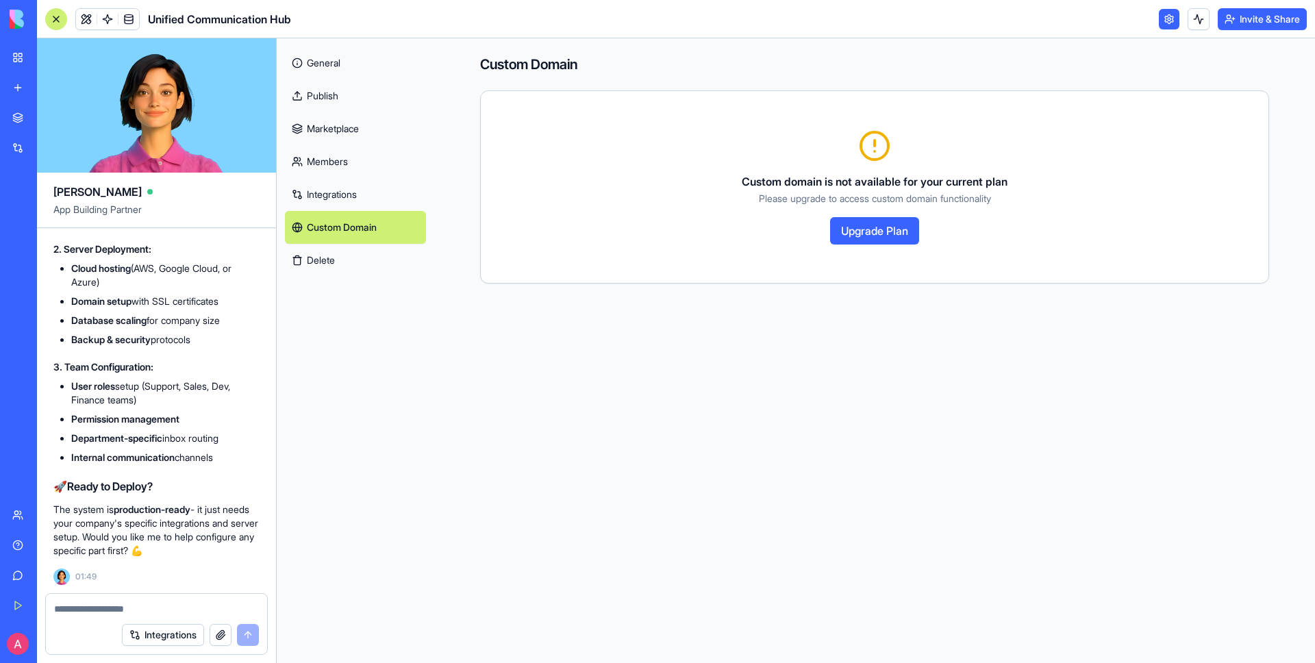
click at [331, 64] on link "General" at bounding box center [355, 63] width 141 height 33
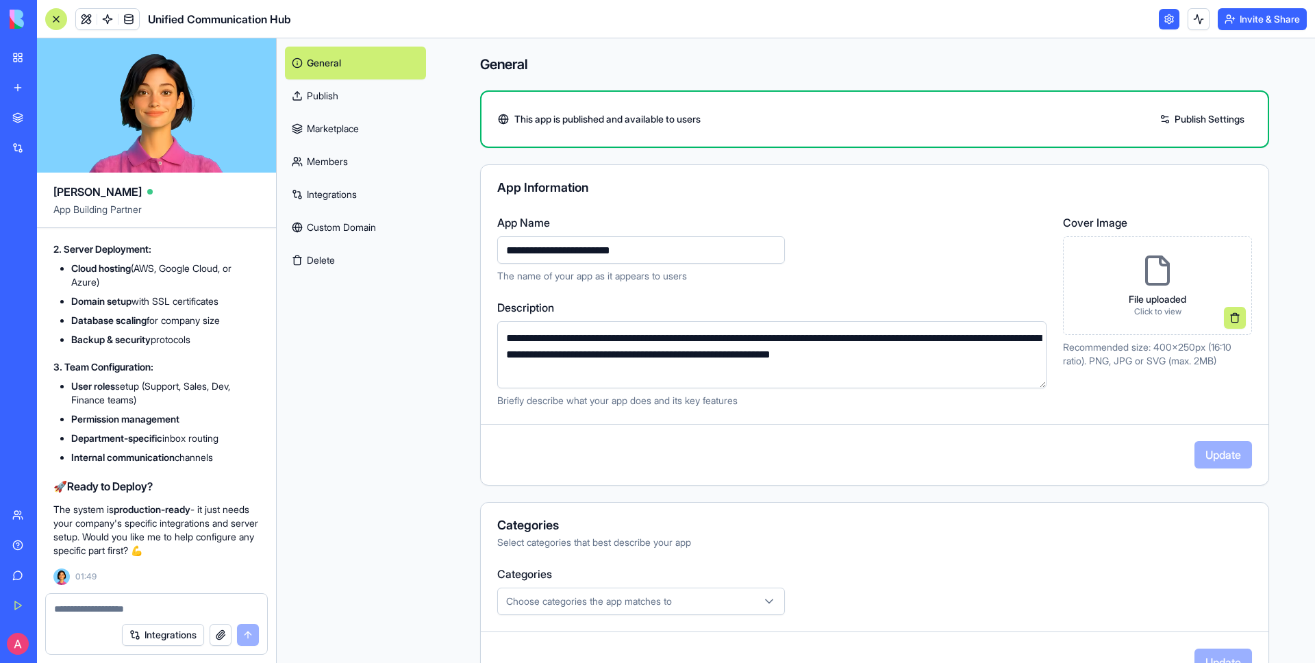
click at [151, 599] on div at bounding box center [156, 605] width 221 height 22
click at [144, 613] on textarea at bounding box center [156, 609] width 205 height 14
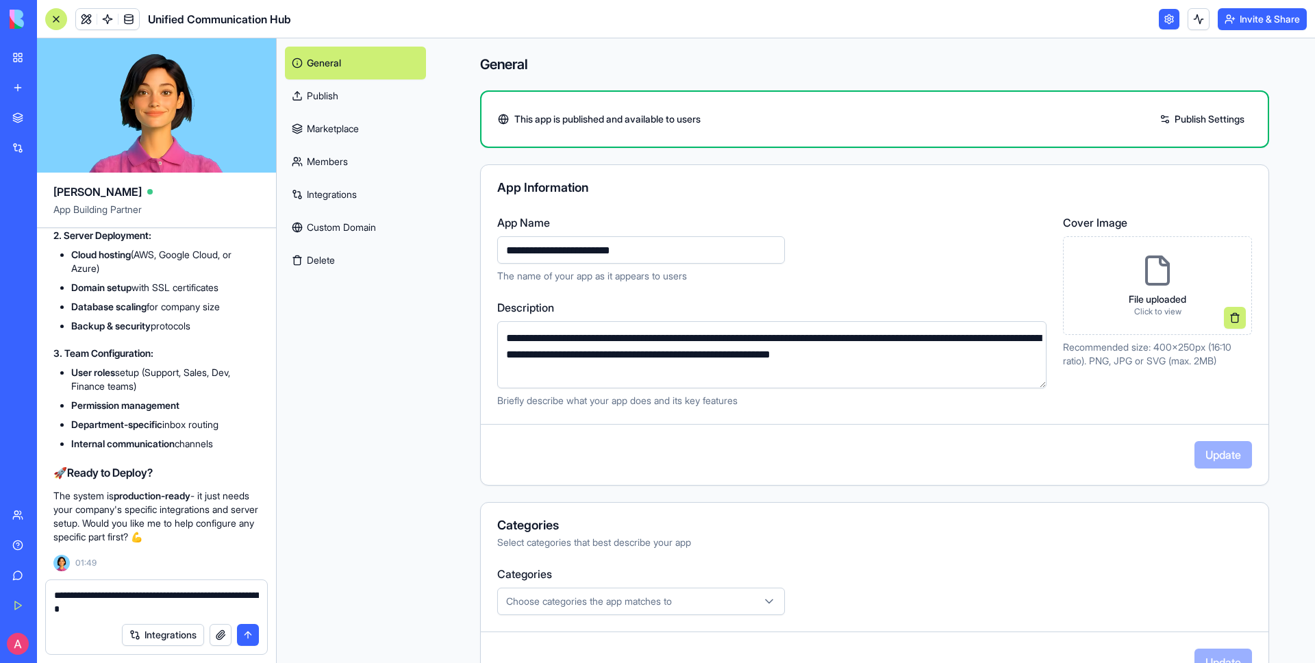
type textarea "**********"
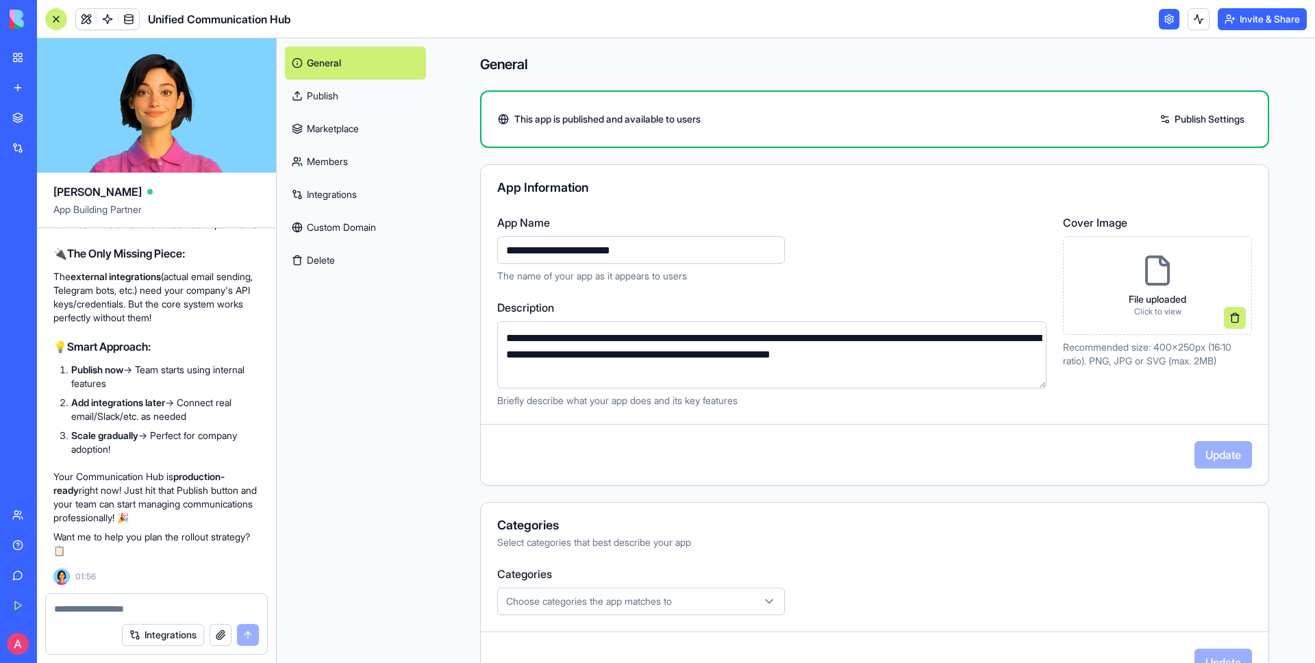
scroll to position [10076, 0]
click at [1196, 16] on button at bounding box center [1198, 19] width 22 height 22
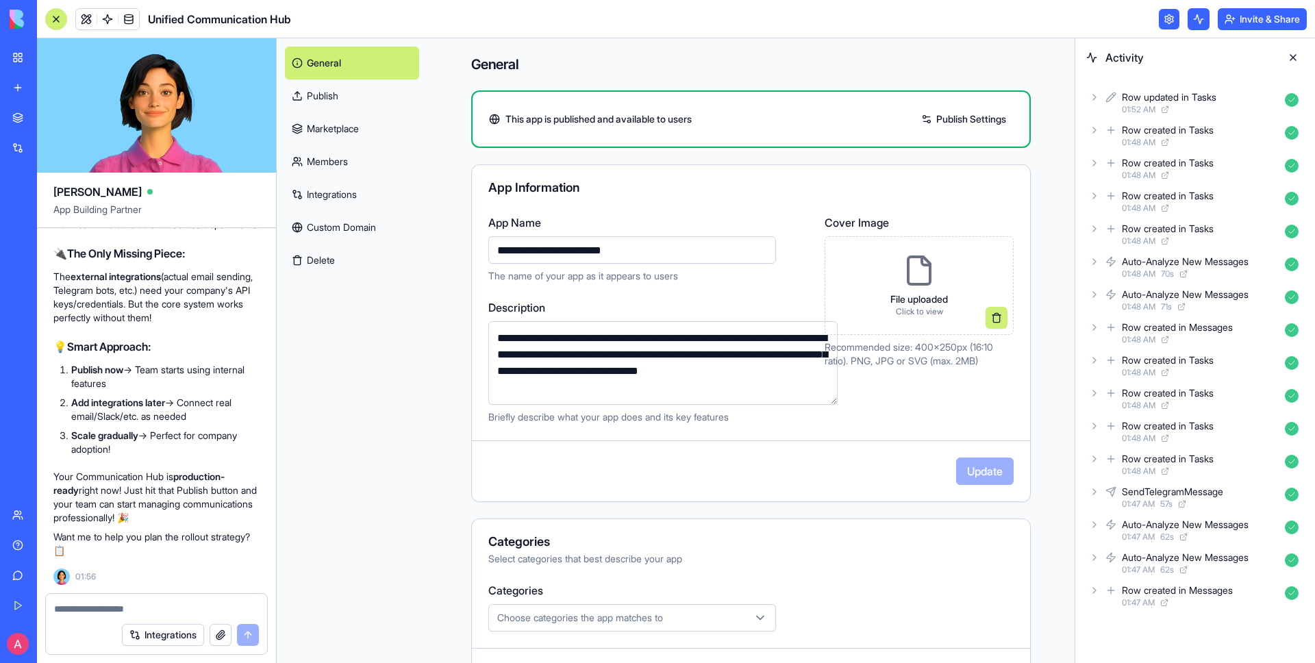
click at [1196, 16] on button at bounding box center [1198, 19] width 22 height 22
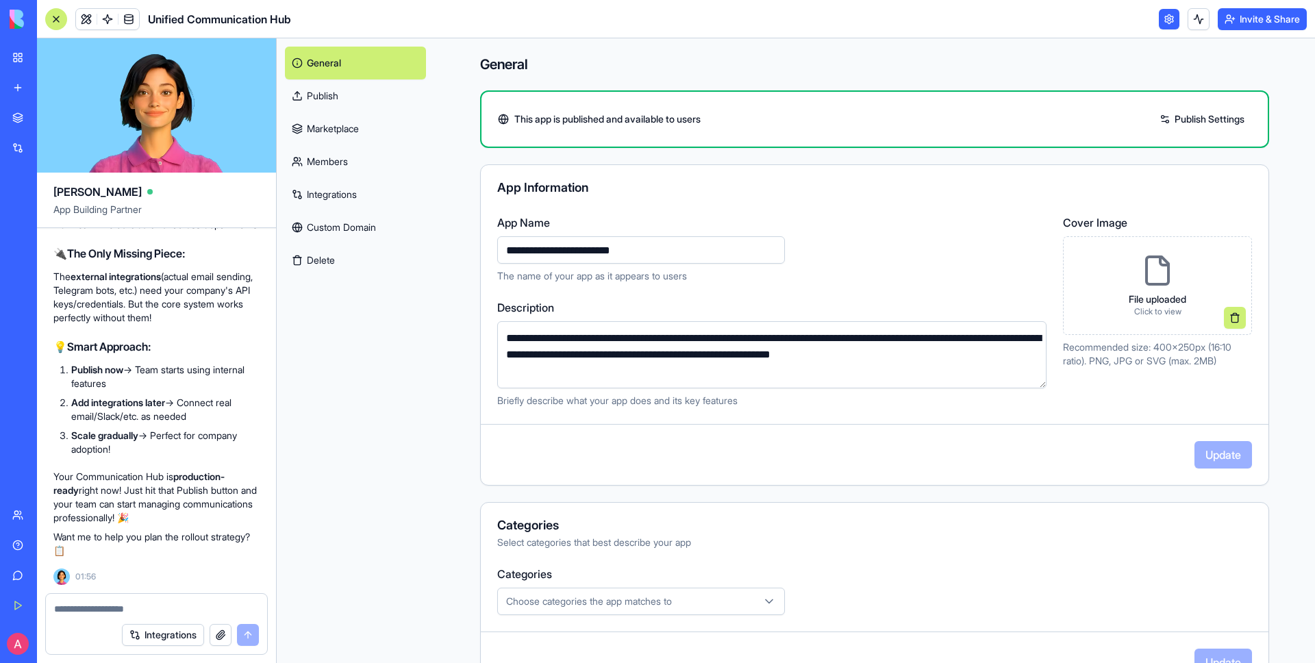
click at [1176, 17] on link at bounding box center [1169, 19] width 21 height 21
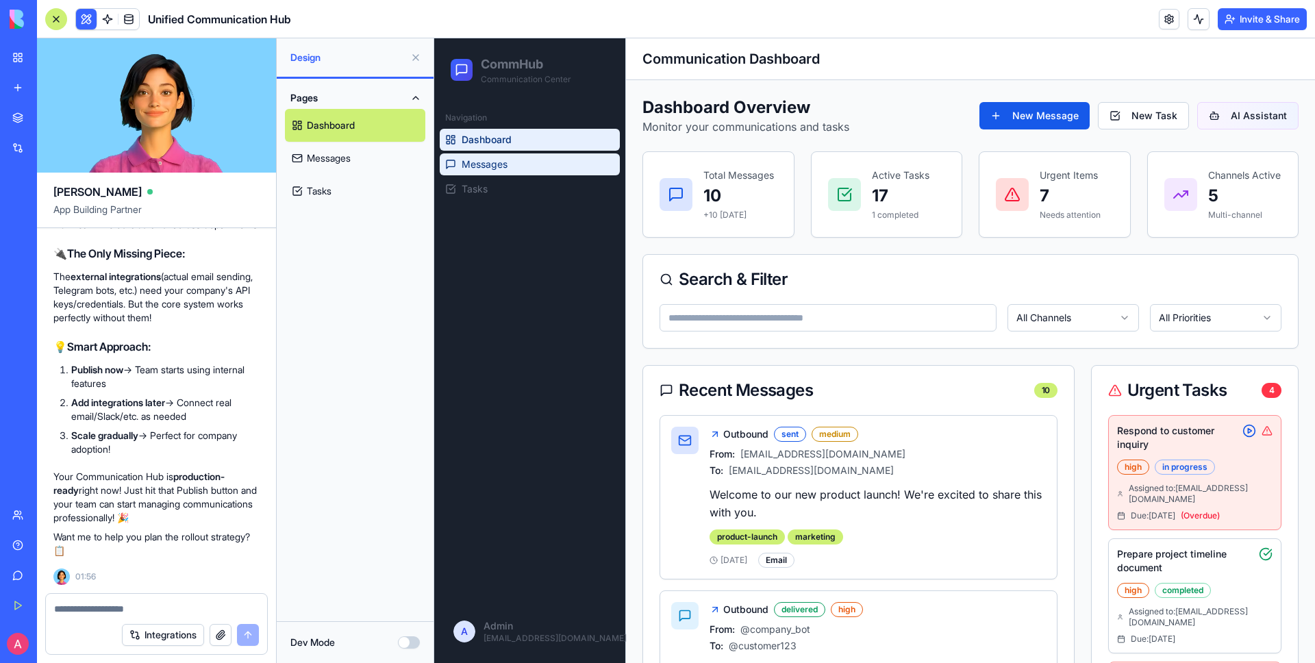
click at [478, 160] on span "Messages" at bounding box center [485, 164] width 46 height 14
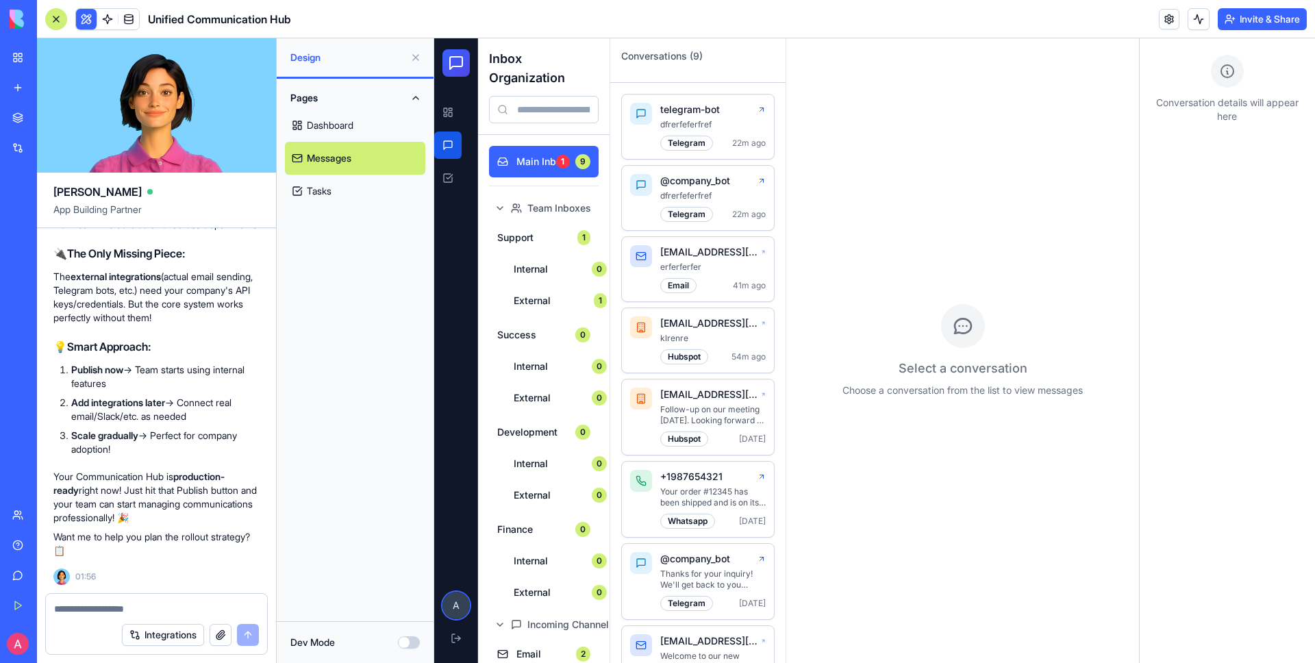
click at [453, 610] on span "A" at bounding box center [455, 605] width 27 height 27
click at [462, 610] on span "A" at bounding box center [455, 605] width 27 height 27
click at [451, 181] on link at bounding box center [447, 177] width 27 height 27
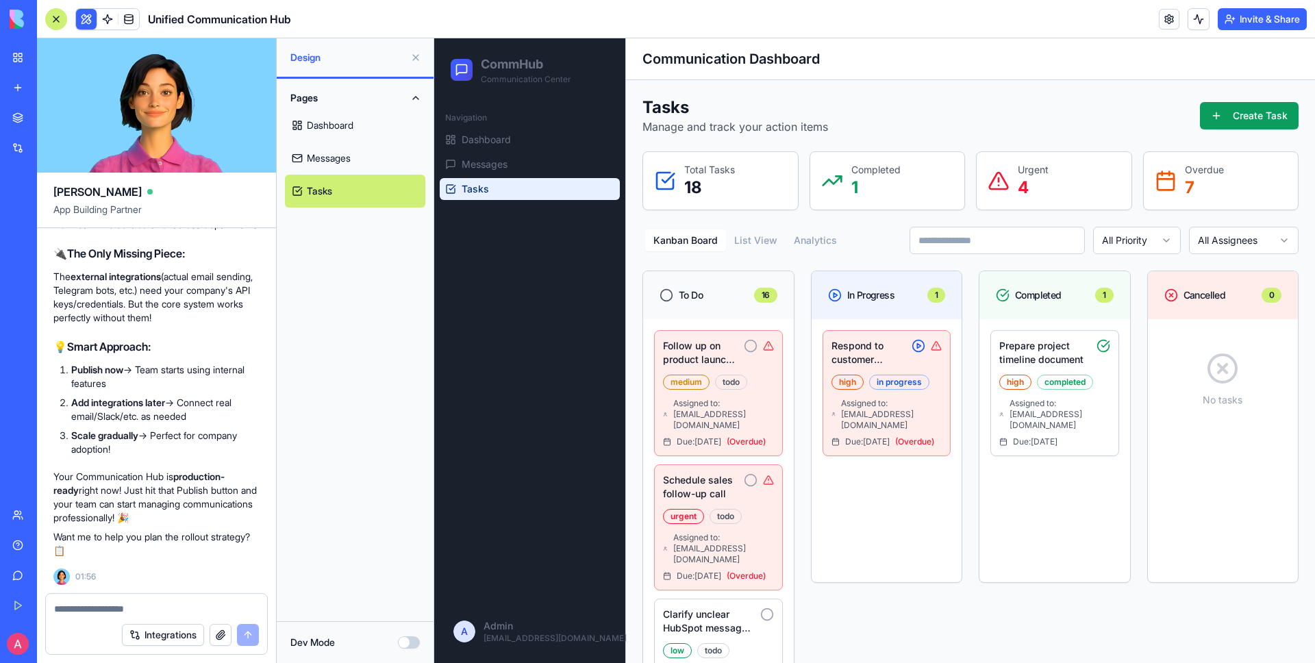
click at [508, 655] on div "A Admin admin@mediafuse.org" at bounding box center [529, 631] width 191 height 63
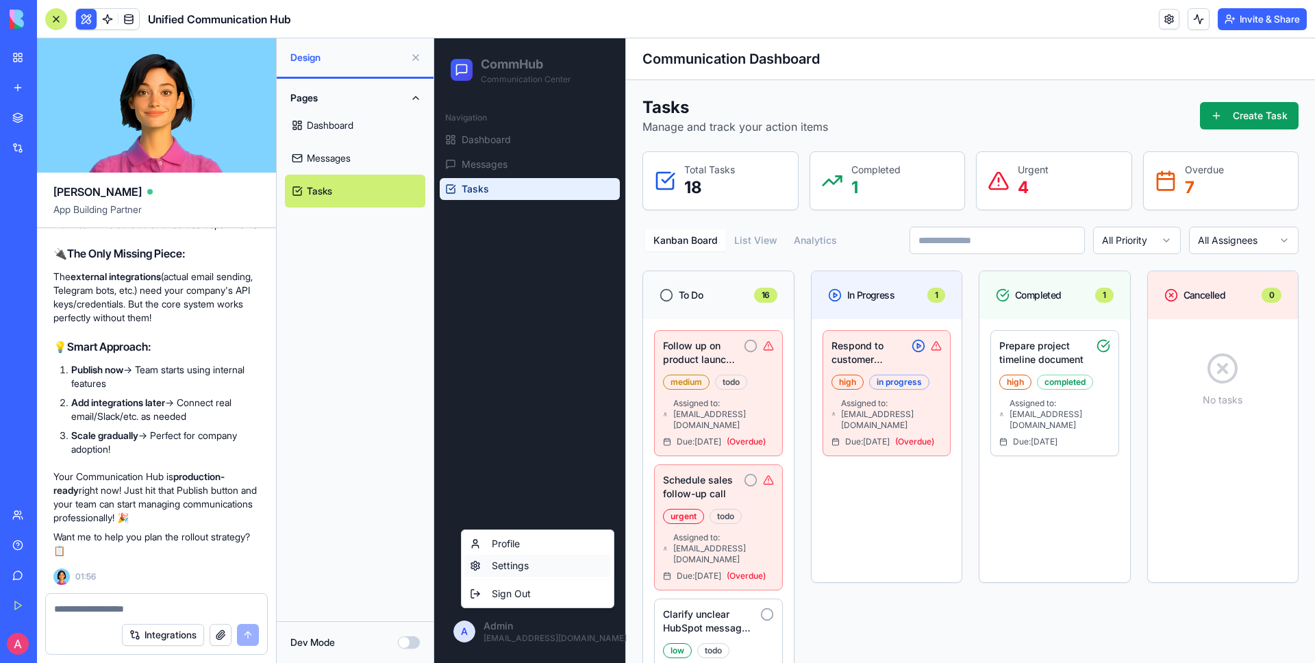
click at [514, 567] on div "Settings" at bounding box center [537, 566] width 147 height 22
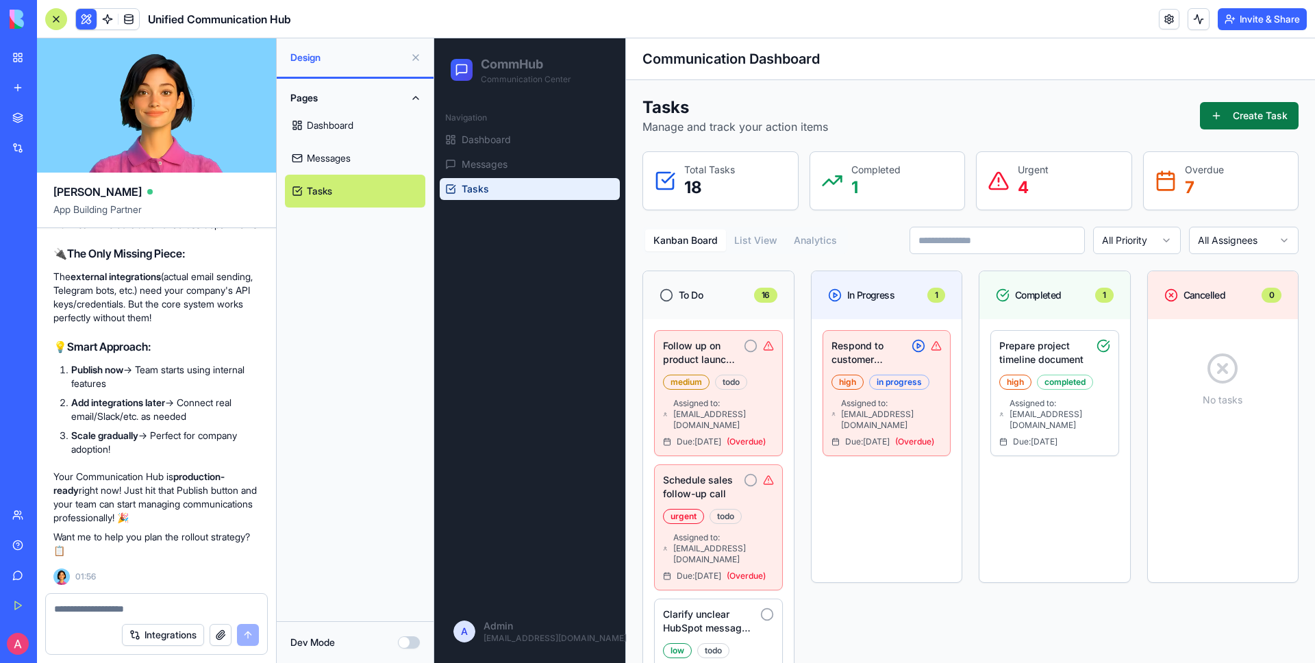
click at [1239, 115] on button "Create Task" at bounding box center [1249, 115] width 99 height 27
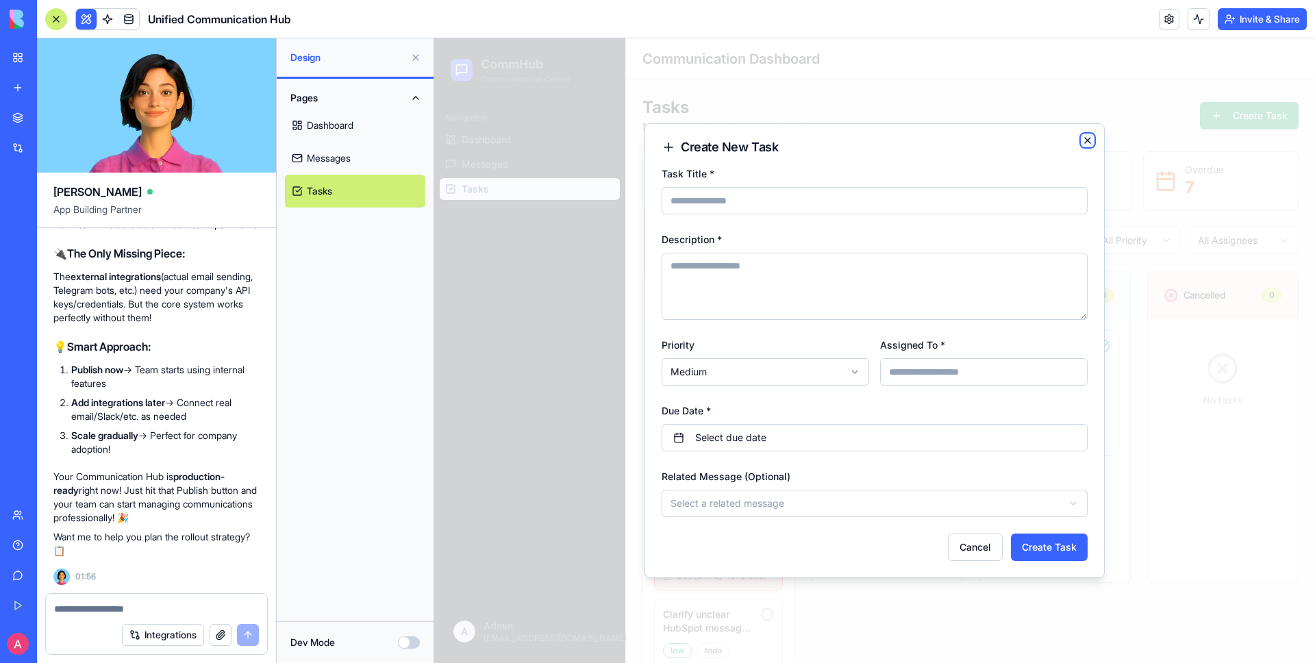
click at [1084, 139] on icon "button" at bounding box center [1087, 140] width 11 height 11
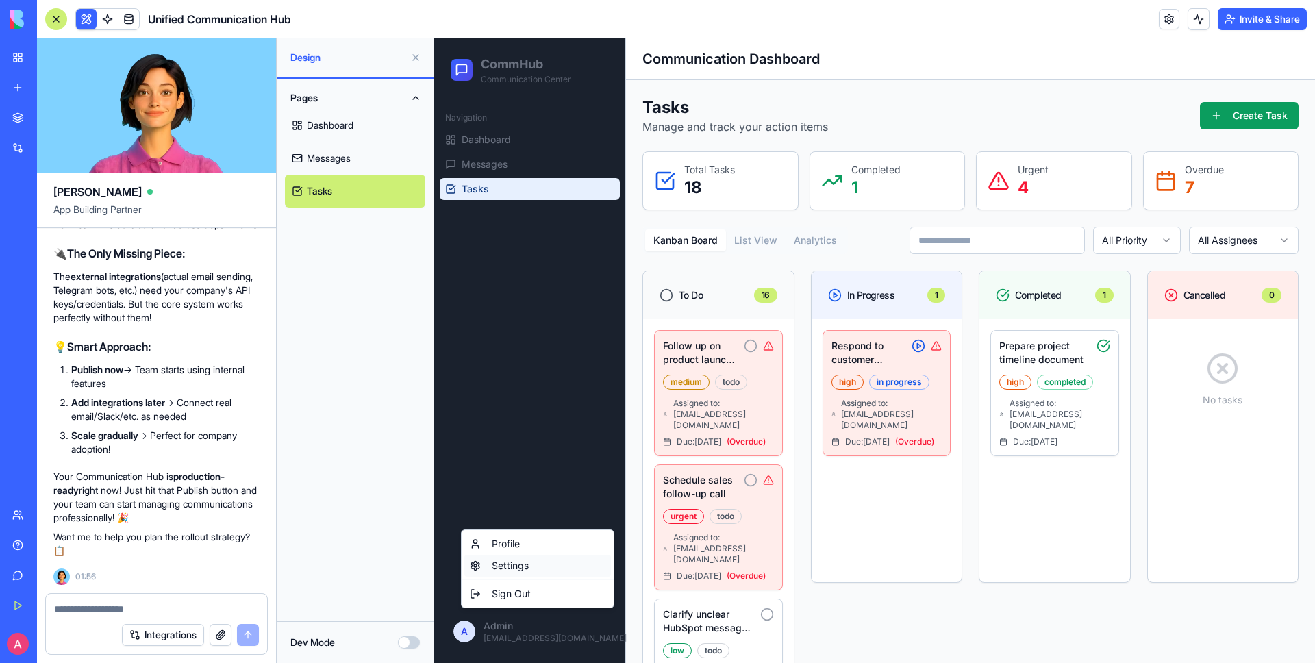
click at [501, 566] on div "Settings" at bounding box center [537, 566] width 147 height 22
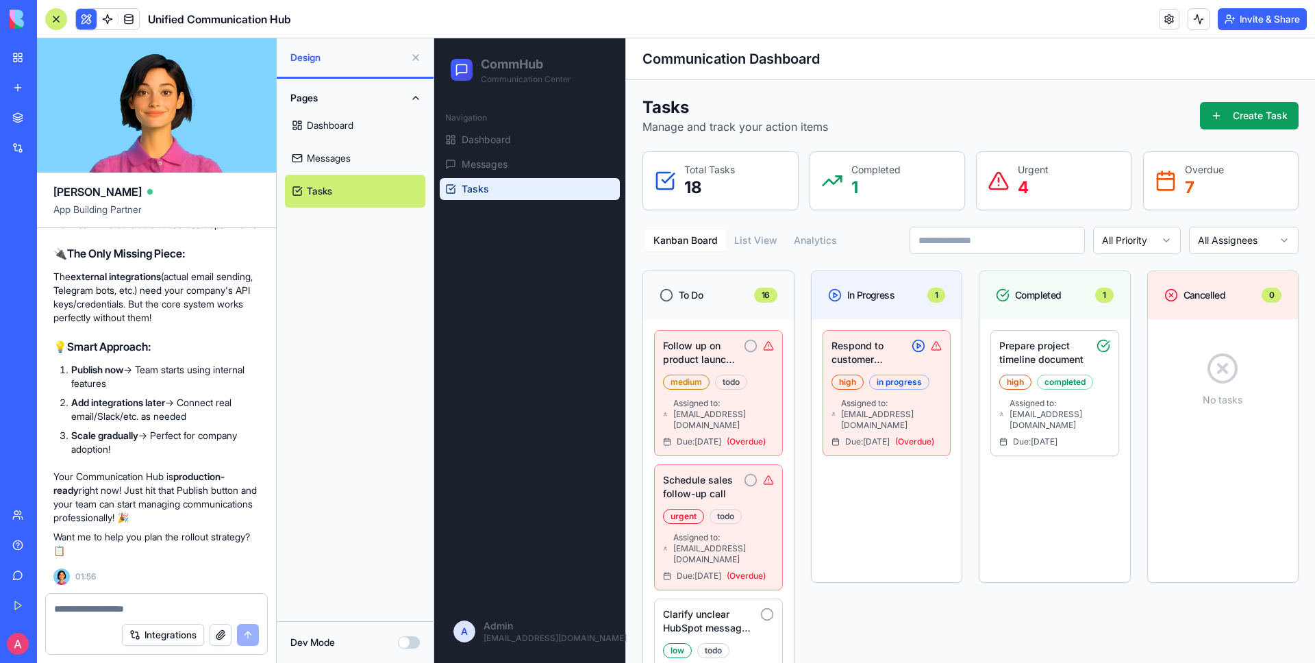
click at [186, 607] on textarea at bounding box center [156, 609] width 205 height 14
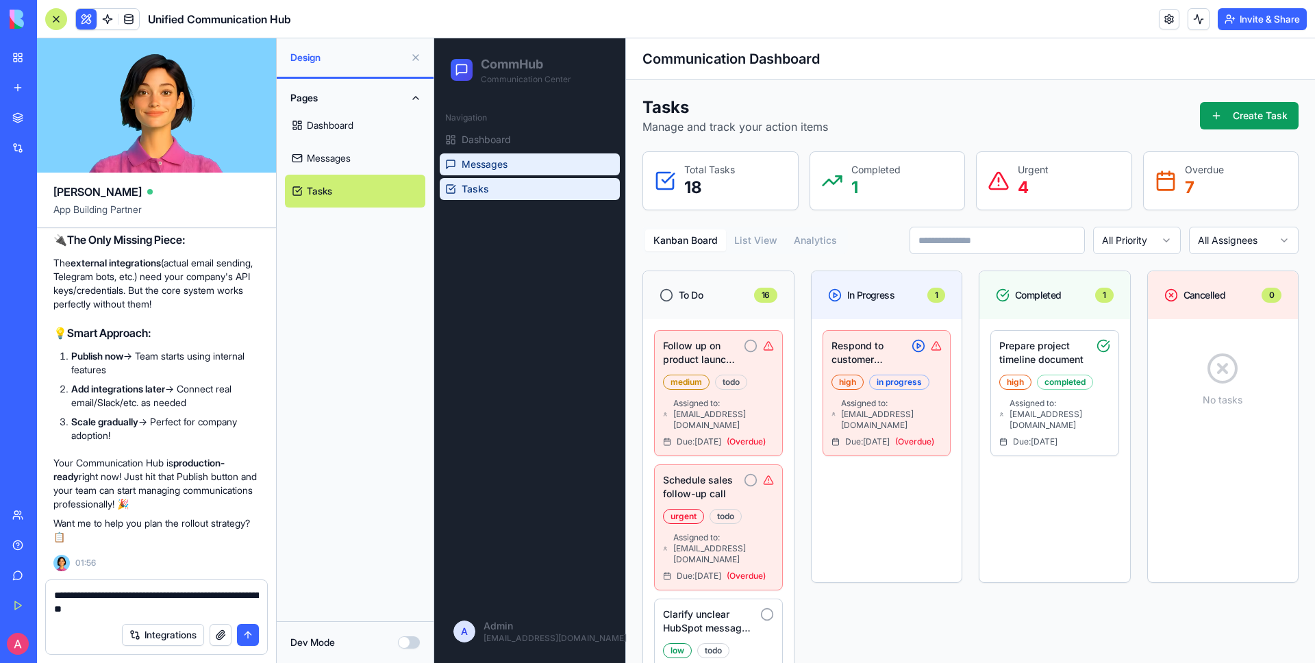
click at [494, 171] on span "Messages" at bounding box center [485, 164] width 46 height 14
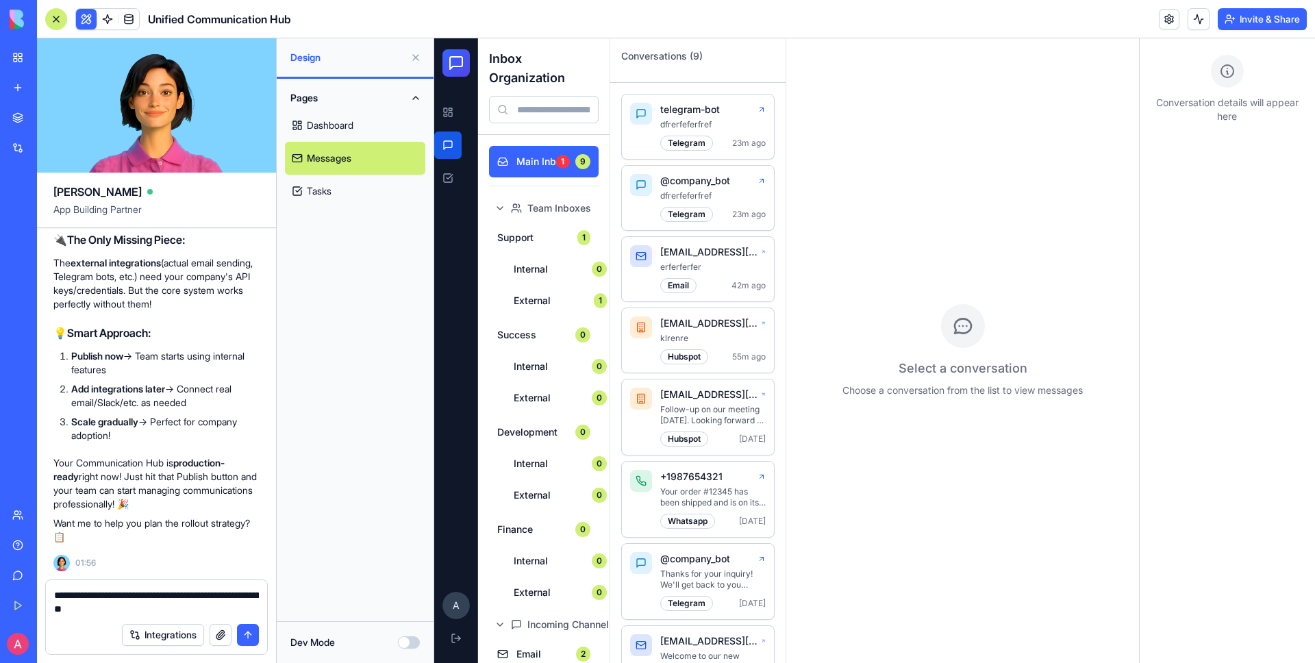
click at [195, 616] on div "Integrations" at bounding box center [156, 635] width 221 height 38
click at [195, 612] on textarea "**********" at bounding box center [156, 601] width 205 height 27
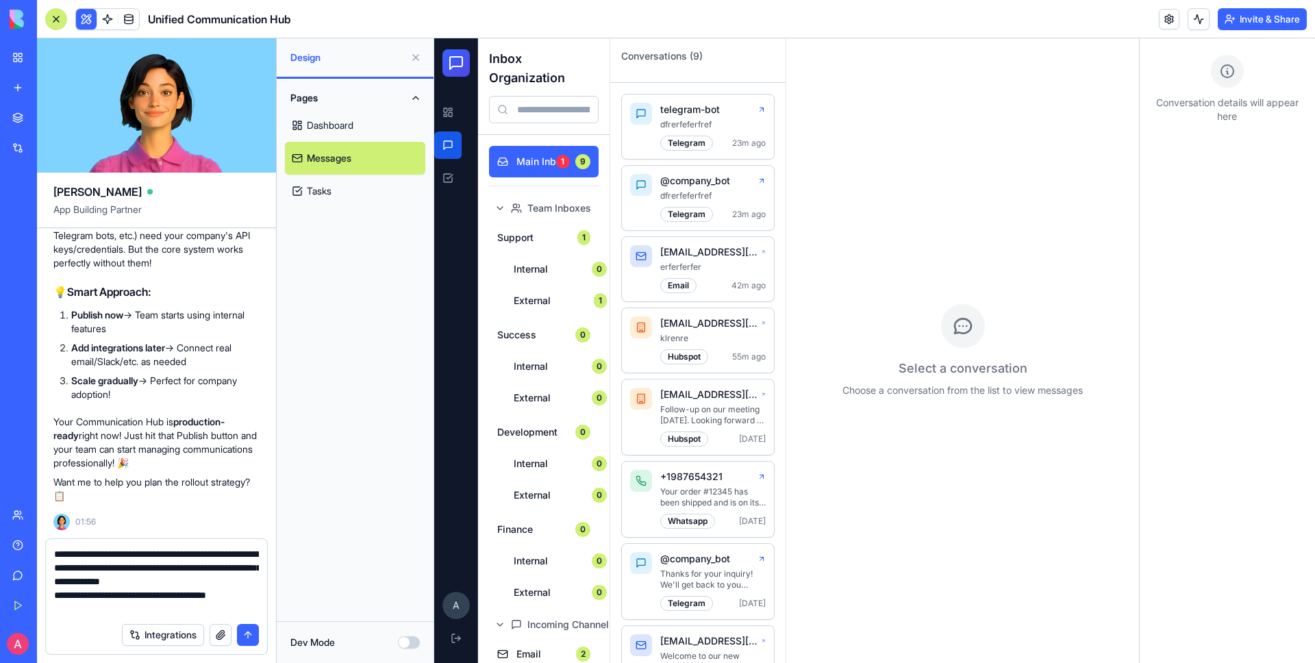
type textarea "**********"
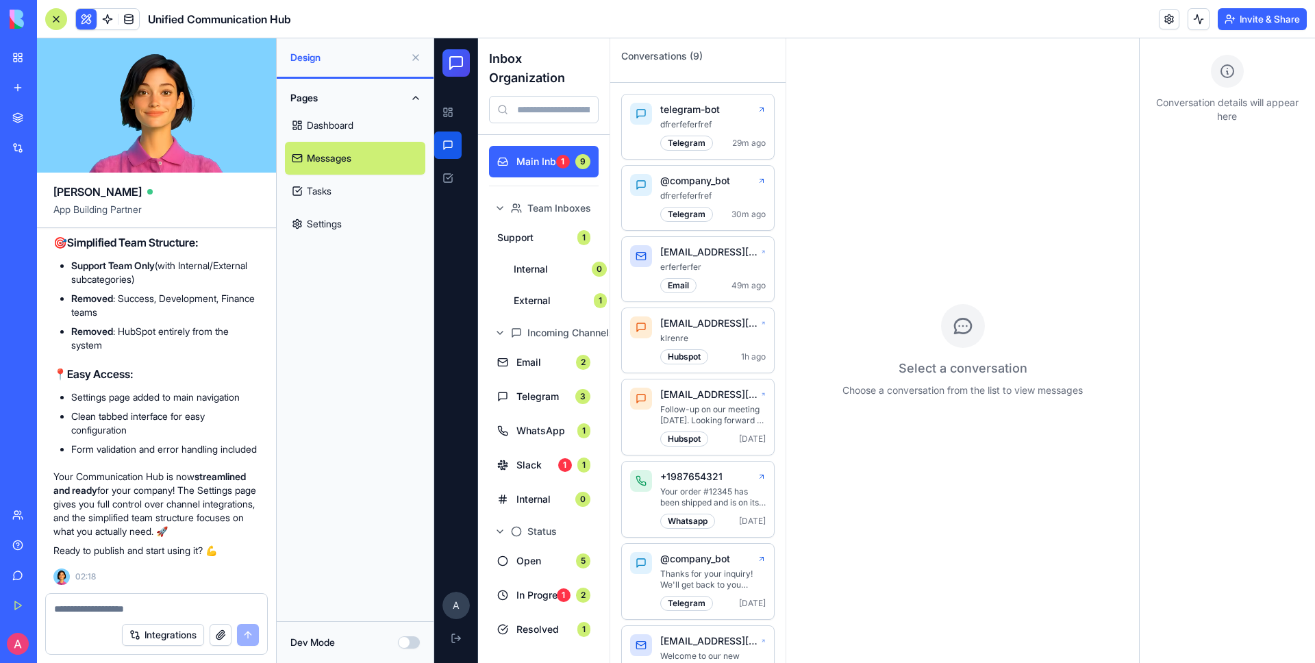
scroll to position [11013, 0]
click at [682, 338] on p "klrenre" at bounding box center [712, 338] width 105 height 11
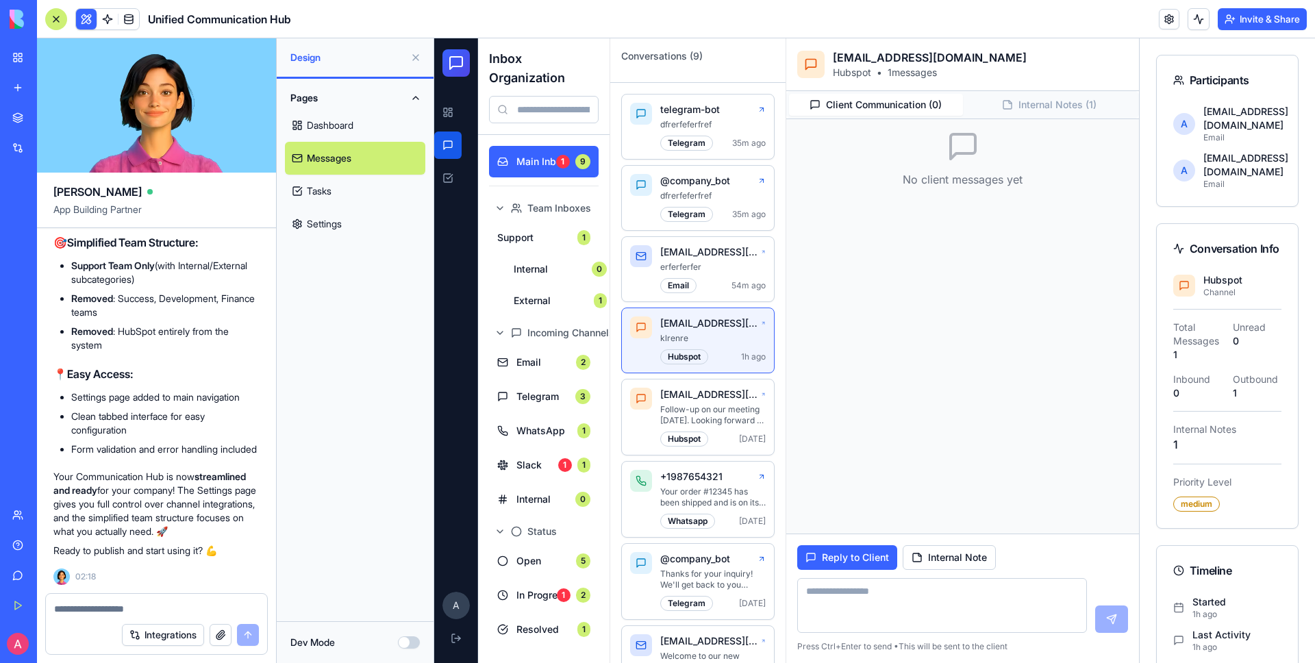
click at [412, 56] on button at bounding box center [416, 58] width 22 height 22
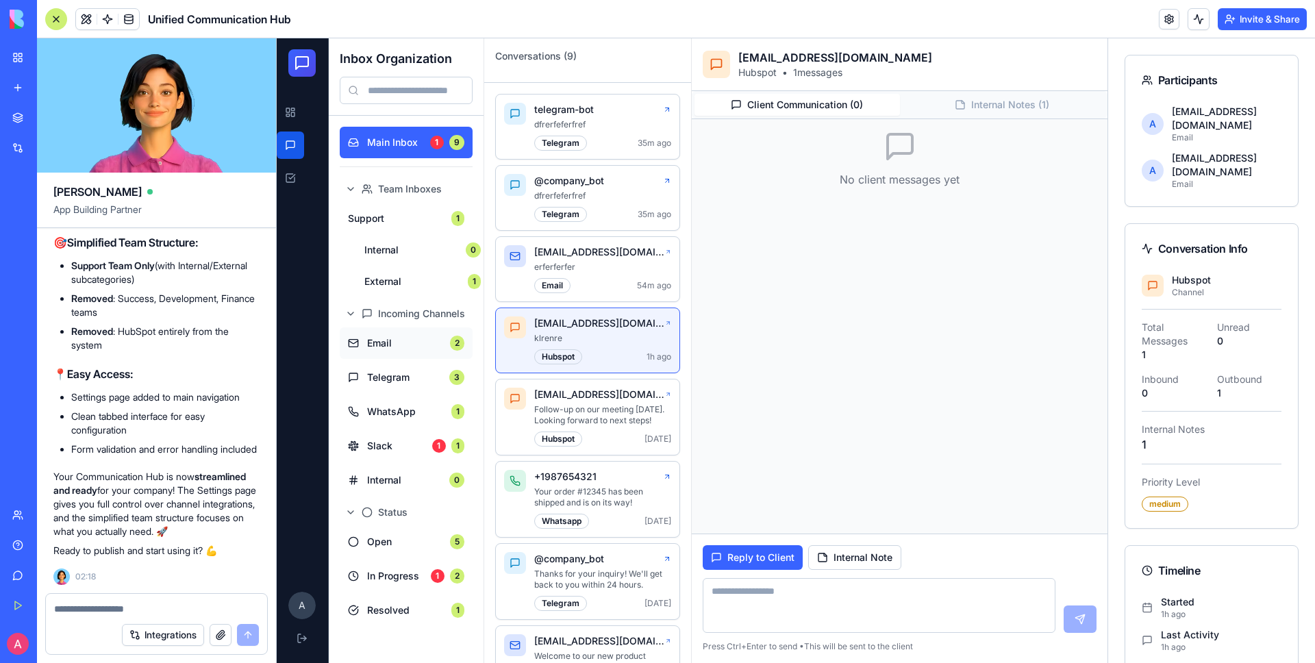
click at [421, 338] on span "Email" at bounding box center [404, 343] width 75 height 14
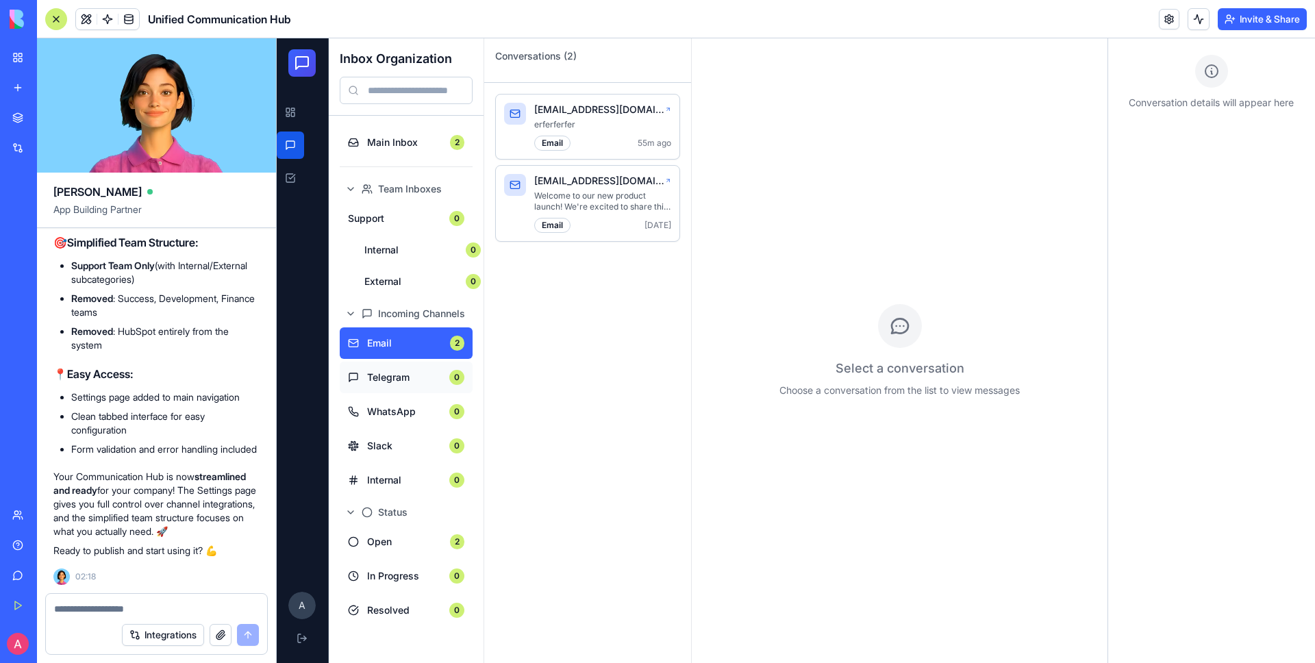
click at [421, 383] on span "Telegram" at bounding box center [404, 377] width 74 height 14
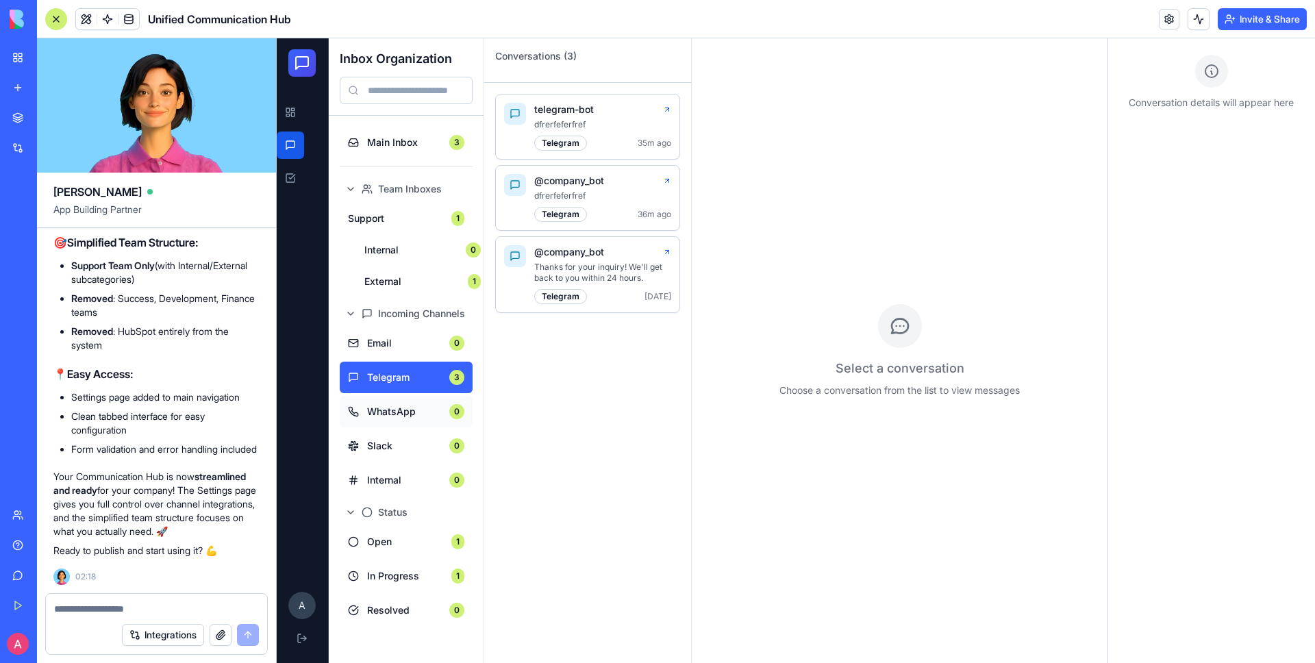
click at [416, 405] on span "WhatsApp" at bounding box center [404, 412] width 74 height 14
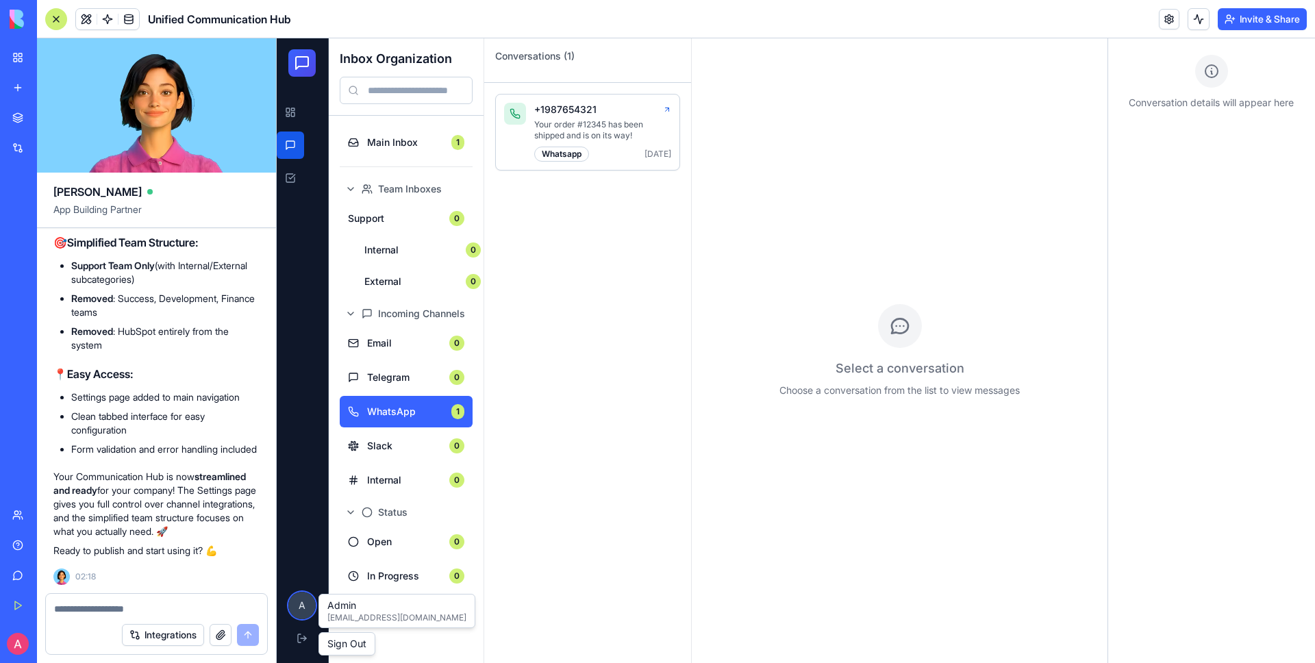
click at [300, 608] on span "A" at bounding box center [301, 605] width 27 height 27
click at [305, 606] on span "A" at bounding box center [301, 605] width 27 height 27
click at [296, 501] on div "A" at bounding box center [303, 350] width 52 height 624
click at [81, 16] on button at bounding box center [86, 19] width 21 height 21
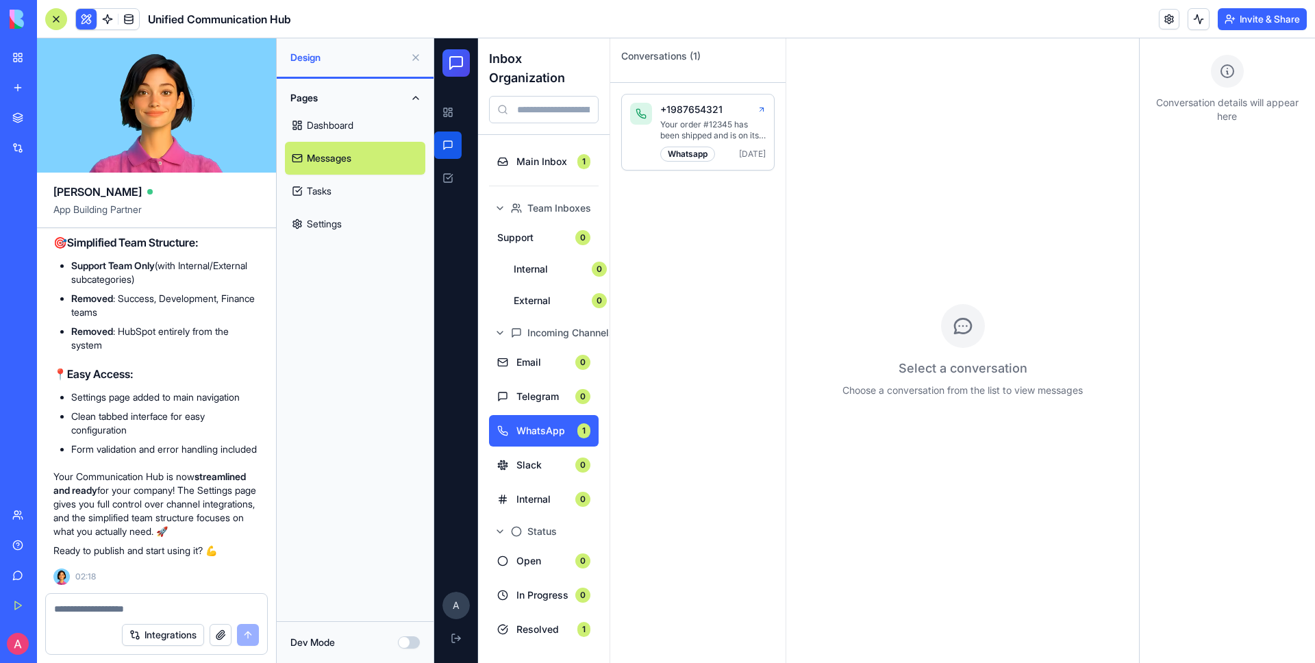
click at [357, 220] on link "Settings" at bounding box center [355, 223] width 140 height 33
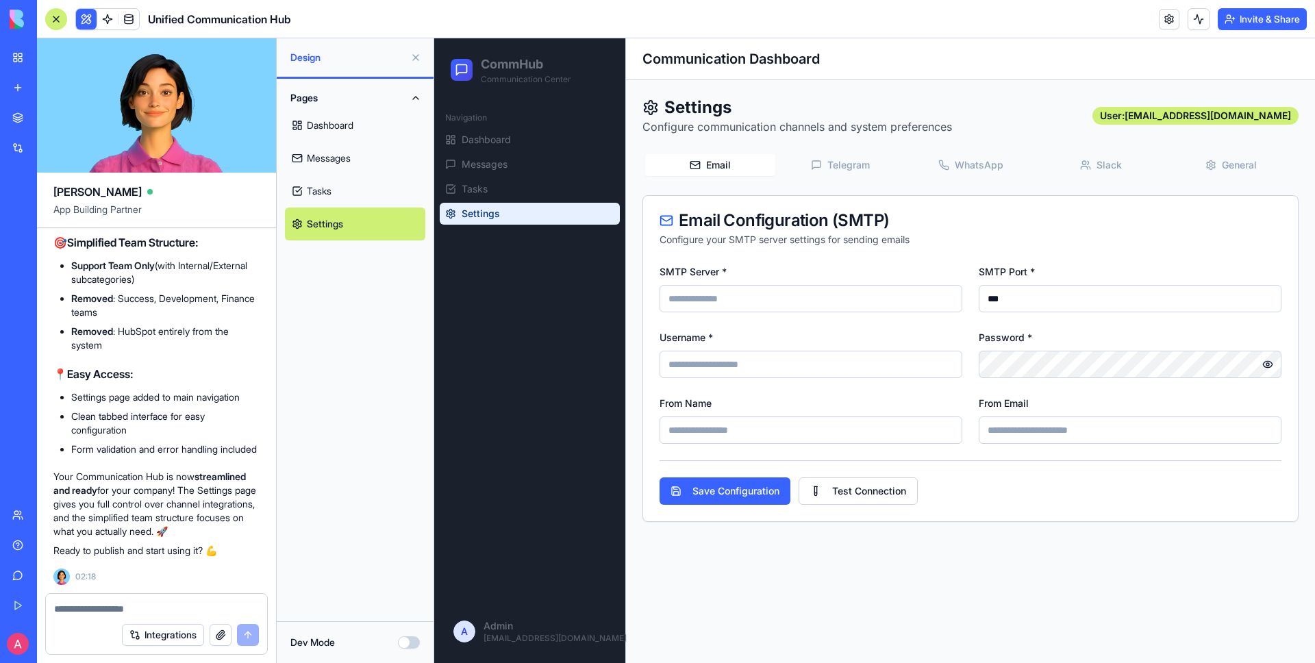
click at [842, 168] on button "Telegram" at bounding box center [840, 165] width 130 height 22
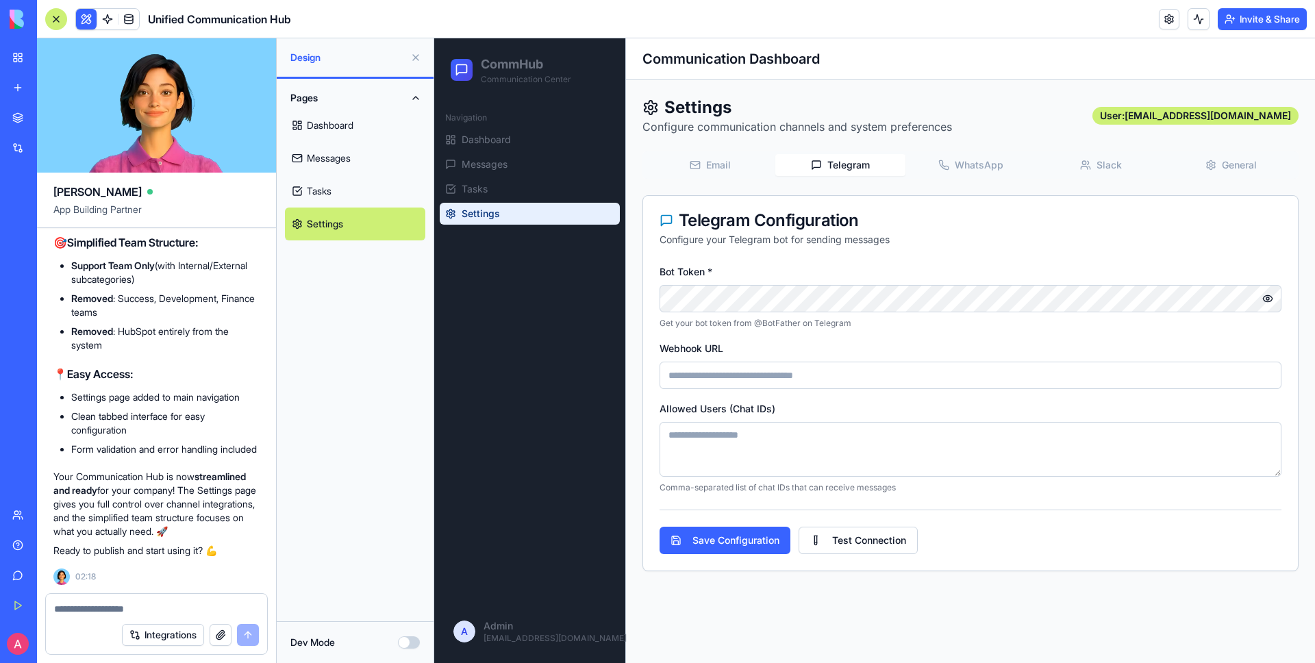
click at [957, 176] on div "Email Telegram WhatsApp Slack General" at bounding box center [970, 164] width 656 height 27
click at [972, 166] on button "WhatsApp" at bounding box center [970, 165] width 130 height 22
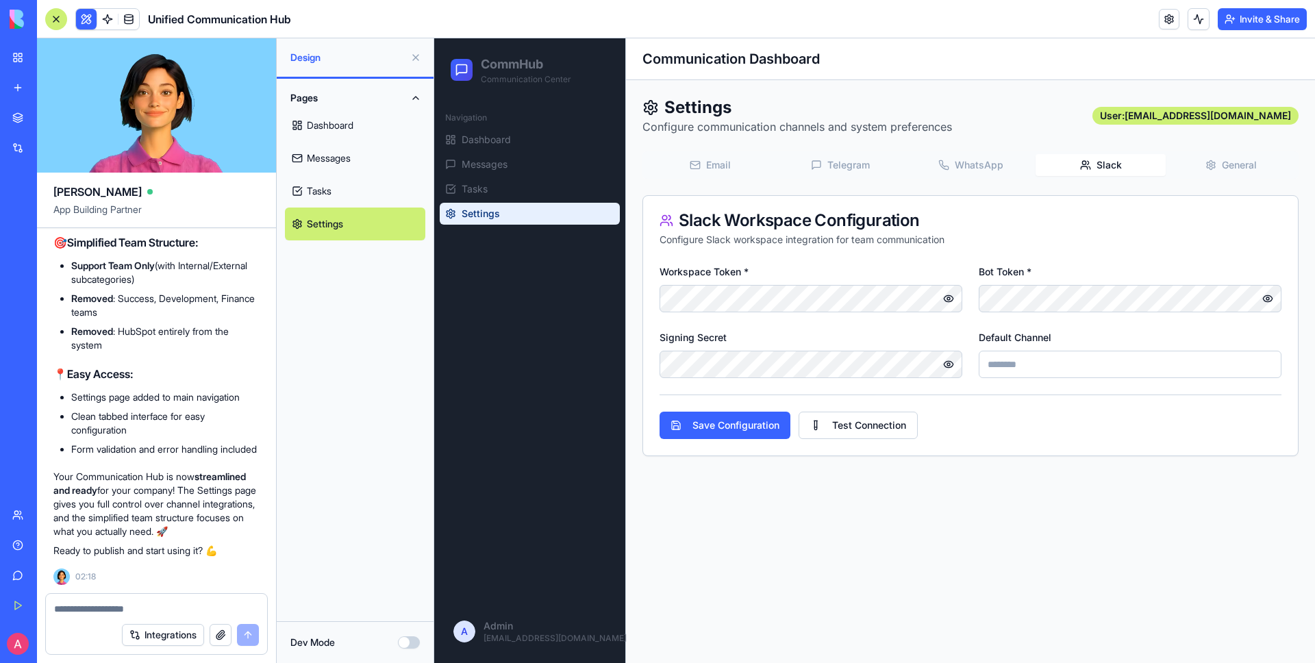
click at [1100, 160] on button "Slack" at bounding box center [1100, 165] width 130 height 22
select select "******"
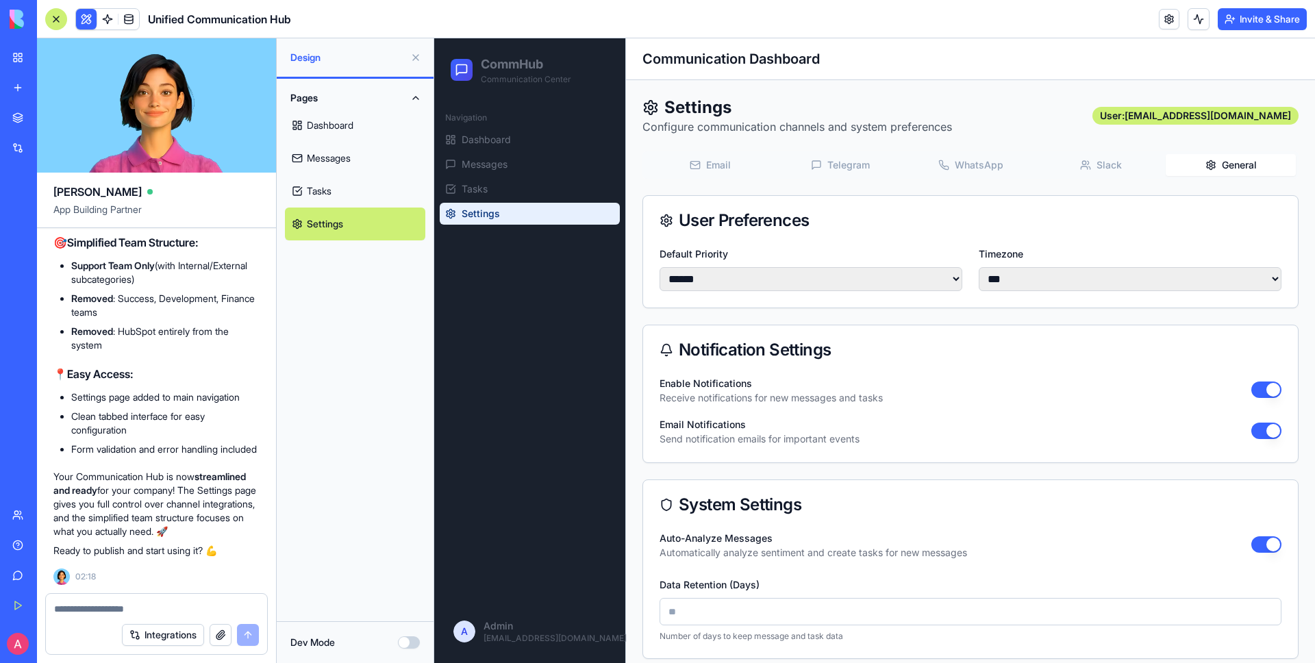
click at [1224, 157] on button "General" at bounding box center [1230, 165] width 130 height 22
click at [1096, 162] on button "Slack" at bounding box center [1100, 165] width 130 height 22
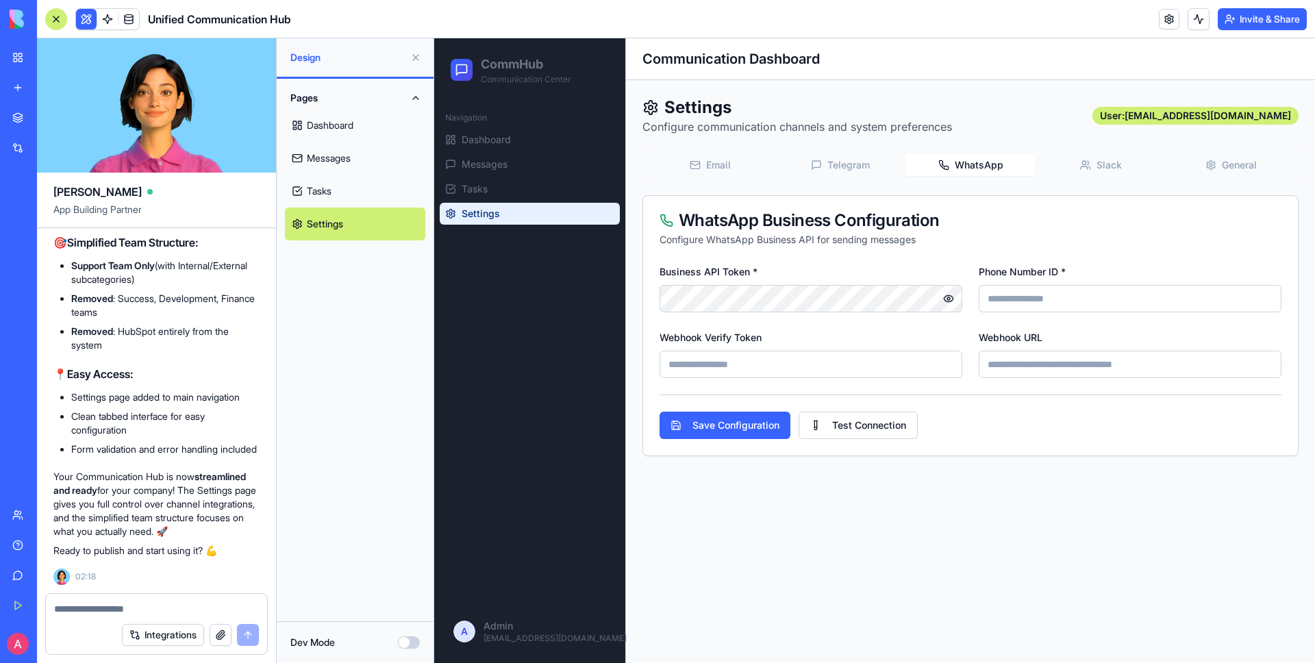
click at [993, 164] on button "WhatsApp" at bounding box center [970, 165] width 130 height 22
click at [846, 161] on button "Telegram" at bounding box center [840, 165] width 130 height 22
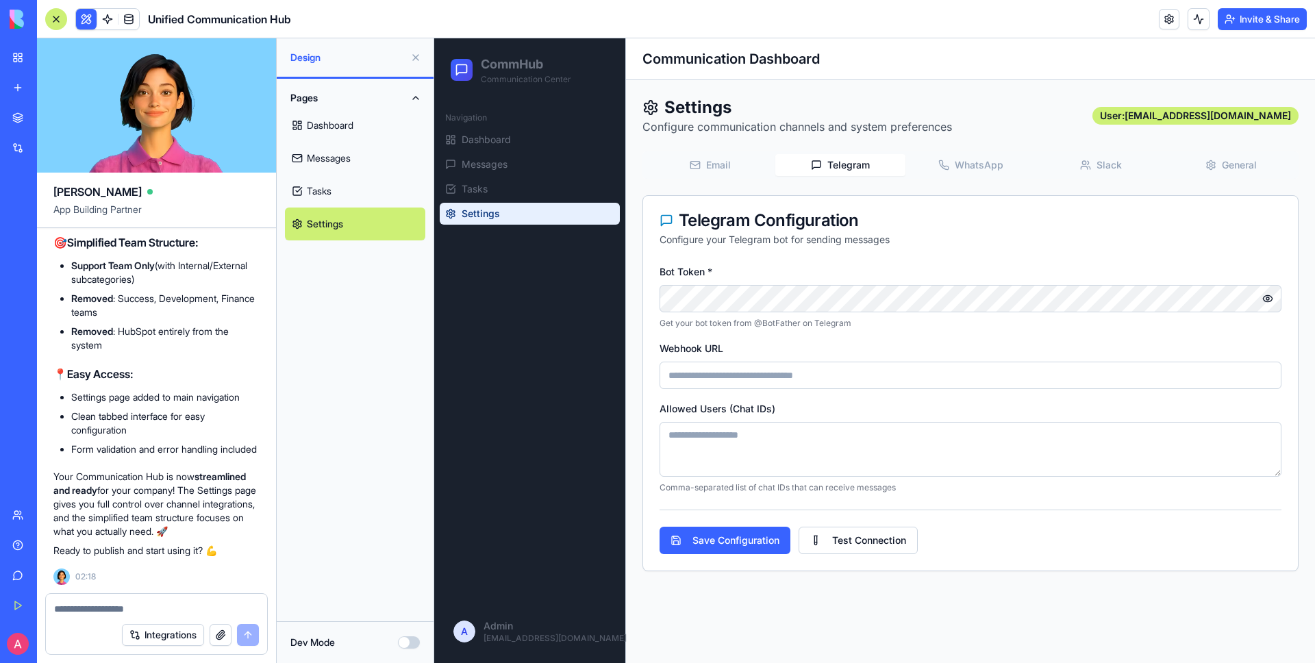
click at [133, 611] on textarea at bounding box center [156, 609] width 205 height 14
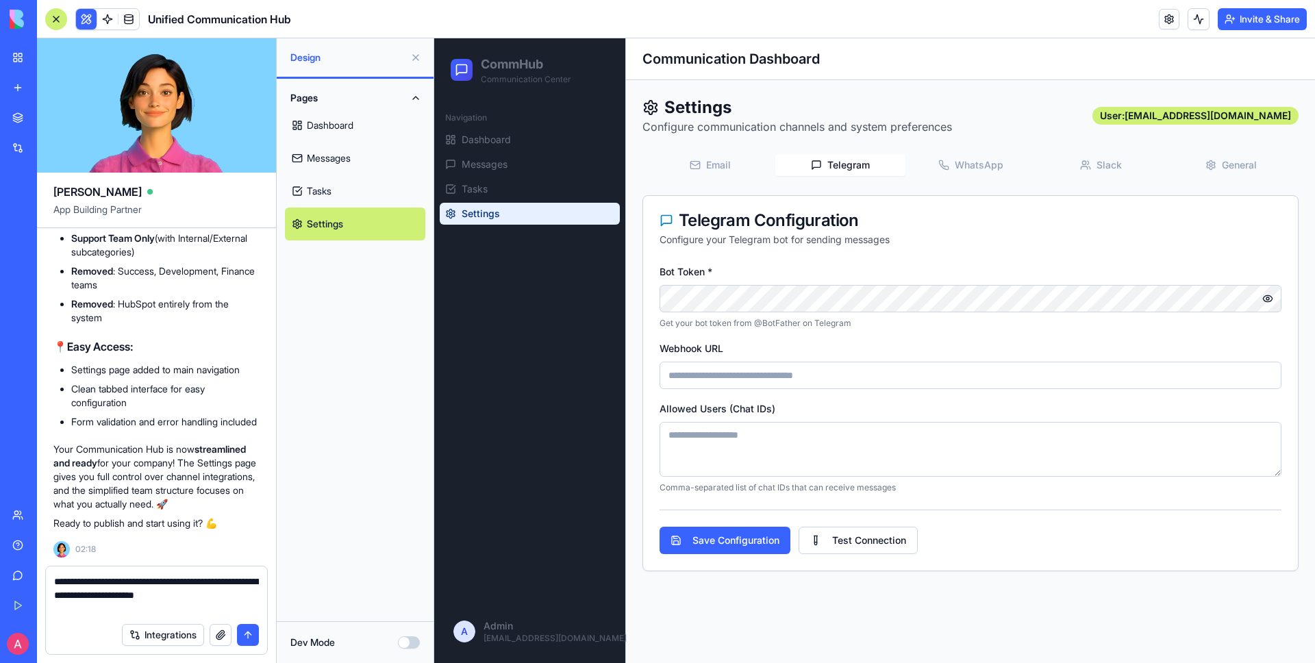
type textarea "**********"
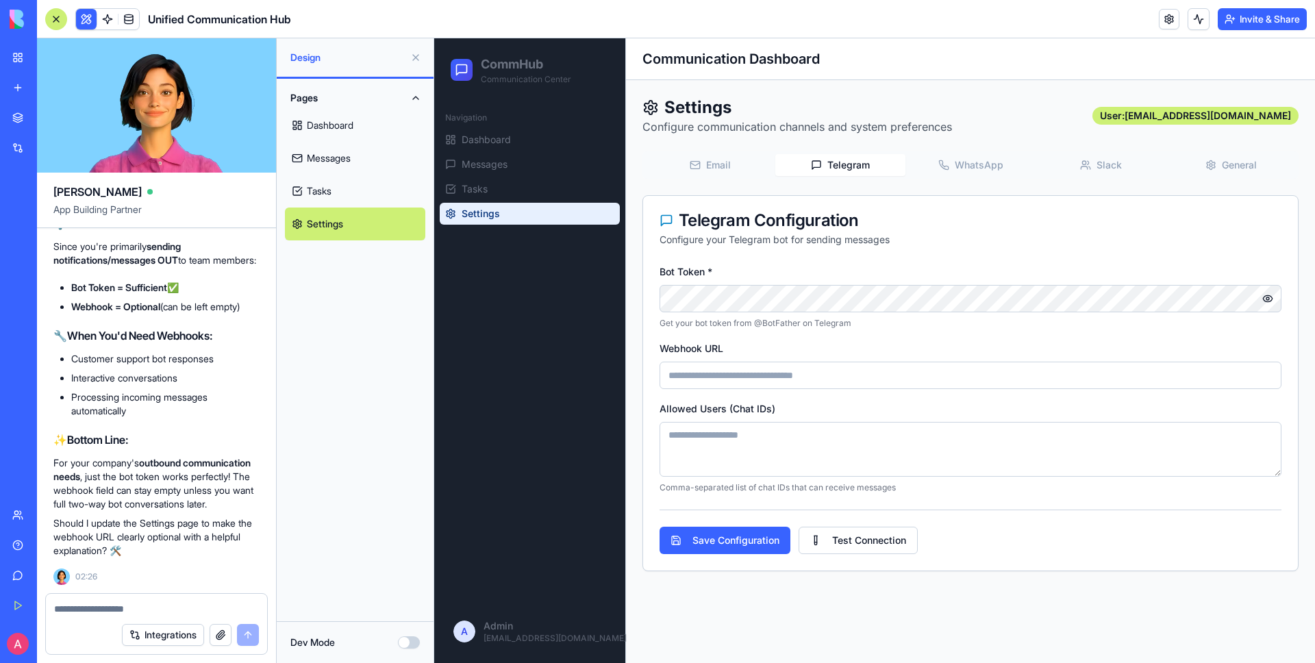
scroll to position [11810, 0]
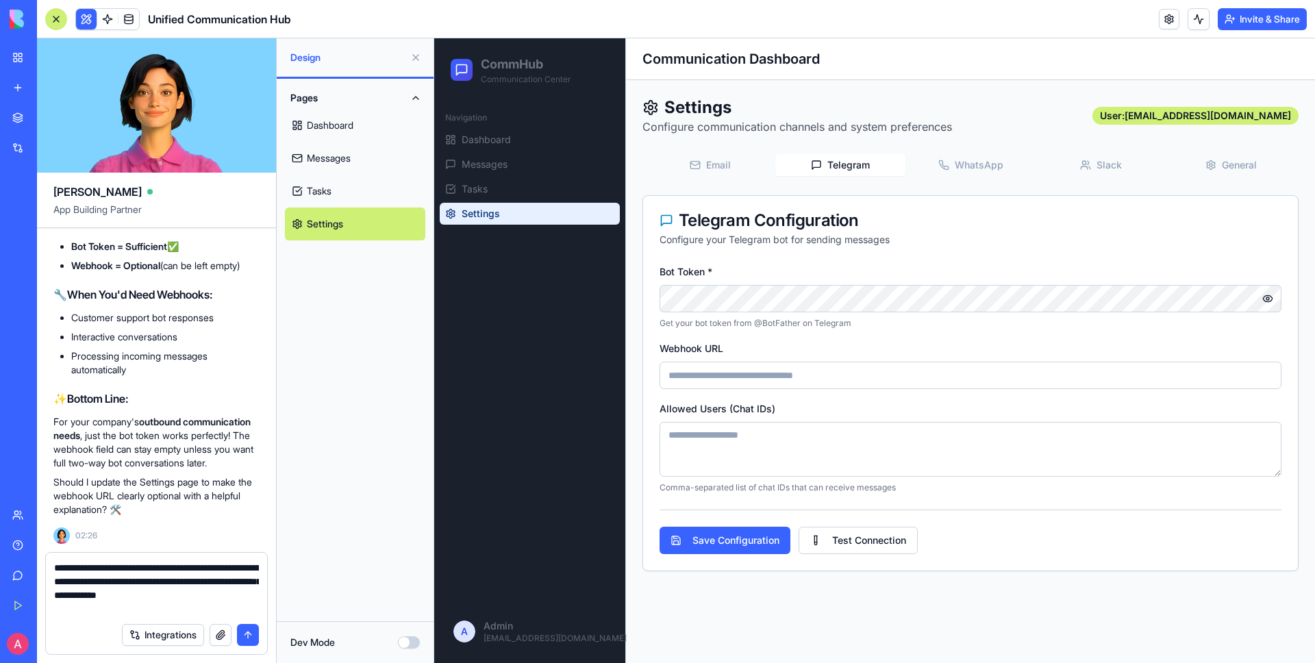
type textarea "**********"
click at [247, 631] on button "submit" at bounding box center [248, 635] width 22 height 22
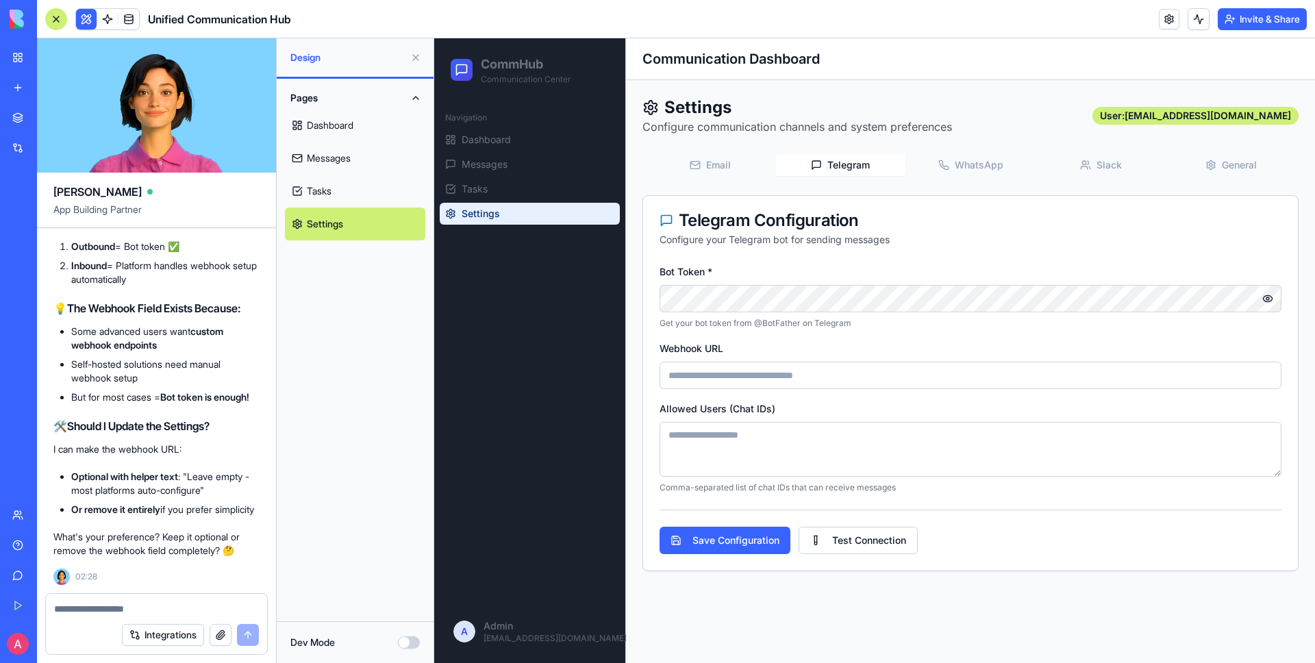
scroll to position [12563, 0]
click at [125, 605] on textarea at bounding box center [156, 609] width 205 height 14
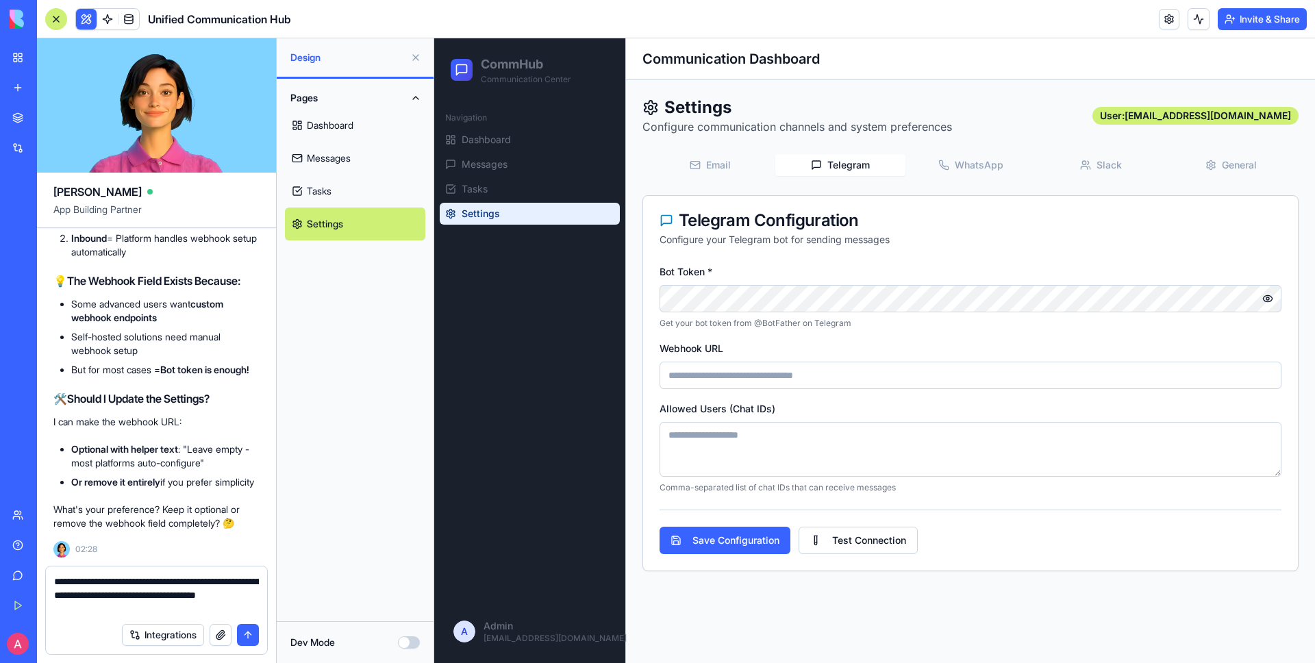
type textarea "**********"
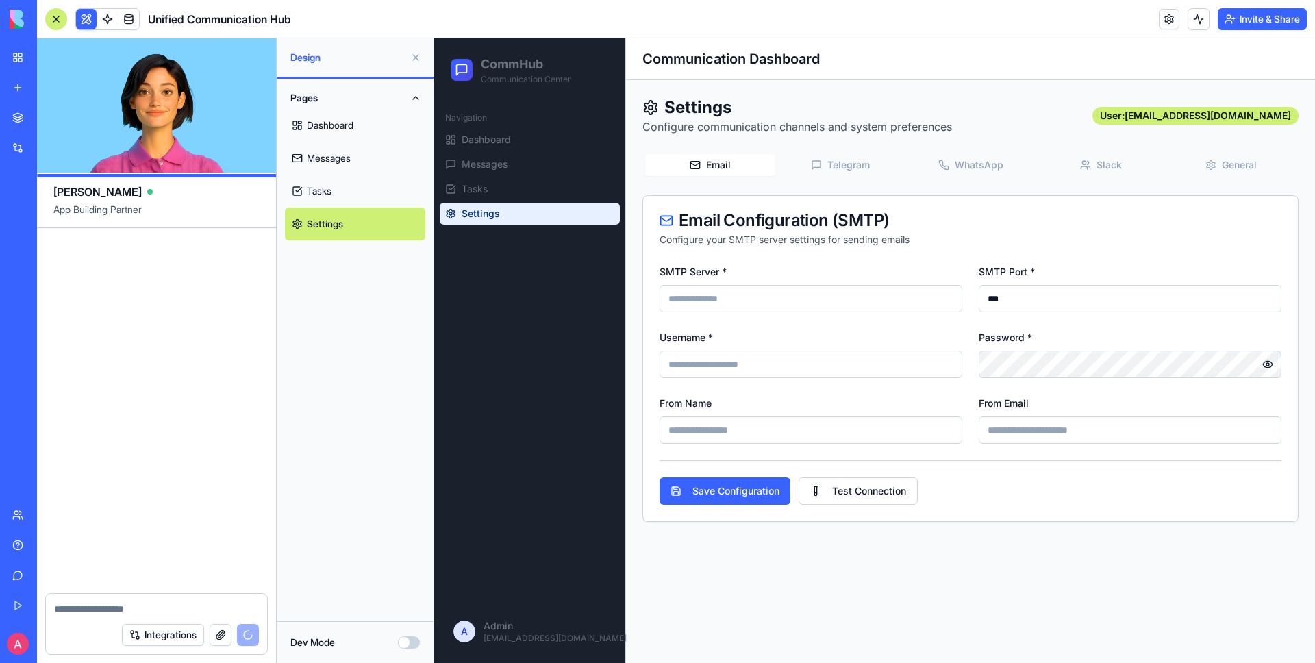
scroll to position [13245, 0]
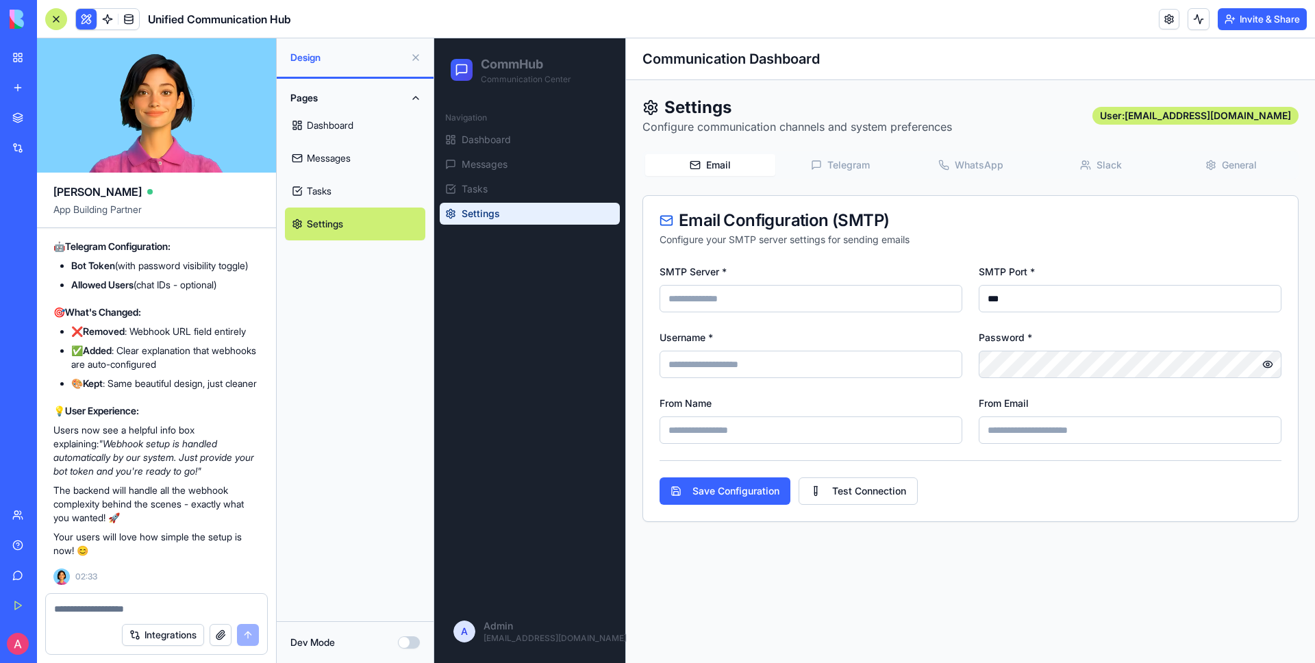
click at [855, 169] on button "Telegram" at bounding box center [840, 165] width 130 height 22
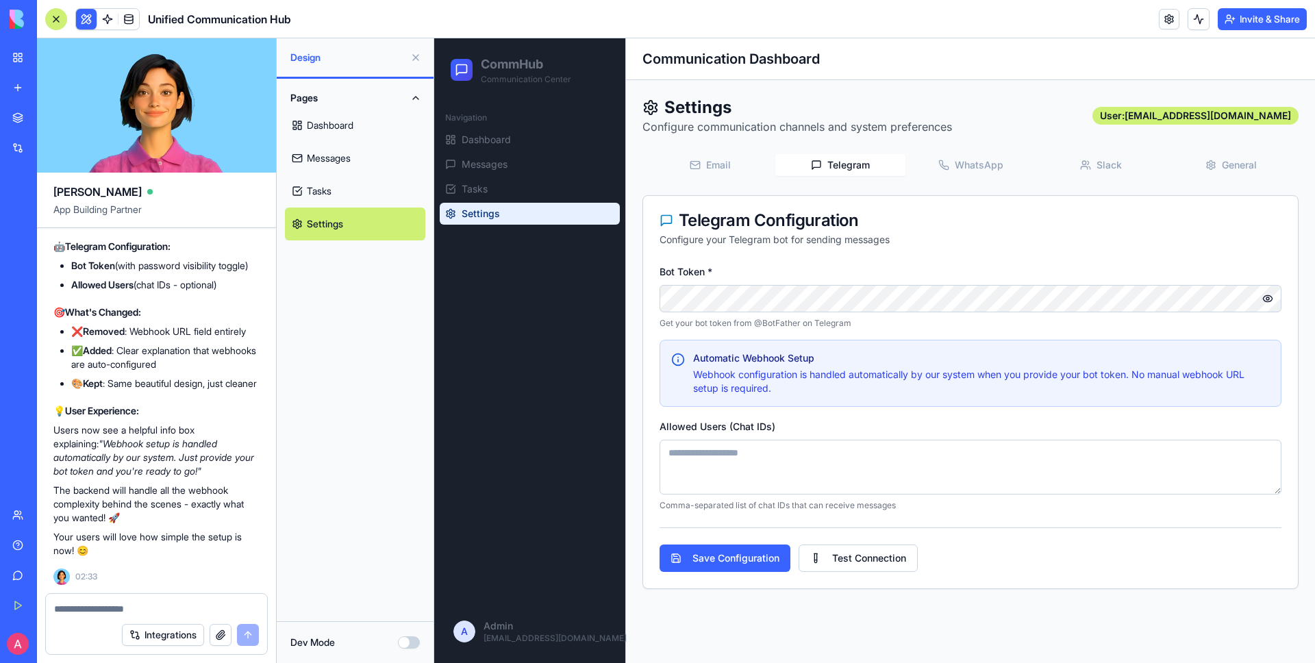
click at [970, 149] on div "Settings Configure communication channels and system preferences User: admin@me…" at bounding box center [970, 342] width 689 height 525
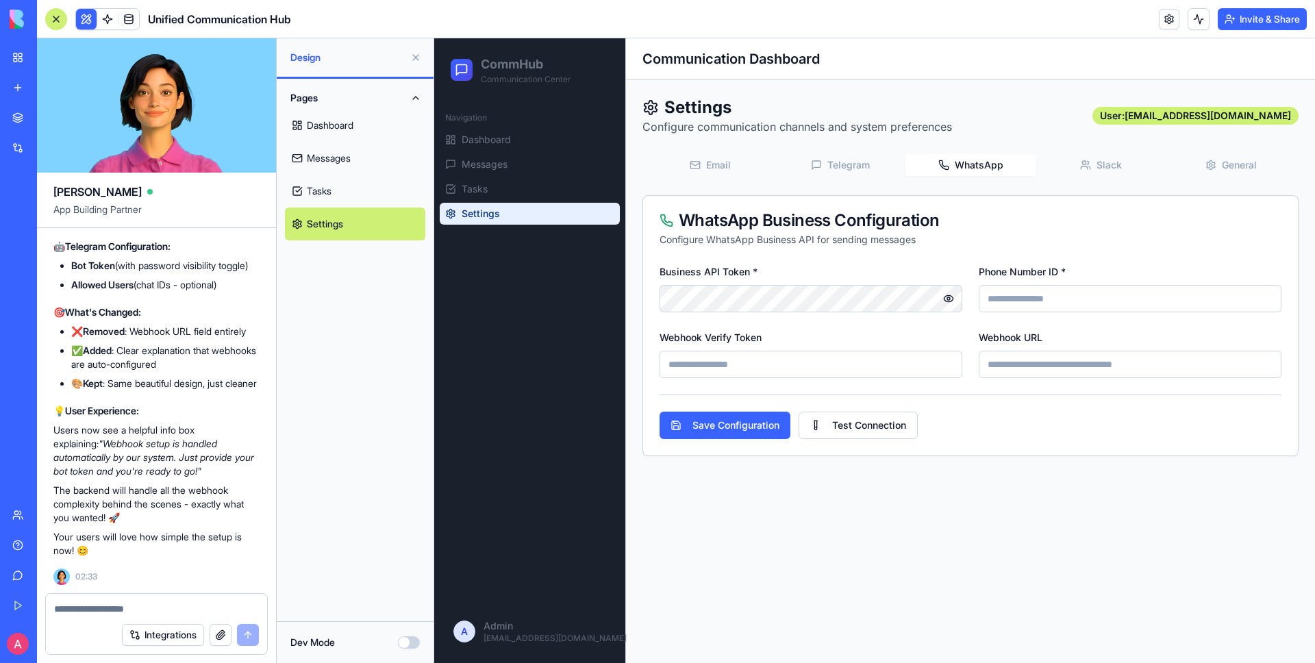
click at [983, 167] on button "WhatsApp" at bounding box center [970, 165] width 130 height 22
click at [1081, 164] on icon "button" at bounding box center [1085, 165] width 11 height 11
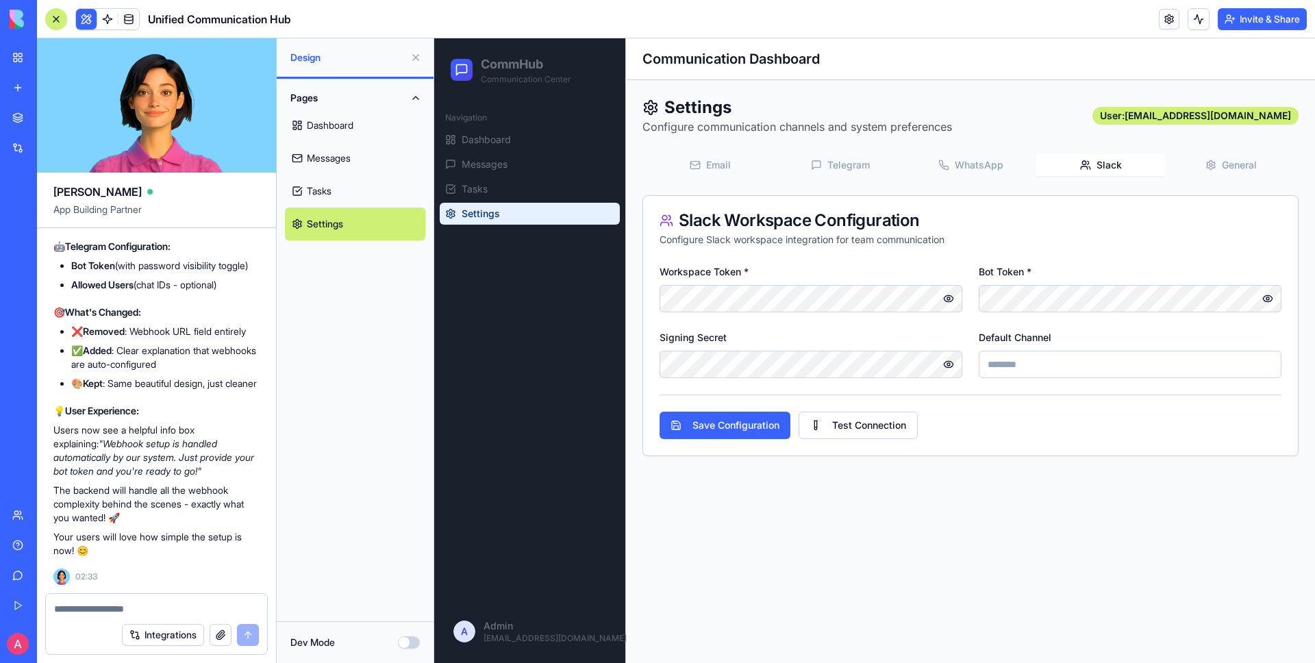
select select "******"
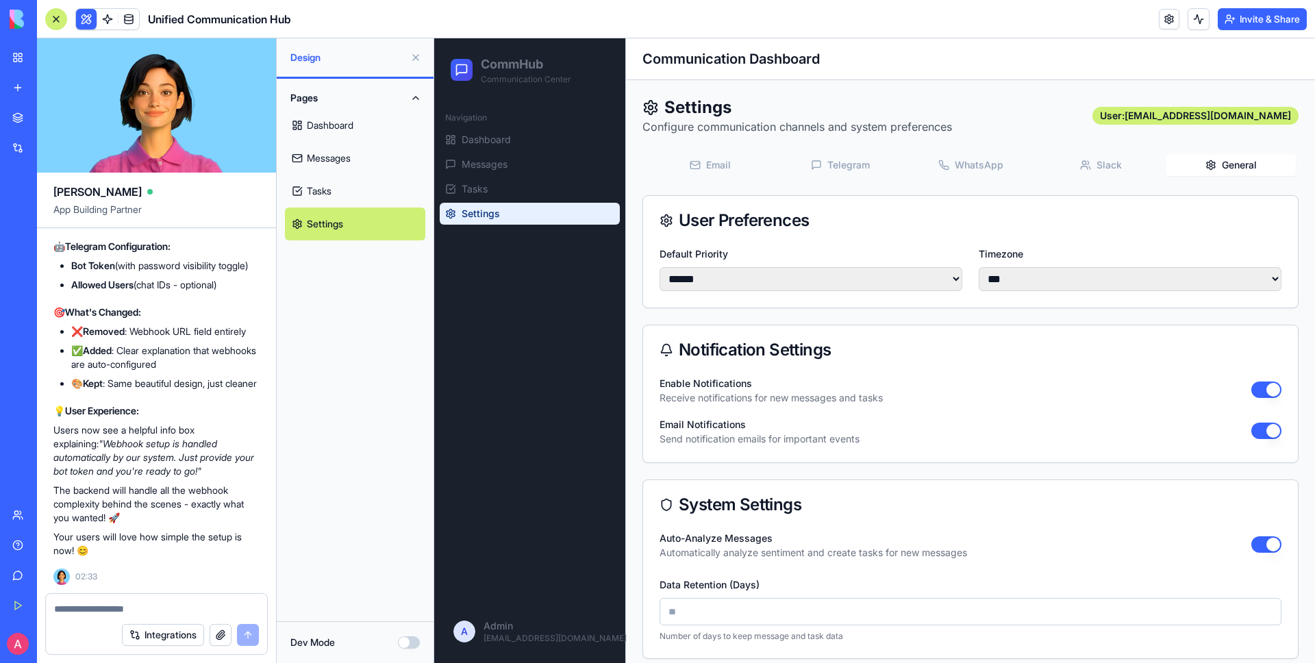
click at [1222, 166] on button "General" at bounding box center [1230, 165] width 130 height 22
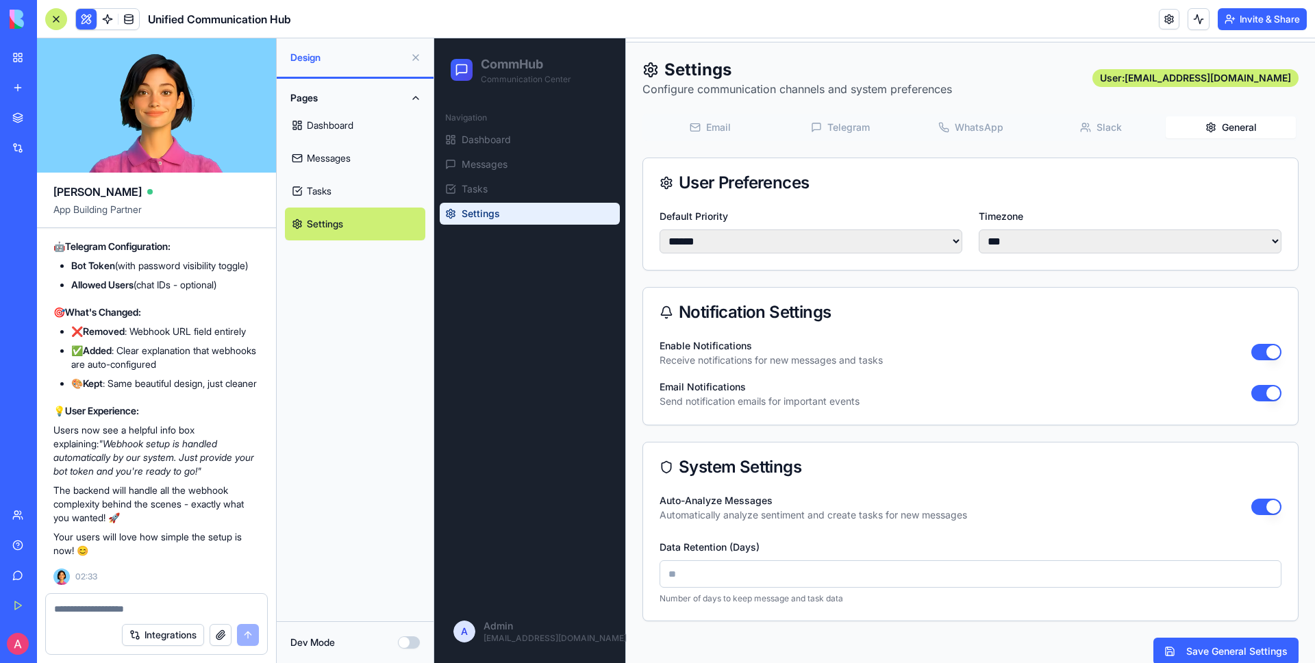
scroll to position [0, 0]
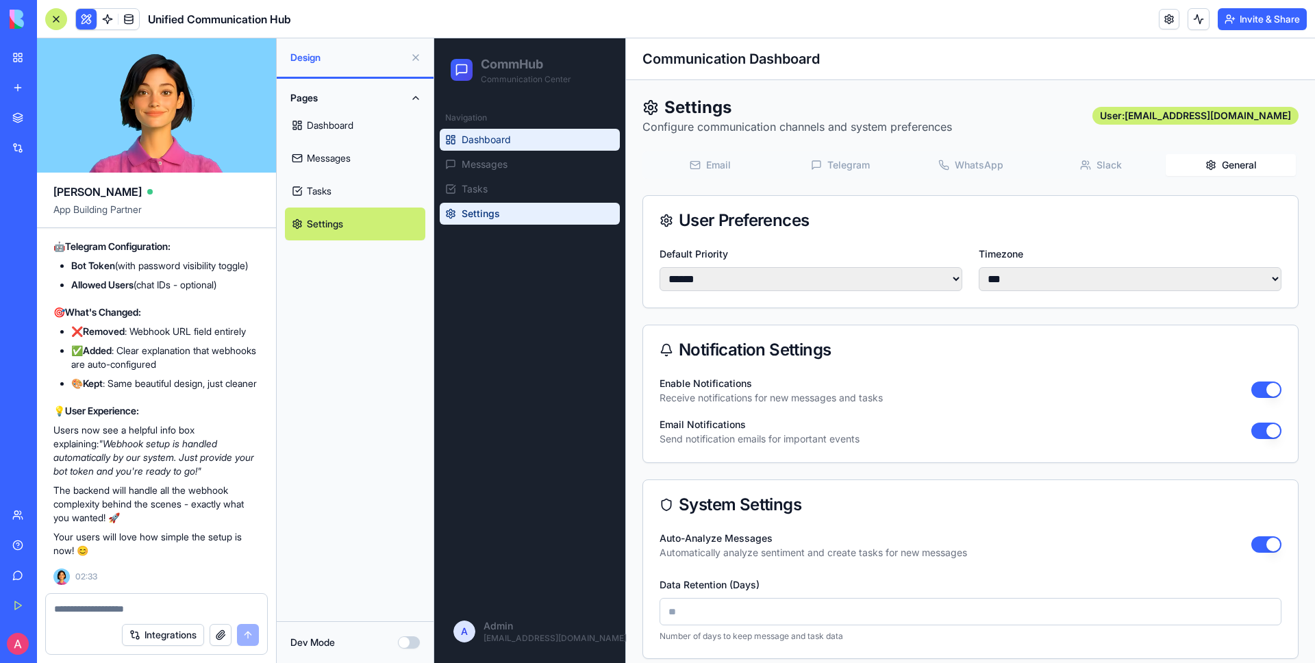
click at [507, 133] on span "Dashboard" at bounding box center [486, 140] width 49 height 14
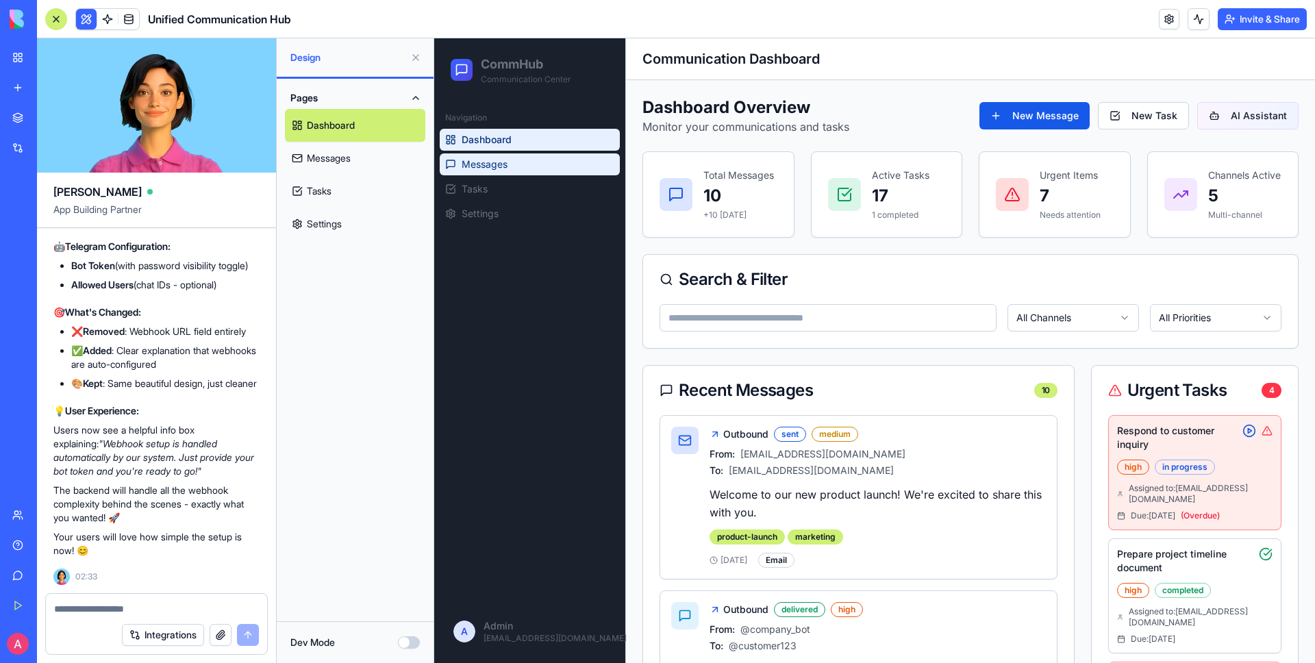
click at [499, 153] on link "Messages" at bounding box center [530, 164] width 180 height 22
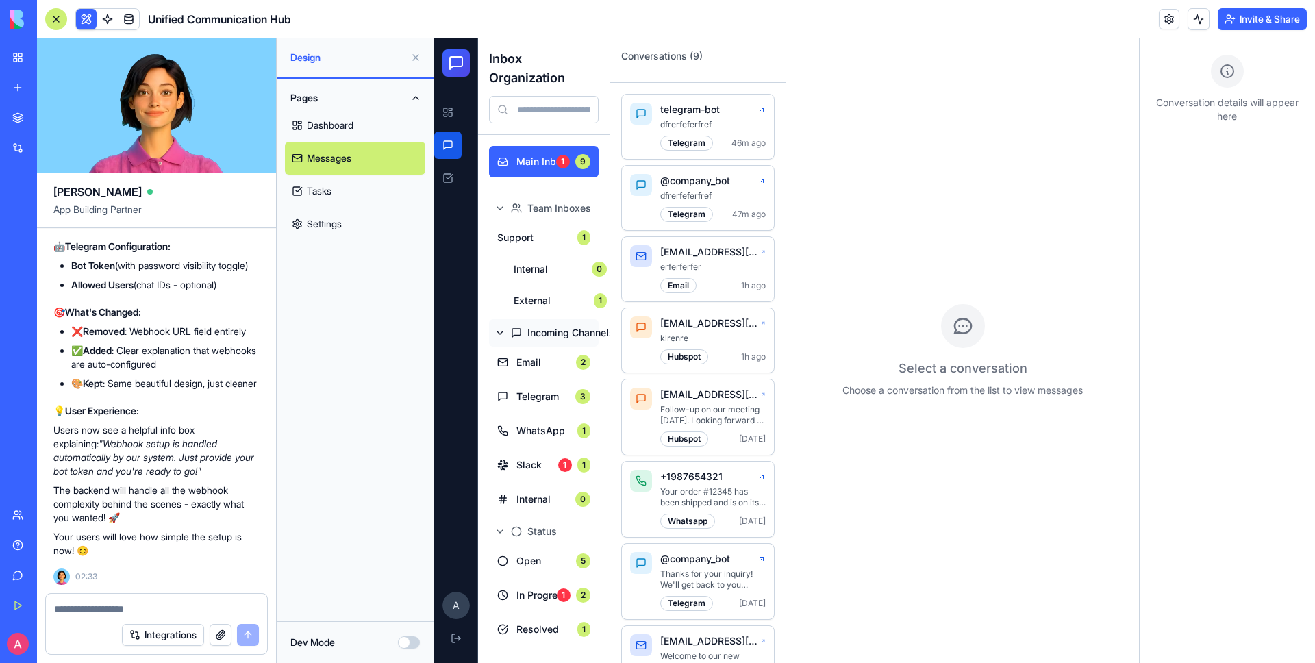
click at [501, 330] on button "Incoming Channels" at bounding box center [544, 332] width 110 height 27
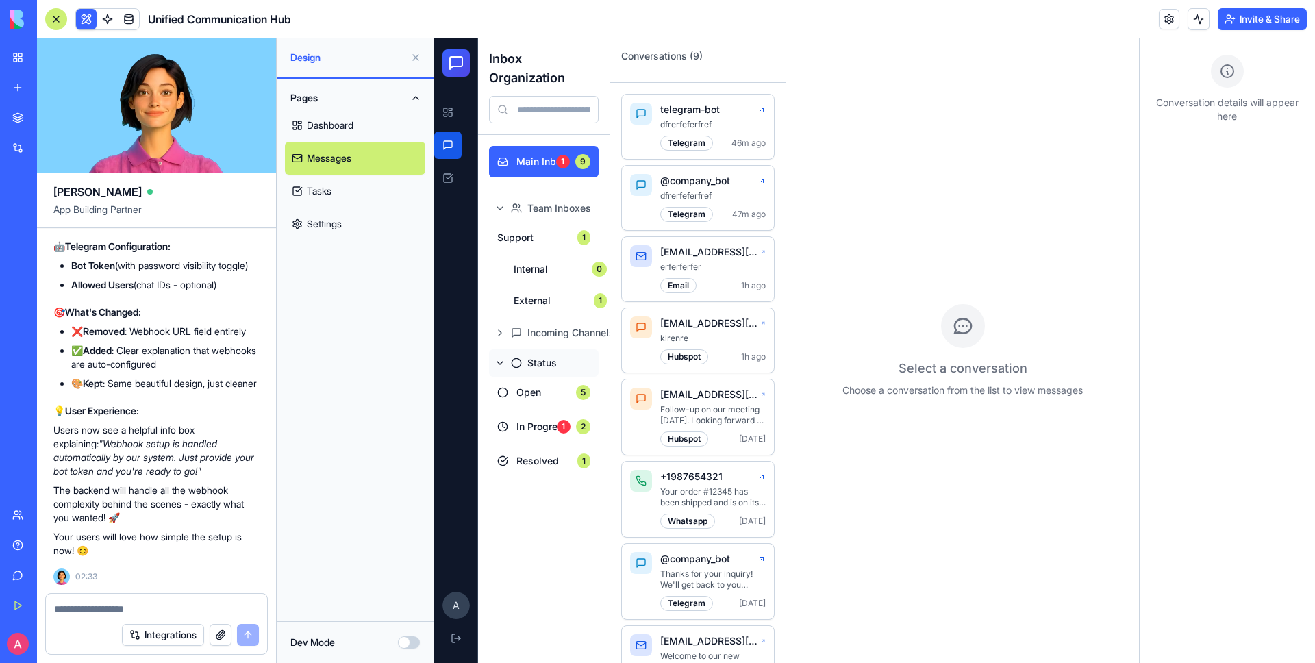
click at [501, 366] on button "Status" at bounding box center [544, 362] width 110 height 27
click at [496, 197] on button "Team Inboxes" at bounding box center [544, 207] width 110 height 27
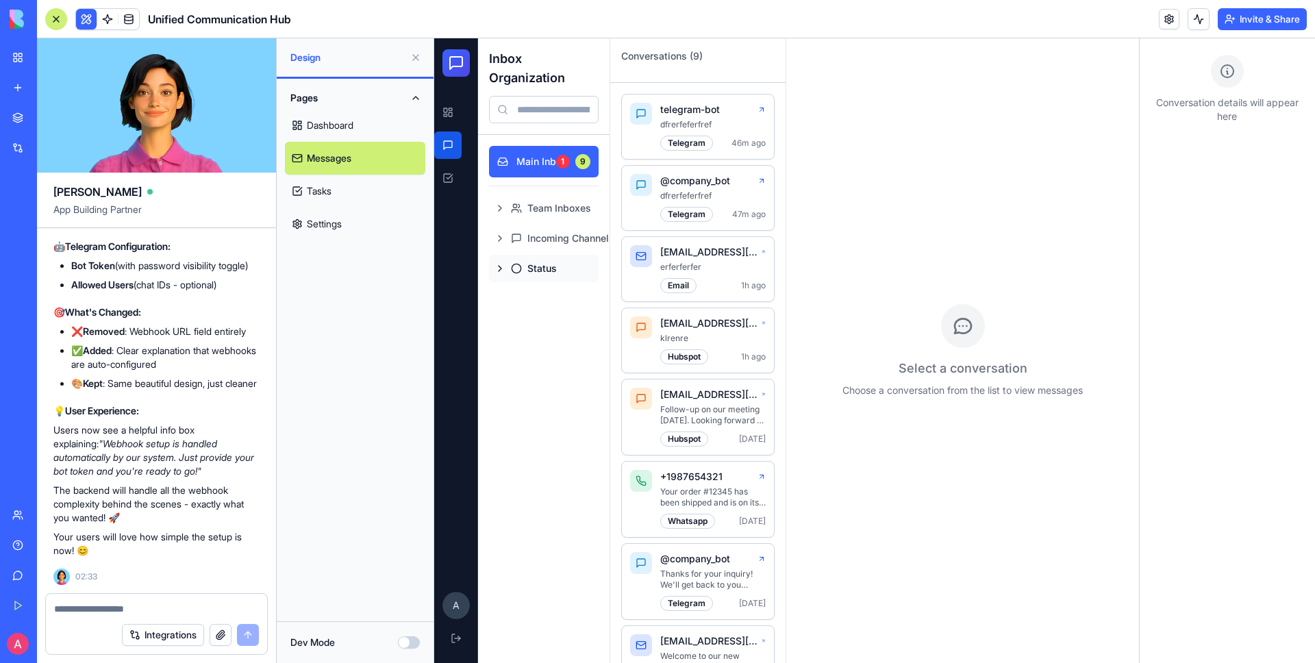
click at [501, 269] on button "Status" at bounding box center [544, 268] width 110 height 27
